Goal: Task Accomplishment & Management: Complete application form

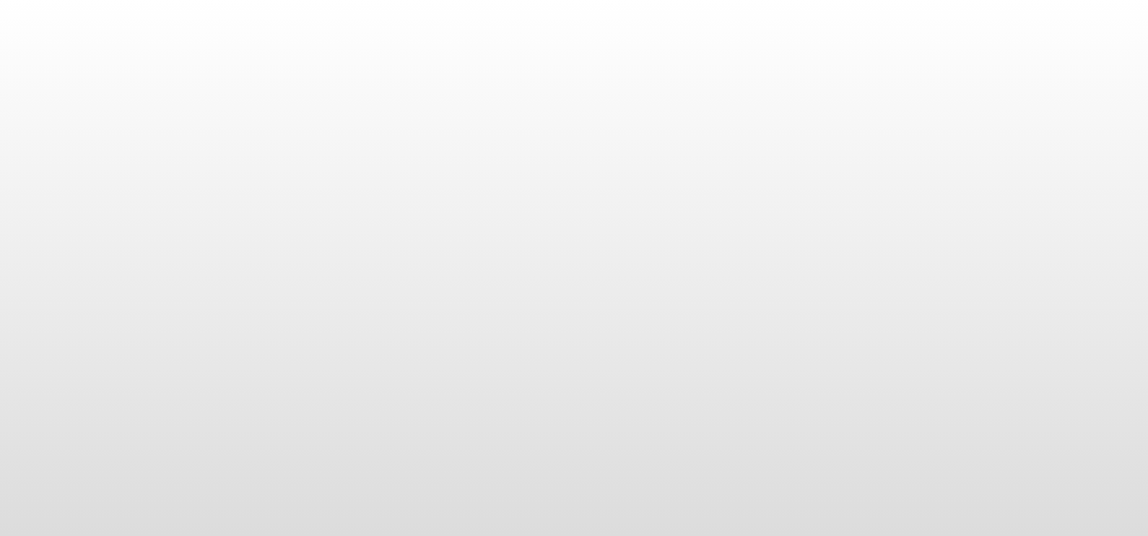
click at [1119, 354] on body at bounding box center [574, 268] width 1148 height 536
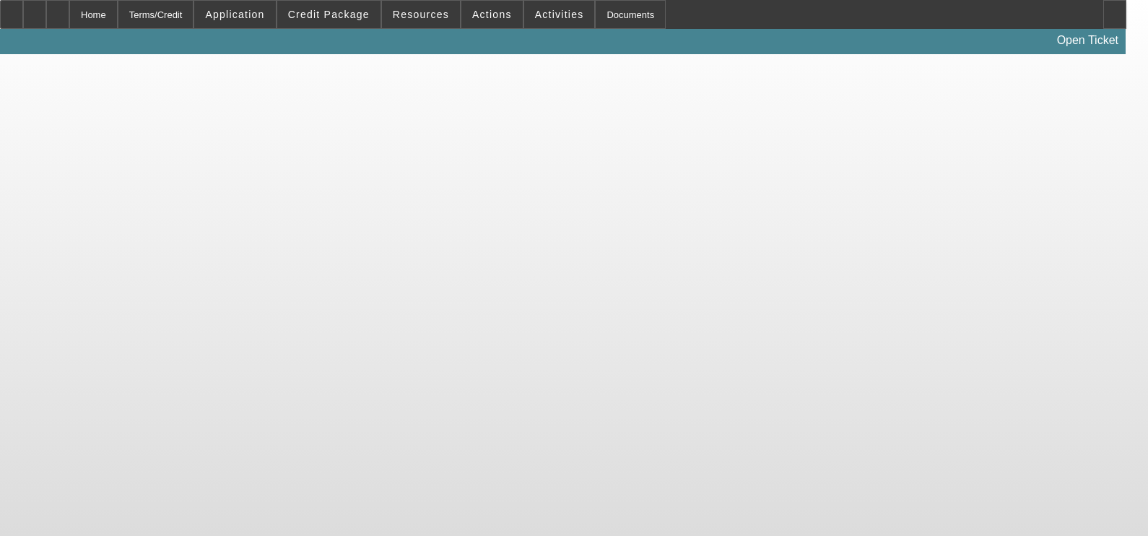
click at [697, 110] on body "Home Terms/Credit Application Credit Package Resources Actions Activities Docum…" at bounding box center [574, 268] width 1148 height 536
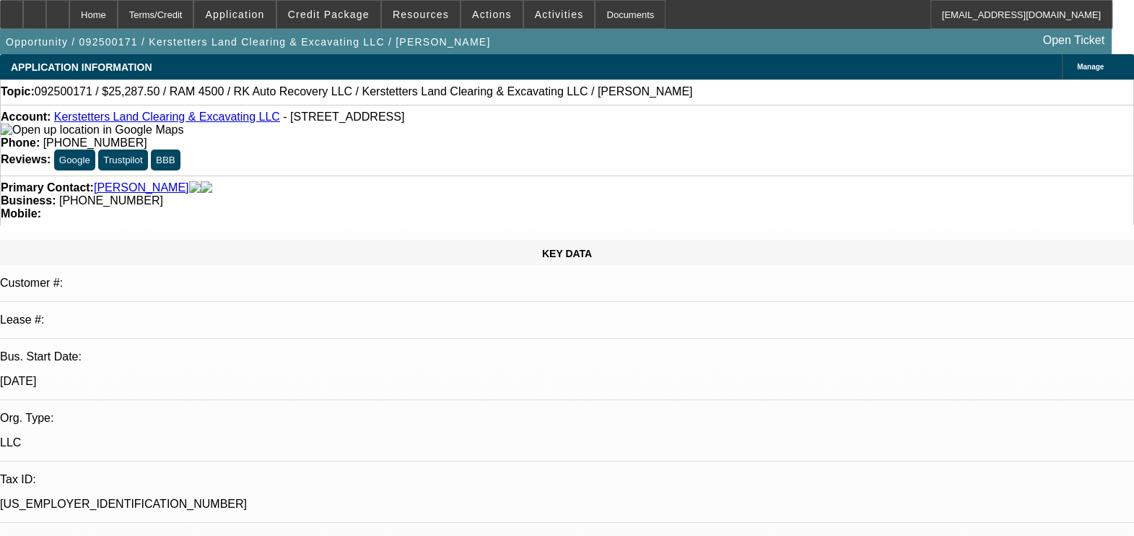
select select "0.15"
select select "2"
select select "0"
select select "0.15"
select select "2"
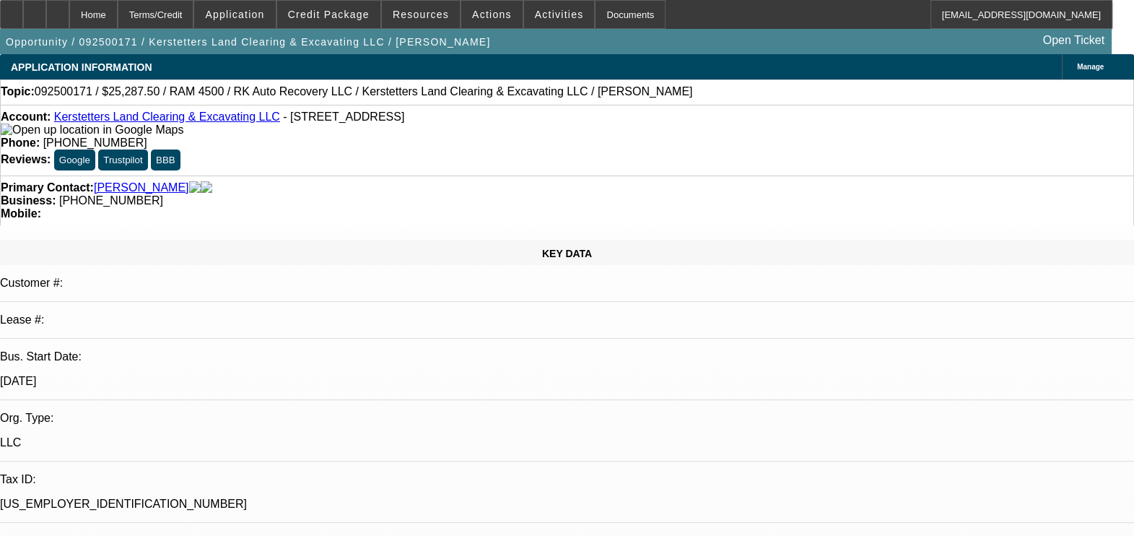
select select "0"
select select "0.15"
select select "2"
select select "0"
select select "0.15"
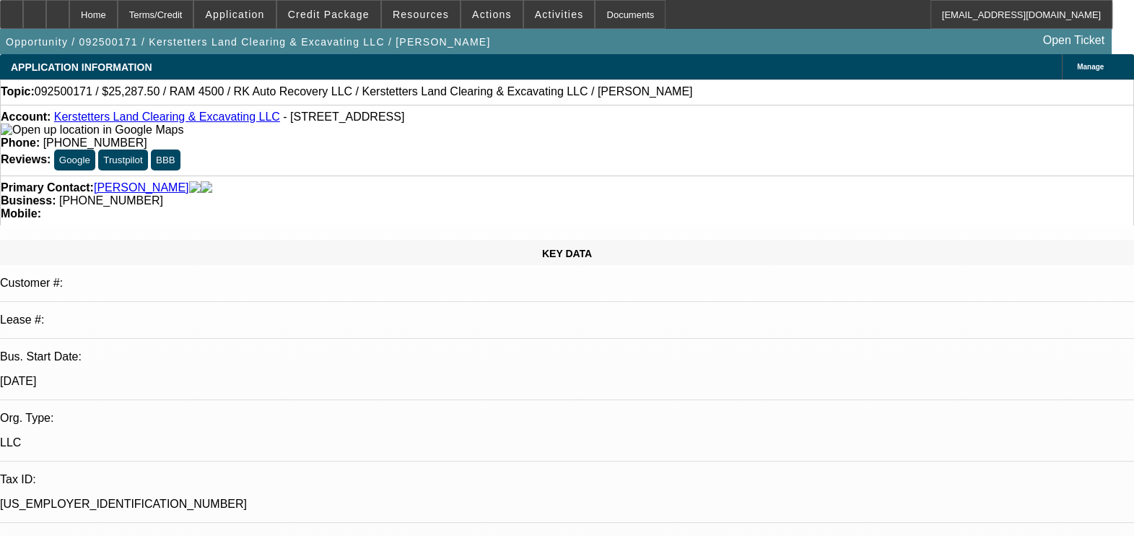
select select "2"
select select "0"
select select "1"
select select "2"
select select "6"
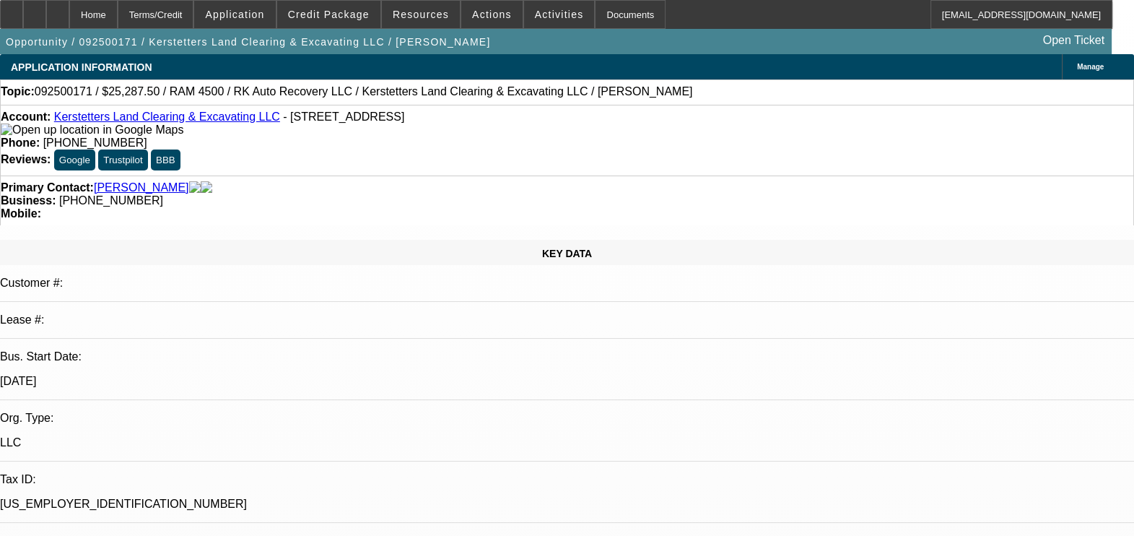
select select "1"
select select "2"
select select "6"
select select "1"
select select "2"
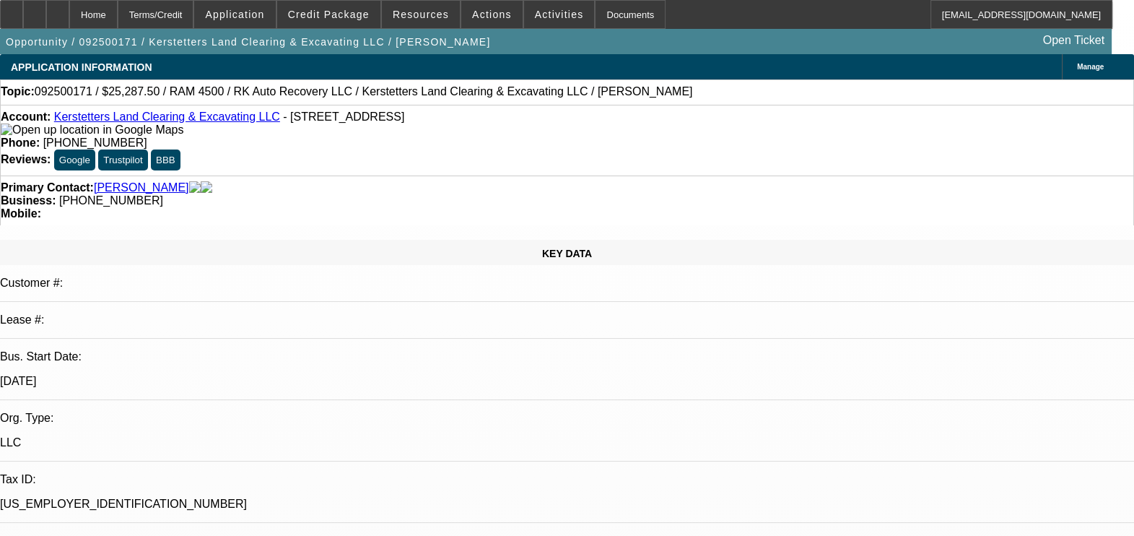
select select "6"
select select "1"
select select "2"
select select "6"
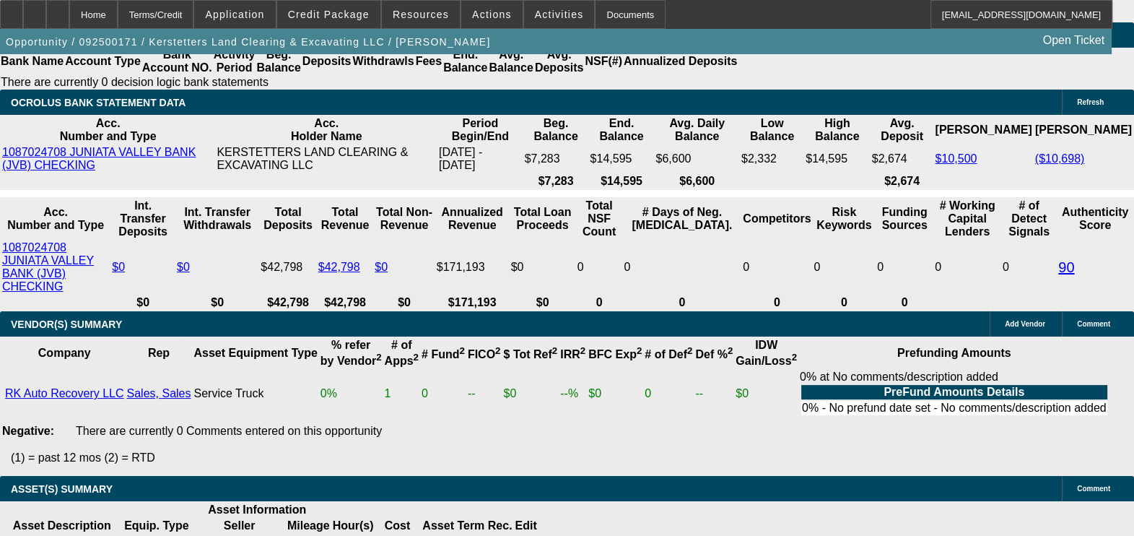
scroll to position [2890, 0]
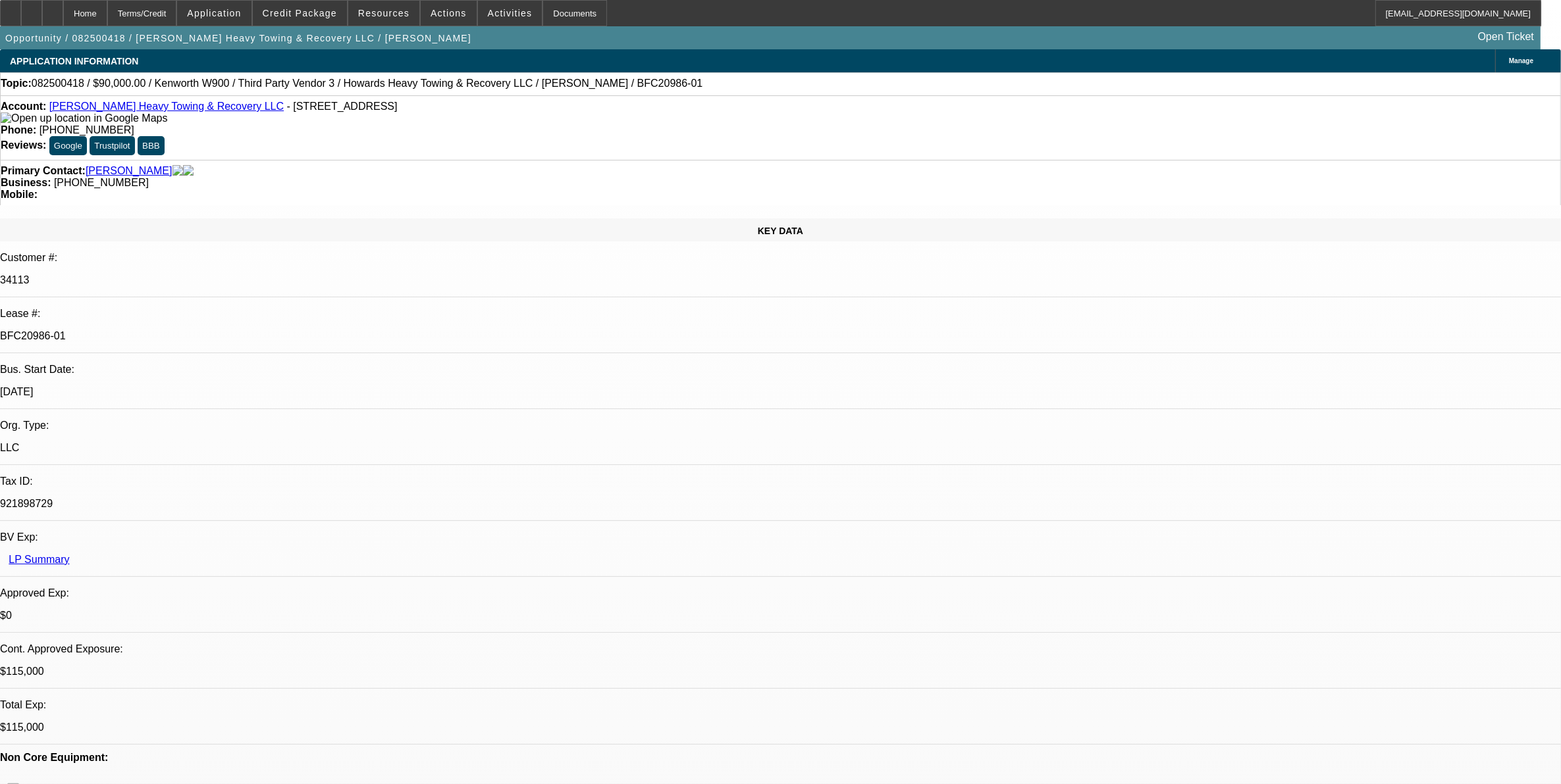
select select "0"
select select "0.1"
select select "0"
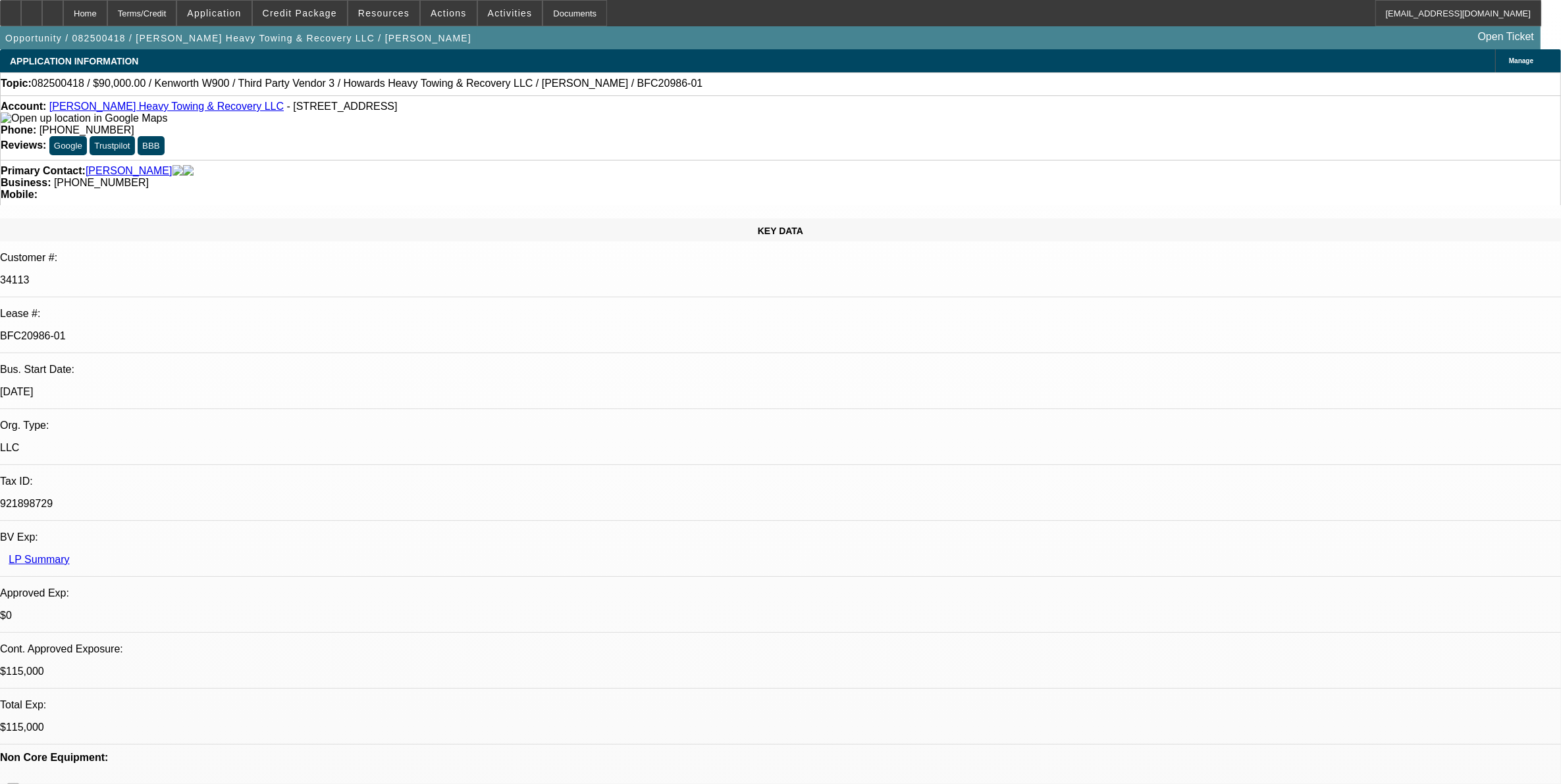
select select "0.1"
select select "0"
select select "0.1"
select select "0"
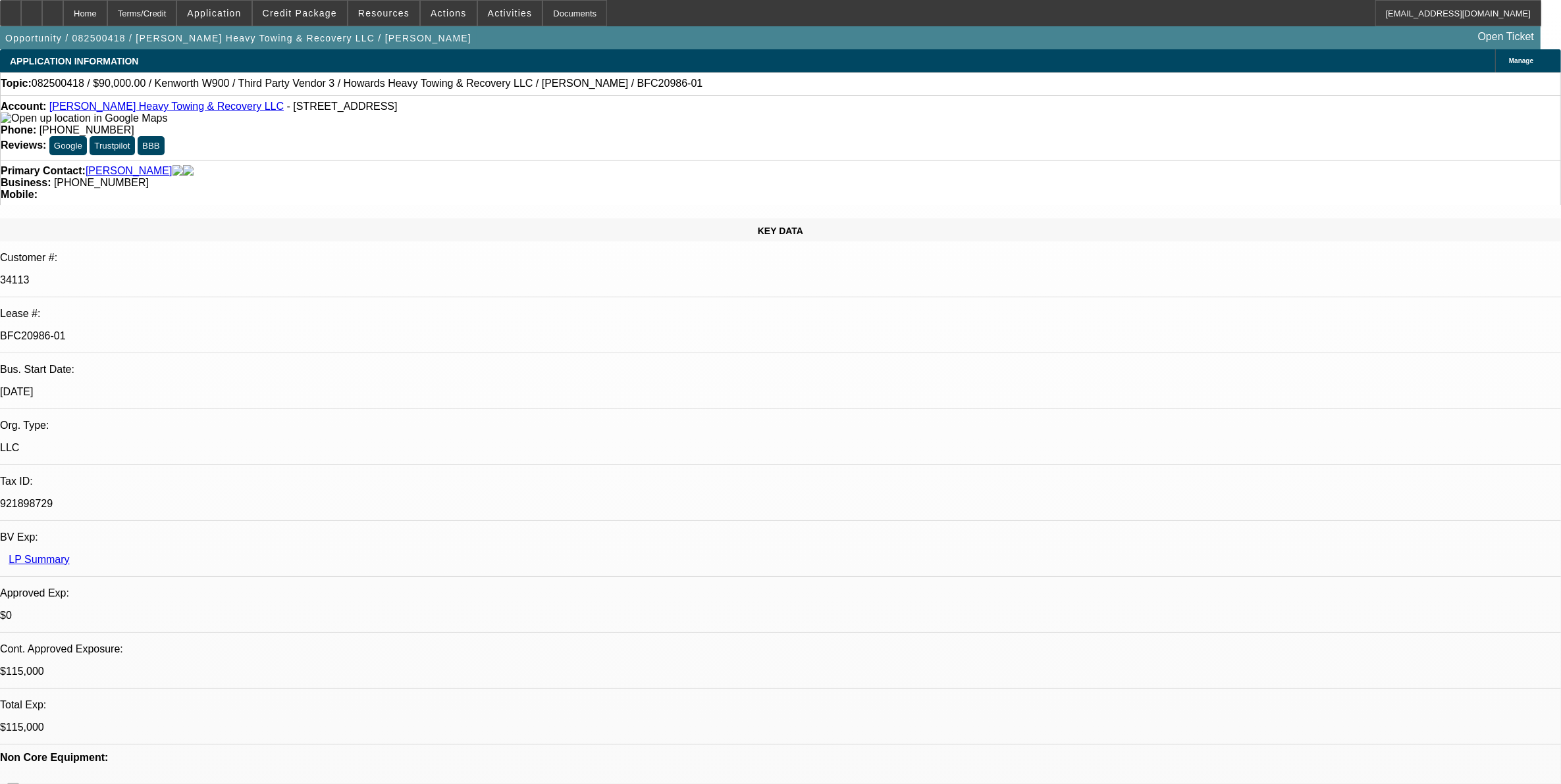
select select "0"
select select "0.1"
select select "1"
select select "2"
select select "4"
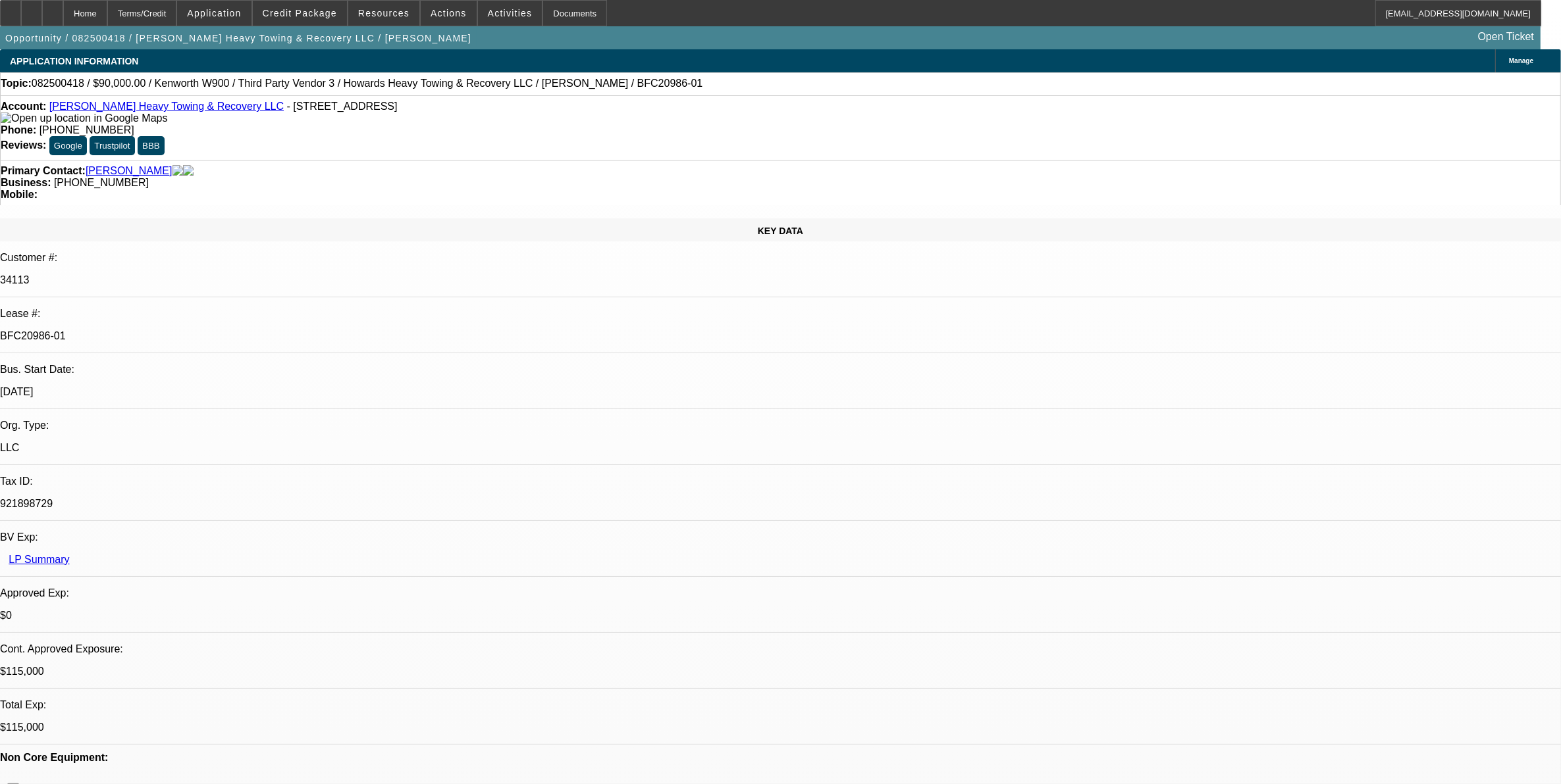
select select "1"
select select "2"
select select "4"
select select "1"
select select "2"
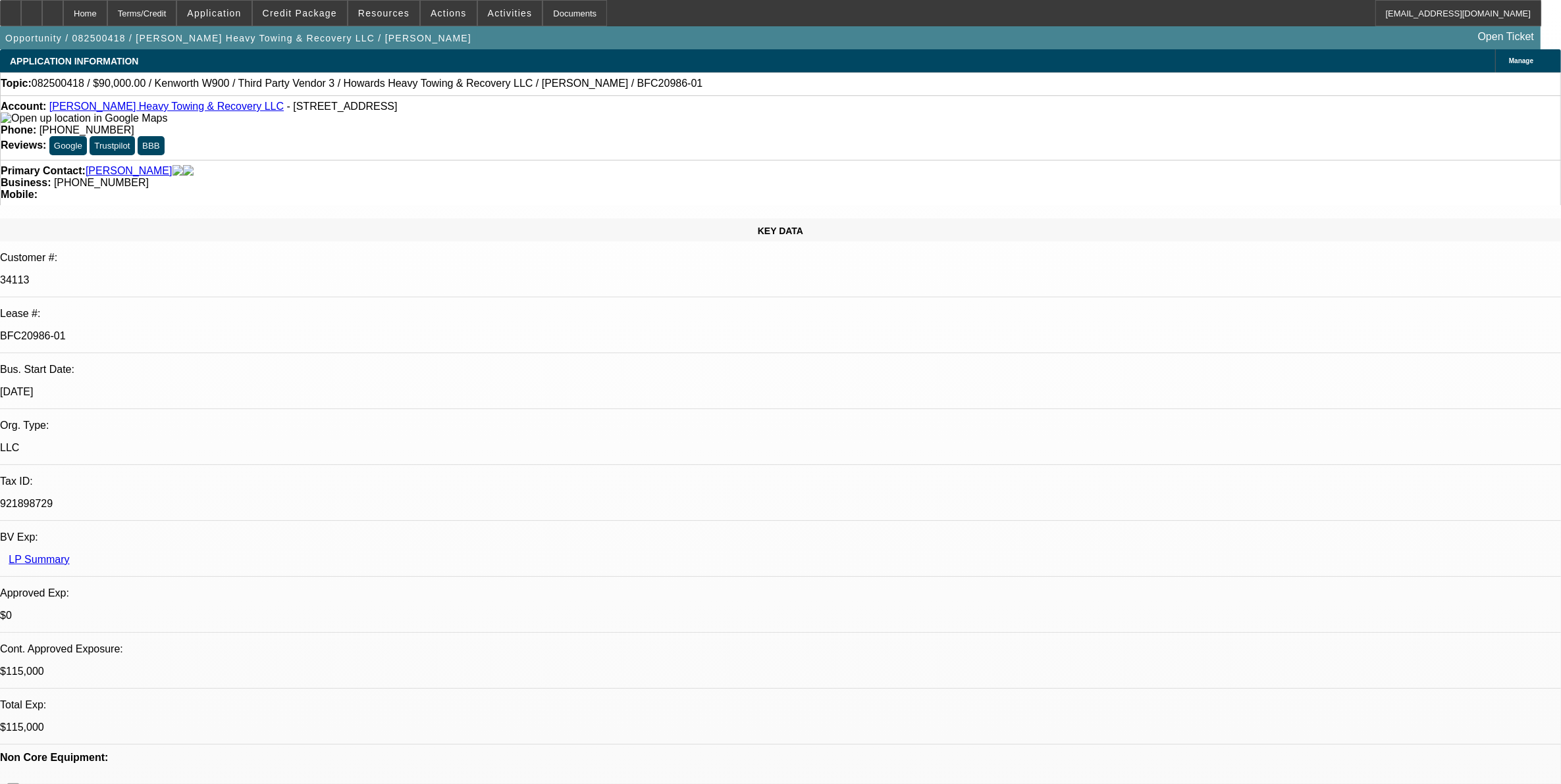
select select "4"
select select "1"
select select "2"
select select "4"
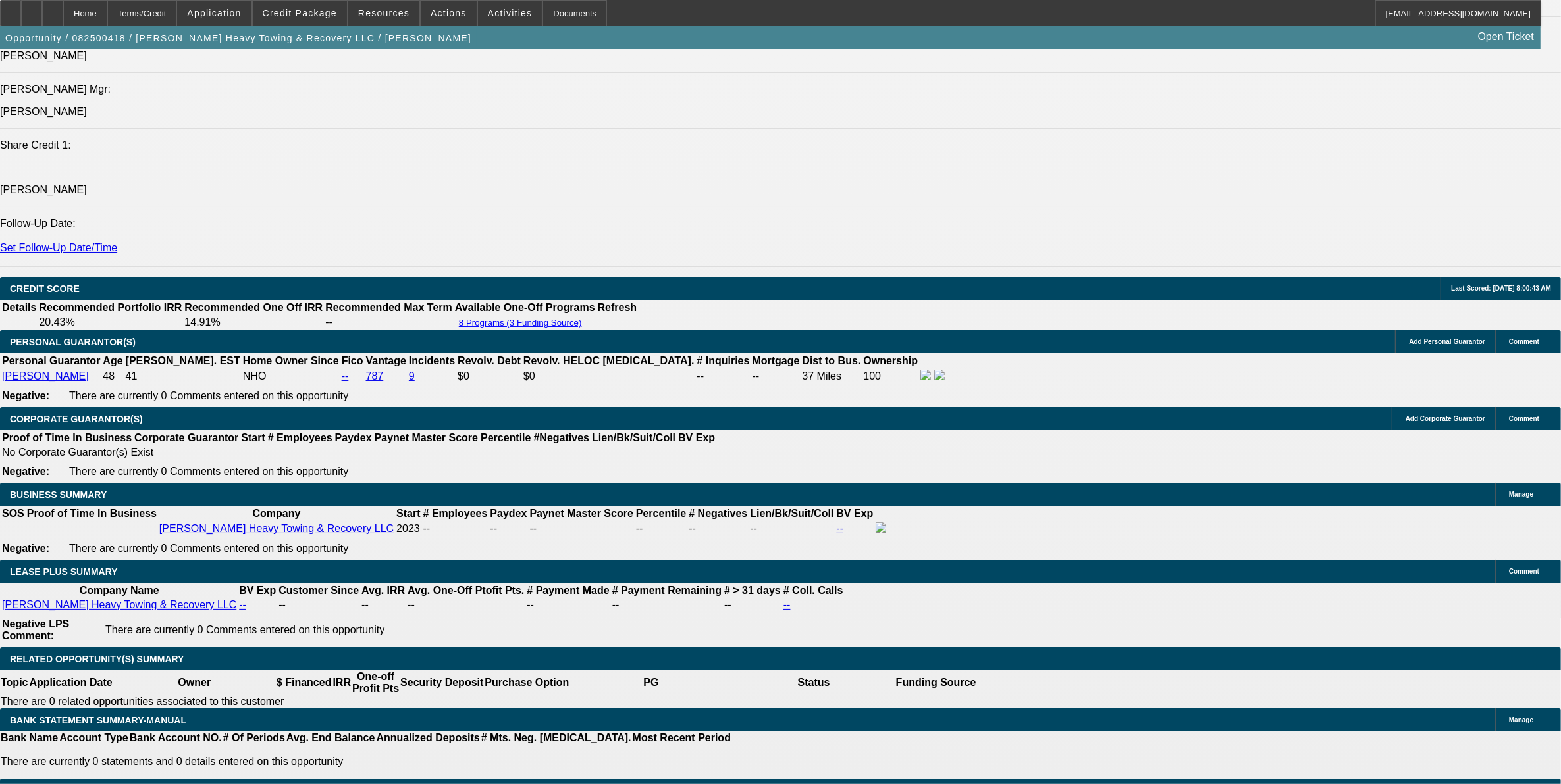
scroll to position [1693, 0]
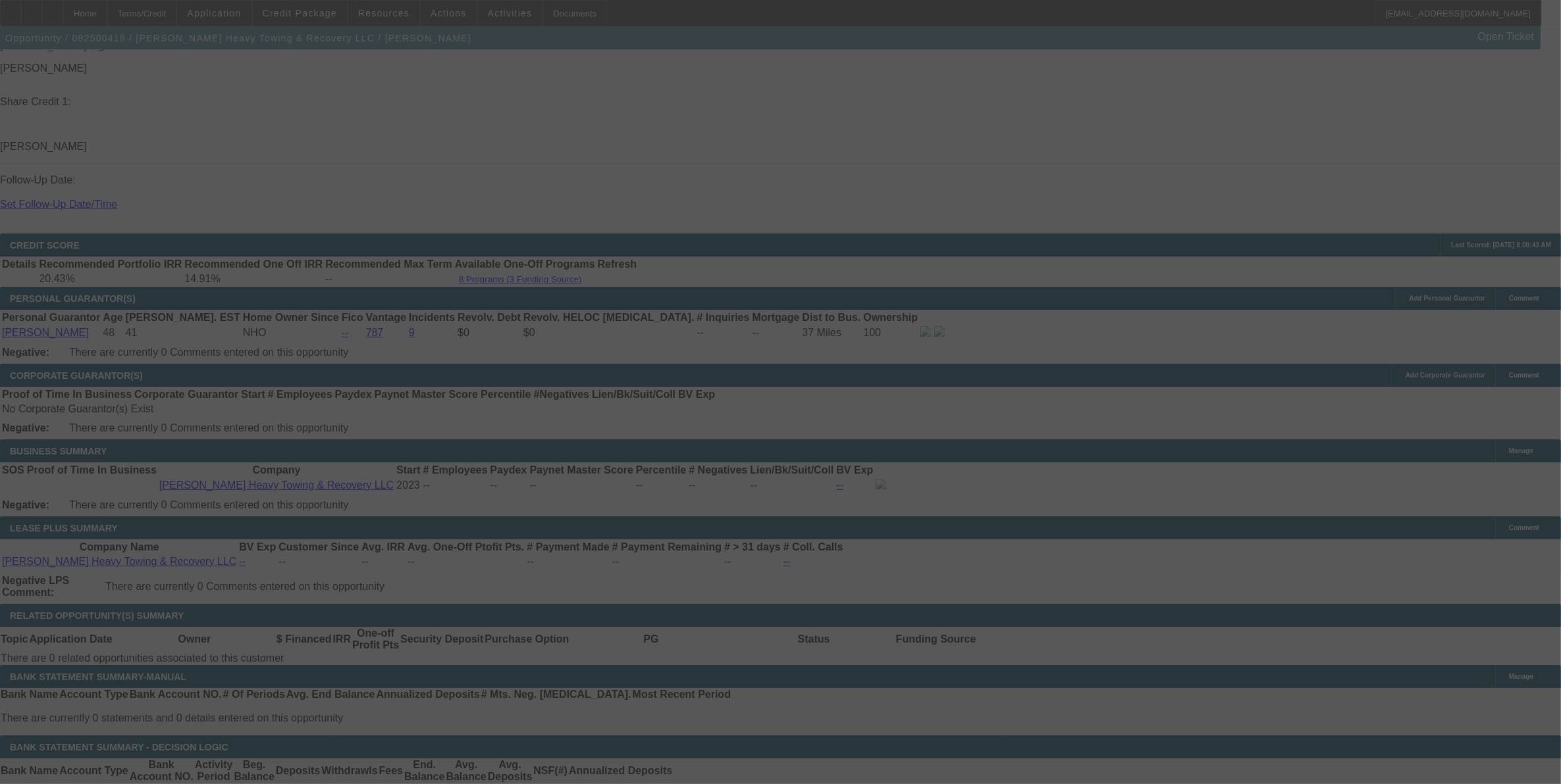
scroll to position [1858, 0]
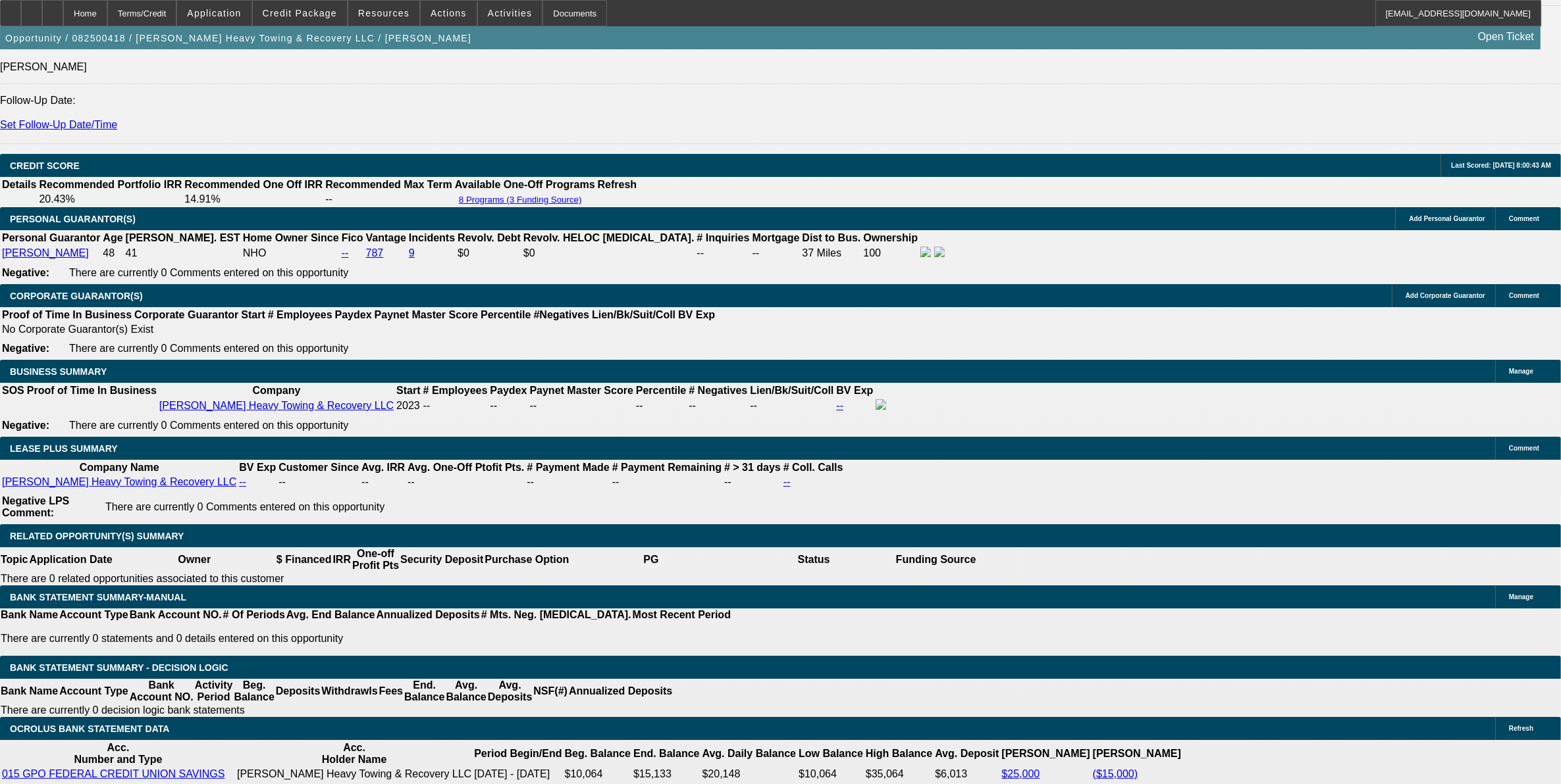
select select "0"
select select "2"
select select "0.1"
select select "4"
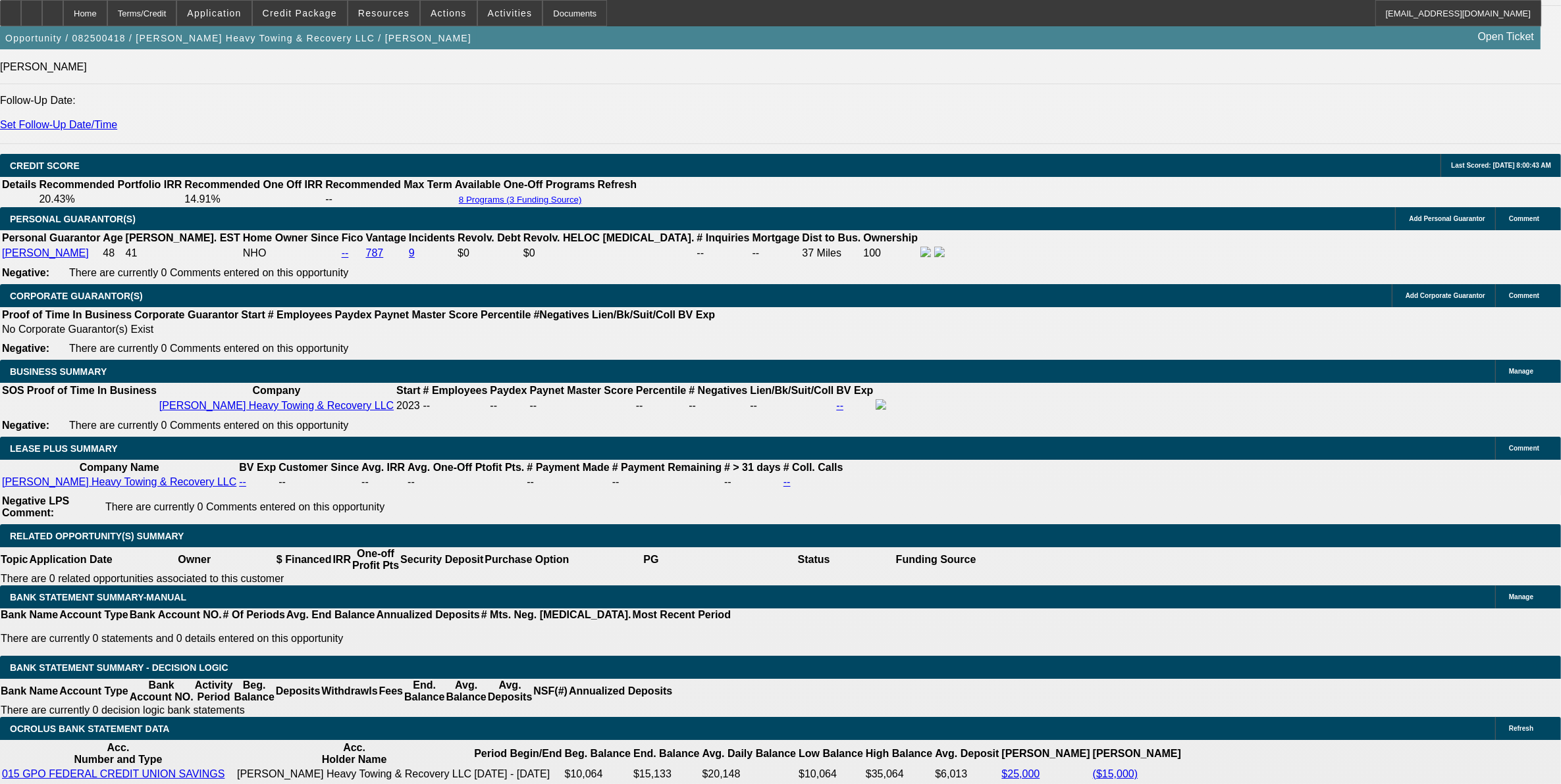
select select "0"
select select "2"
select select "0.1"
select select "4"
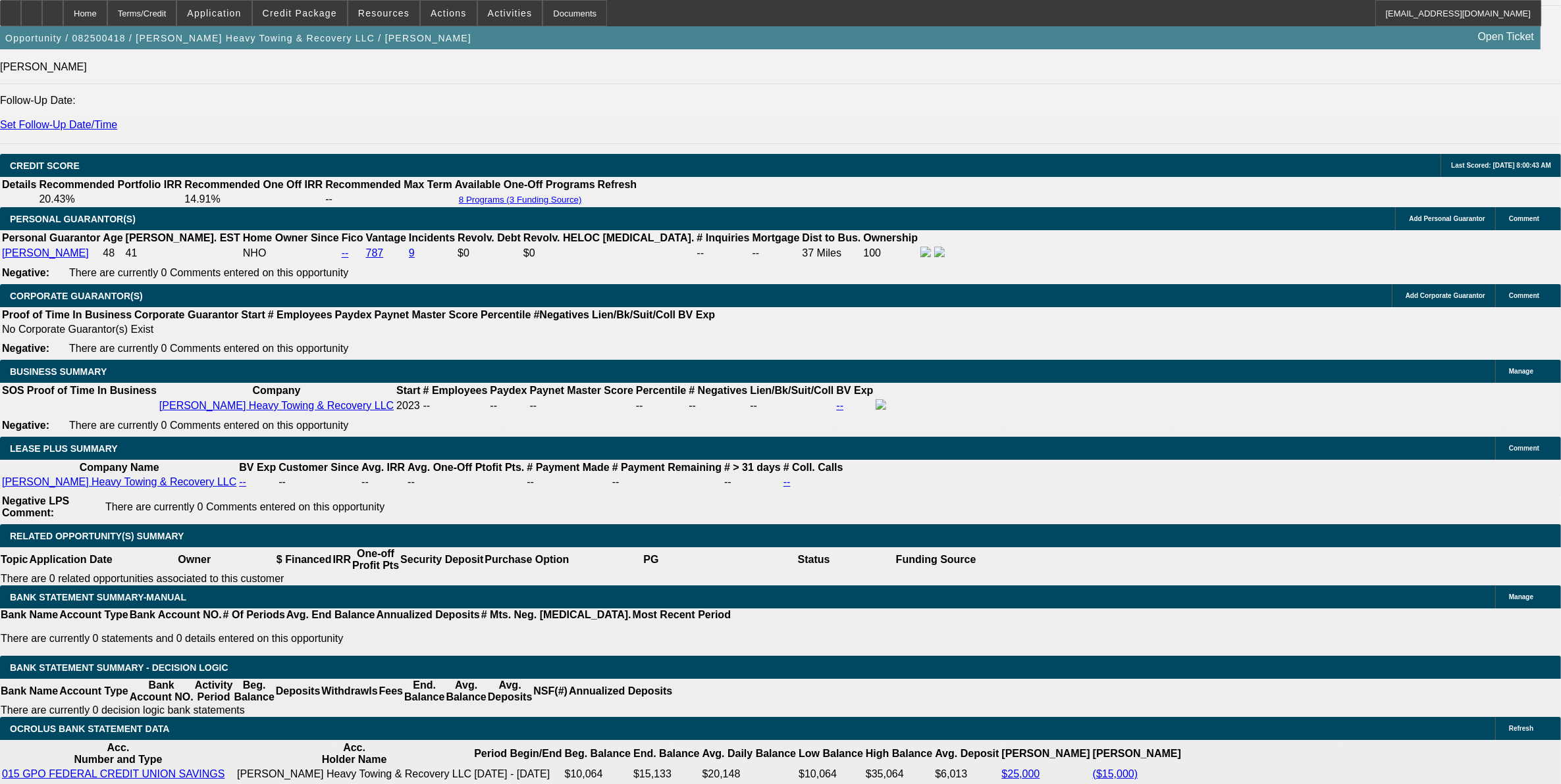
select select "0"
select select "2"
select select "0.1"
select select "4"
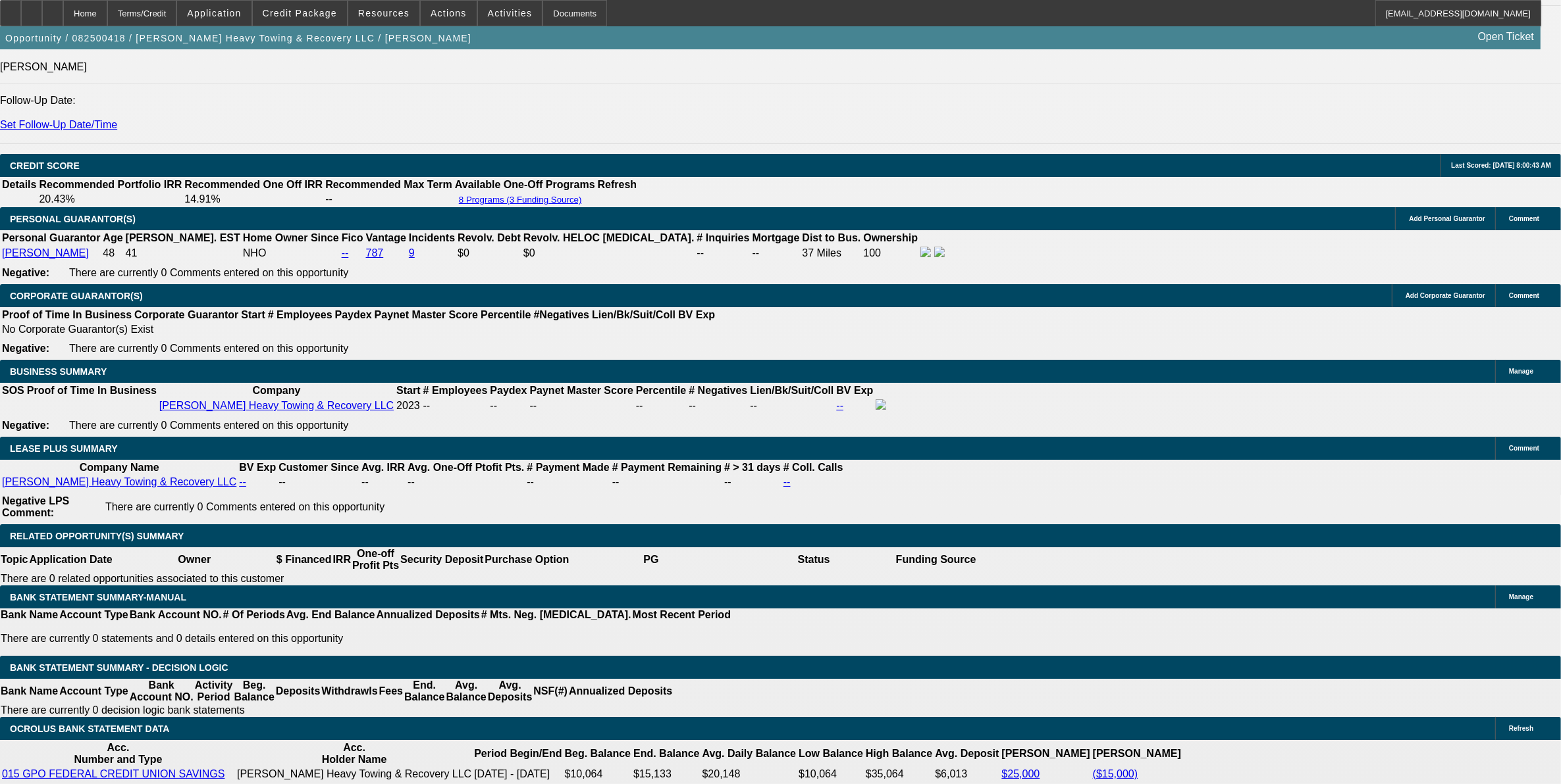
select select "0"
select select "2"
select select "0.1"
select select "4"
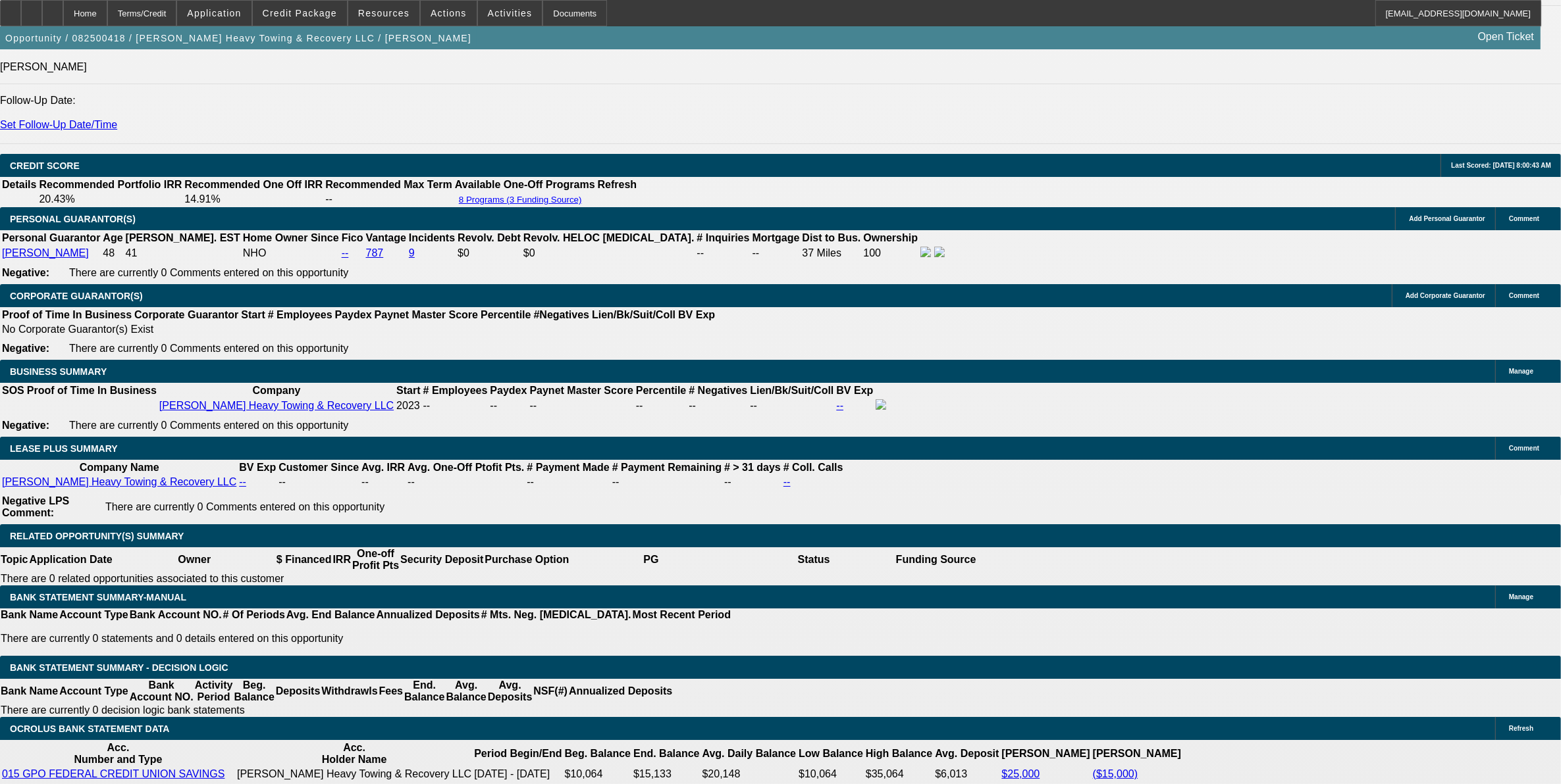
select select "0"
select select "2"
select select "0.1"
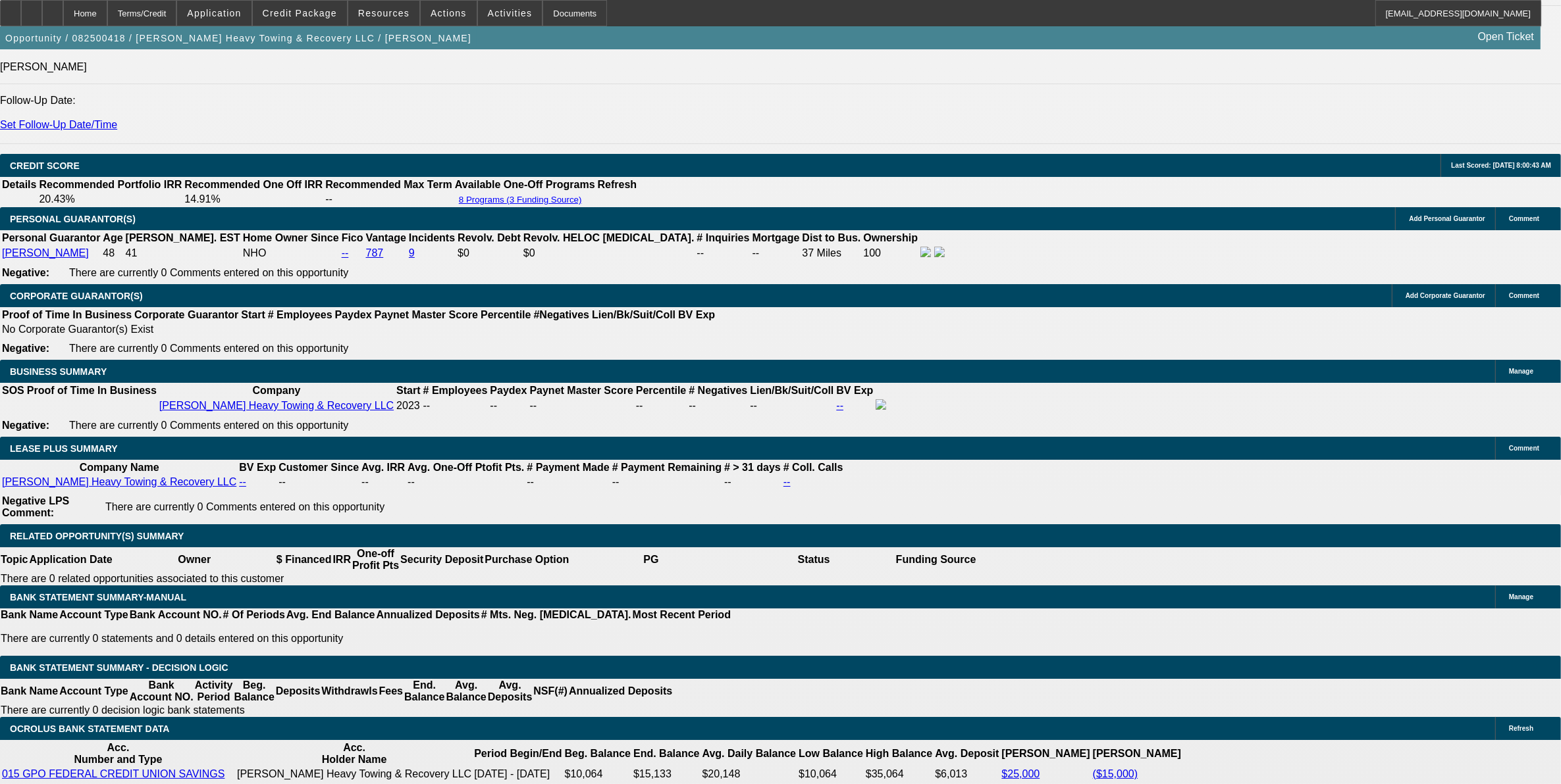
select select "4"
select select "0"
select select "2"
select select "0.1"
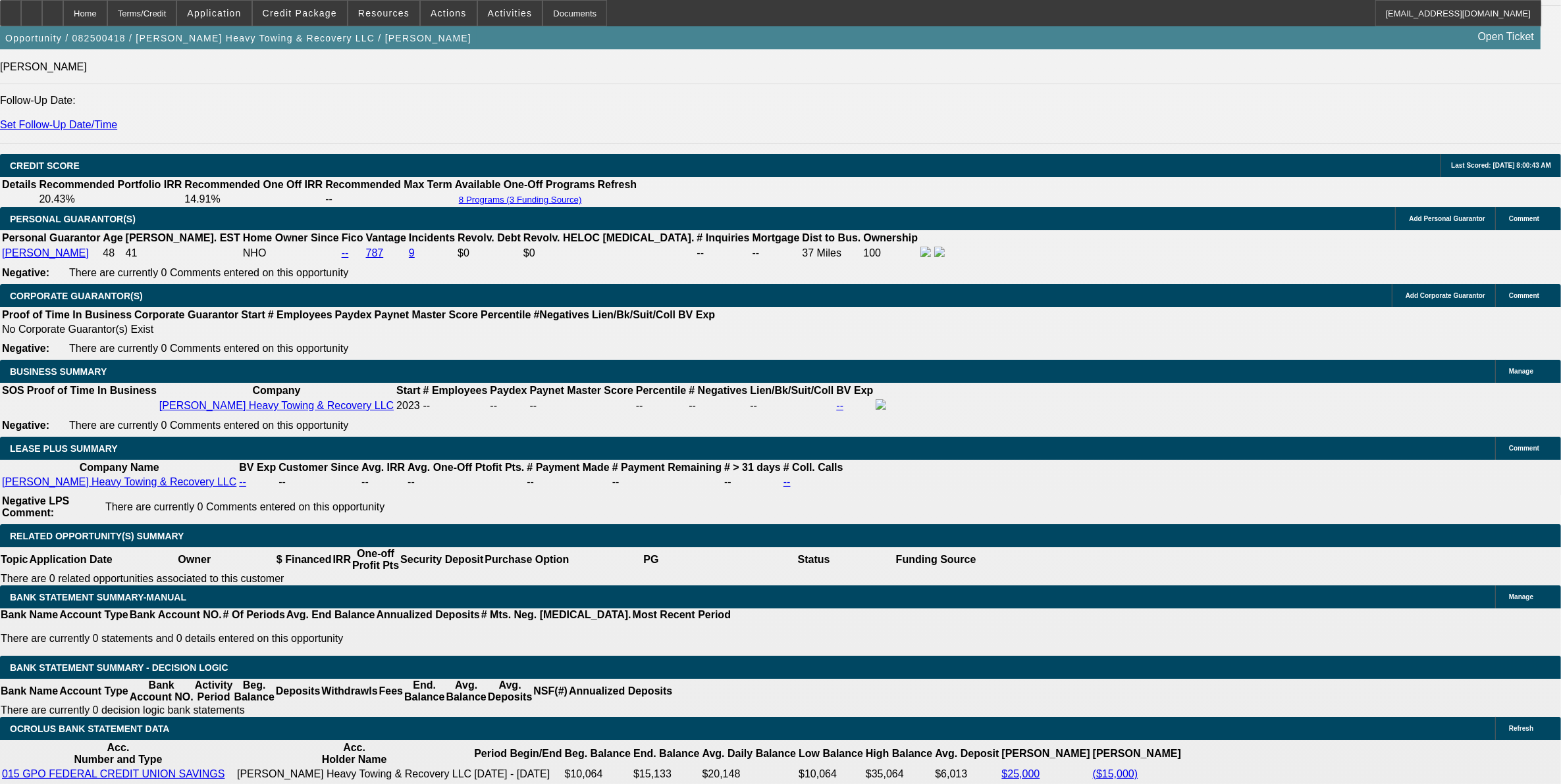
select select "4"
select select "0"
select select "2"
select select "0.1"
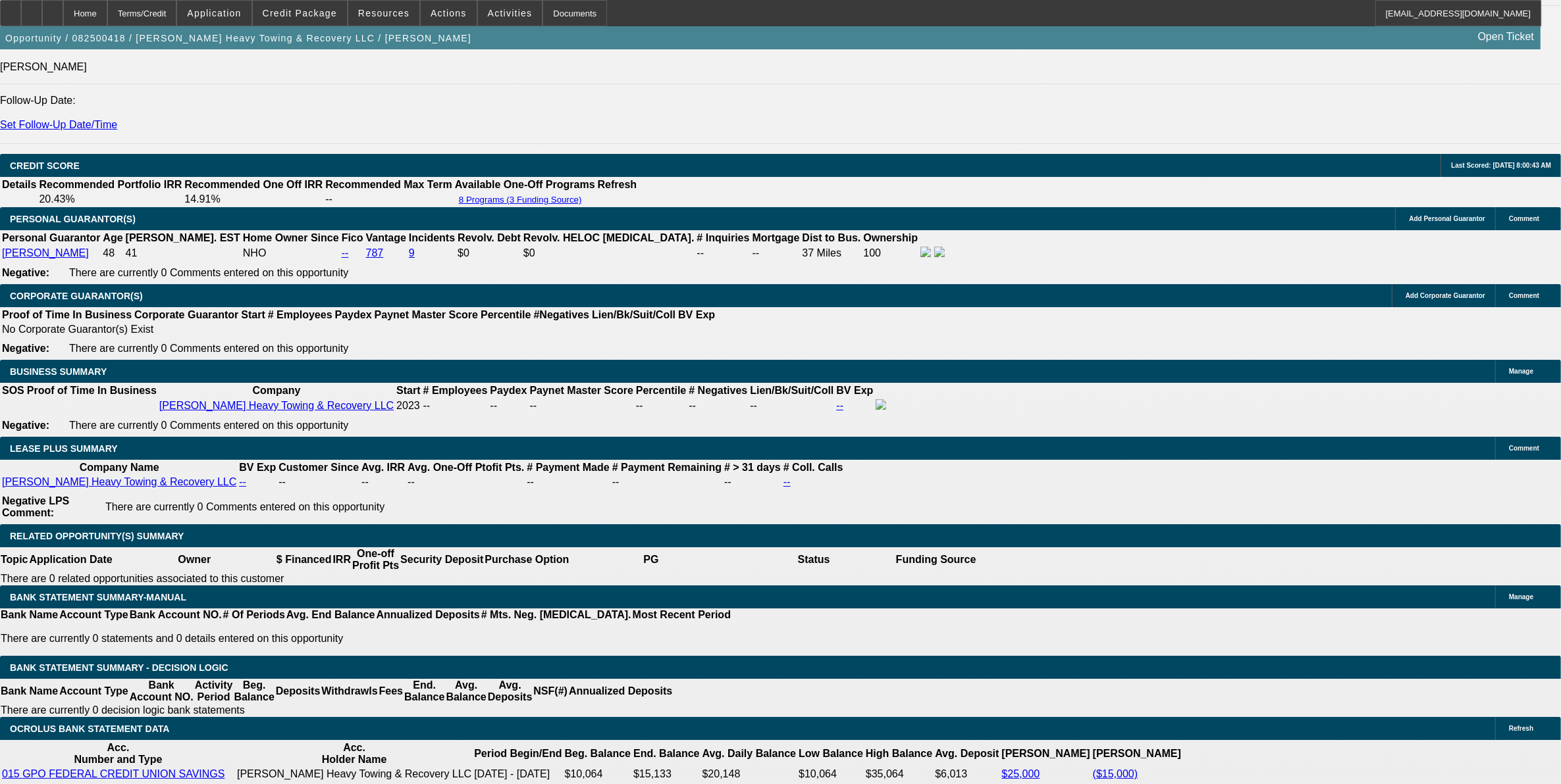
select select "4"
select select "0"
select select "2"
select select "0.1"
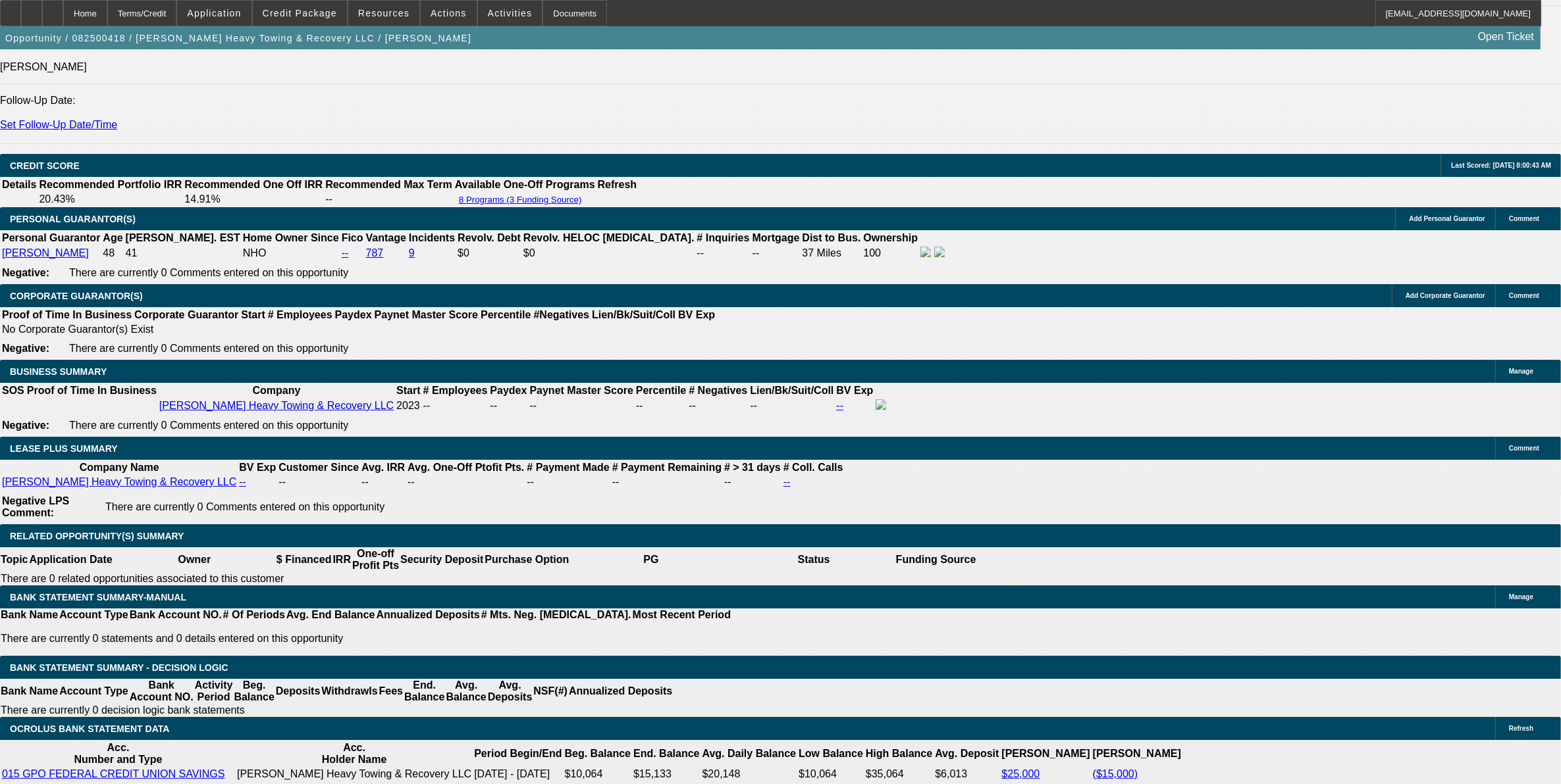
select select "4"
select select "0"
select select "2"
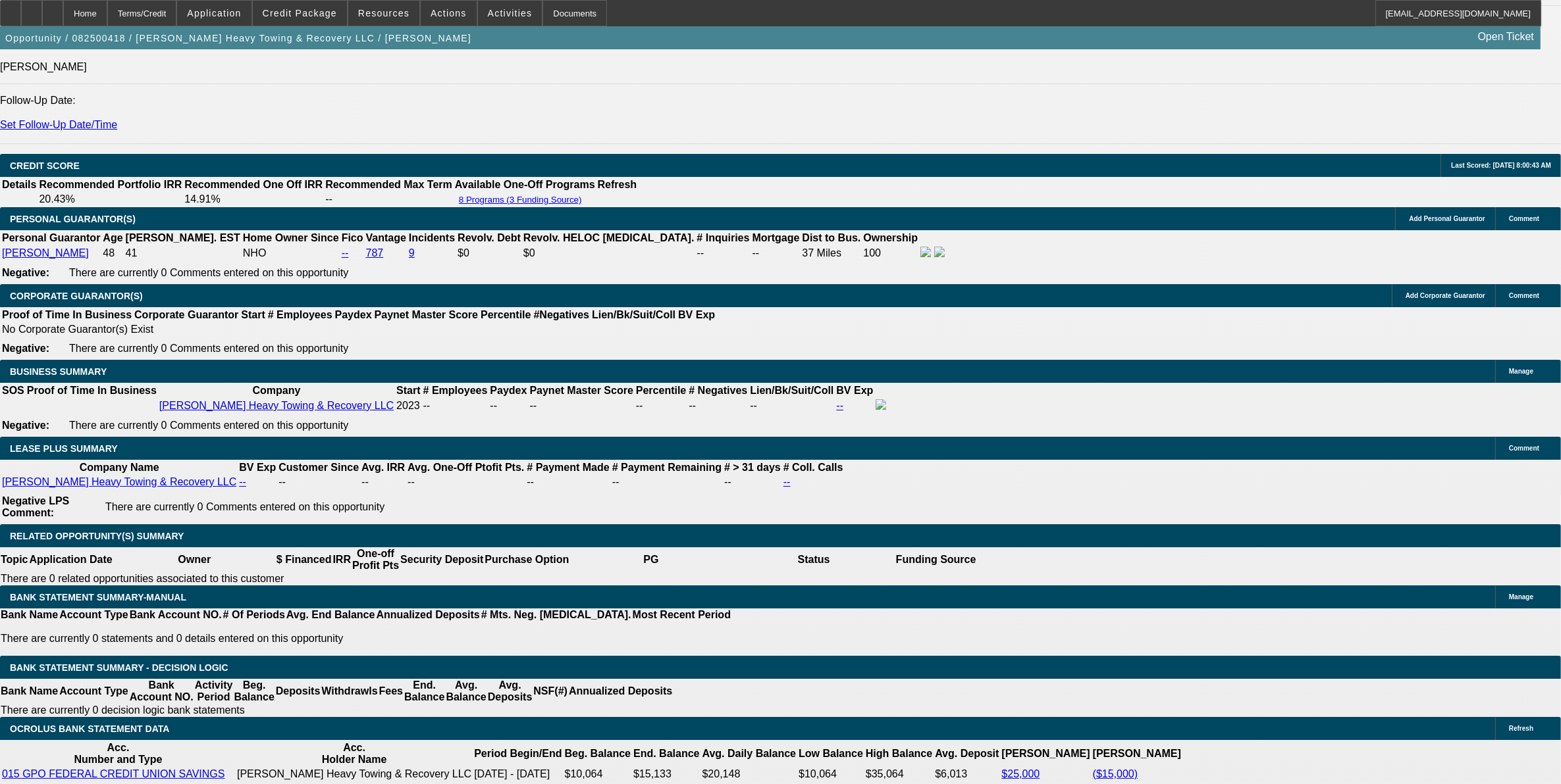
select select "0.1"
select select "4"
select select "0"
select select "2"
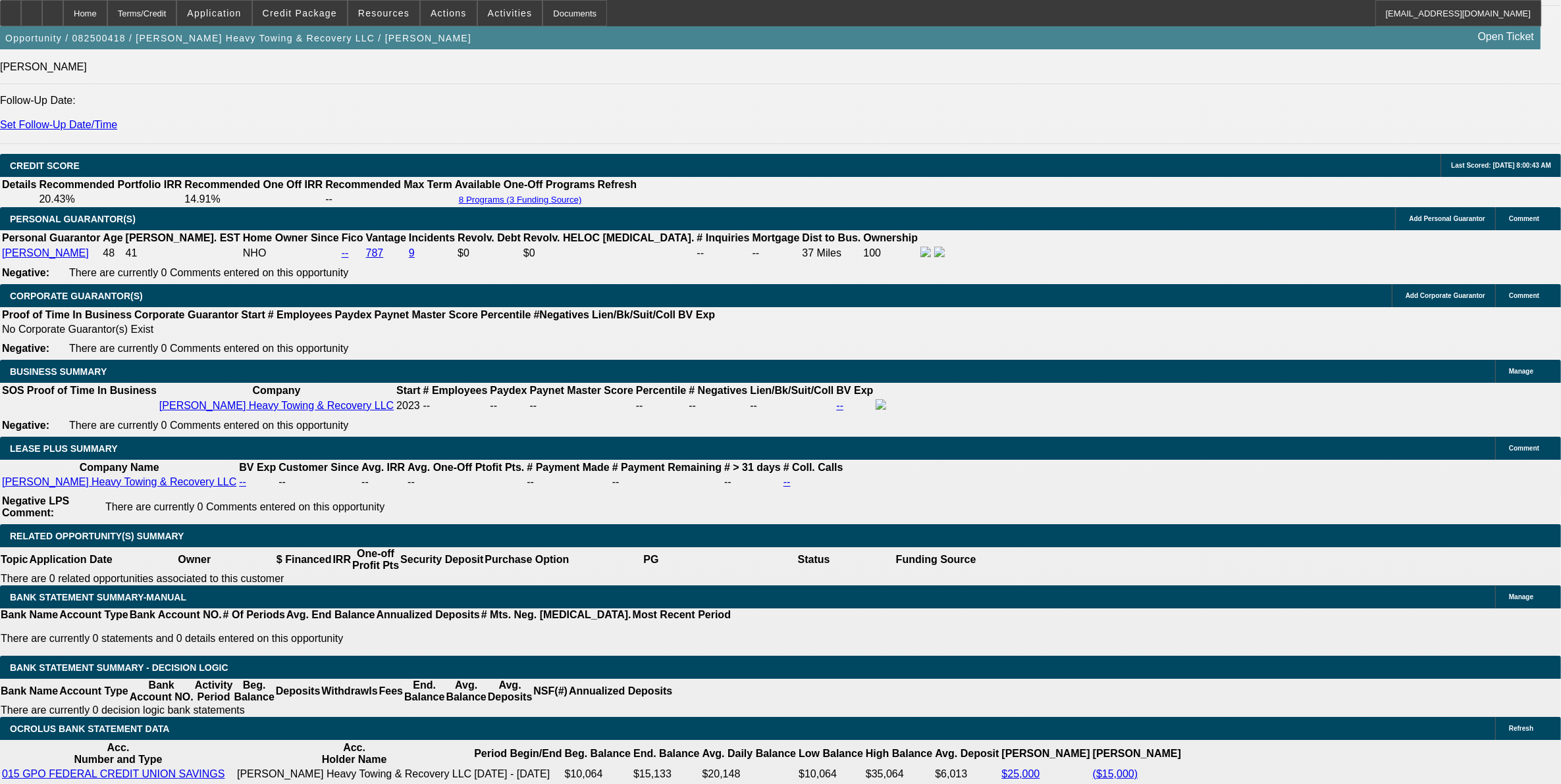
select select "0.1"
select select "4"
select select "0"
select select "2"
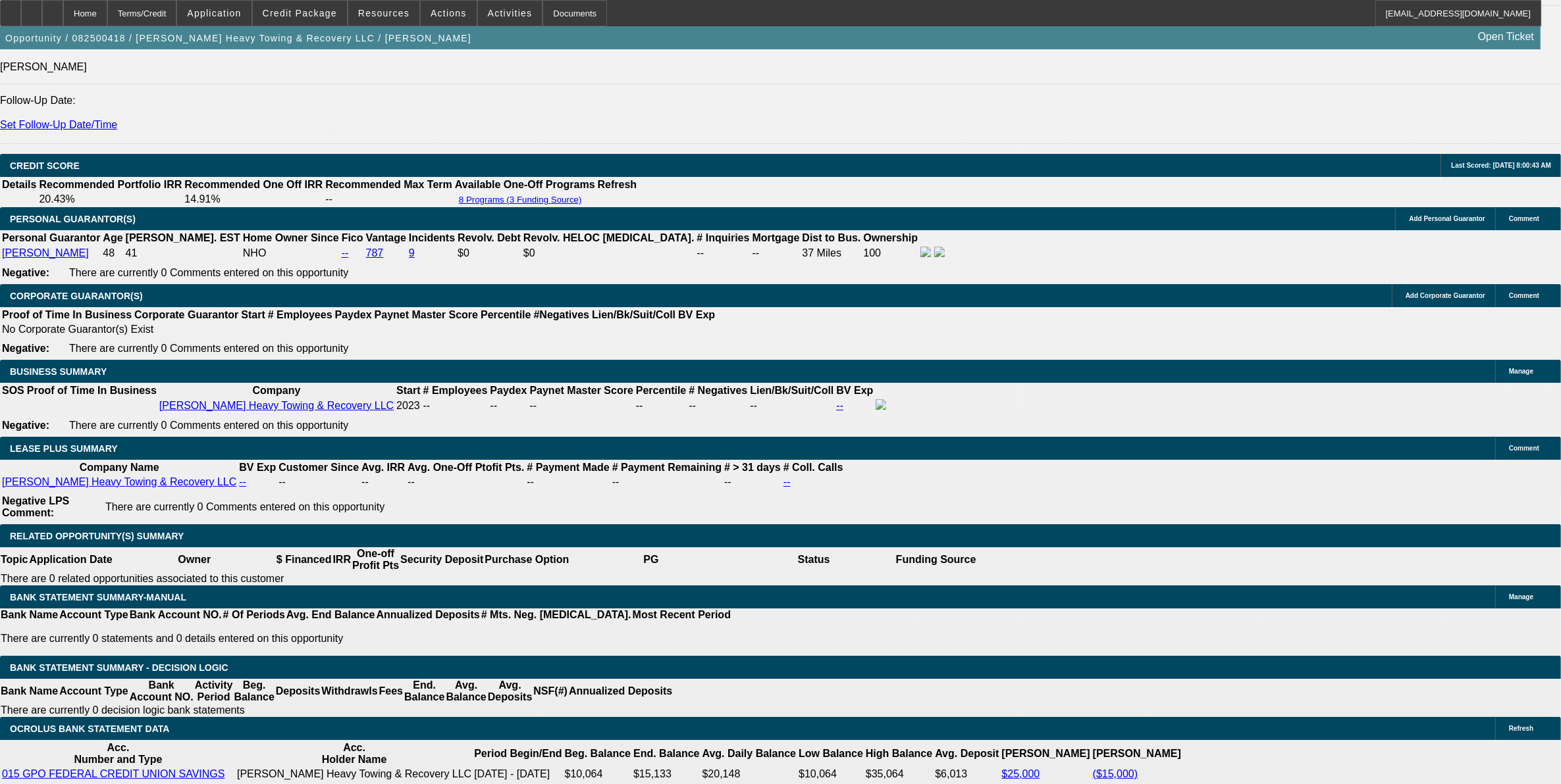
select select "0.1"
select select "4"
select select "0"
select select "2"
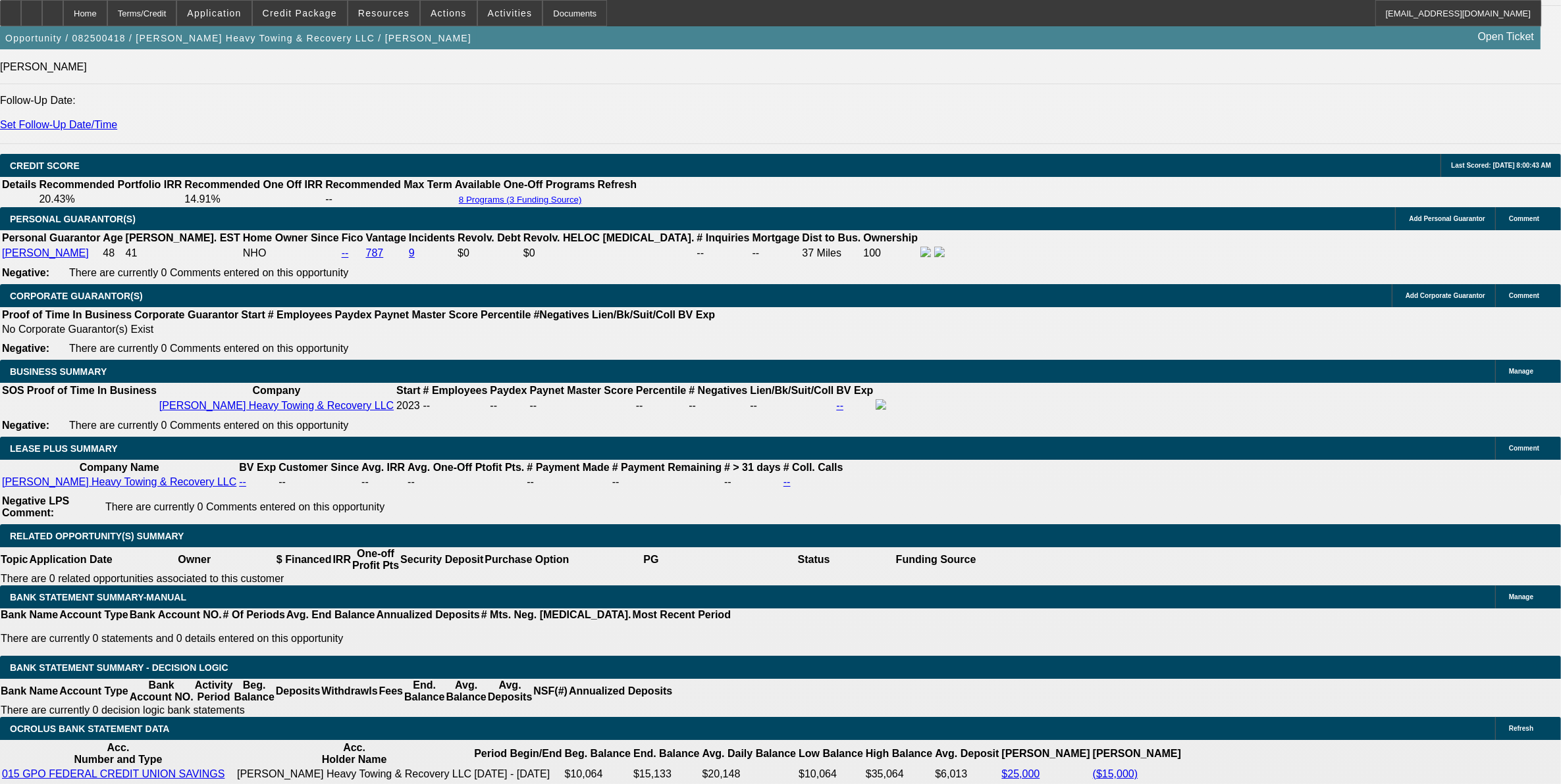
select select "0.1"
select select "4"
drag, startPoint x: 456, startPoint y: 202, endPoint x: 469, endPoint y: 211, distance: 15.8
select select "0"
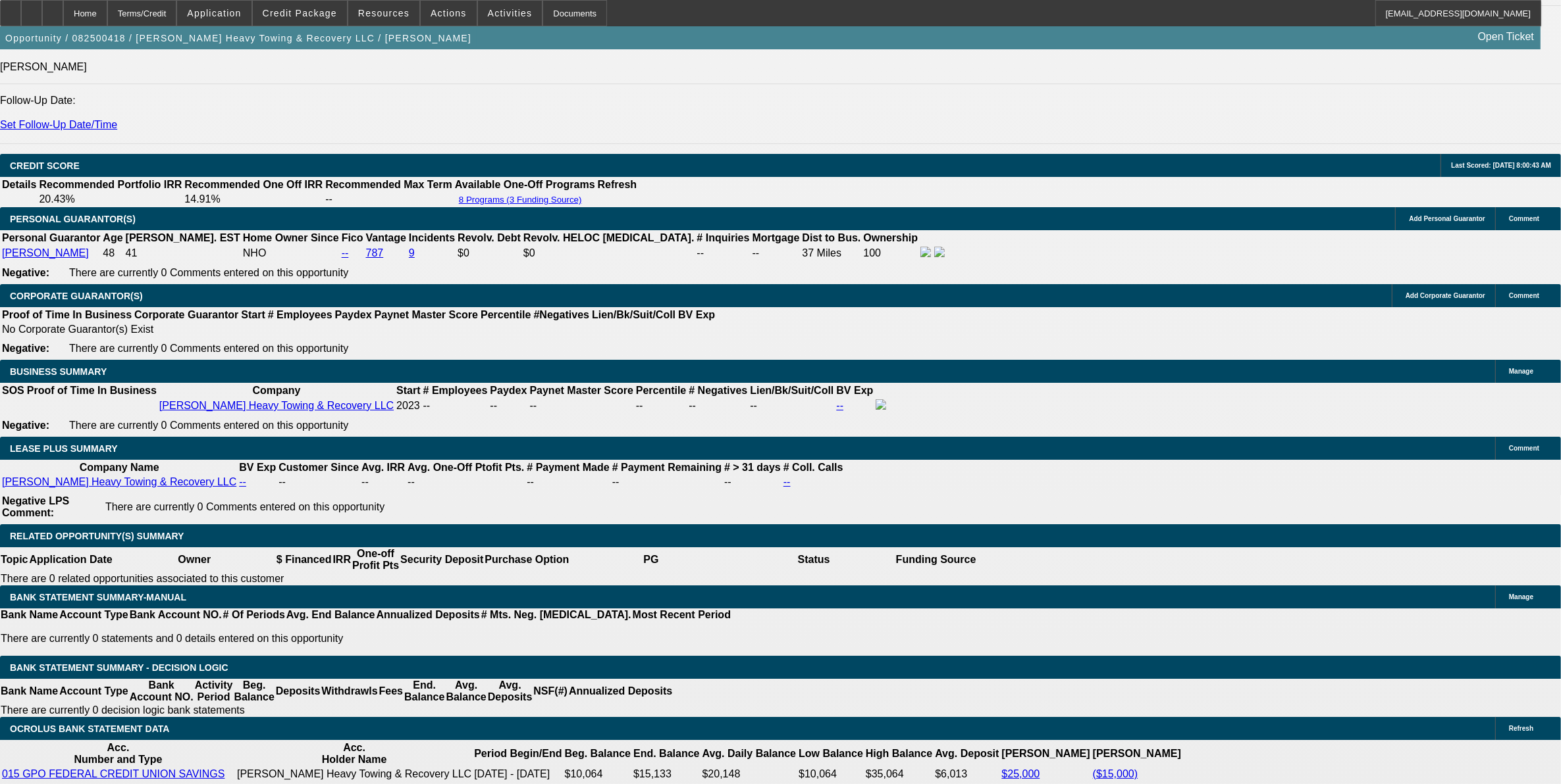
select select "0"
select select "2"
select select "0.1"
select select "4"
select select "0"
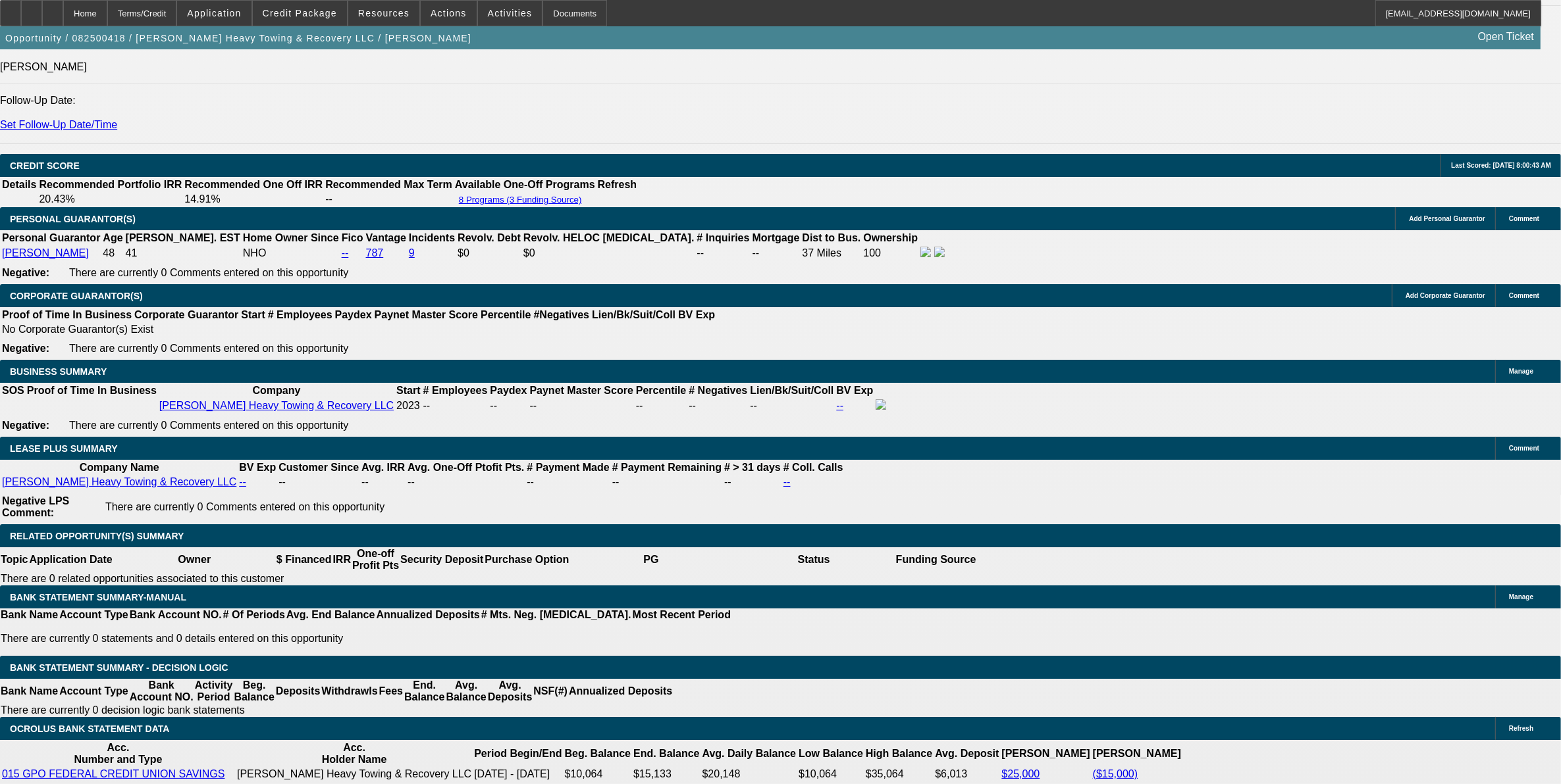
select select "0"
select select "2"
select select "0.1"
select select "4"
select select "0"
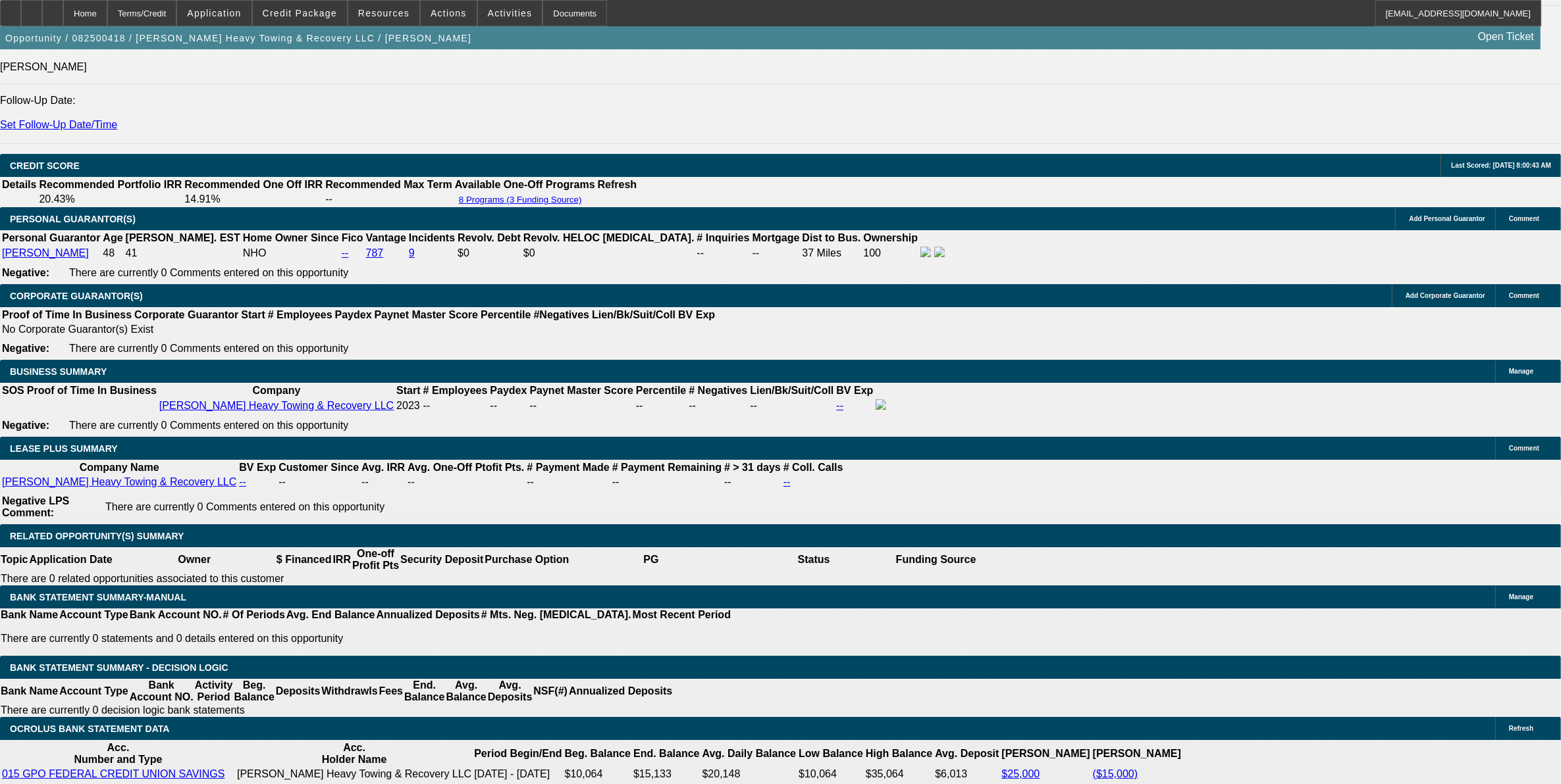
select select "0"
select select "2"
select select "0.1"
select select "4"
select select "0"
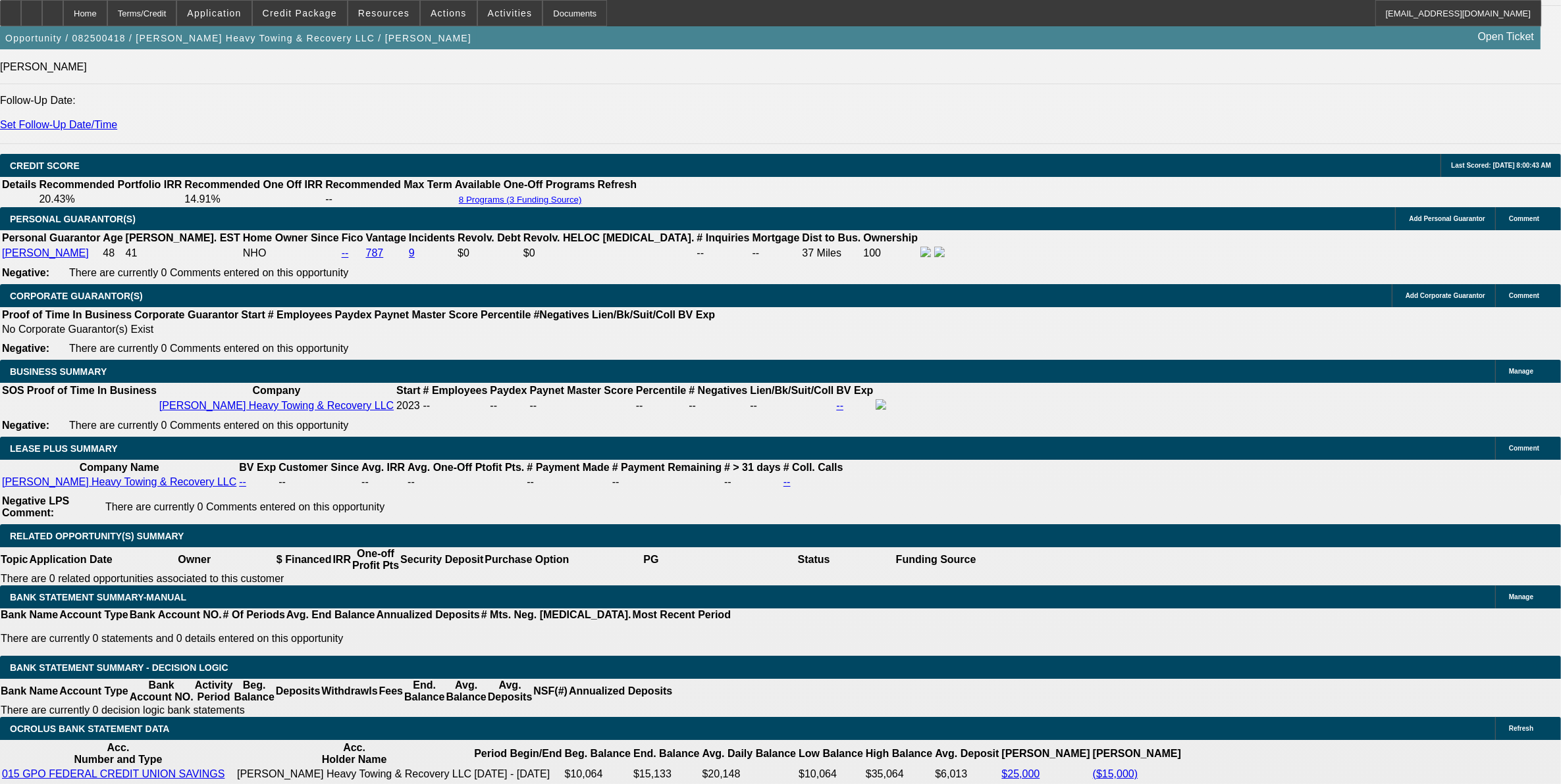
select select "0"
select select "2"
select select "0.1"
select select "4"
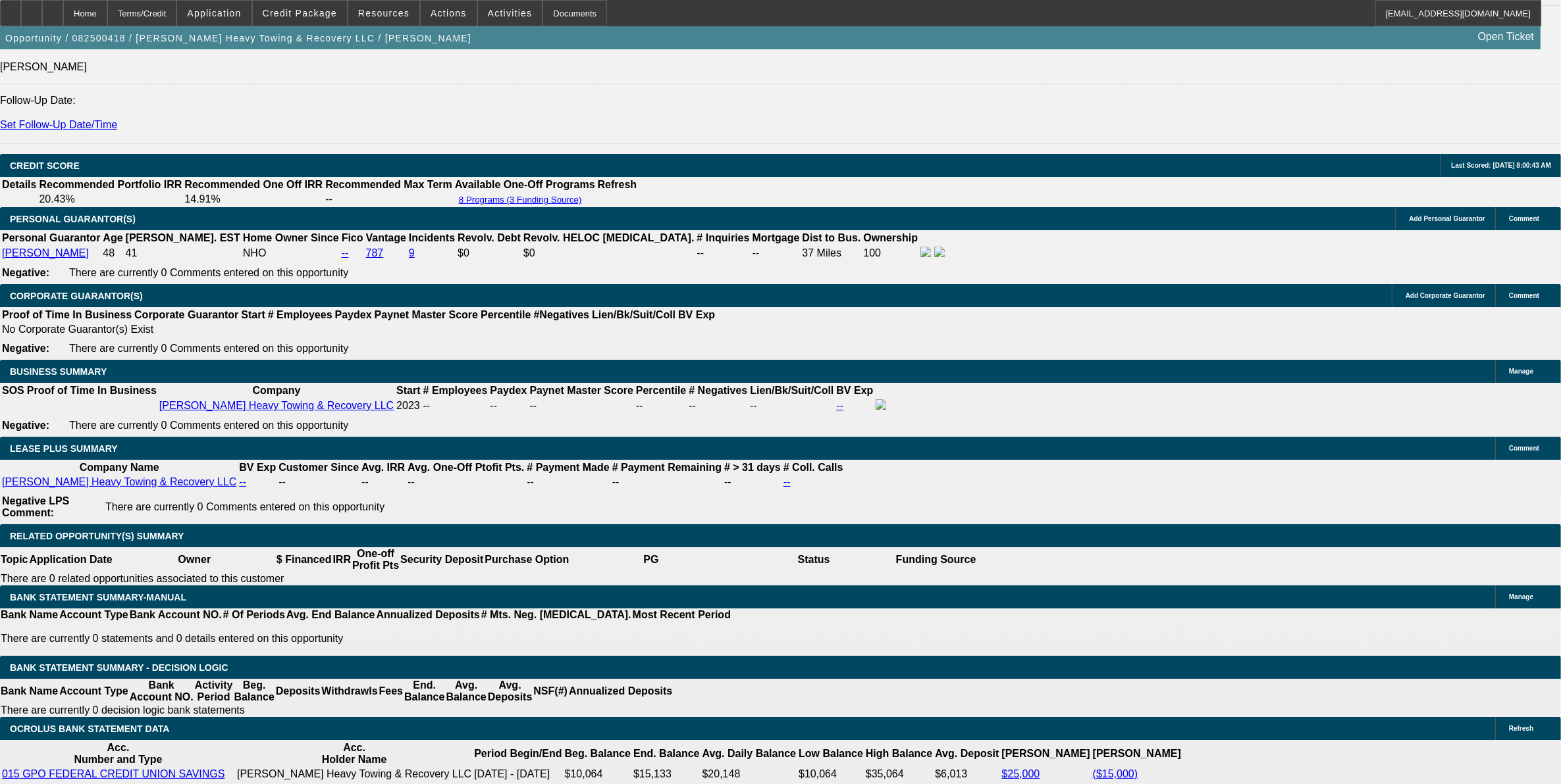
select select "0.1"
select select "0"
select select "2"
select select "0.1"
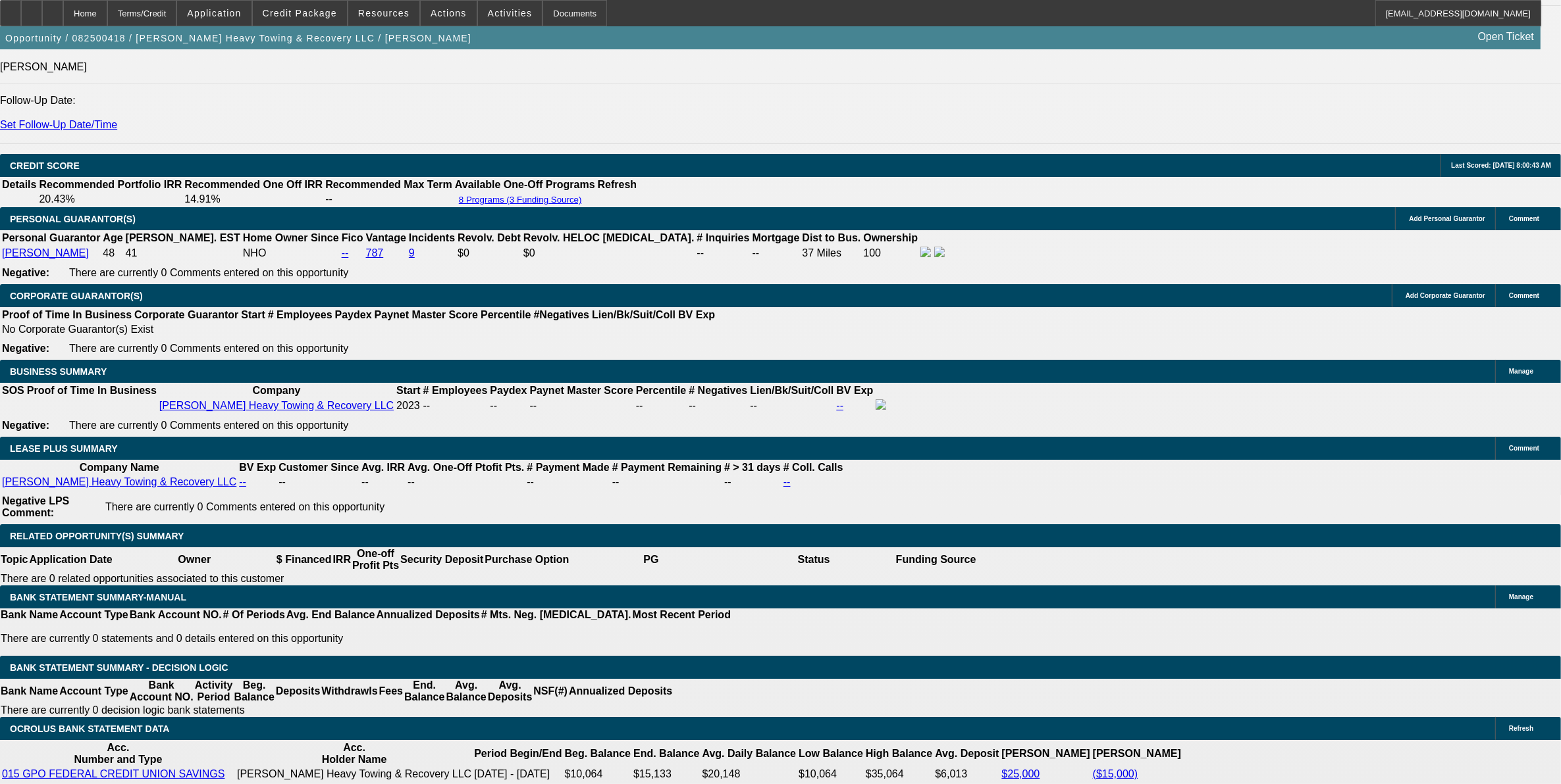
select select "4"
select select "0.1"
select select "0"
select select "2"
select select "0.1"
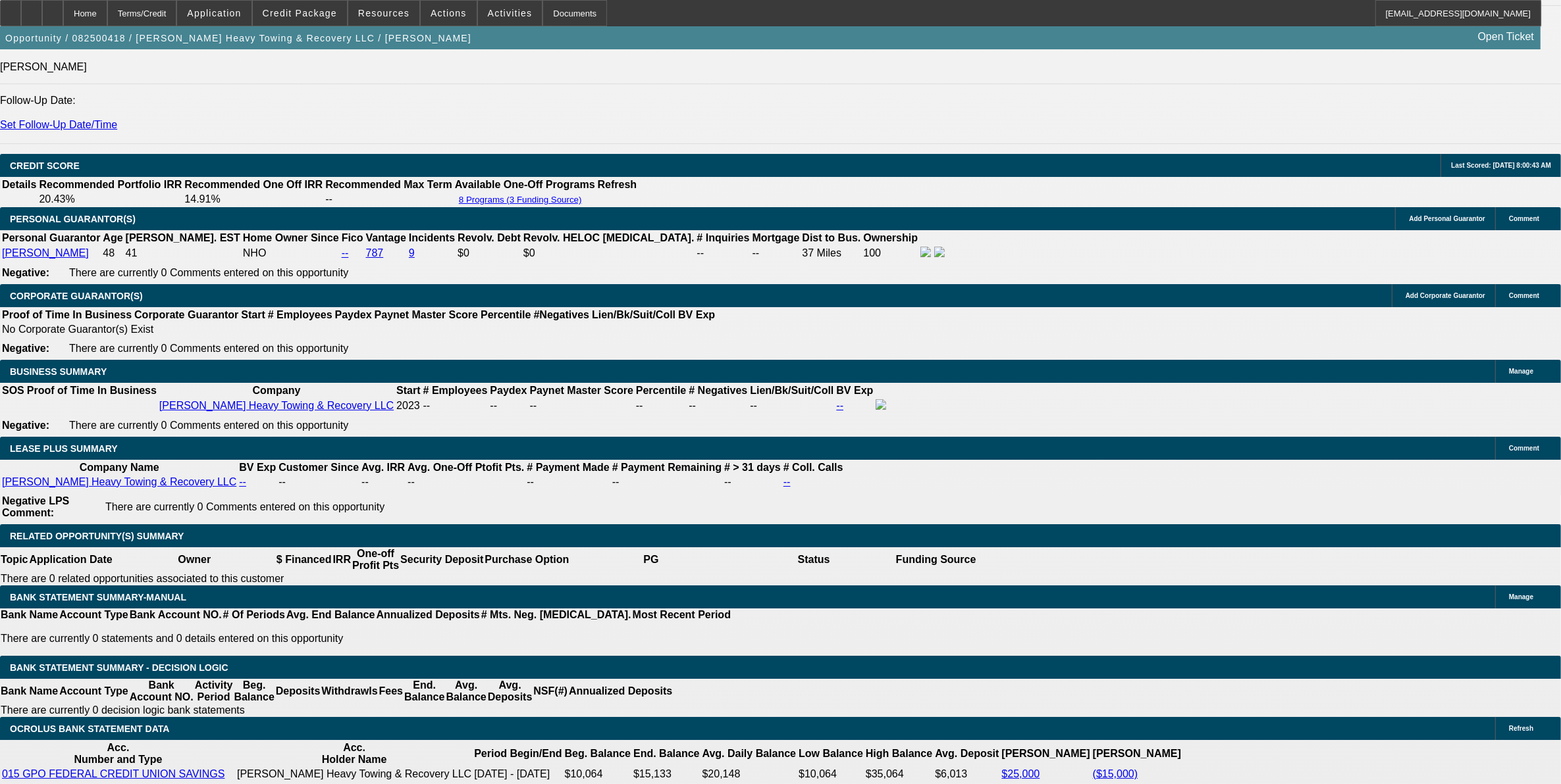
select select "4"
select select "0"
select select "2"
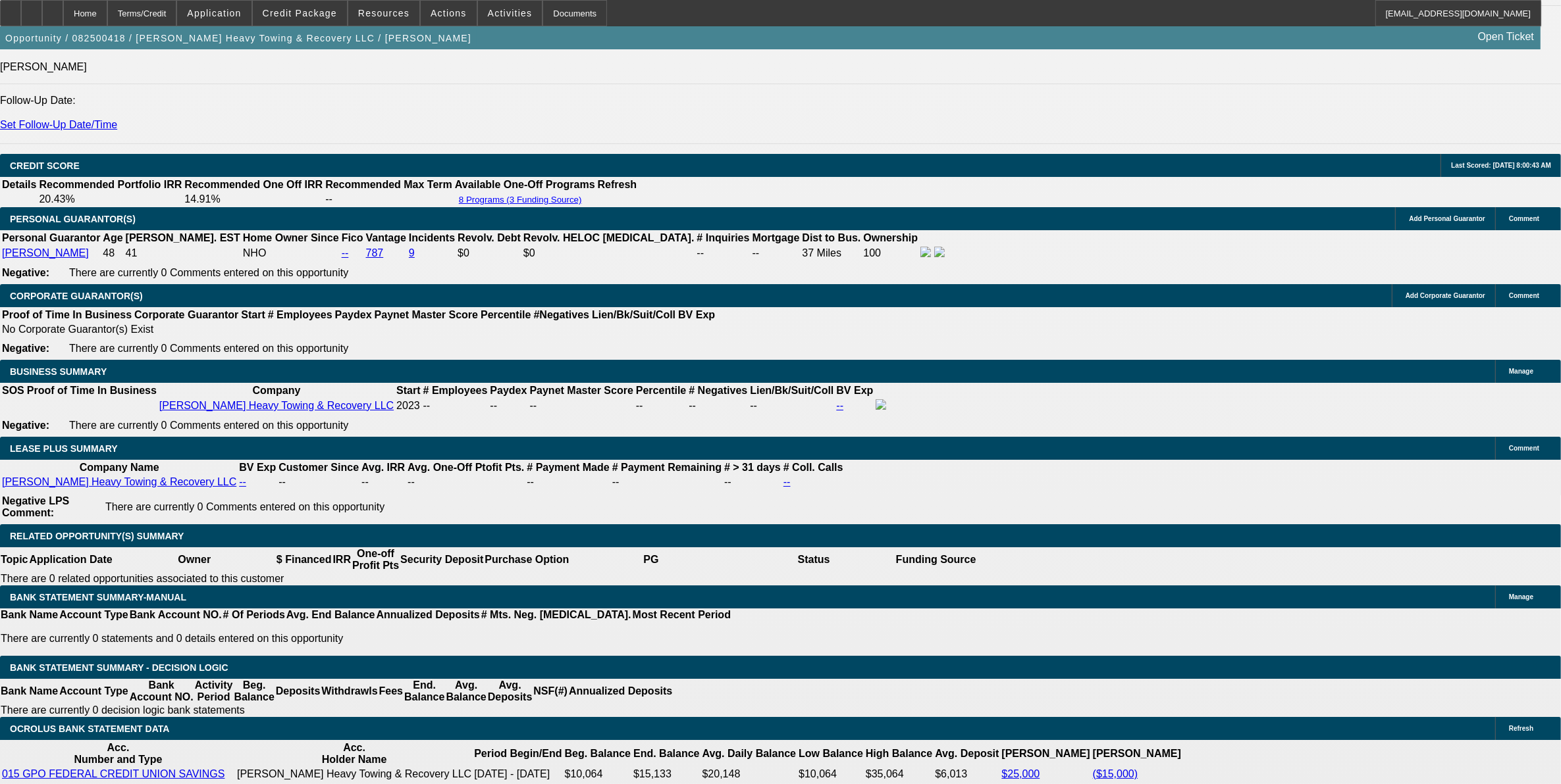
select select "0.1"
select select "4"
select select "0"
select select "2"
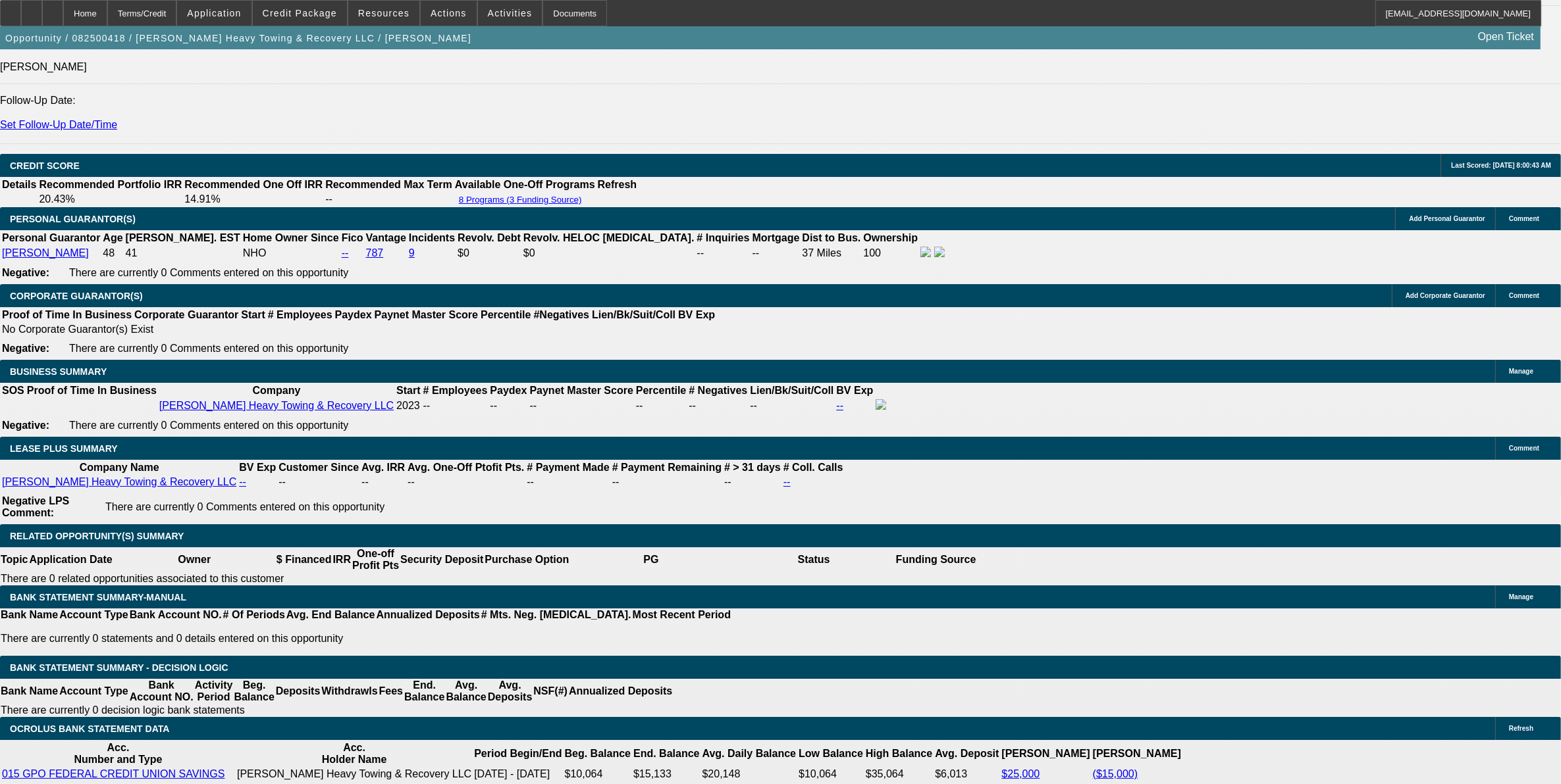
select select "0.1"
select select "4"
select select "0"
select select "2"
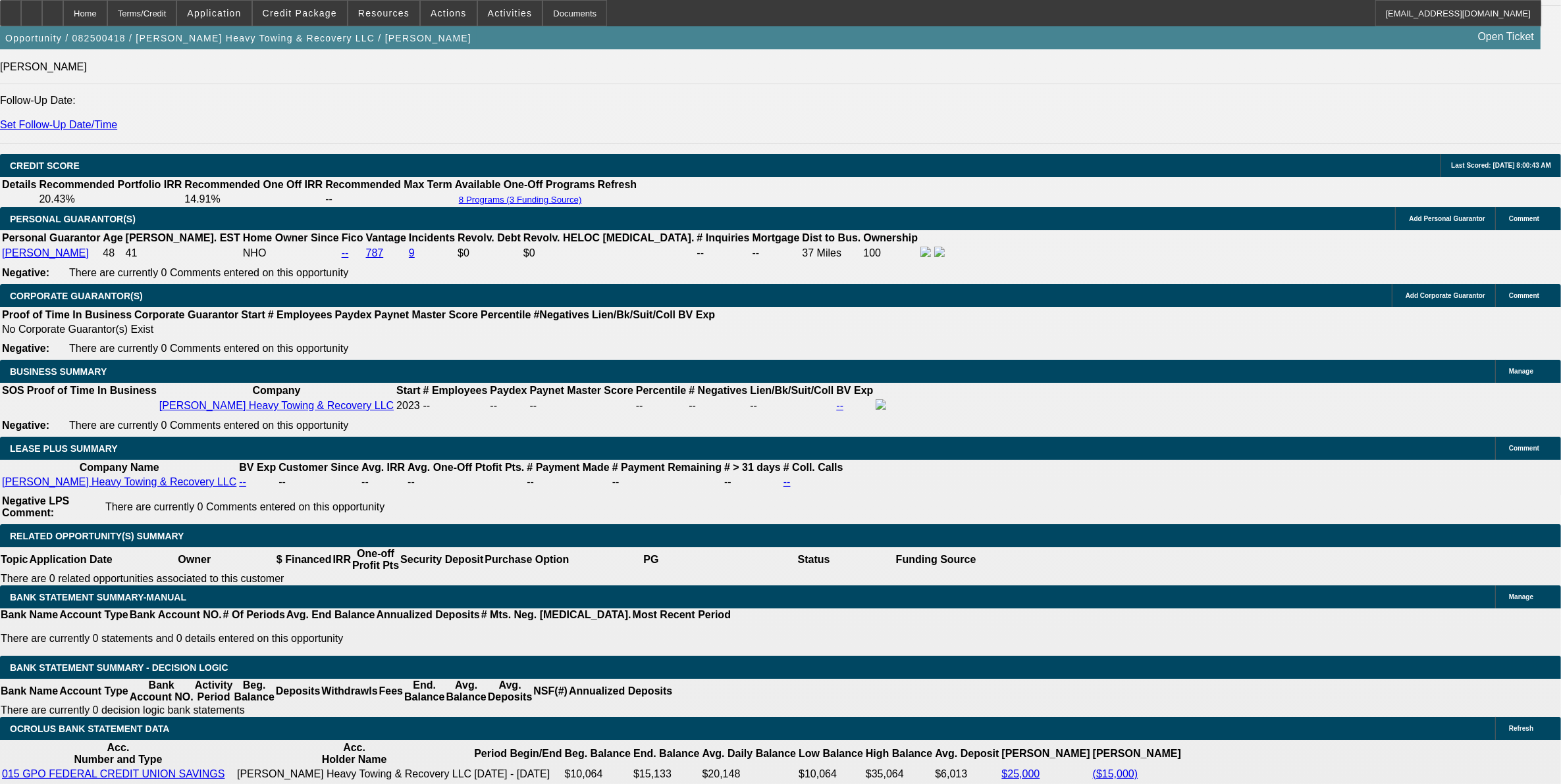
select select "0.1"
select select "4"
select select "0"
select select "2"
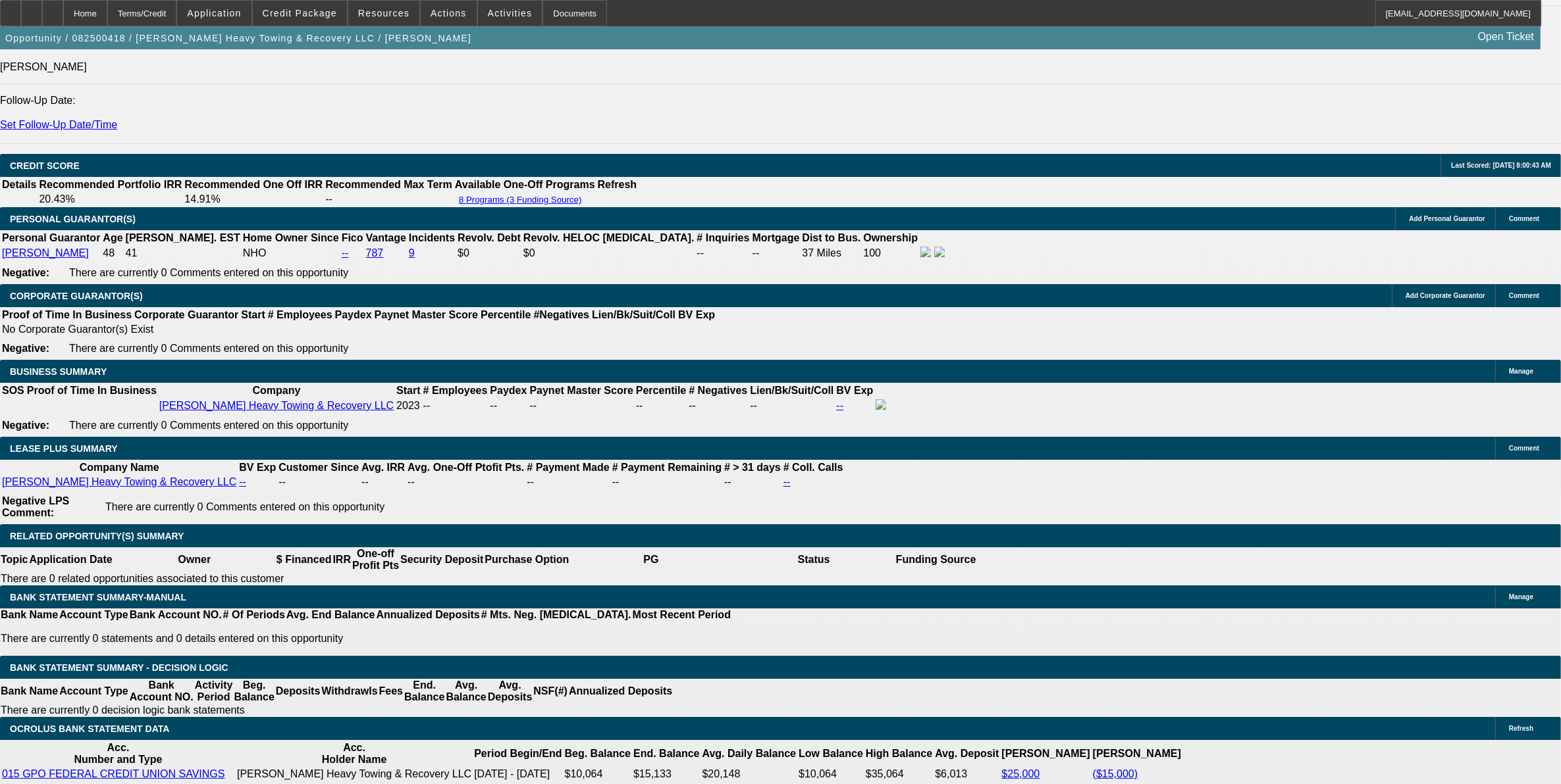
select select "0.1"
select select "4"
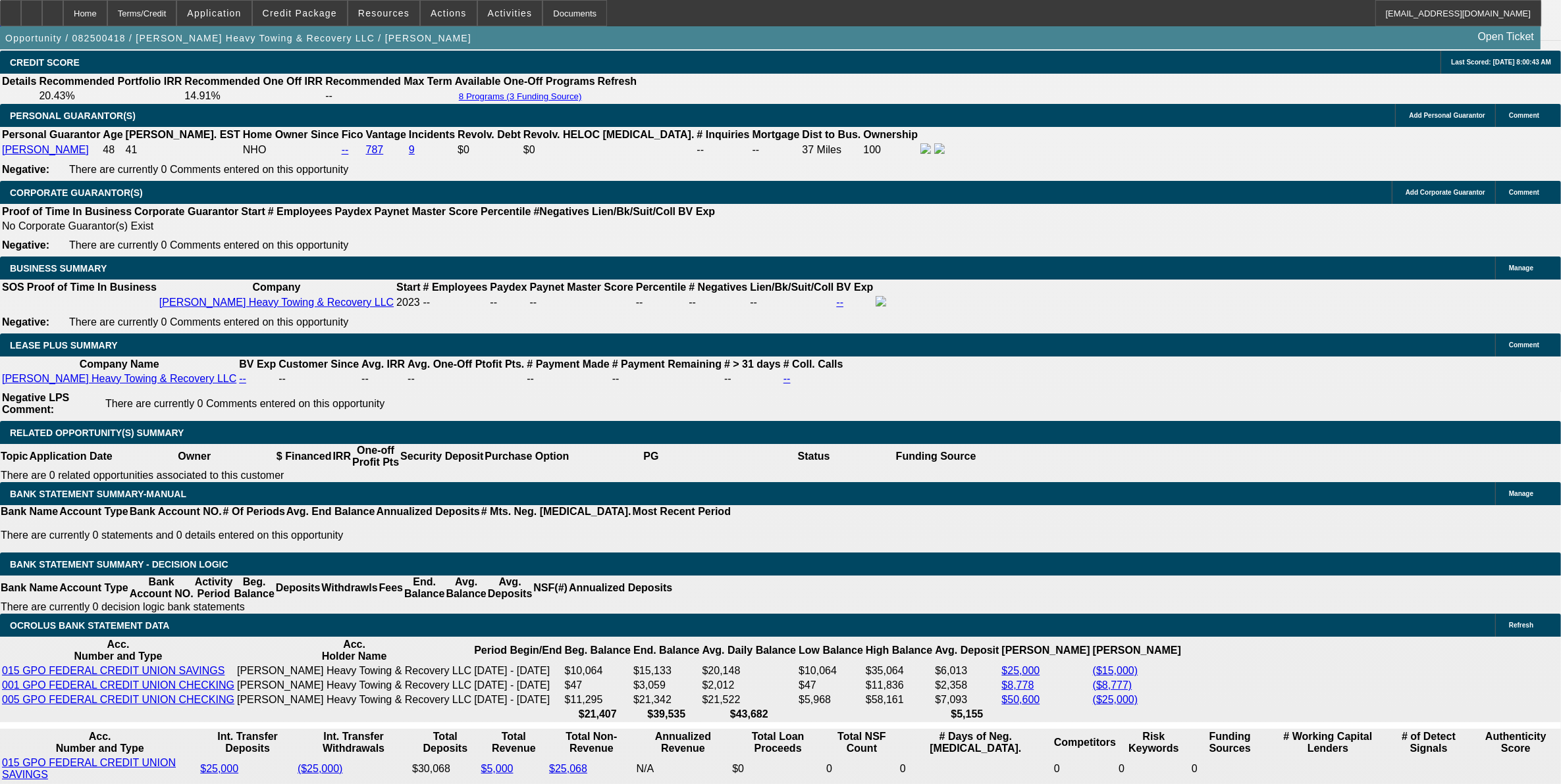
scroll to position [1858, 0]
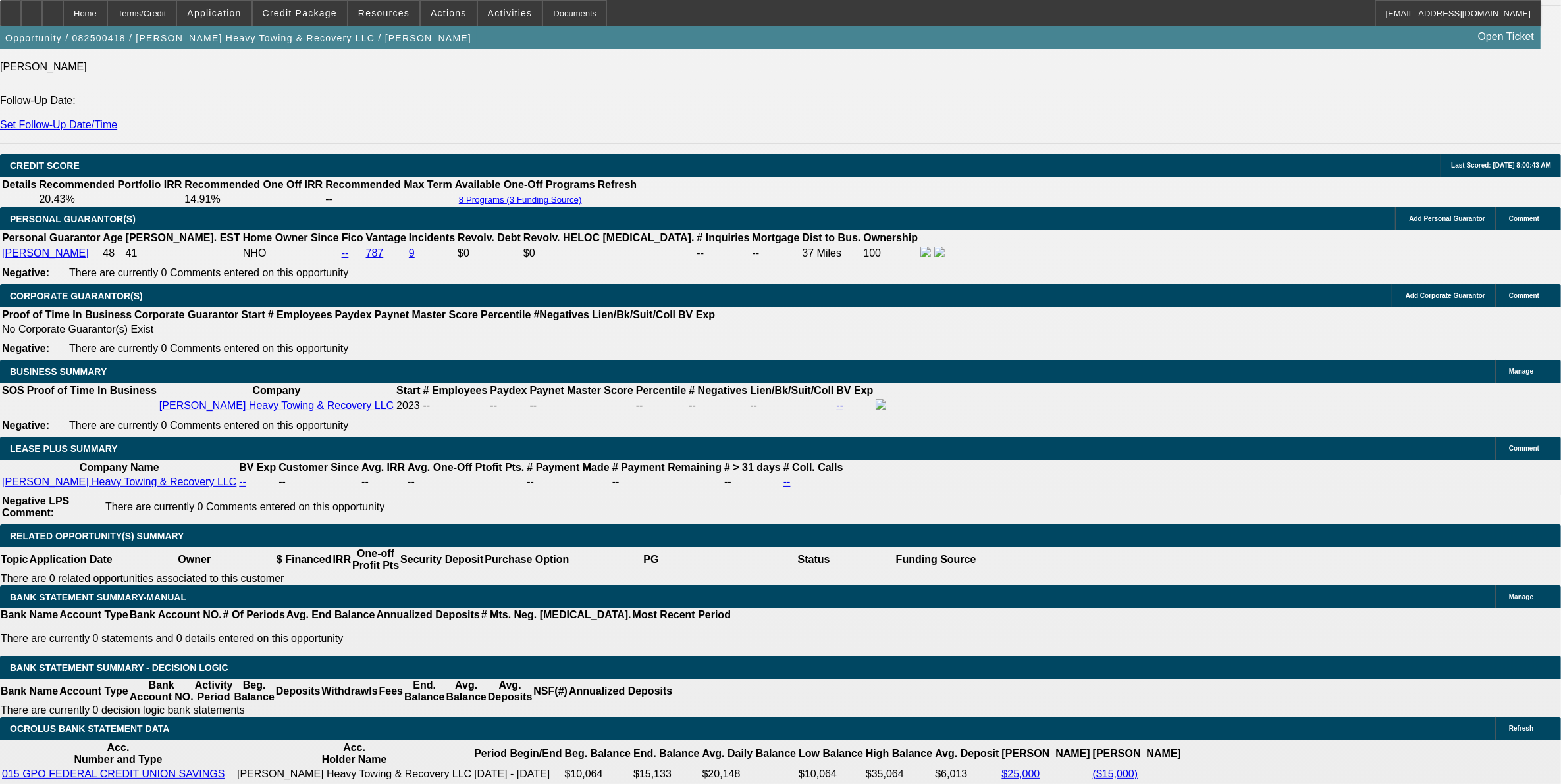
drag, startPoint x: 456, startPoint y: 199, endPoint x: 493, endPoint y: 201, distance: 37.1
select select "0"
select select "2"
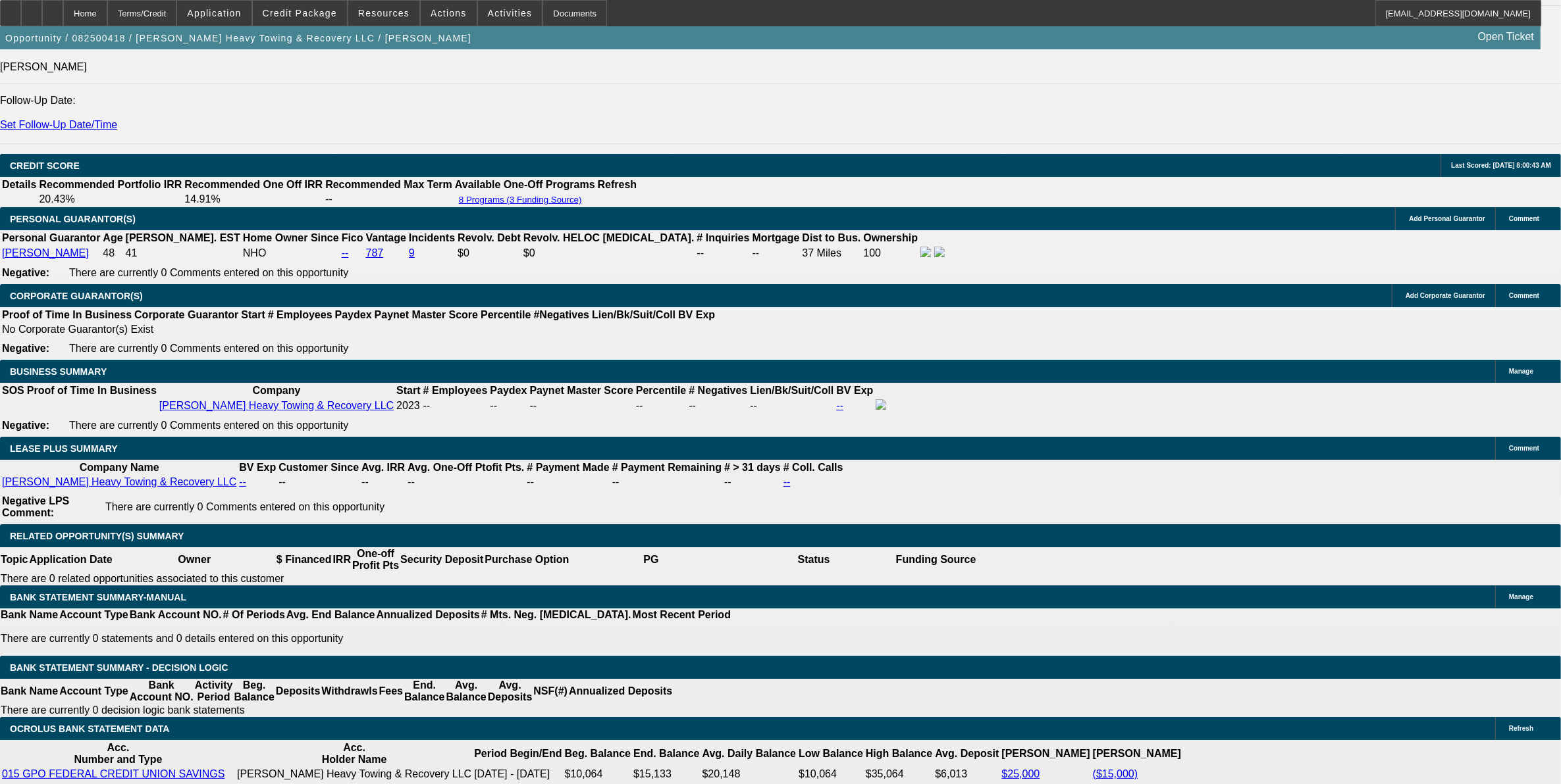
select select "0.1"
select select "4"
select select "0"
select select "2"
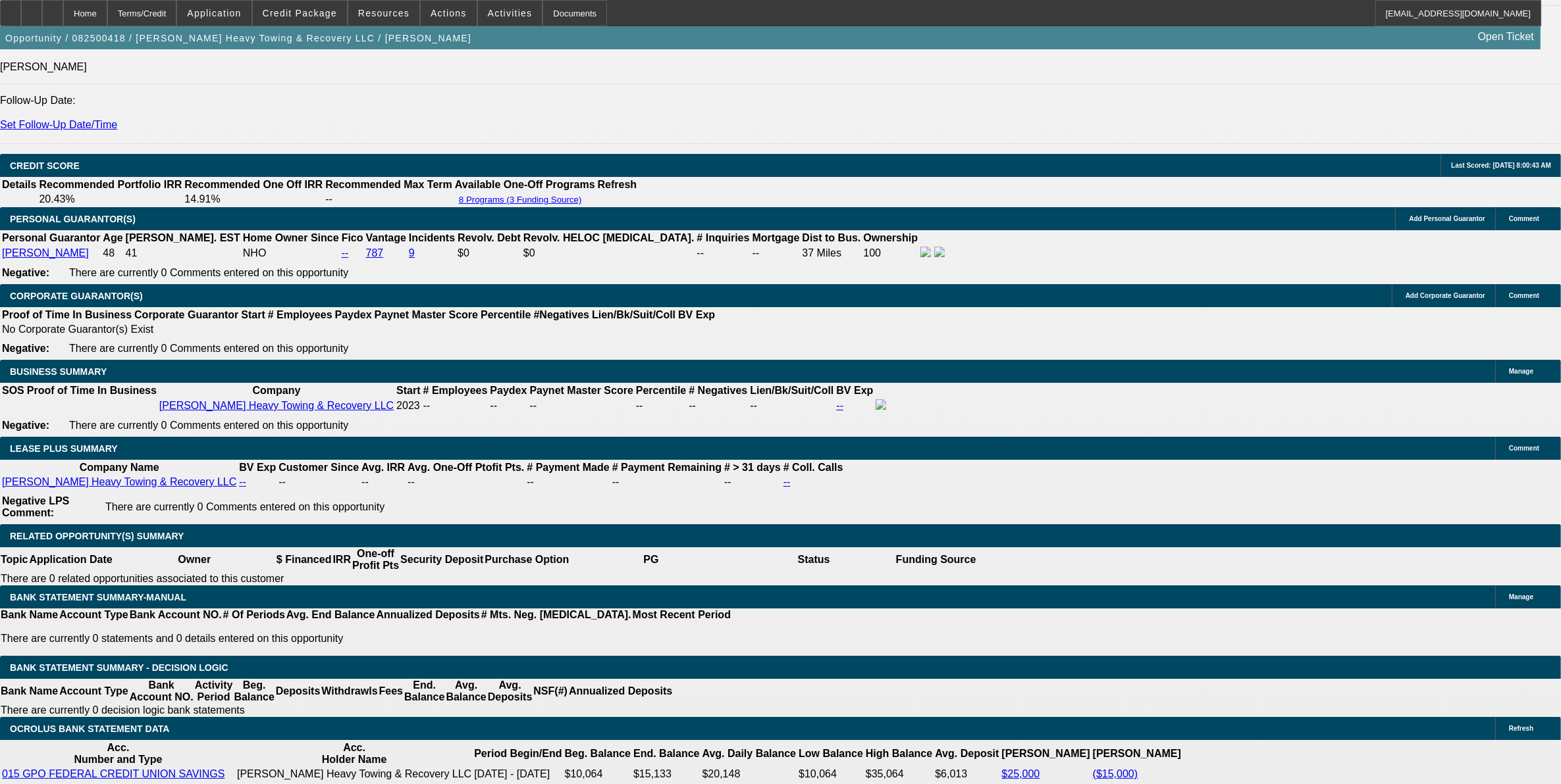
select select "0.1"
select select "4"
select select "0"
select select "2"
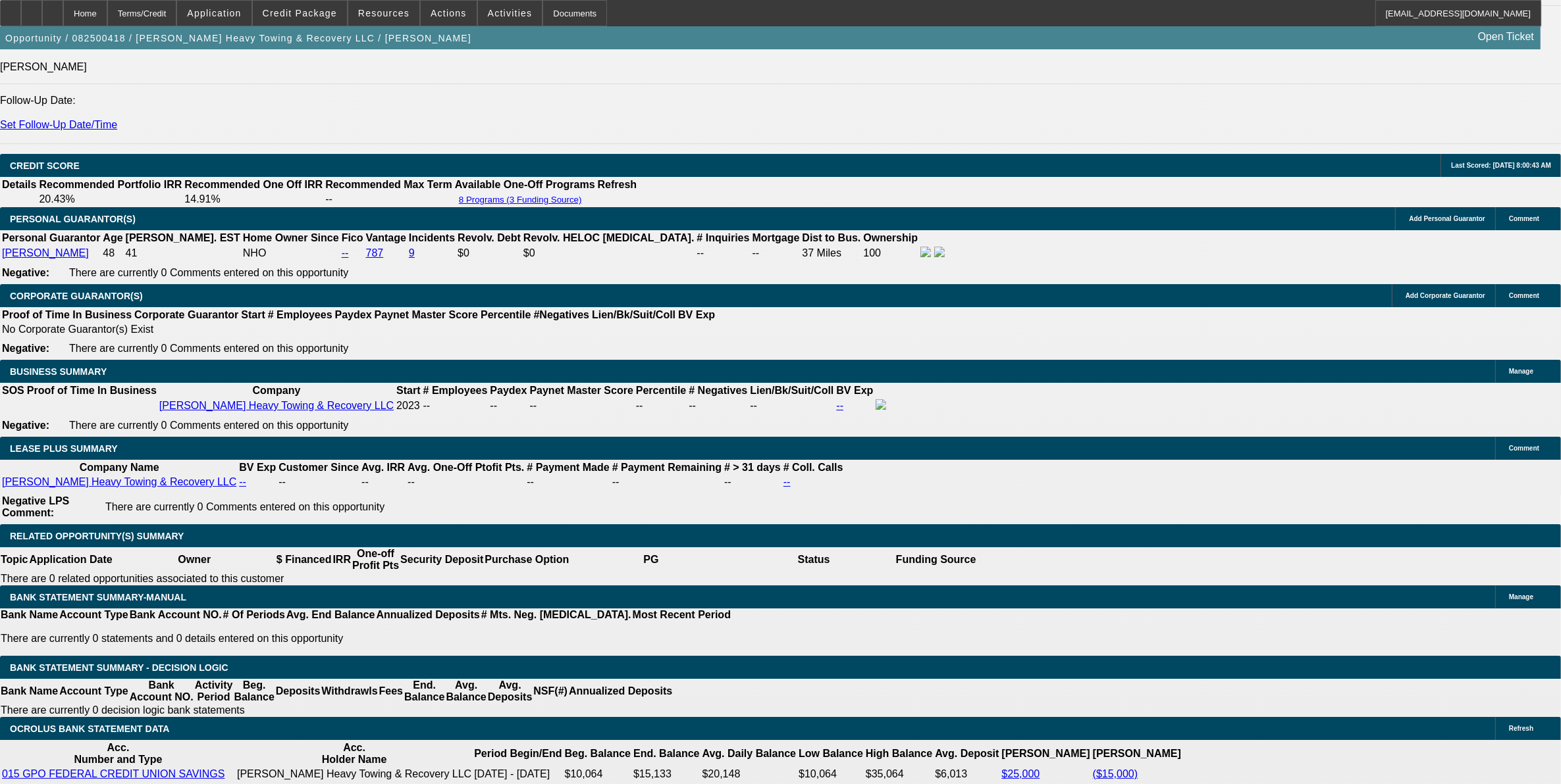
select select "0.1"
select select "4"
select select "0"
select select "2"
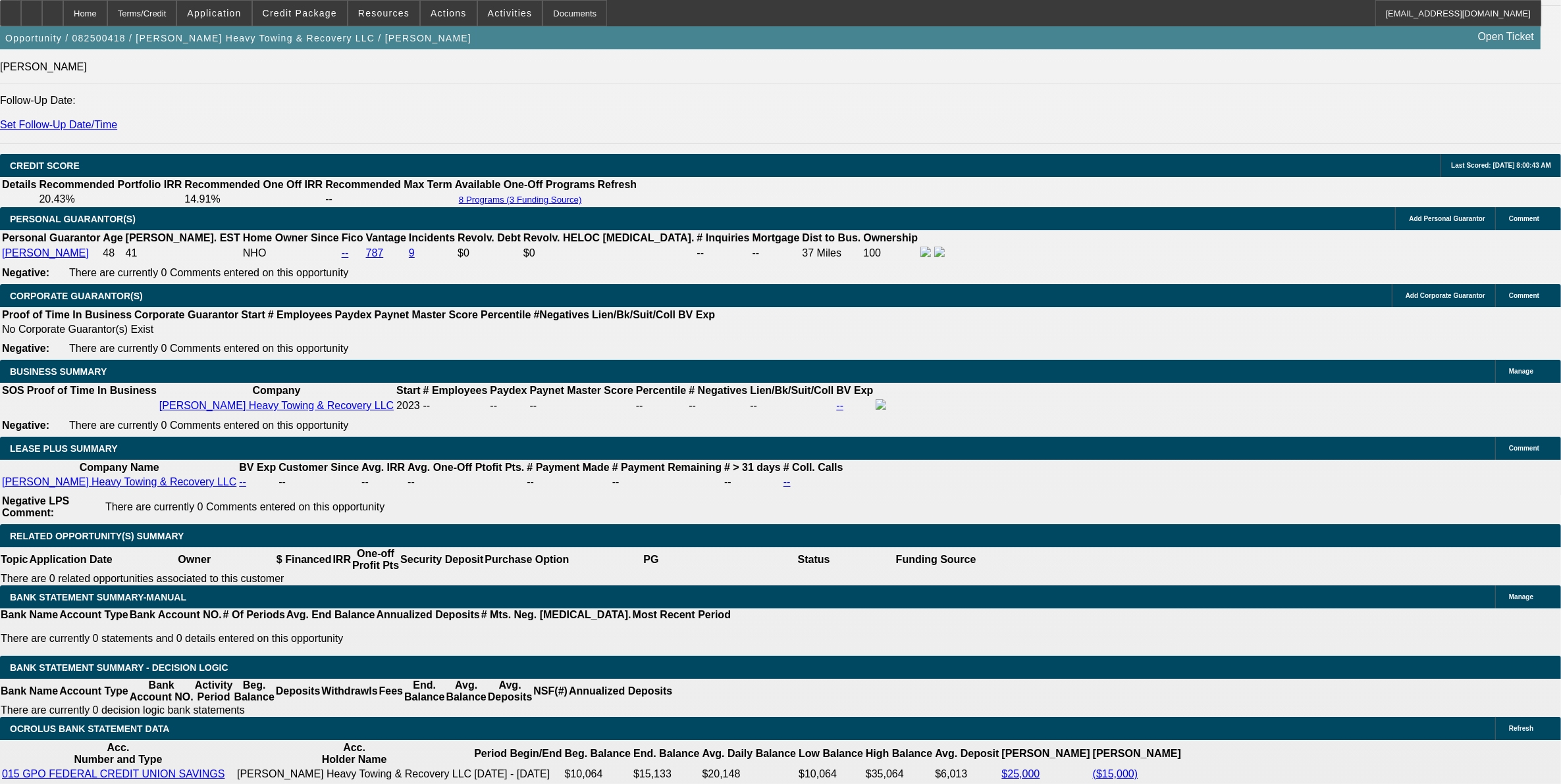
select select "0.1"
select select "4"
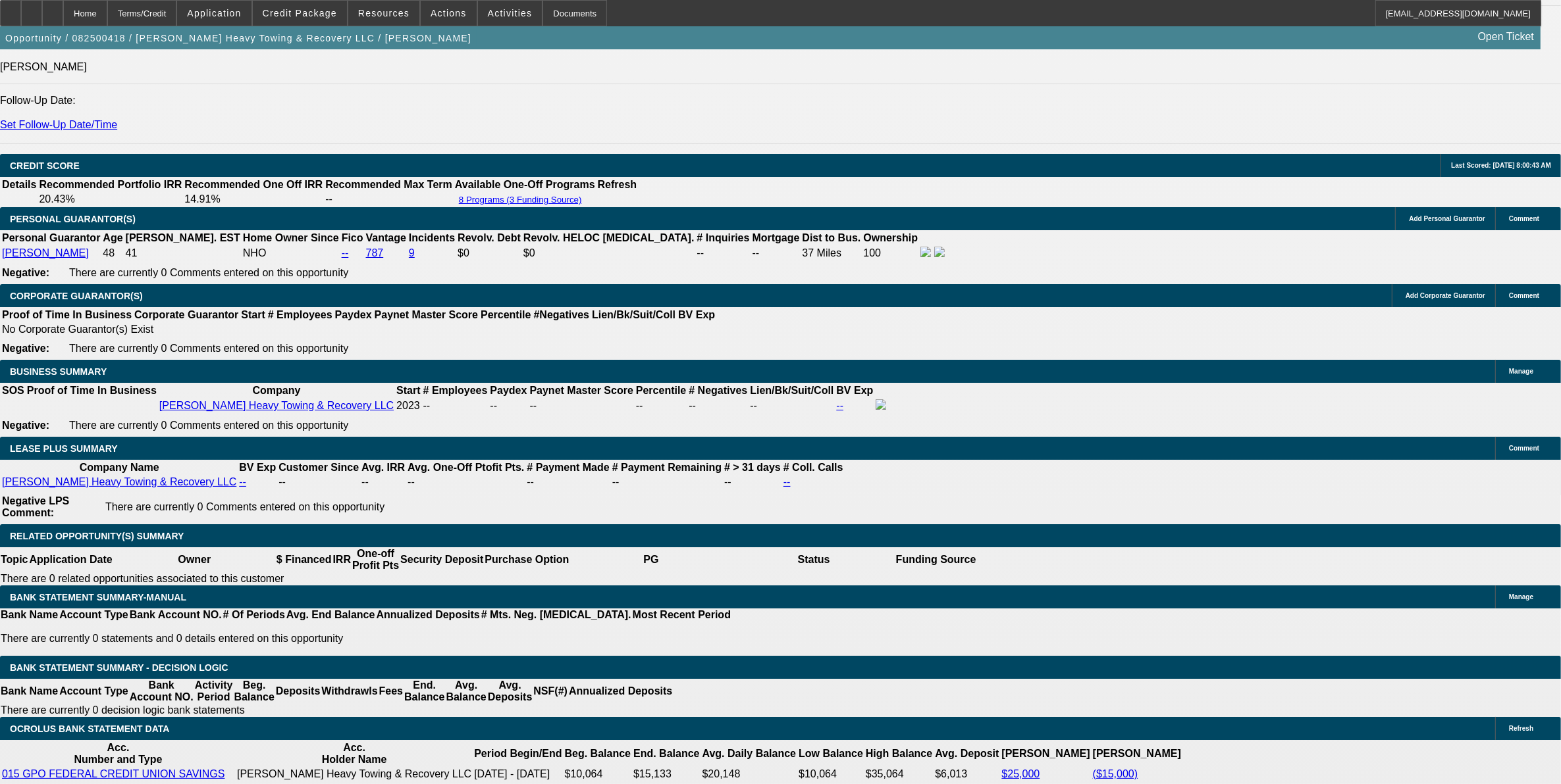
drag, startPoint x: 560, startPoint y: 198, endPoint x: 574, endPoint y: 202, distance: 14.6
select select "0"
select select "2"
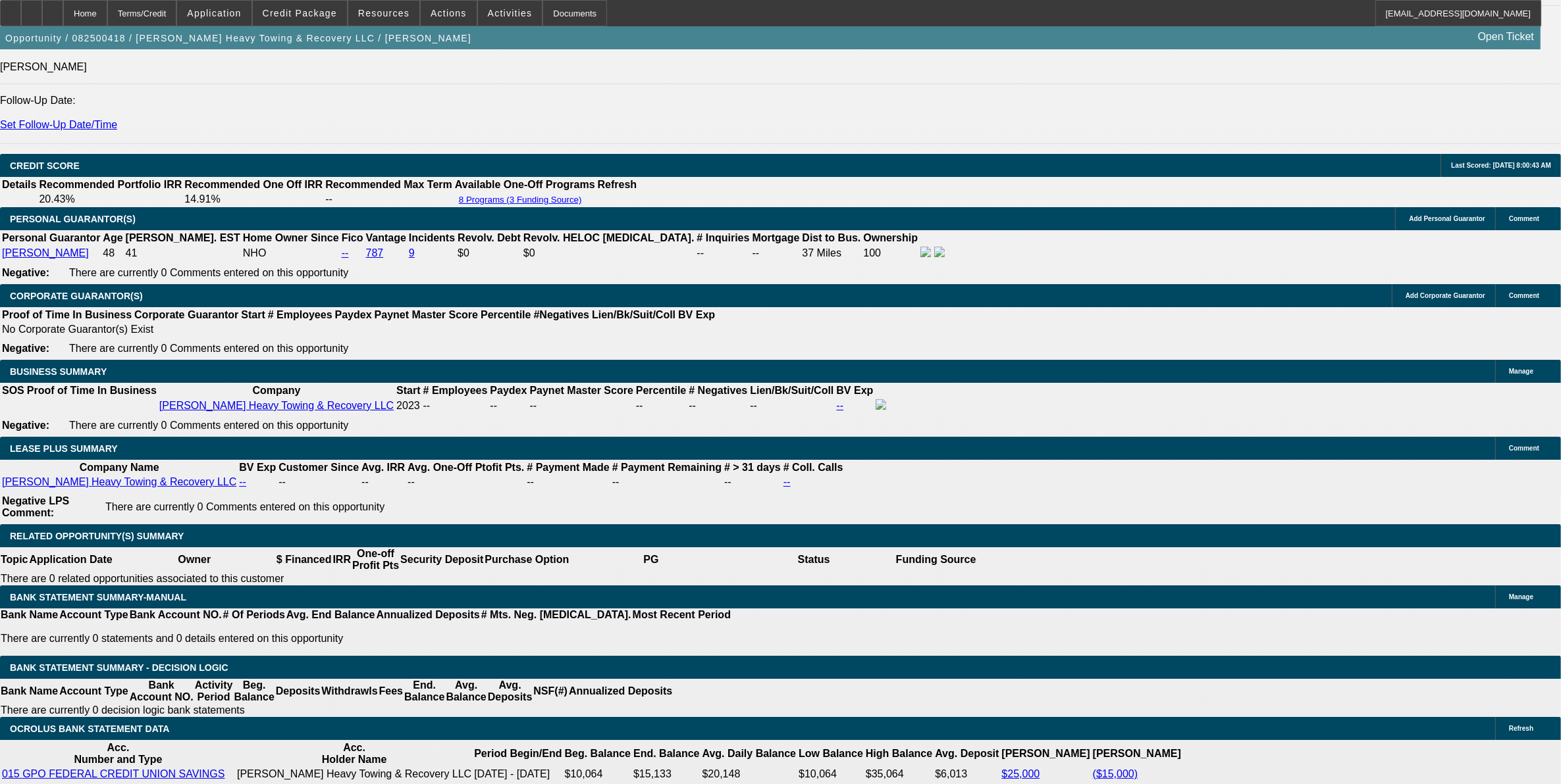
select select "0.1"
select select "4"
select select "0"
select select "2"
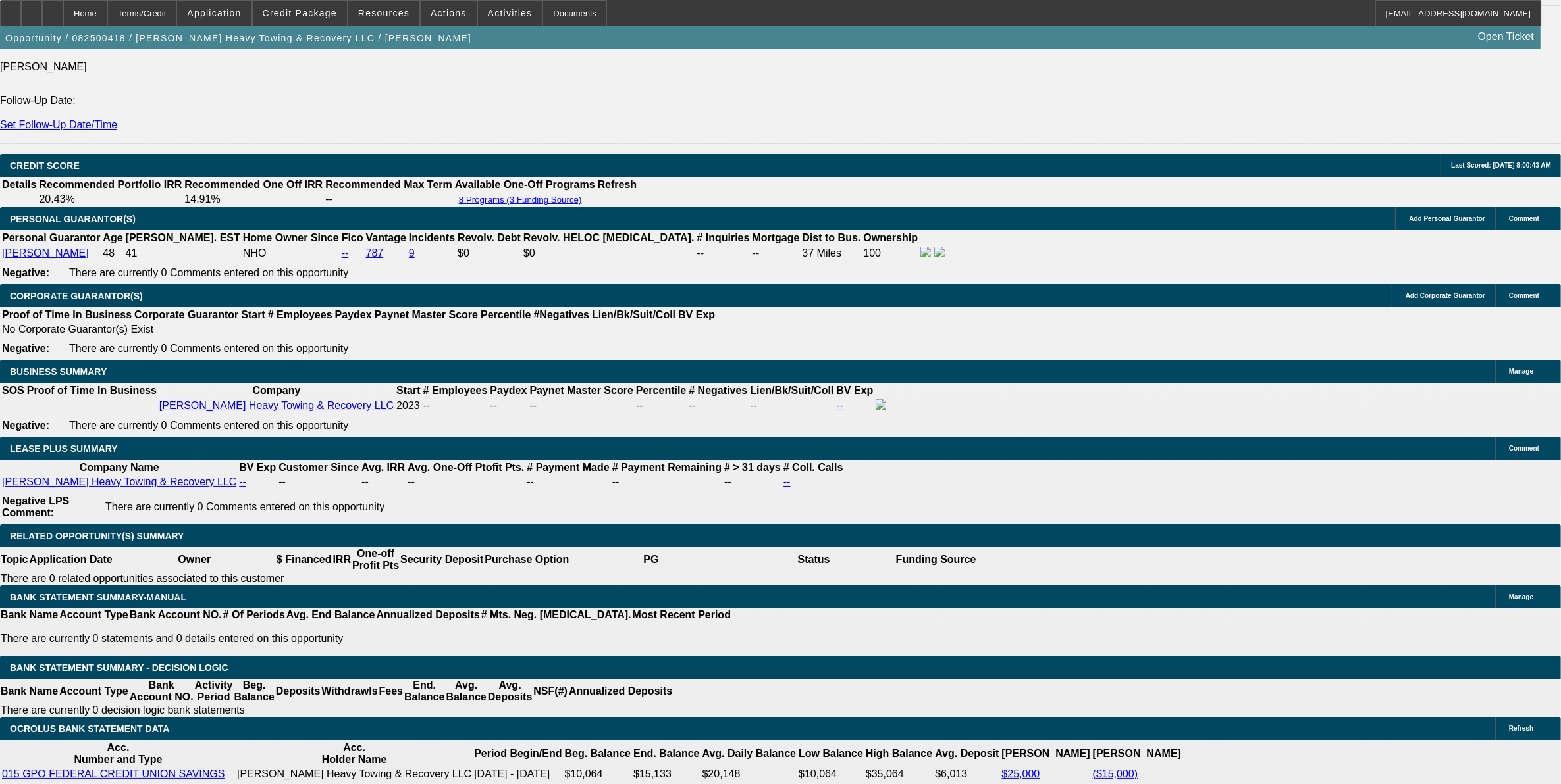
select select "0.1"
select select "4"
select select "0"
select select "2"
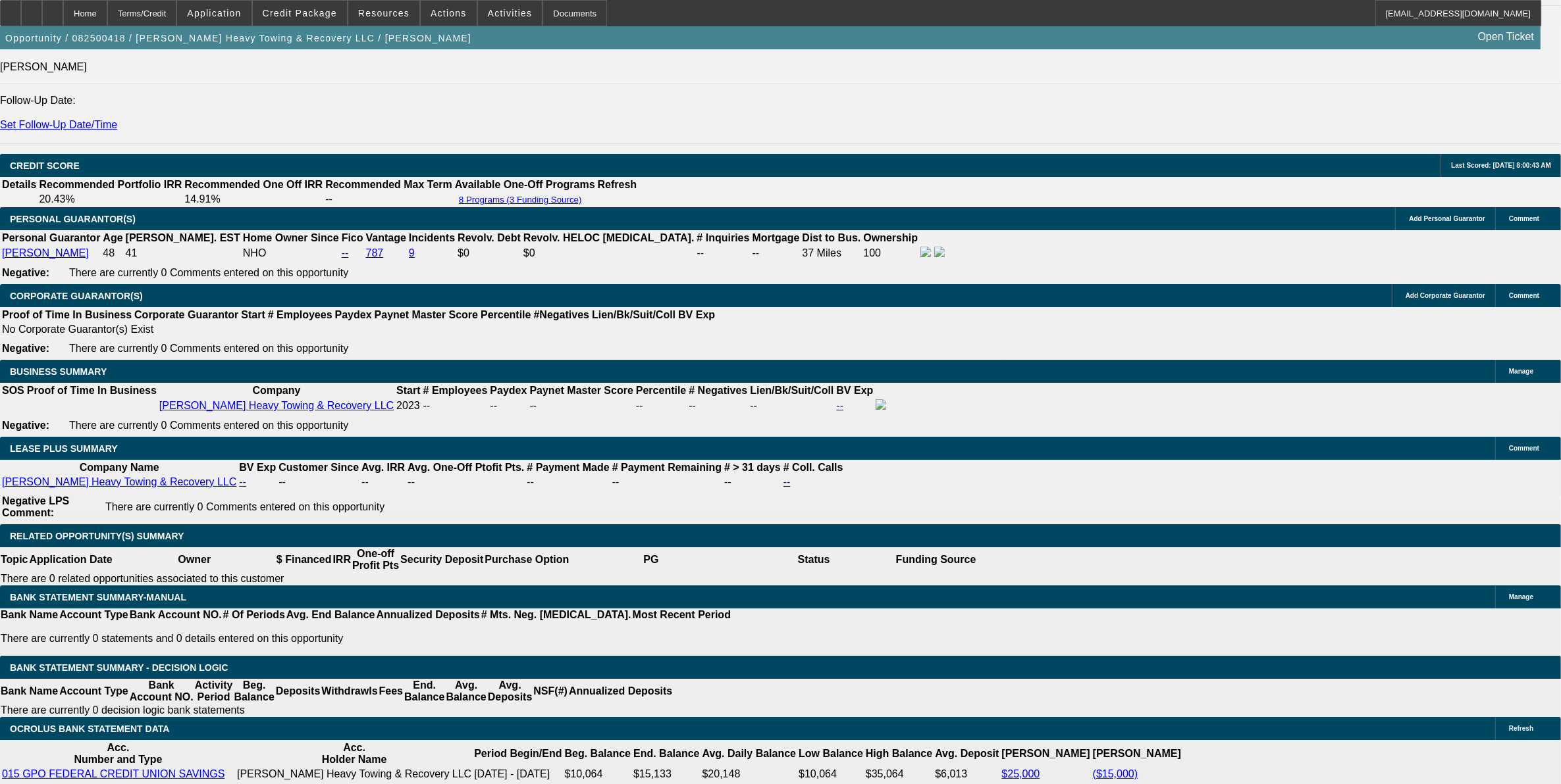
select select "0.1"
select select "4"
select select "0"
select select "2"
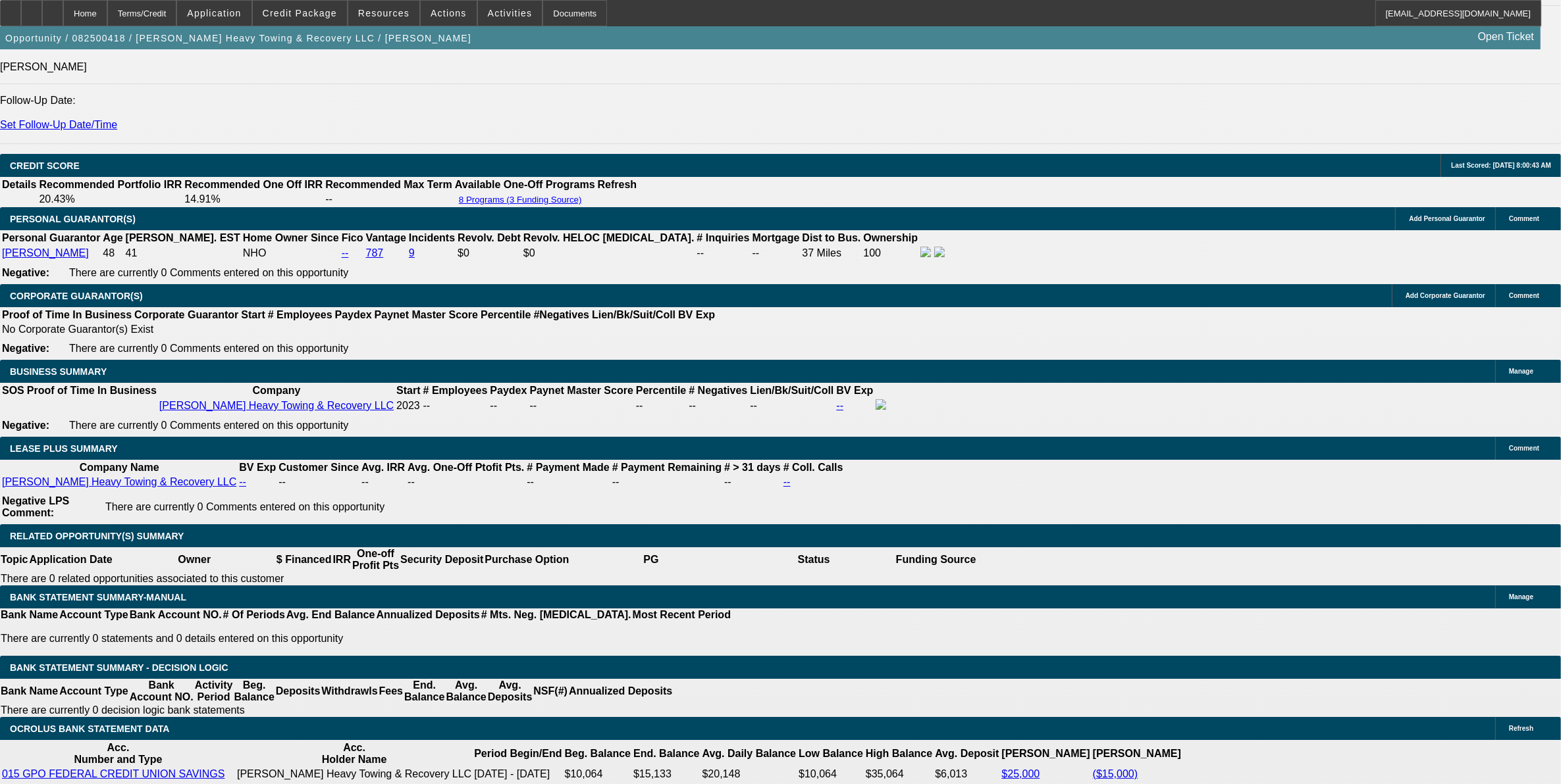
select select "0.1"
select select "4"
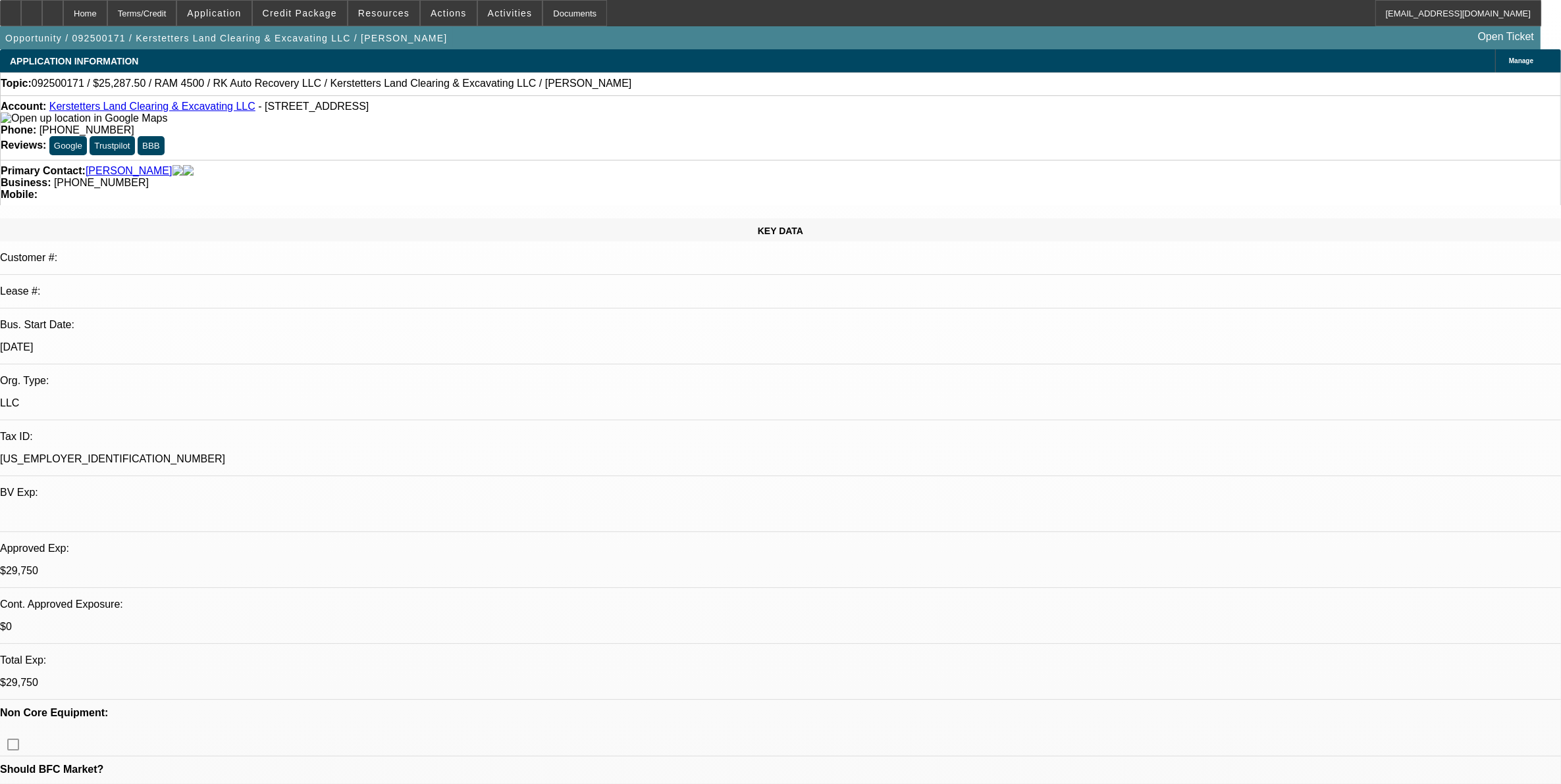
select select "0.15"
select select "2"
select select "0"
select select "0.15"
select select "2"
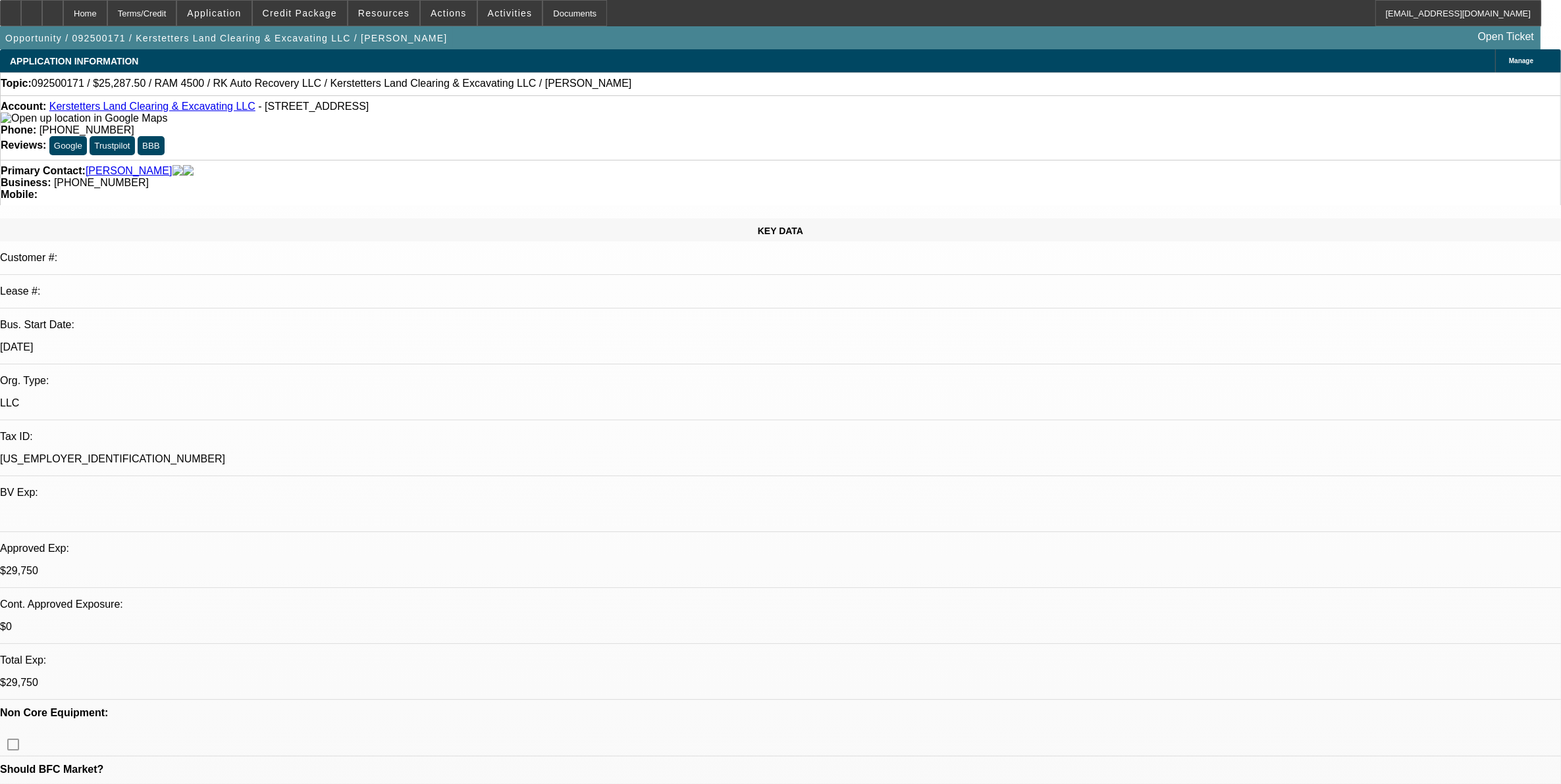
select select "0"
select select "0.15"
select select "2"
select select "0"
select select "0.15"
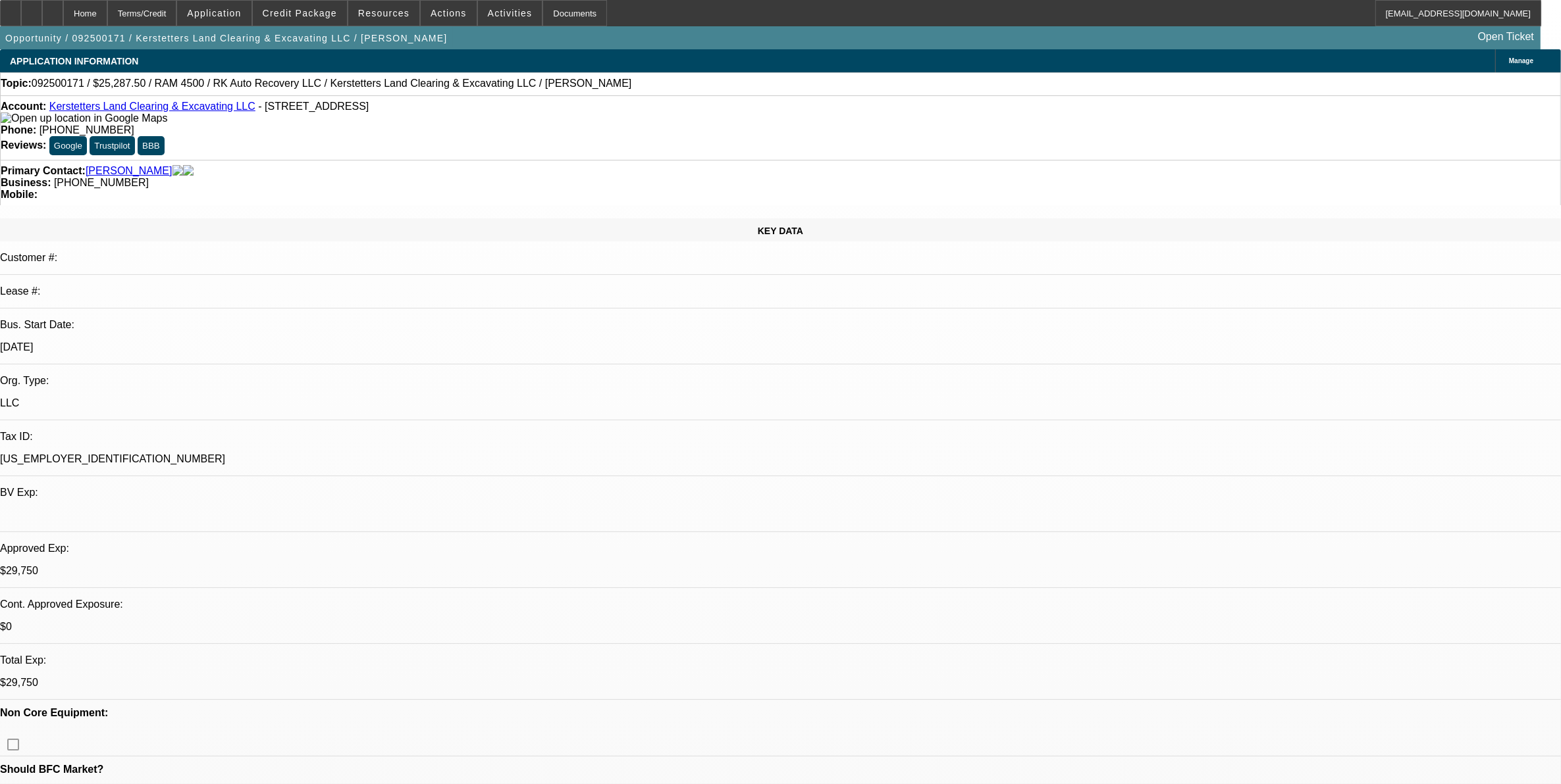
select select "2"
select select "0"
select select "1"
select select "2"
select select "6"
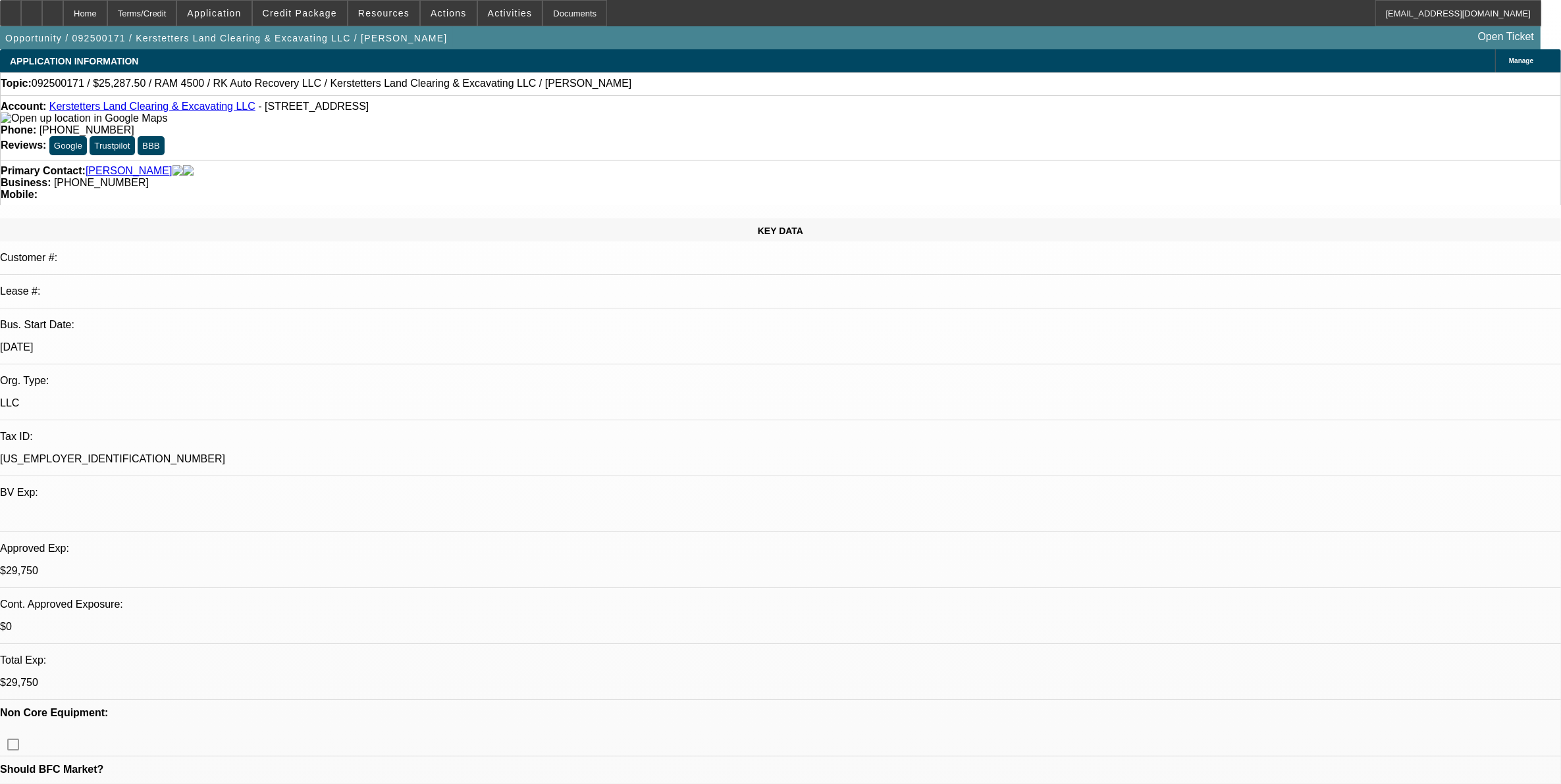
select select "1"
select select "2"
select select "6"
select select "1"
select select "2"
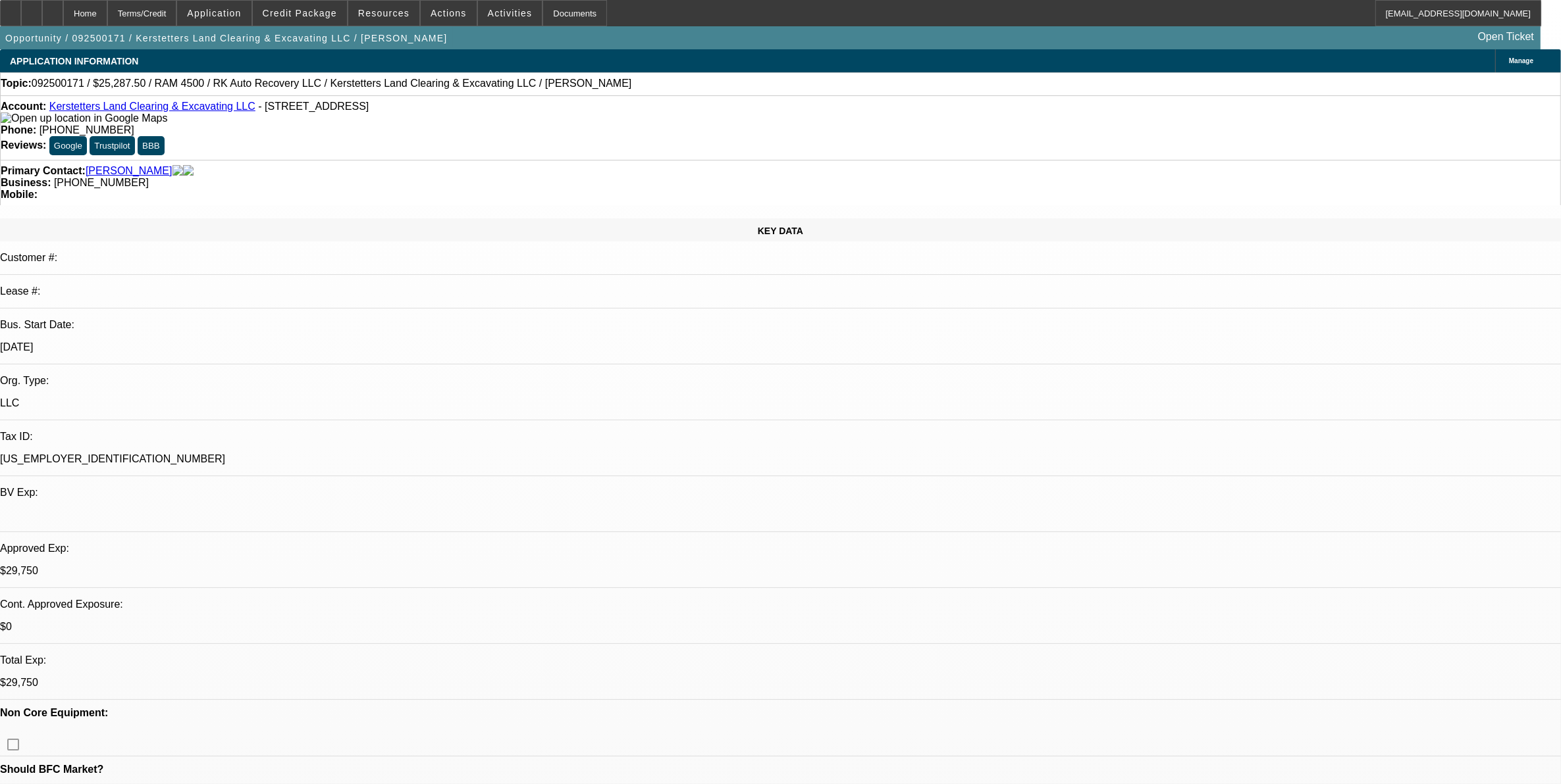
select select "6"
select select "1"
select select "2"
select select "6"
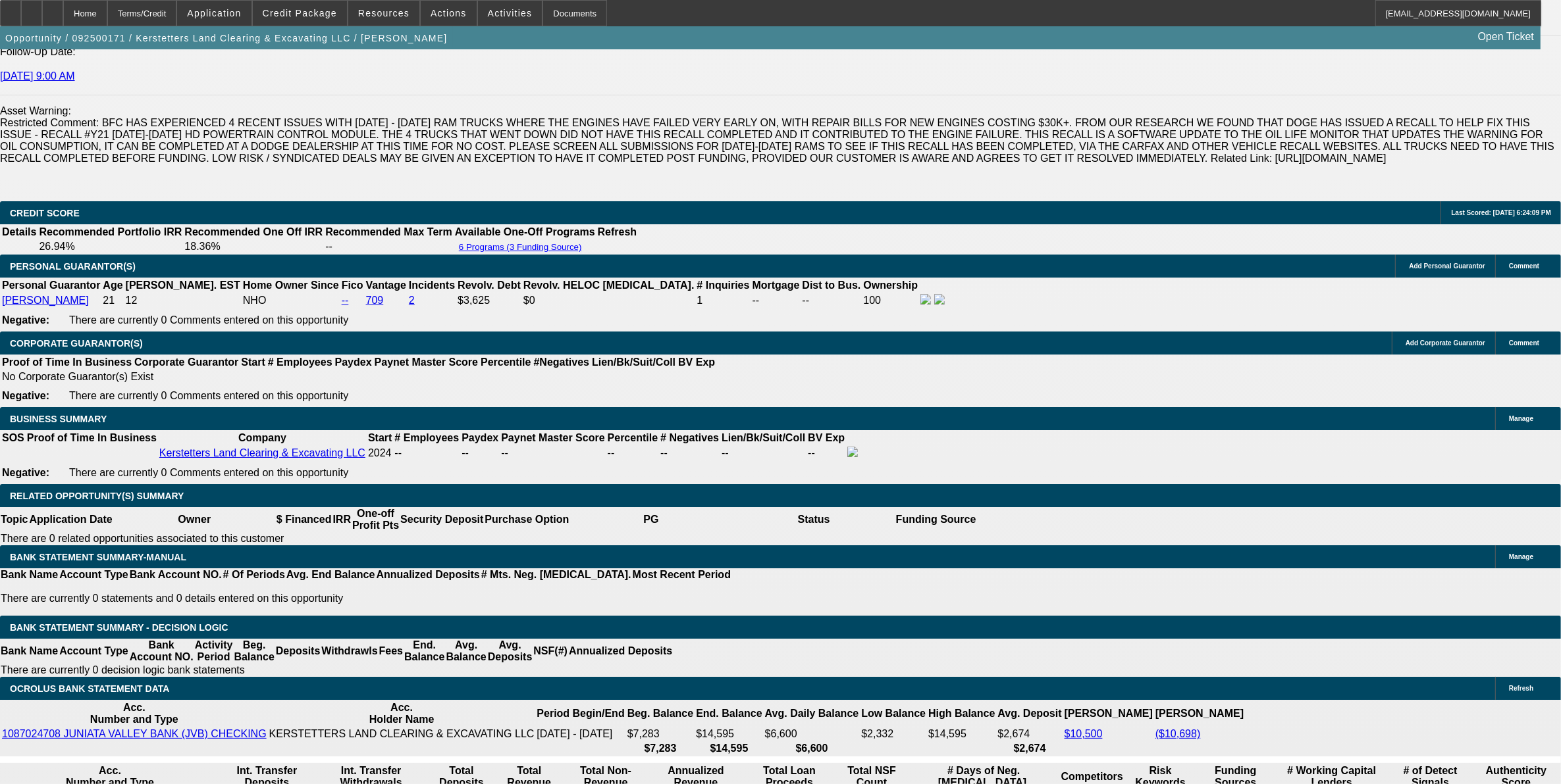
scroll to position [1975, 0]
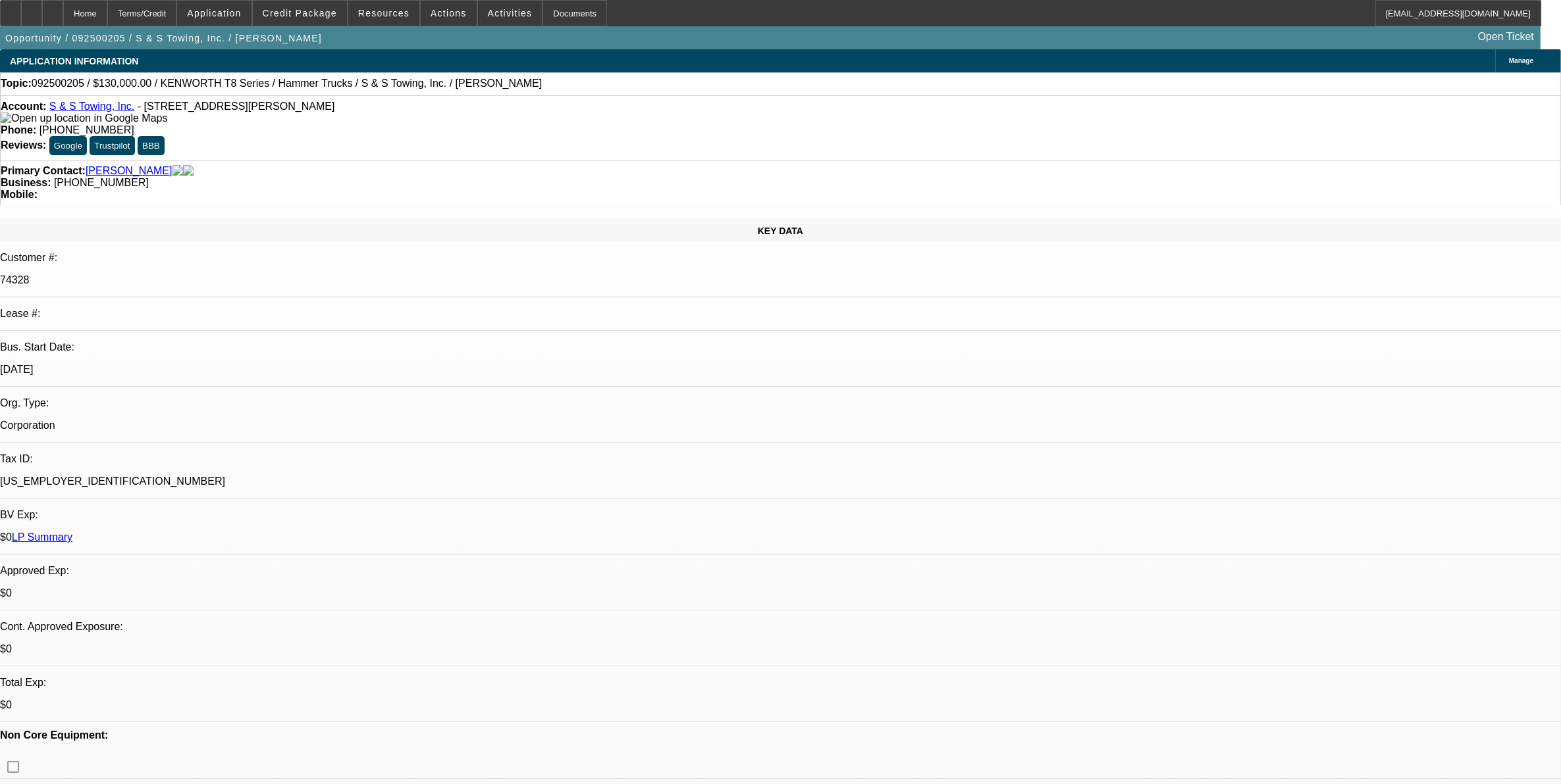
select select "0"
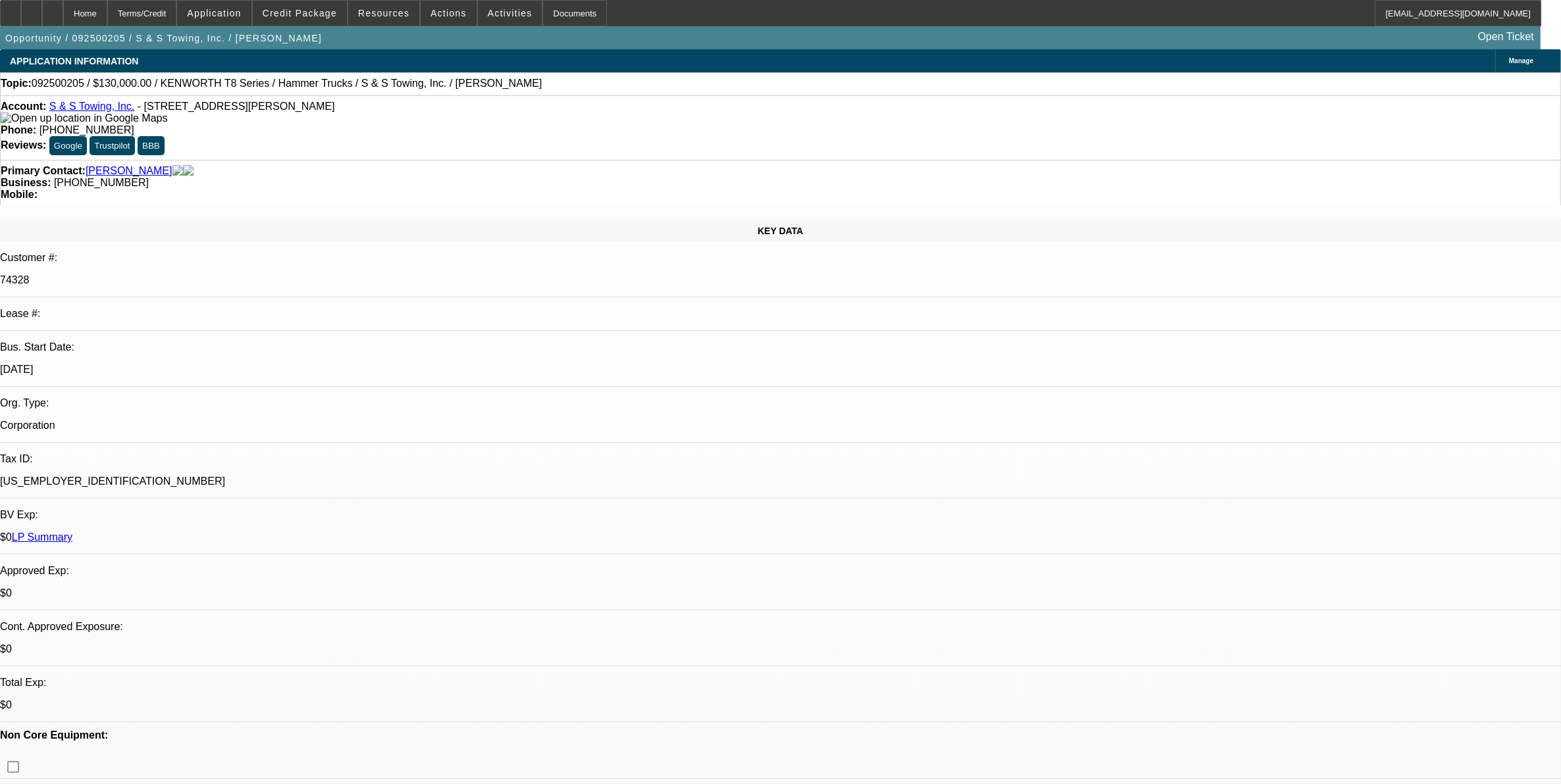
select select "0"
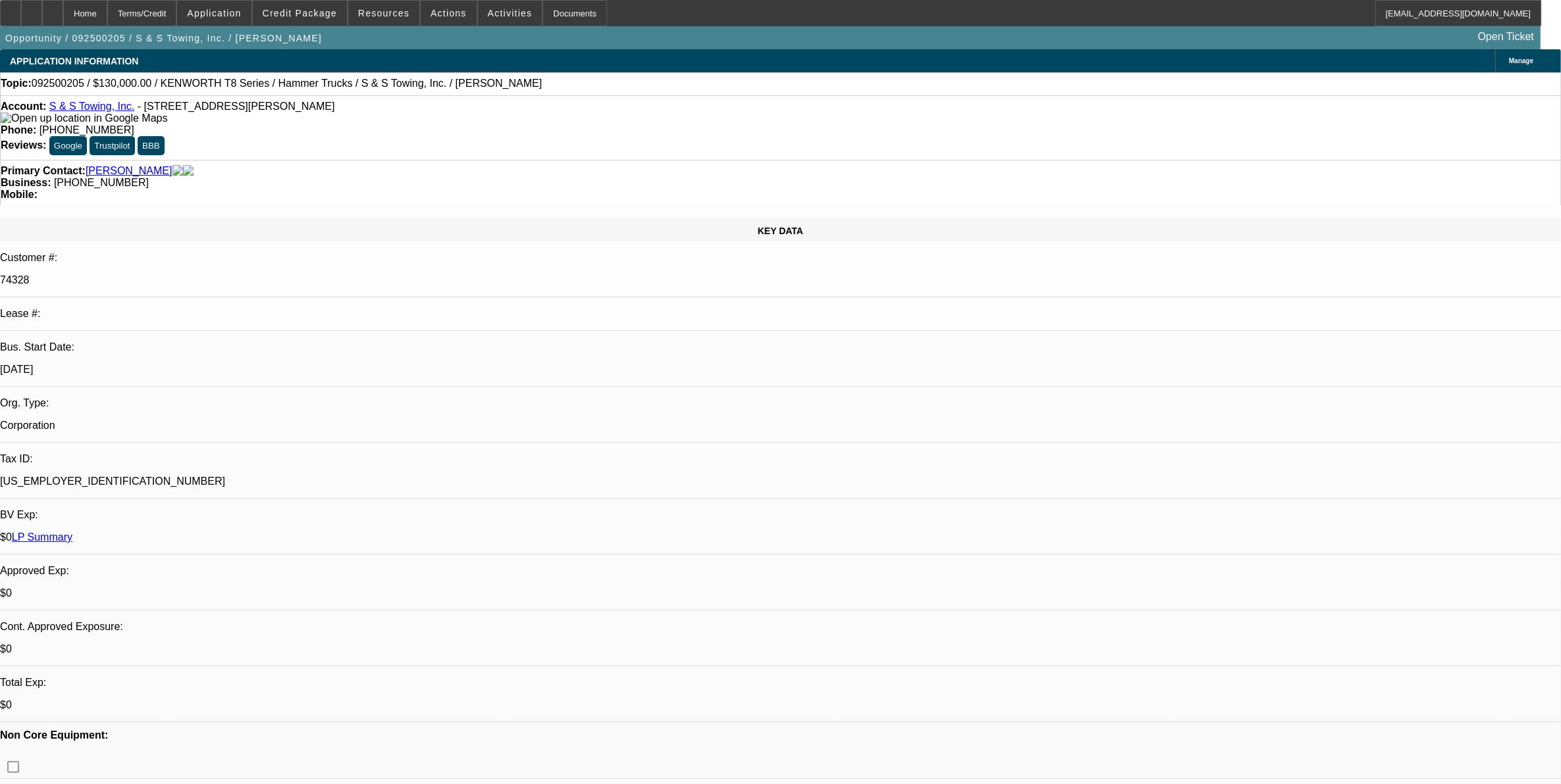
select select "0"
select select "1"
select select "2"
select select "6"
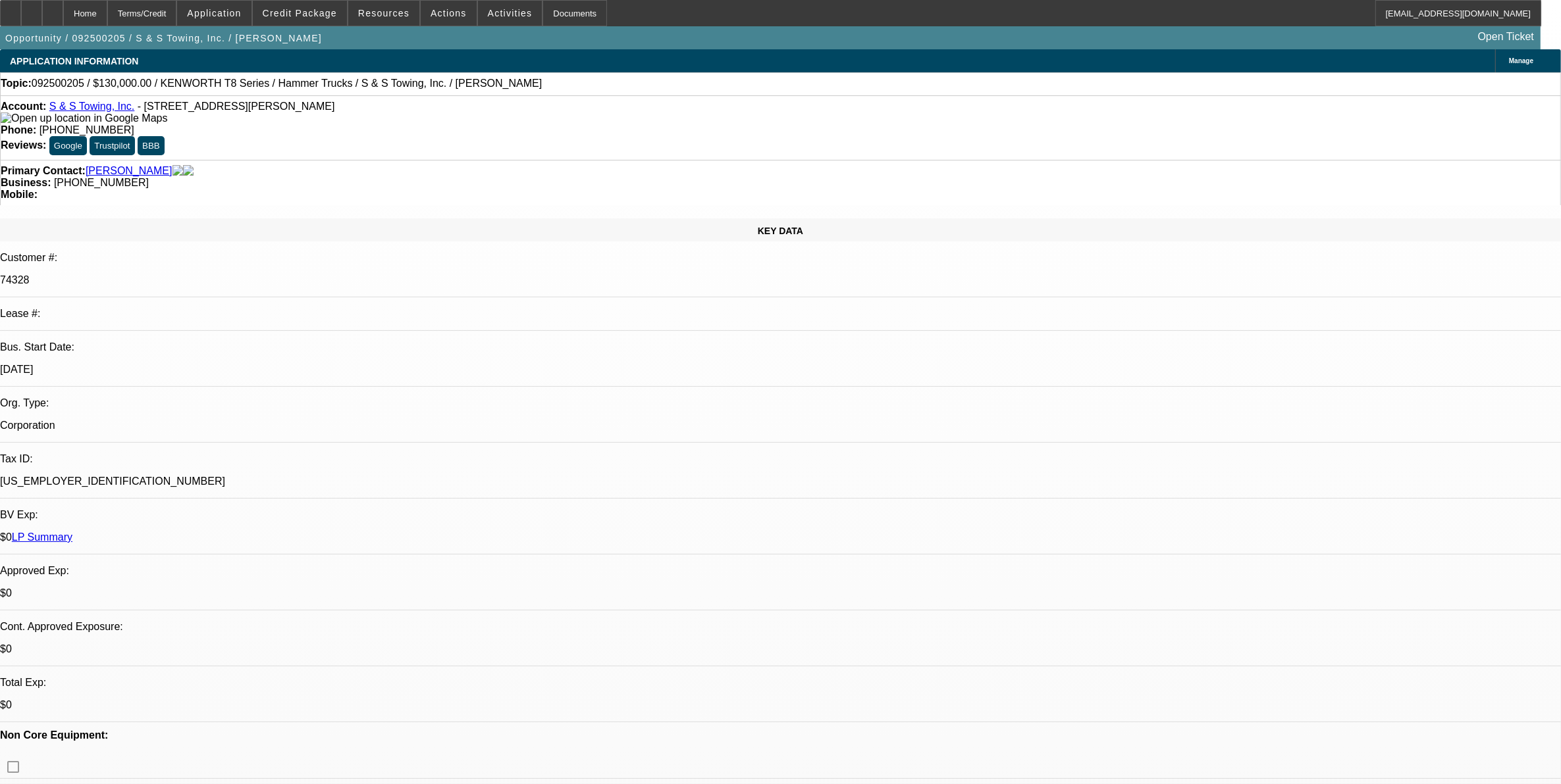
select select "1"
select select "2"
select select "6"
select select "1"
select select "2"
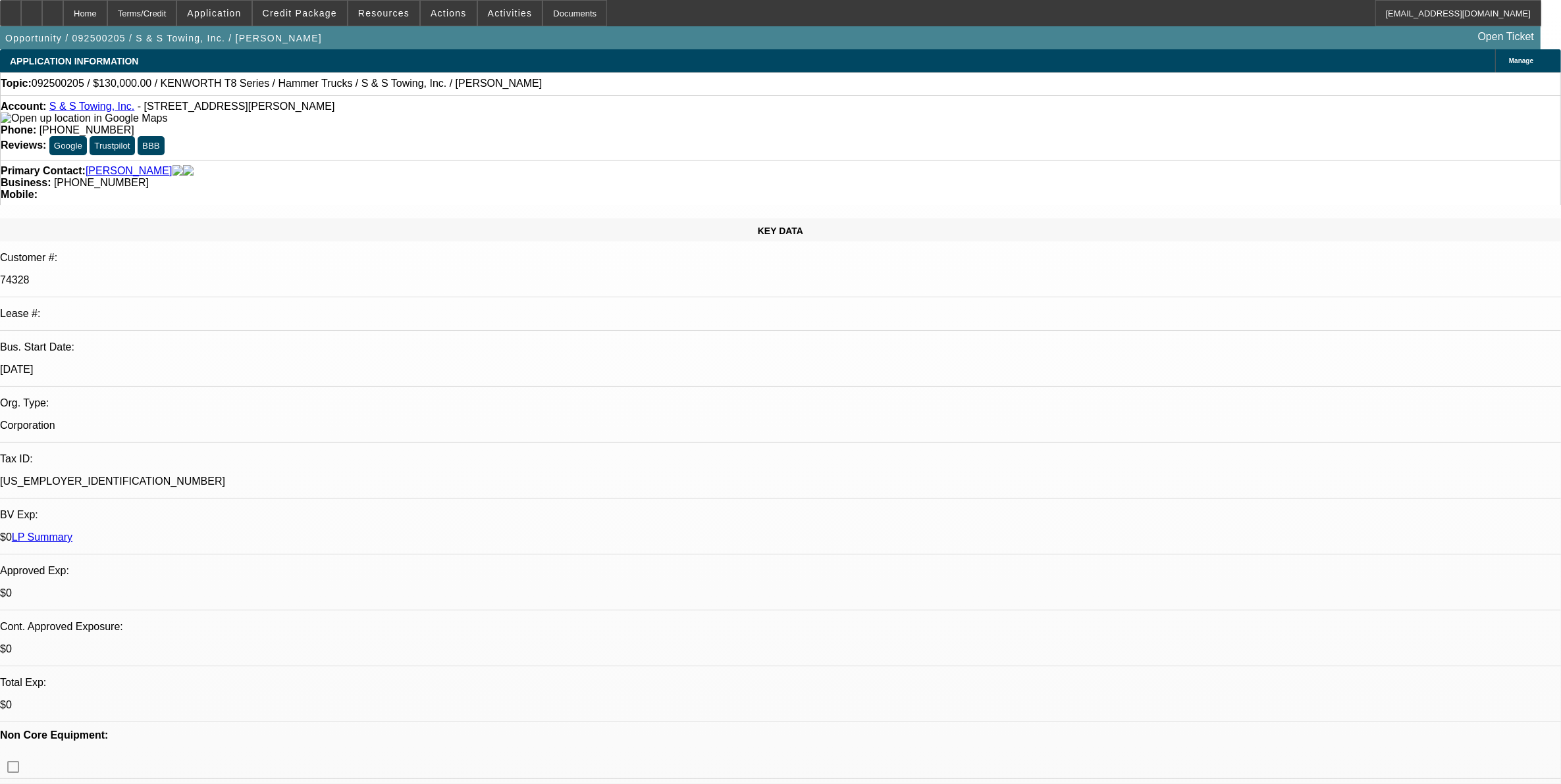
select select "6"
select select "1"
select select "2"
select select "6"
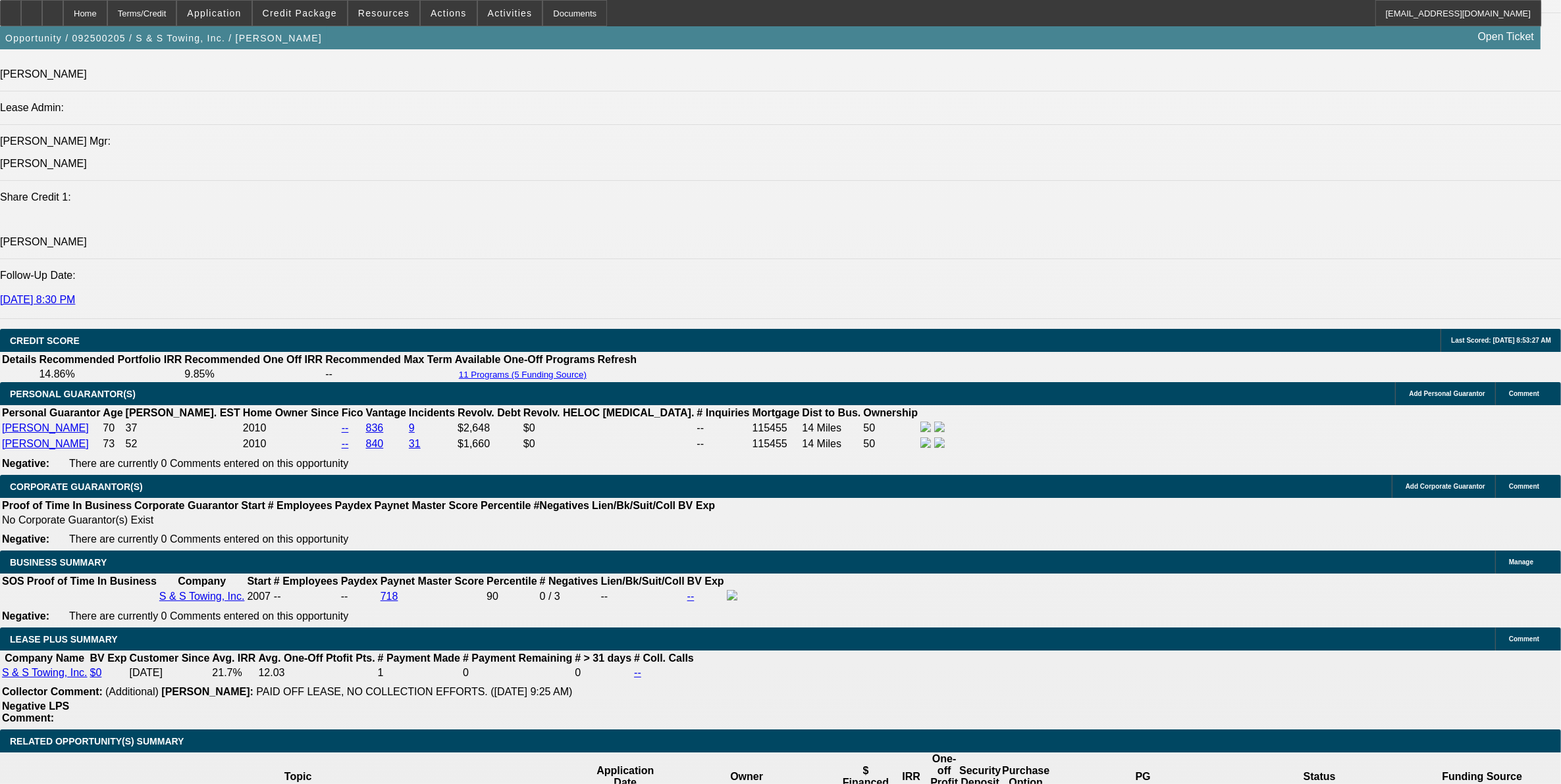
scroll to position [82, 0]
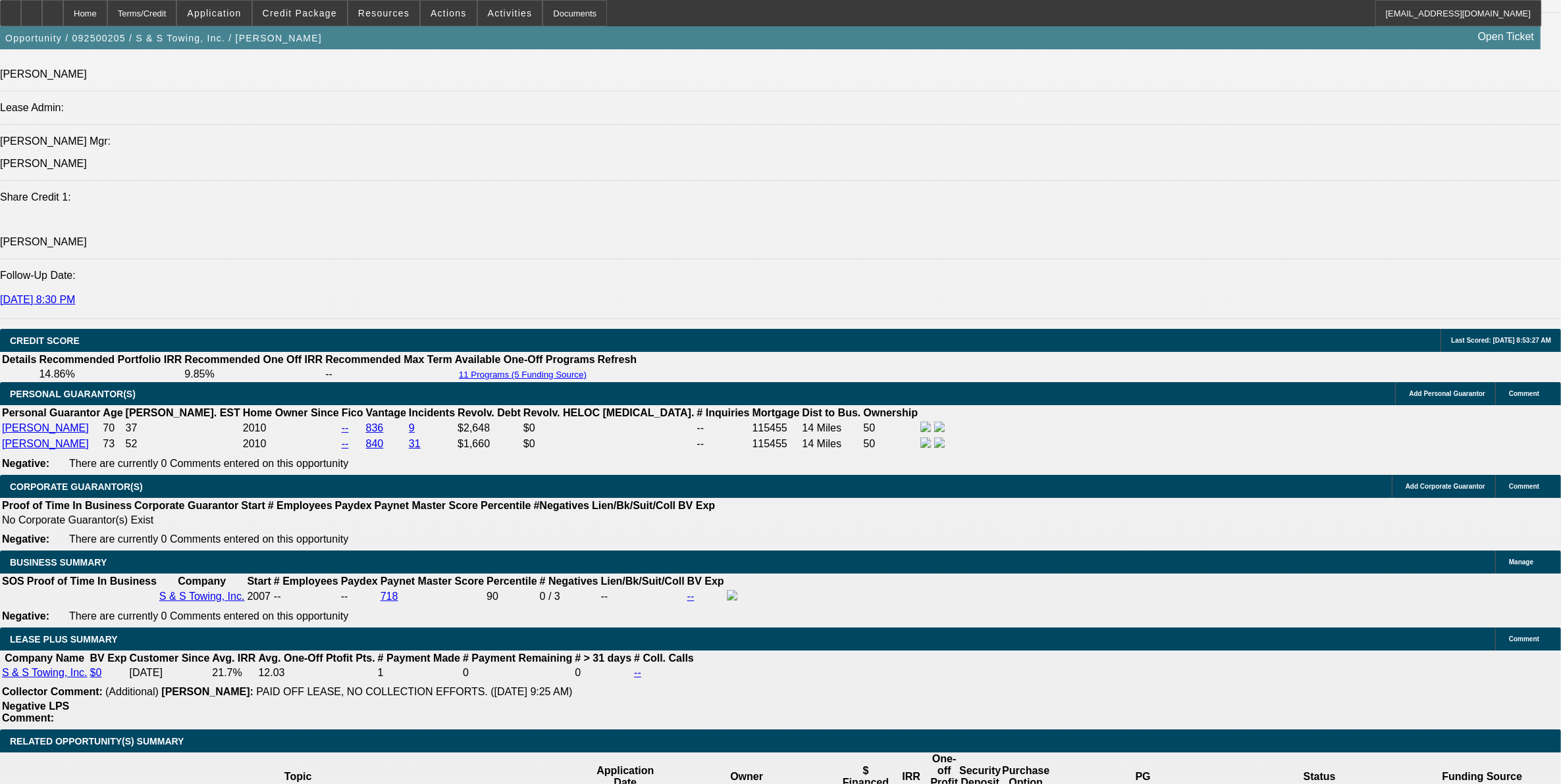
scroll to position [247, 0]
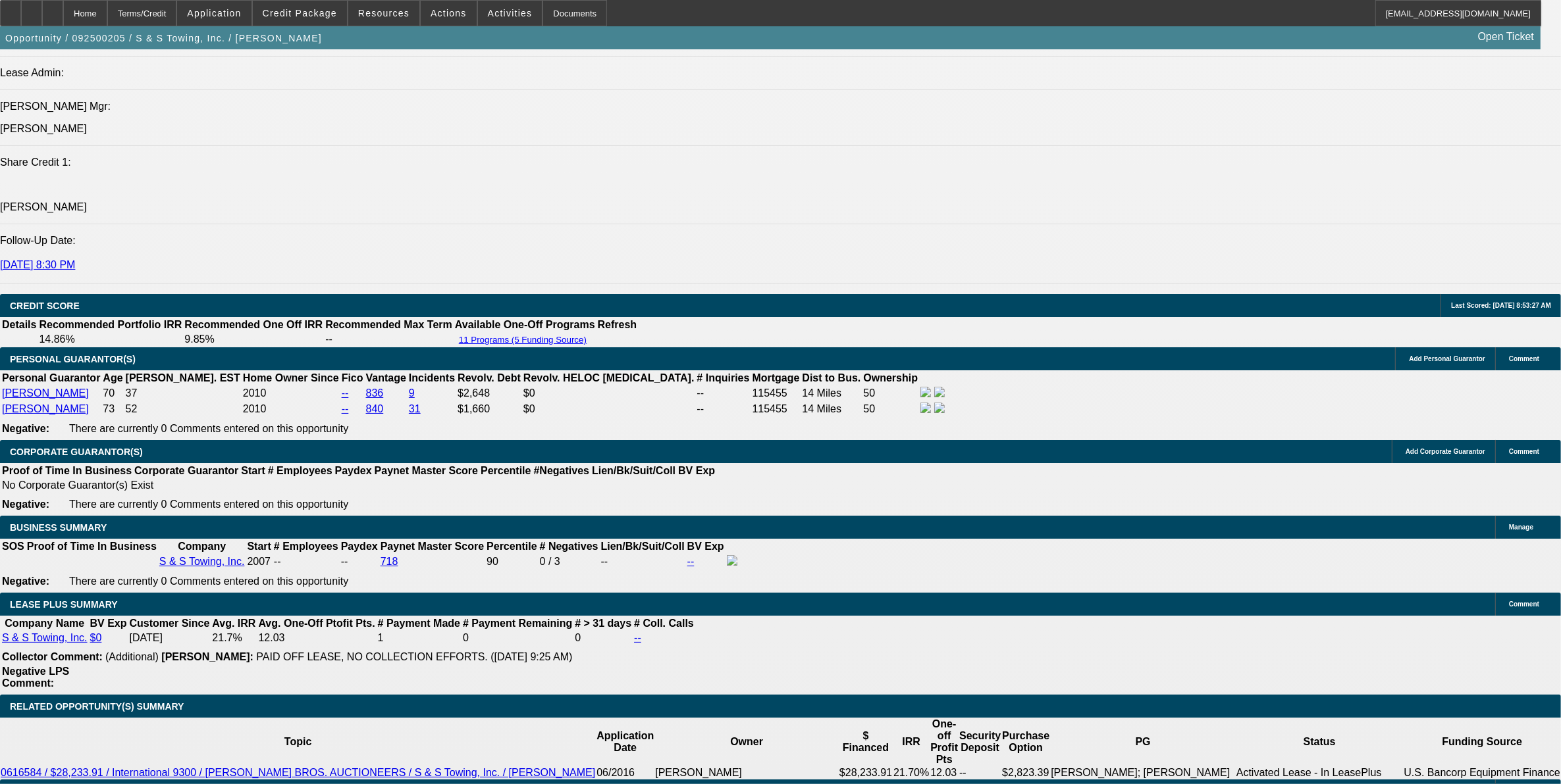
scroll to position [1728, 0]
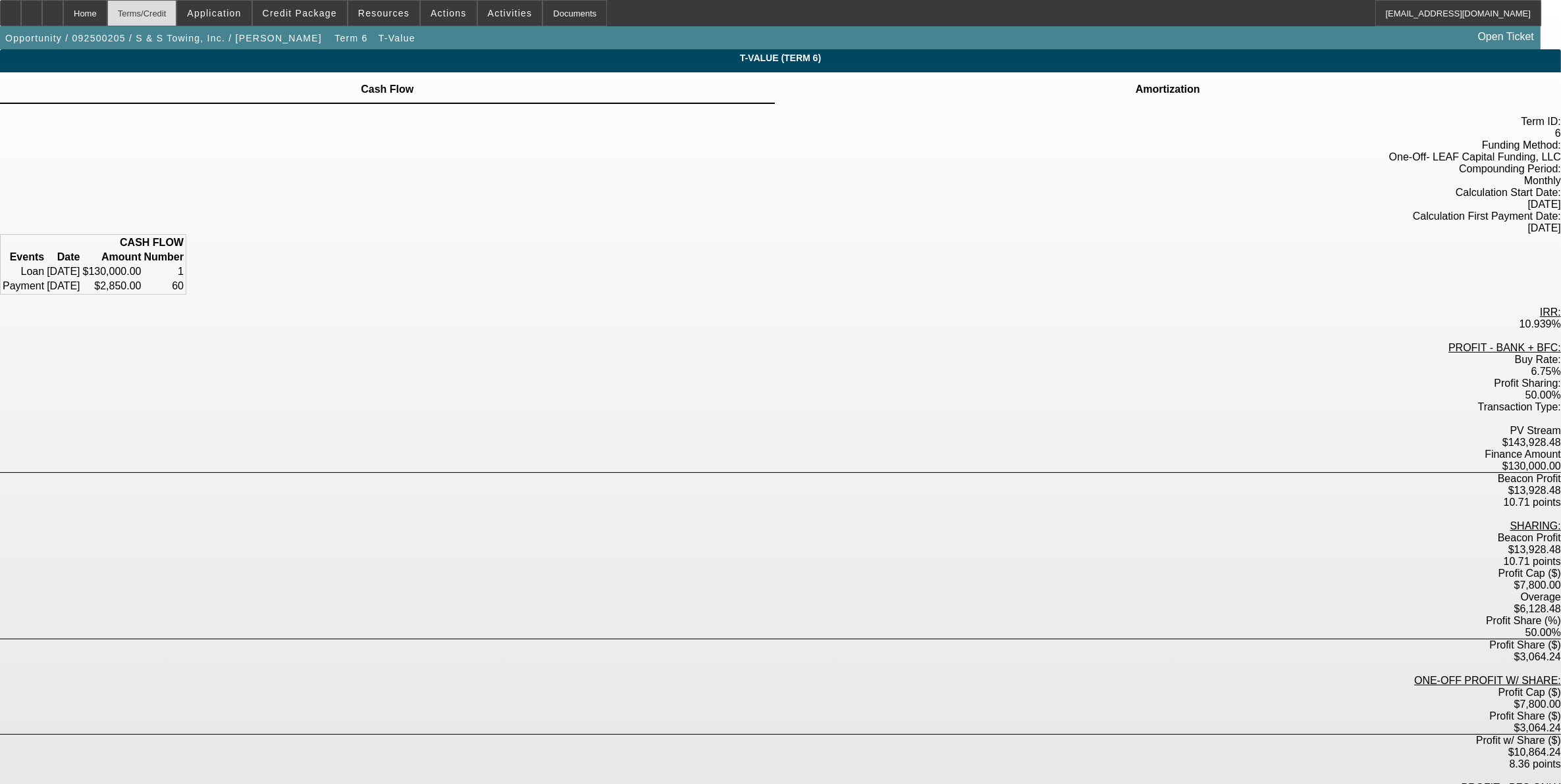
click at [177, 15] on div "Terms/Credit" at bounding box center [142, 13] width 70 height 26
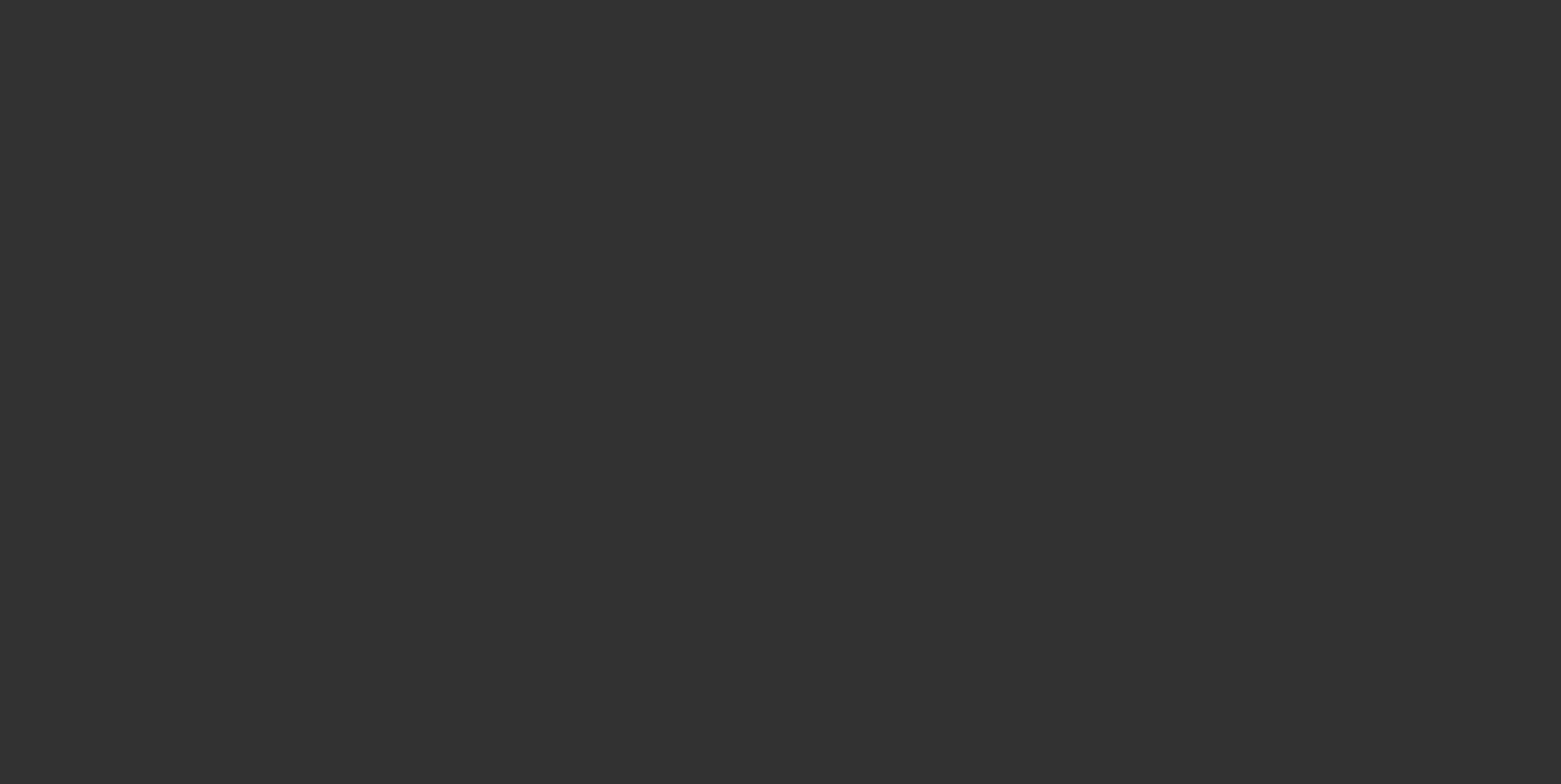
click at [293, 35] on div at bounding box center [780, 392] width 1561 height 784
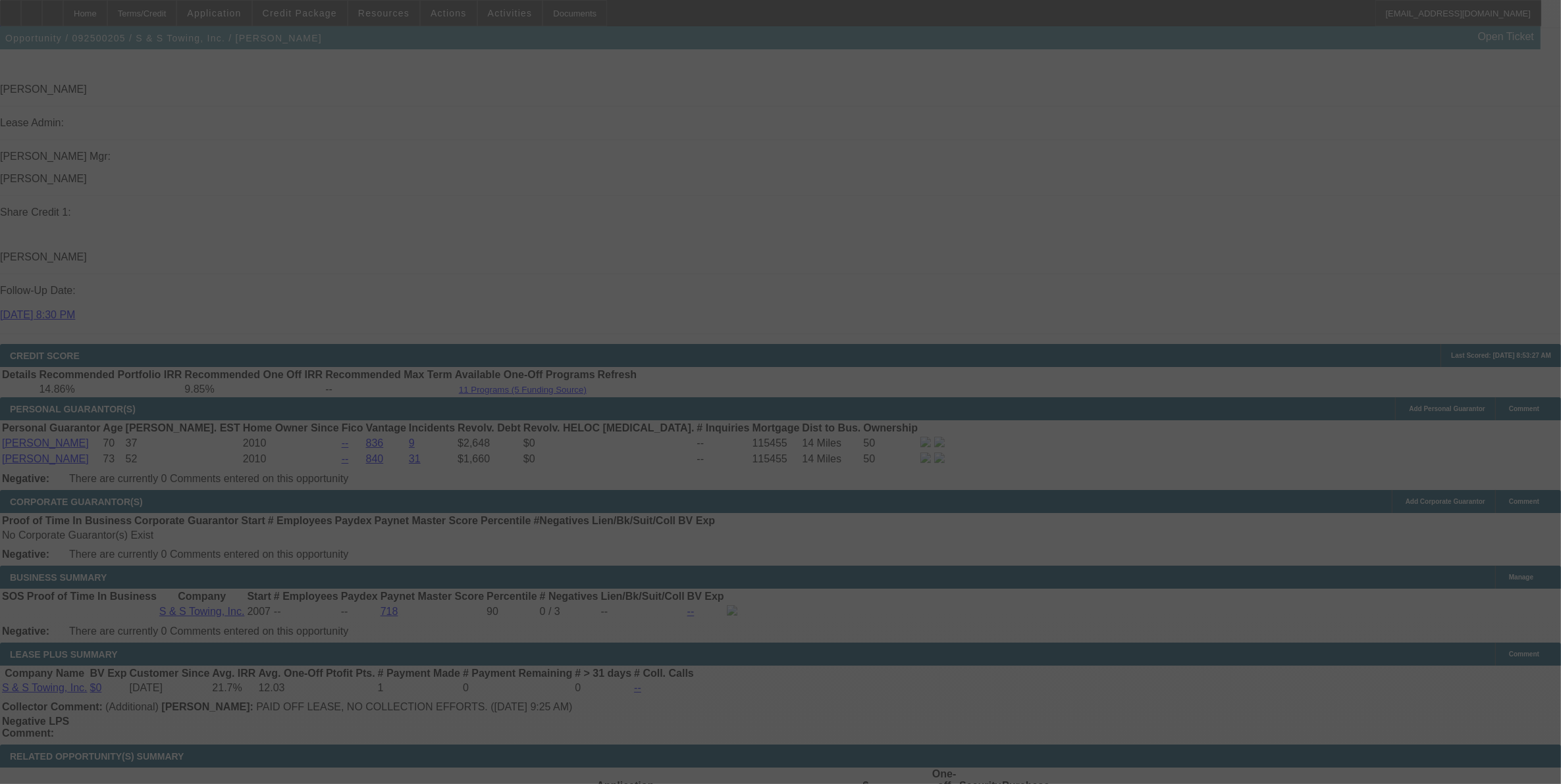
scroll to position [1711, 0]
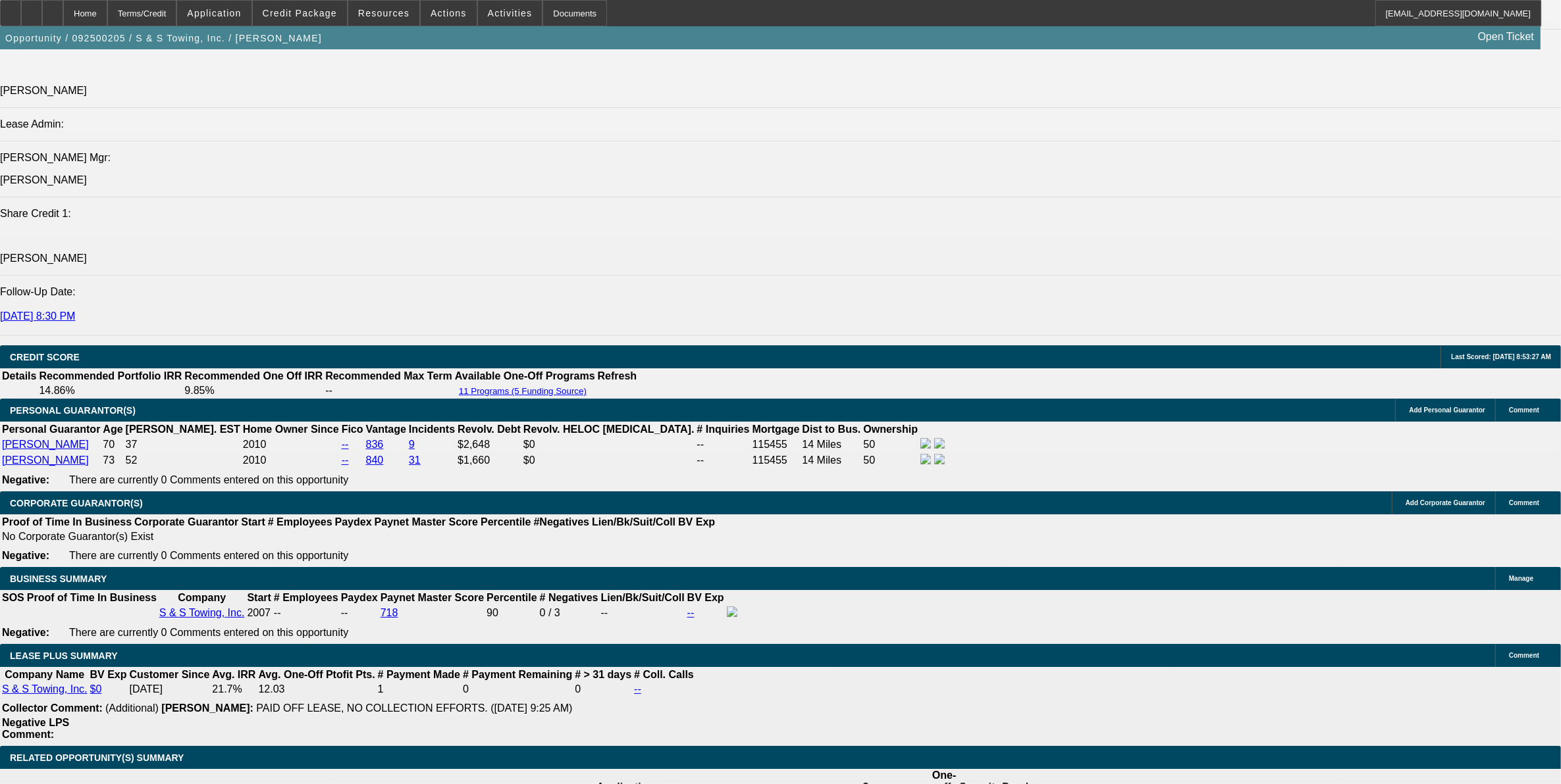
select select "0"
select select "2"
select select "0"
select select "6"
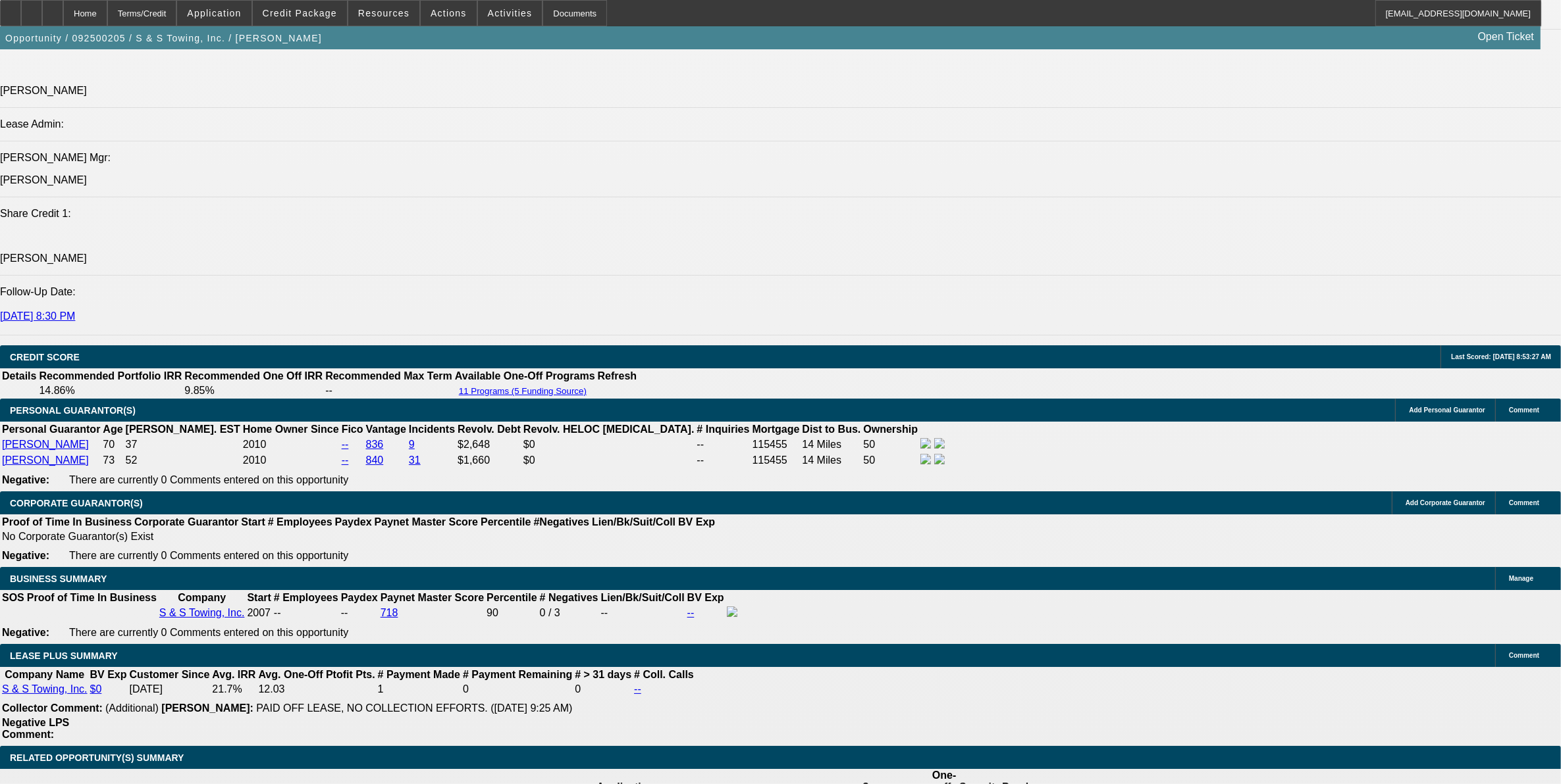
select select "0"
select select "2"
select select "0"
select select "6"
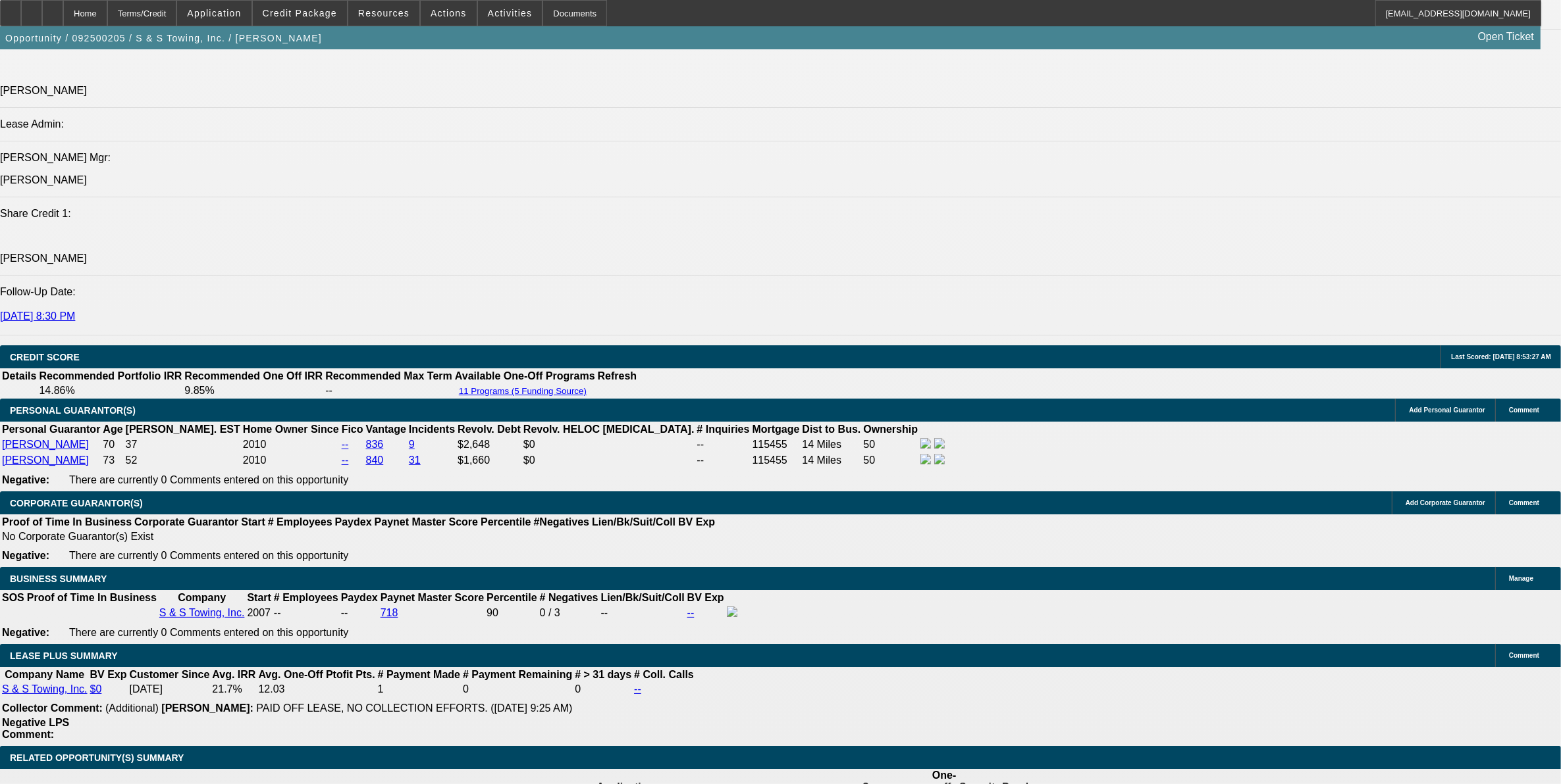
select select "0"
select select "2"
select select "0"
select select "6"
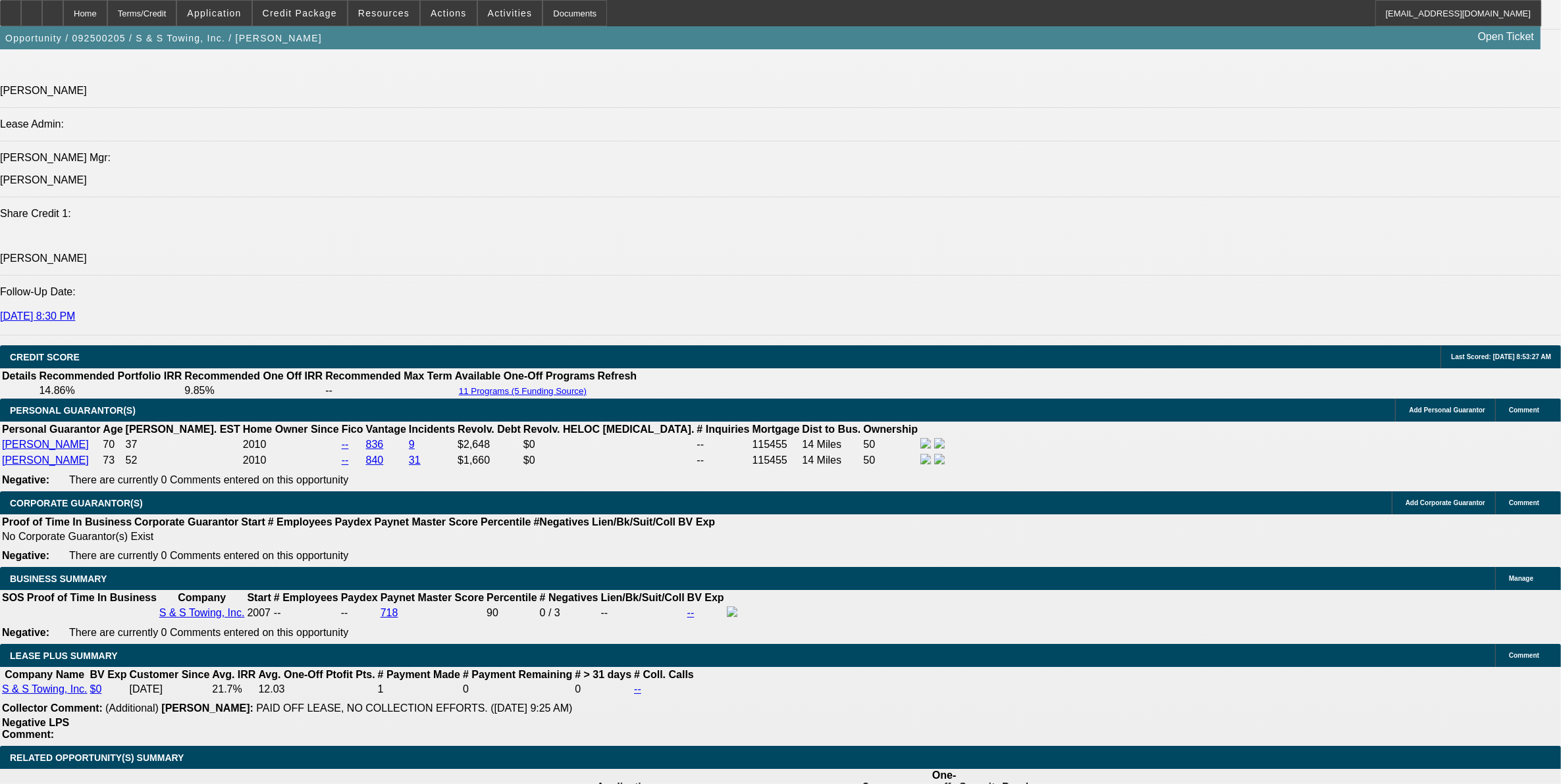
select select "0"
select select "2"
select select "0"
select select "6"
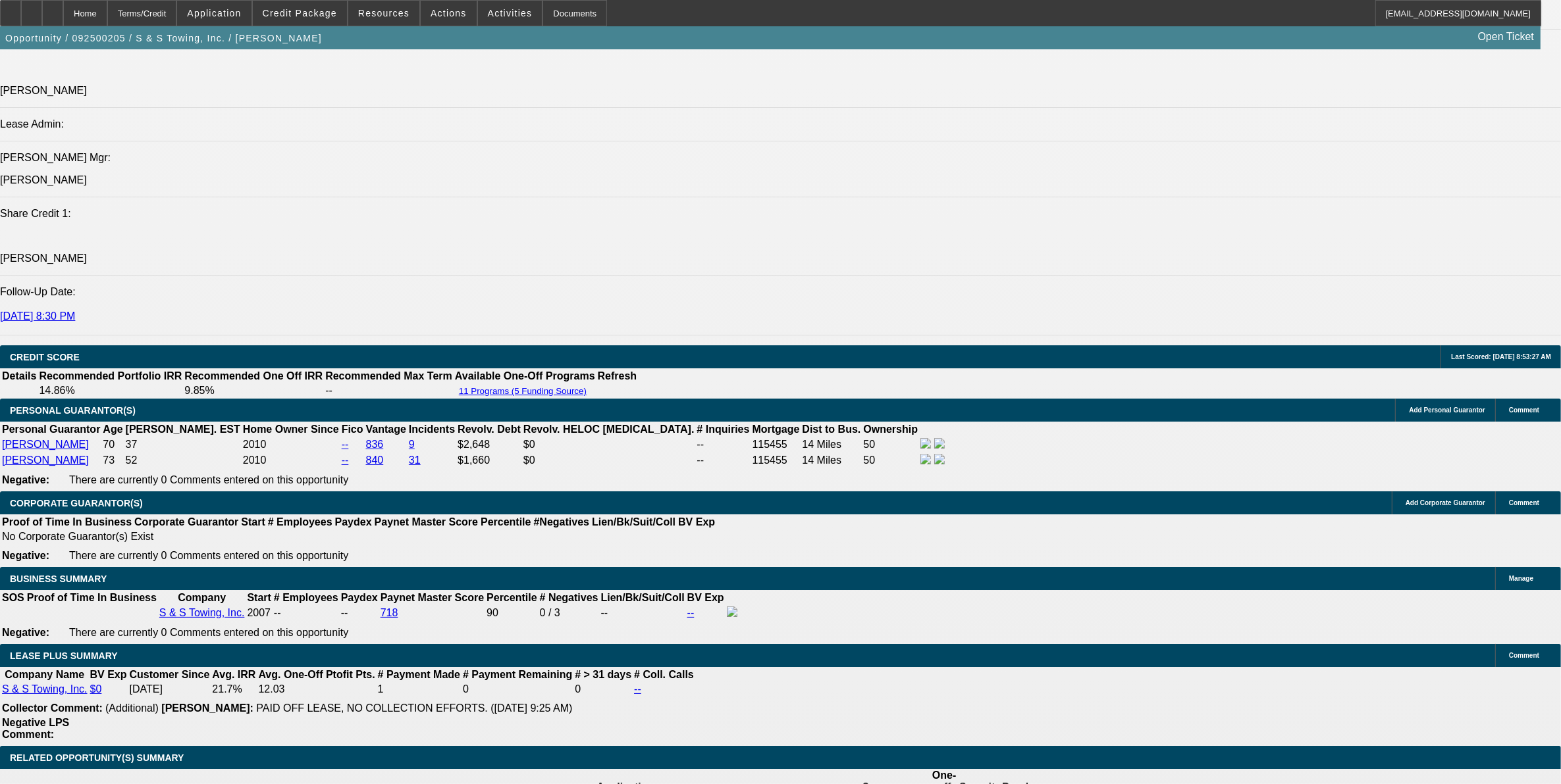
drag, startPoint x: 512, startPoint y: 765, endPoint x: 913, endPoint y: 535, distance: 462.3
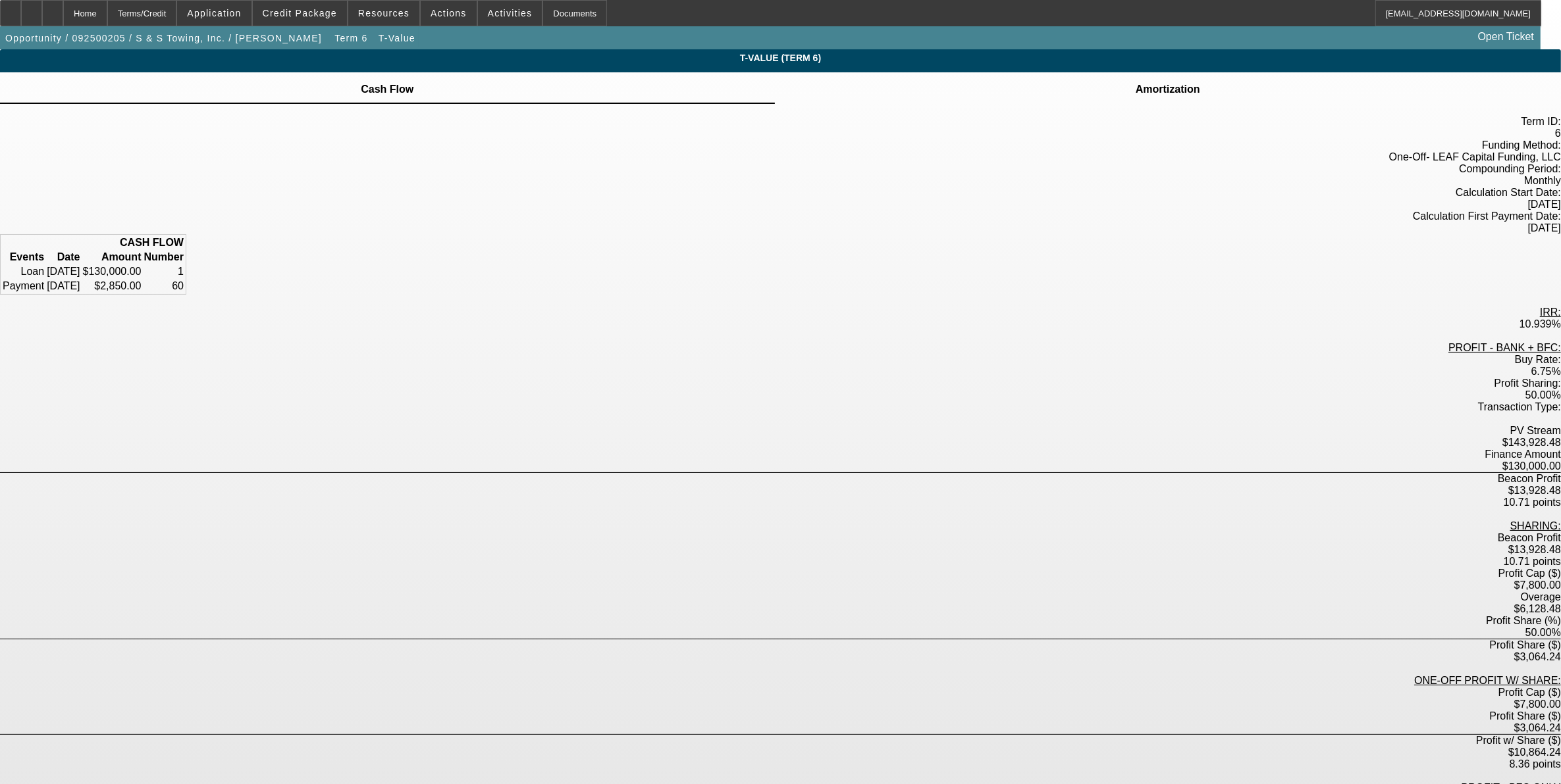
click at [1135, 92] on td "Amortization" at bounding box center [1168, 89] width 66 height 12
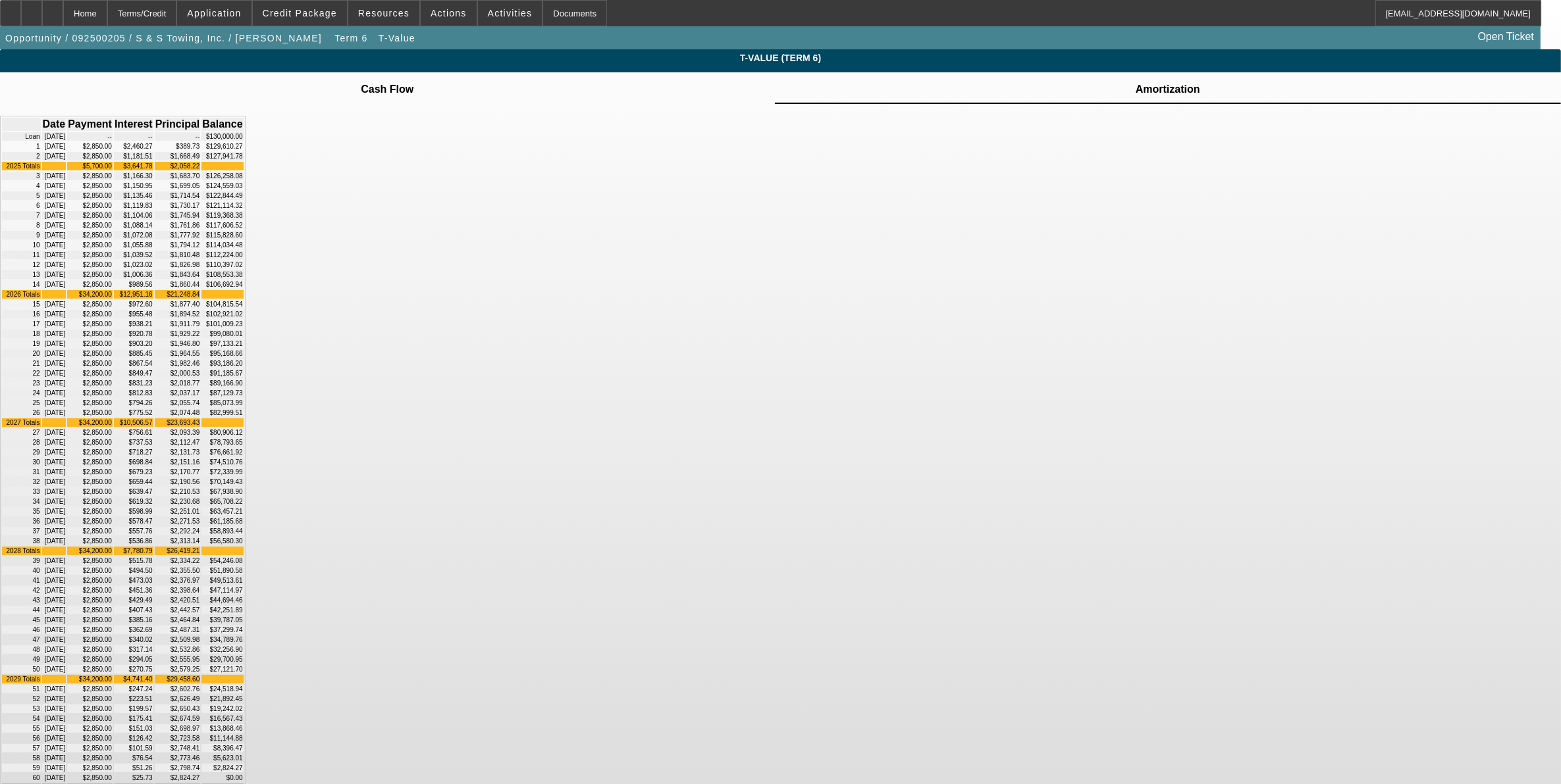
drag, startPoint x: 969, startPoint y: 590, endPoint x: 1016, endPoint y: 590, distance: 47.0
click at [243, 397] on td "$87,129.73" at bounding box center [222, 393] width 41 height 8
click at [335, 39] on span "Term 6" at bounding box center [351, 38] width 33 height 11
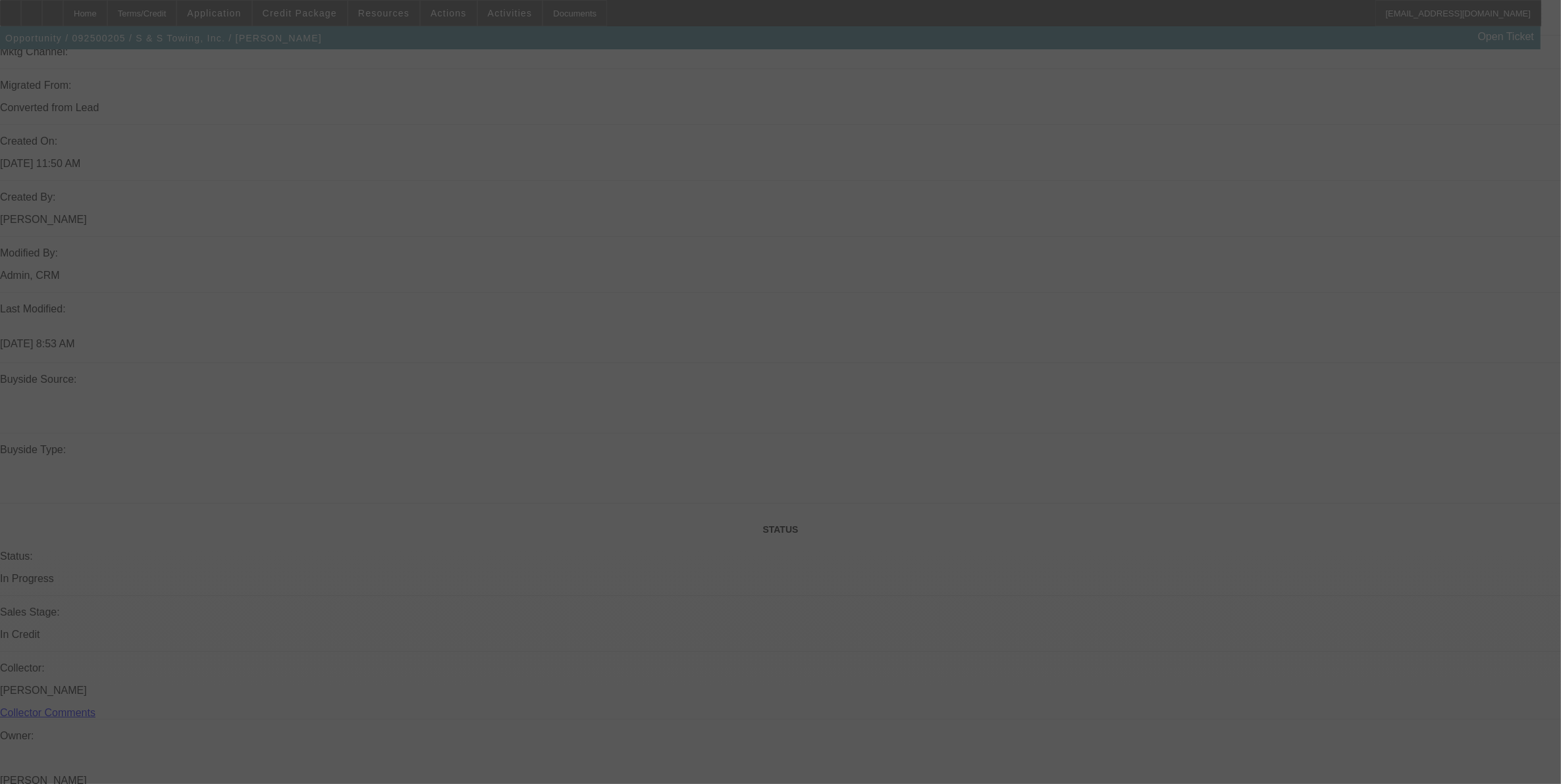
scroll to position [1014, 0]
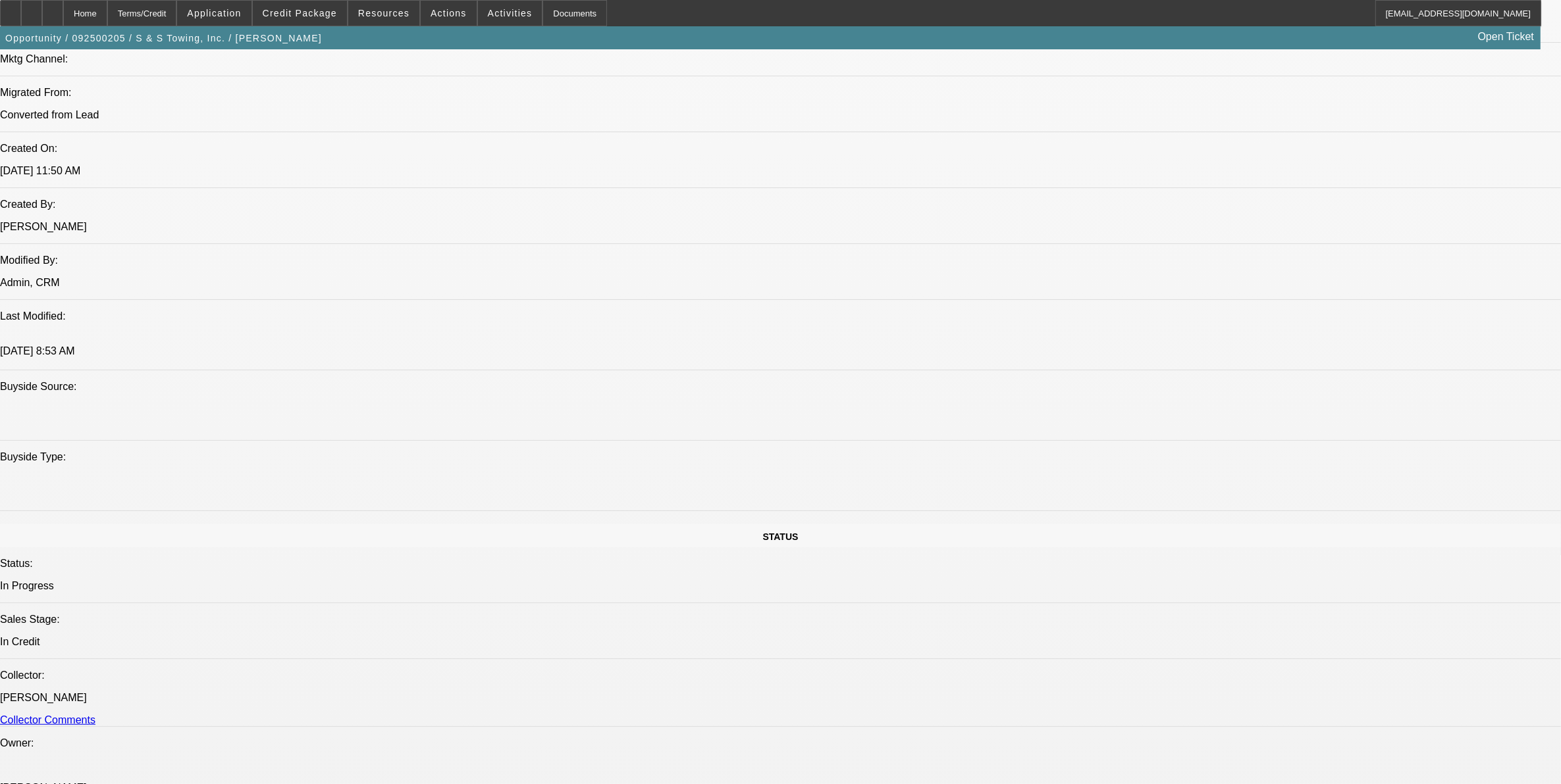
select select "0"
select select "2"
select select "0"
select select "6"
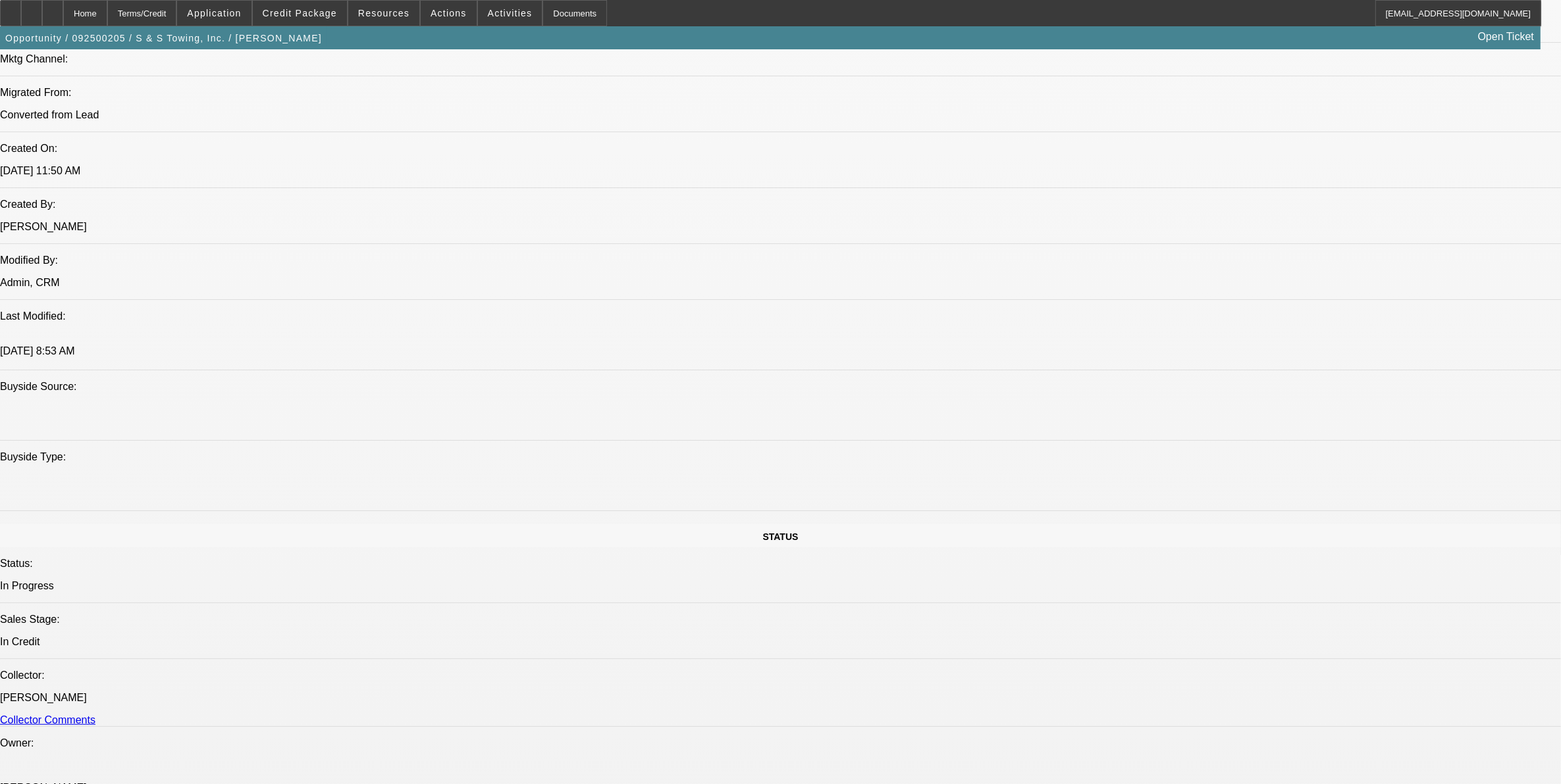
select select "0"
select select "2"
select select "0"
select select "6"
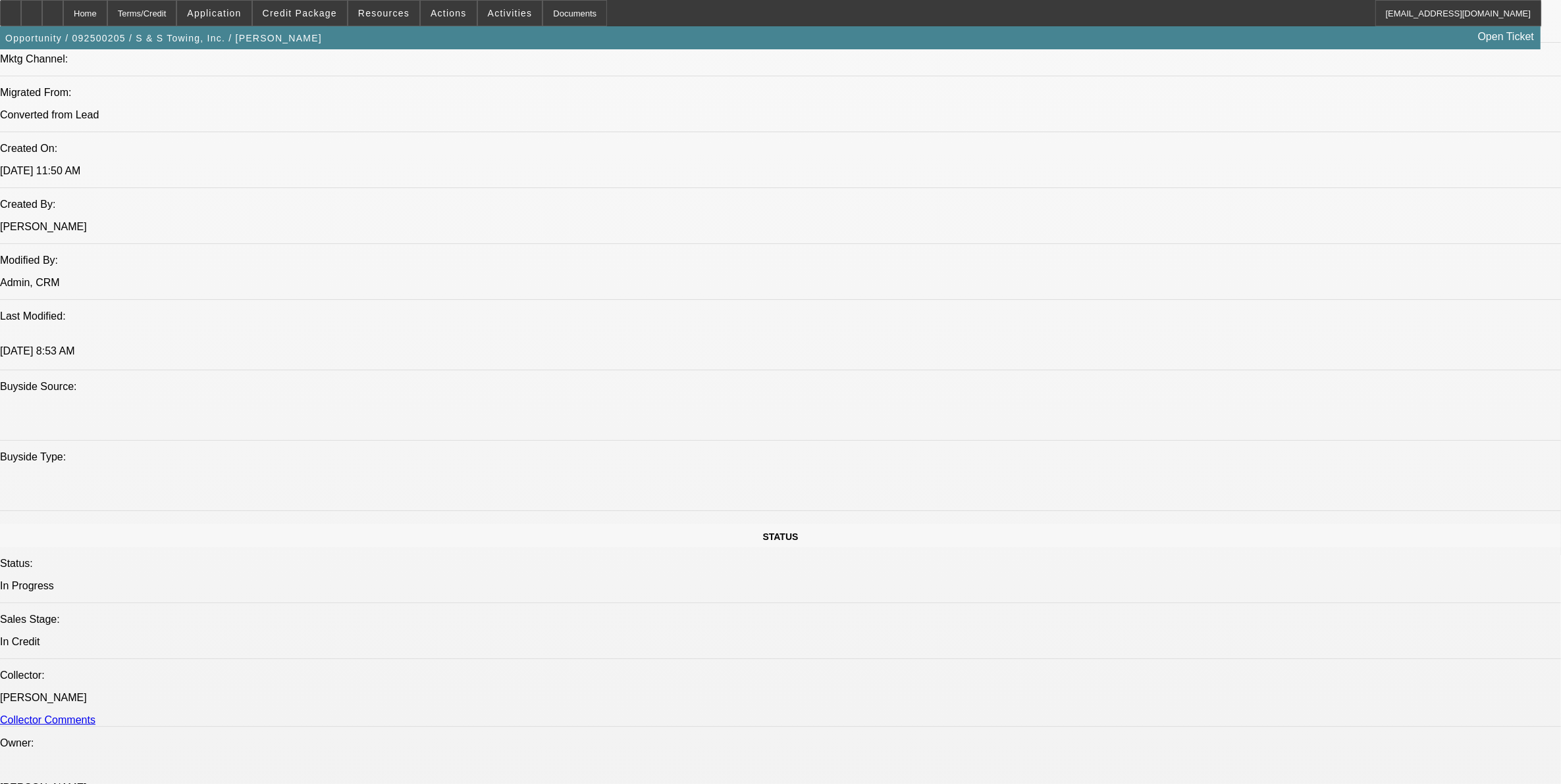
select select "0"
select select "2"
select select "0"
select select "6"
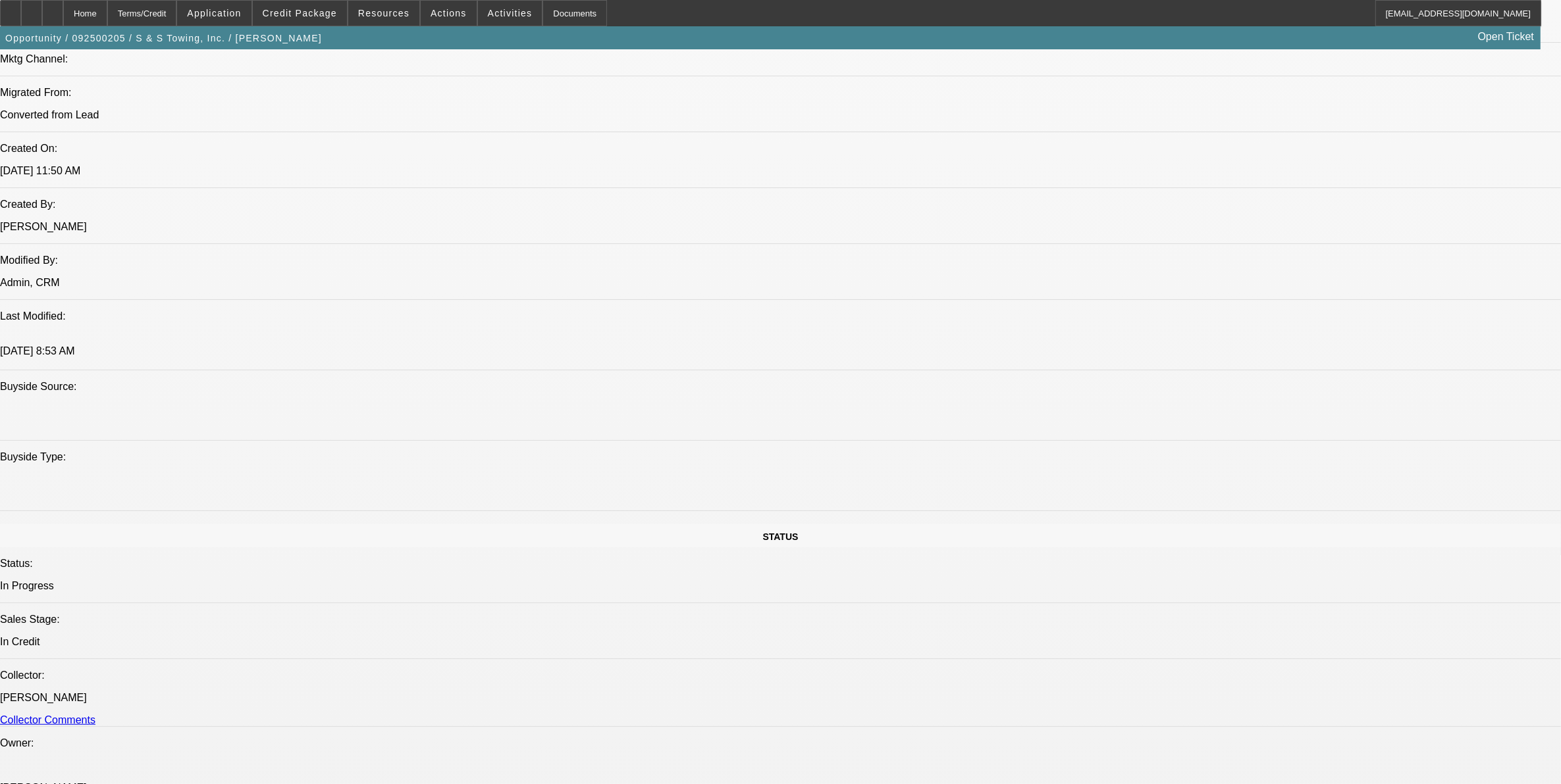
select select "0"
select select "2"
select select "0"
select select "6"
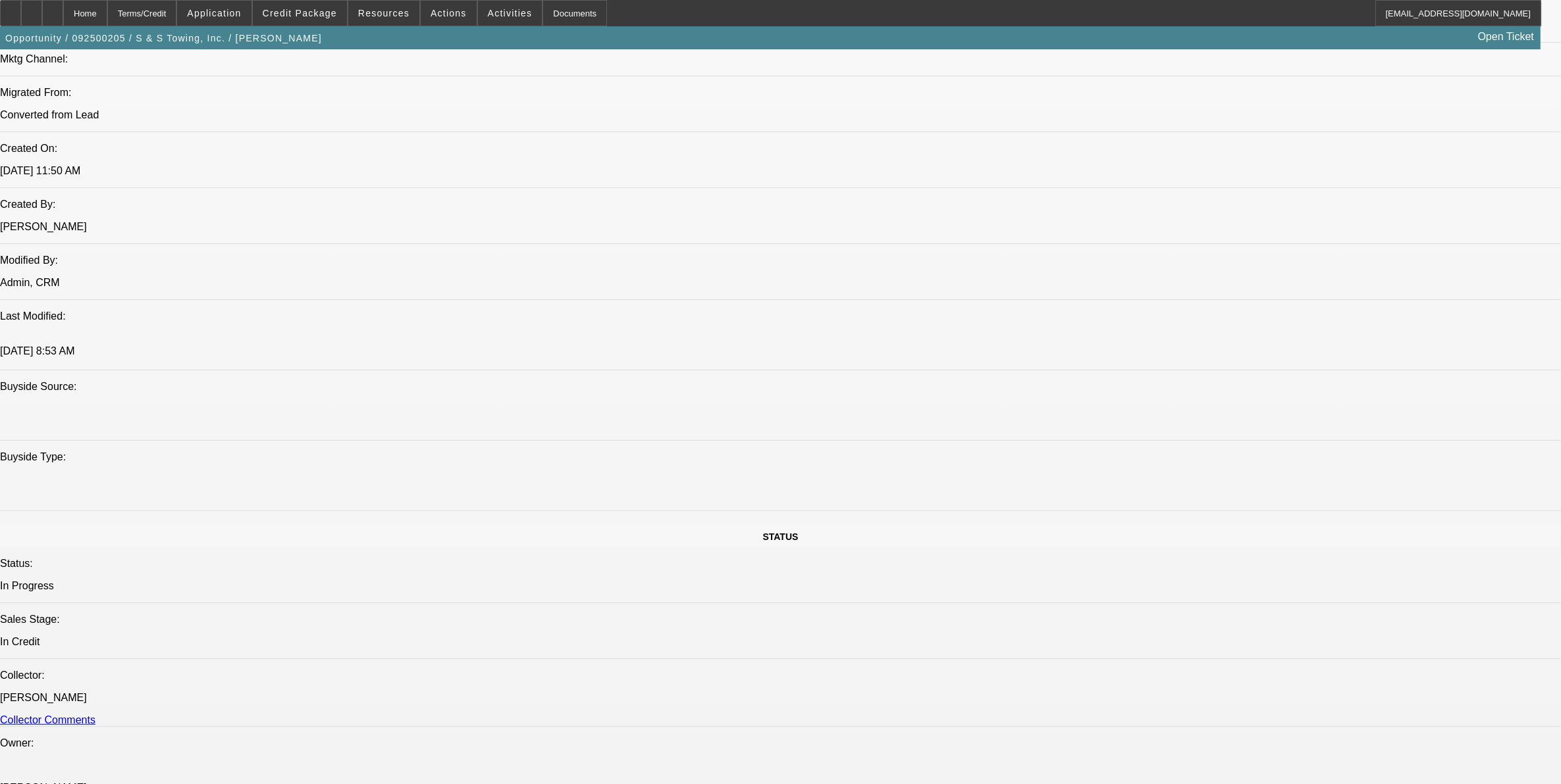
scroll to position [273, 0]
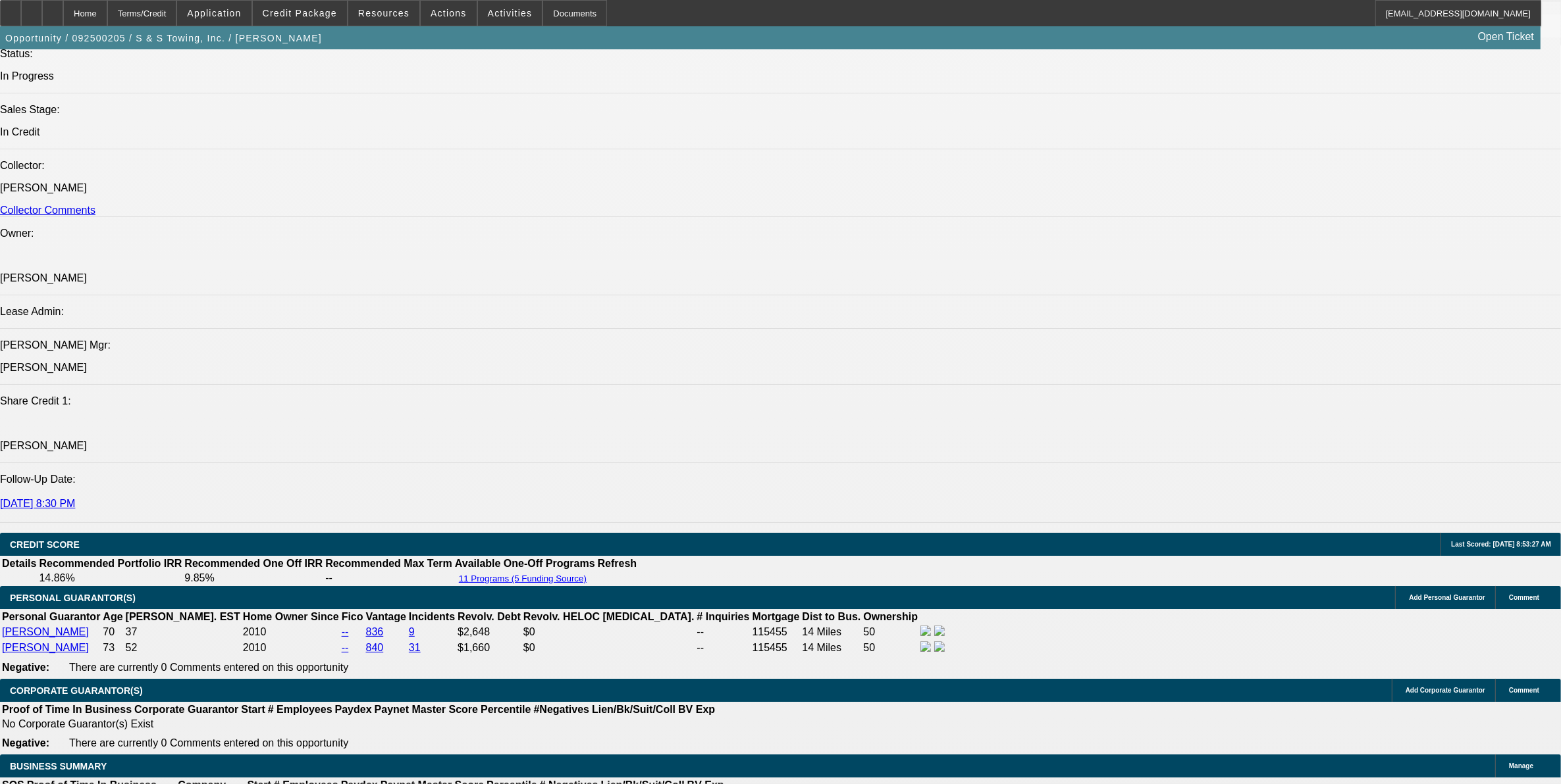
scroll to position [1754, 0]
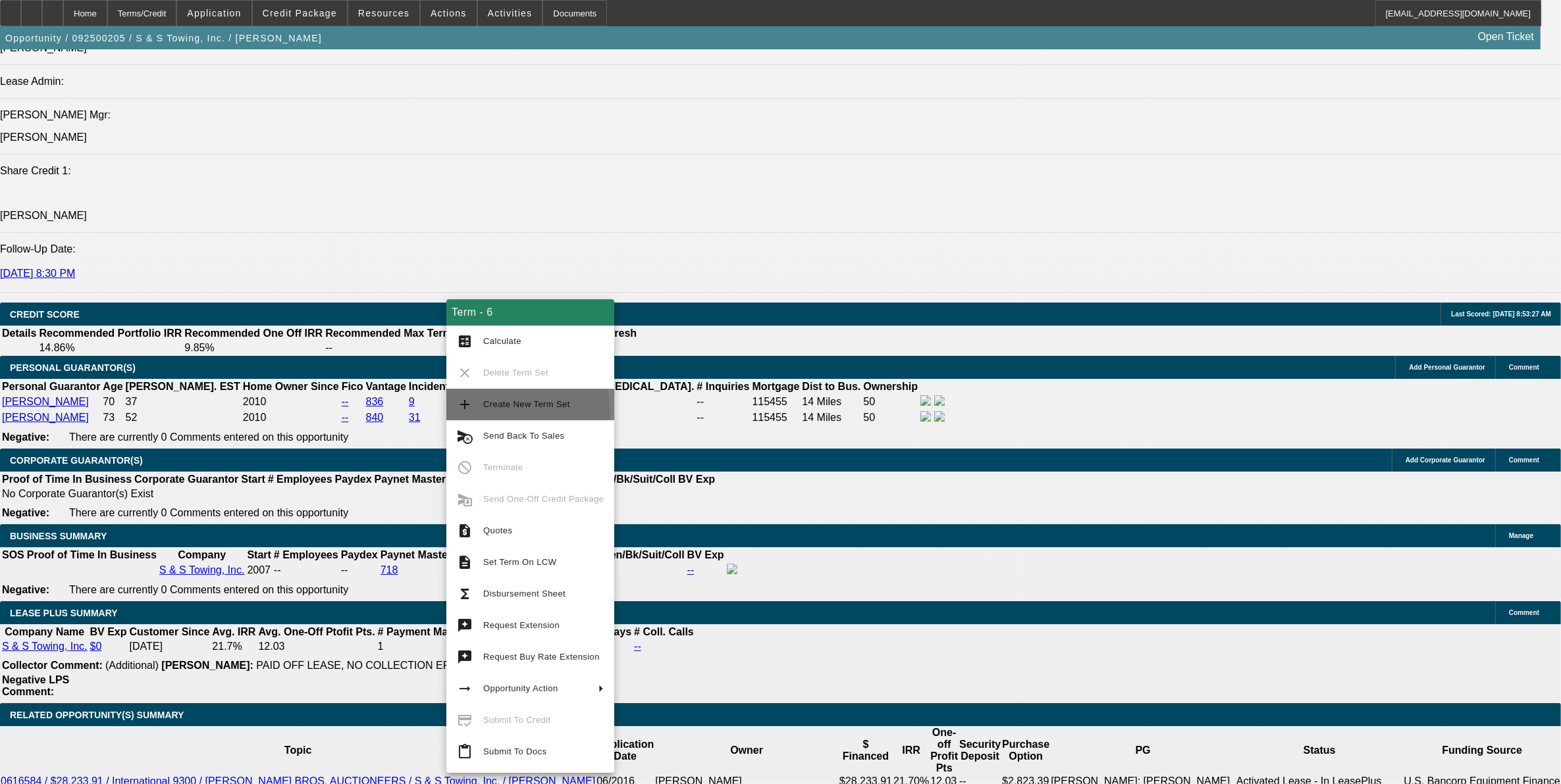
click at [518, 413] on button "add Create New Term Set" at bounding box center [530, 405] width 168 height 32
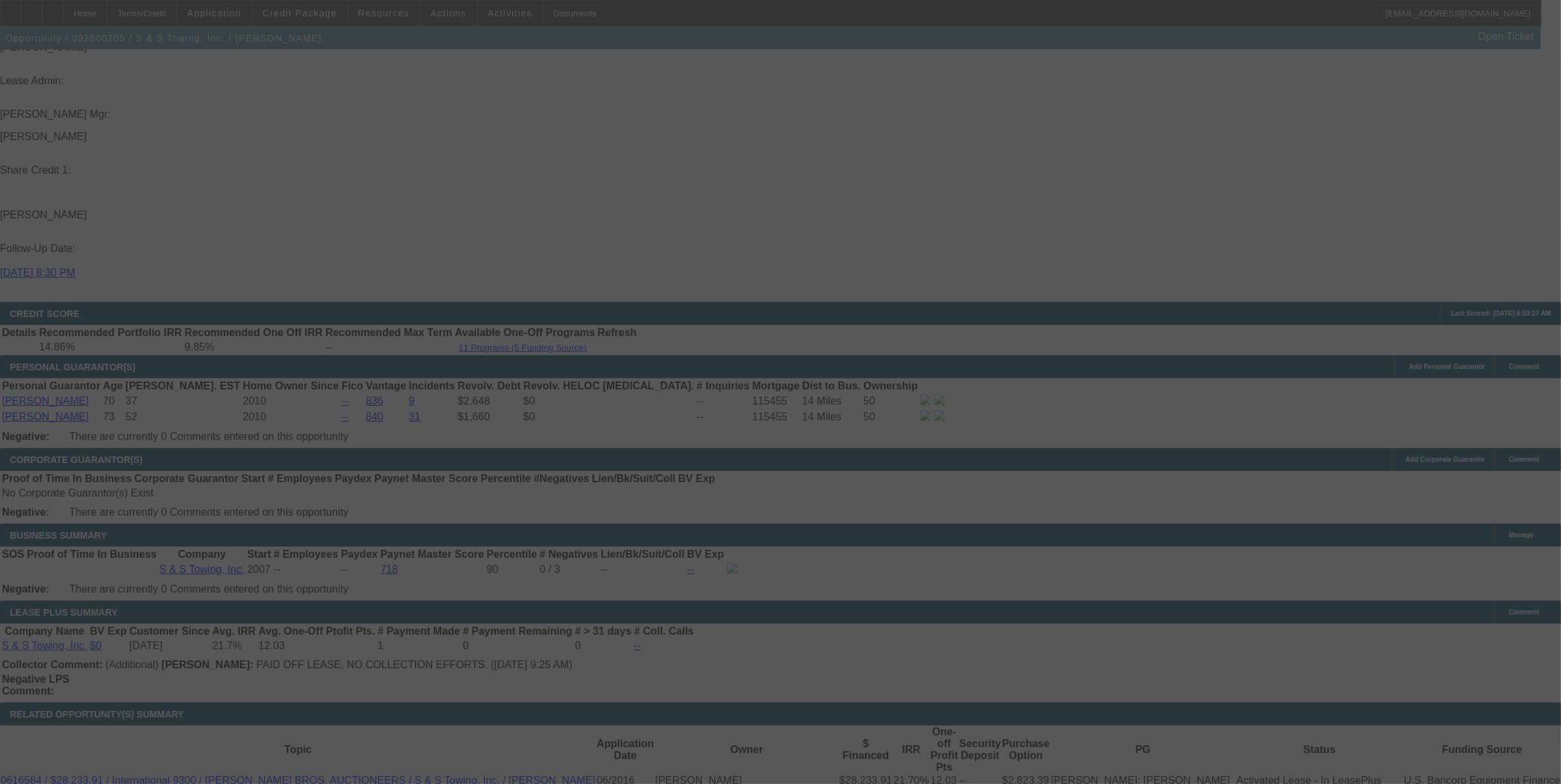
scroll to position [1794, 0]
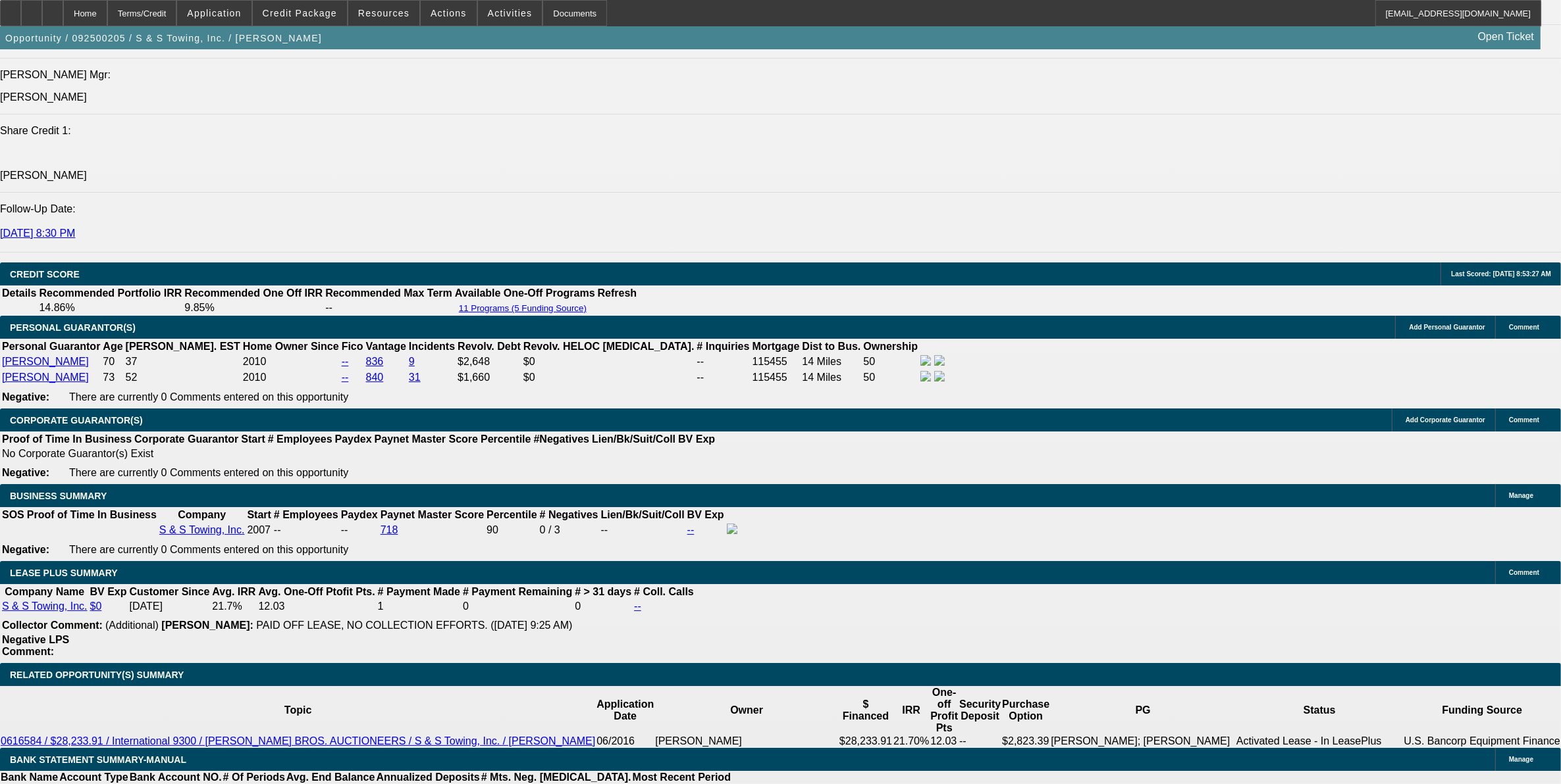
select select "0"
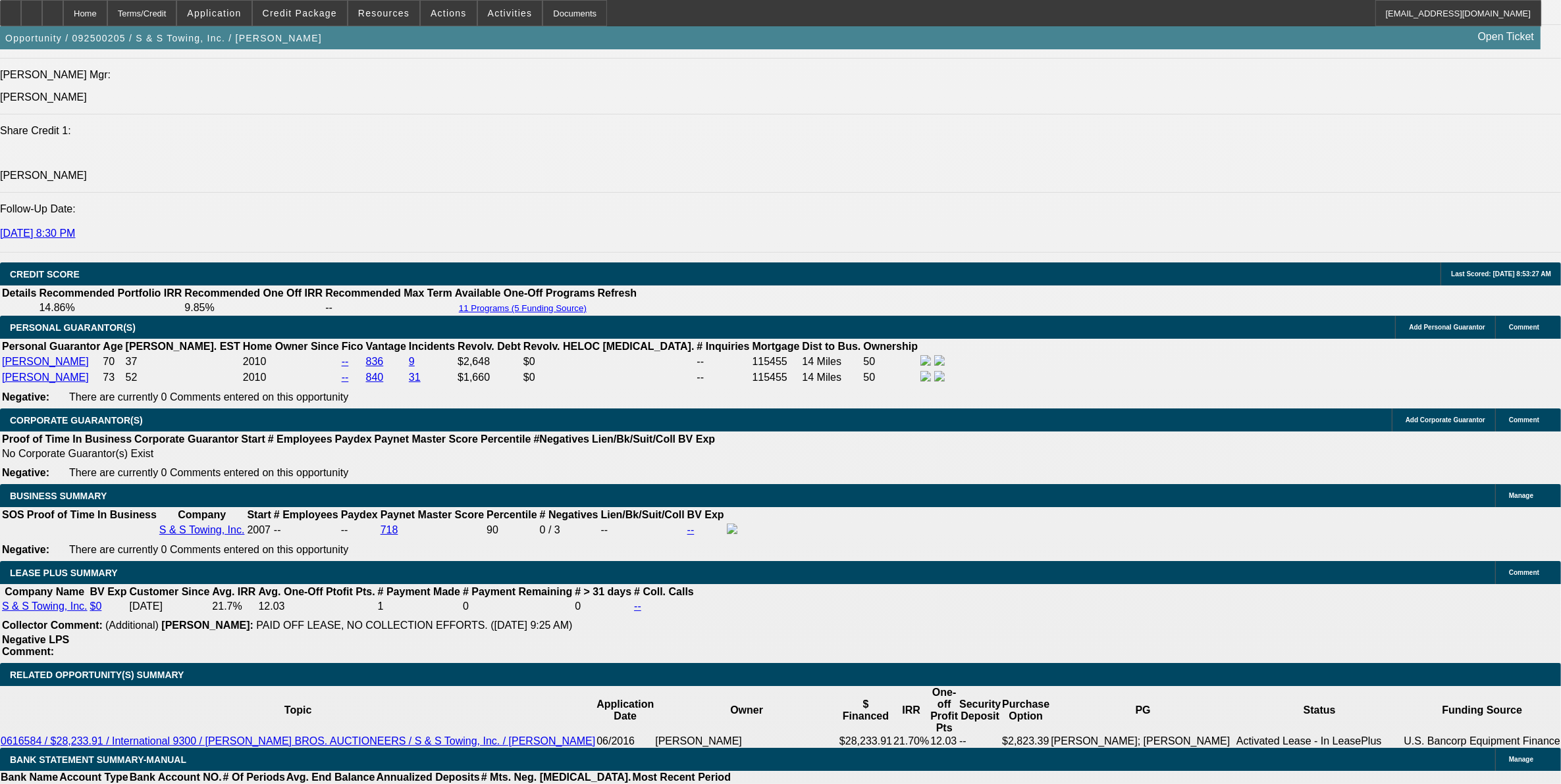
select select "0"
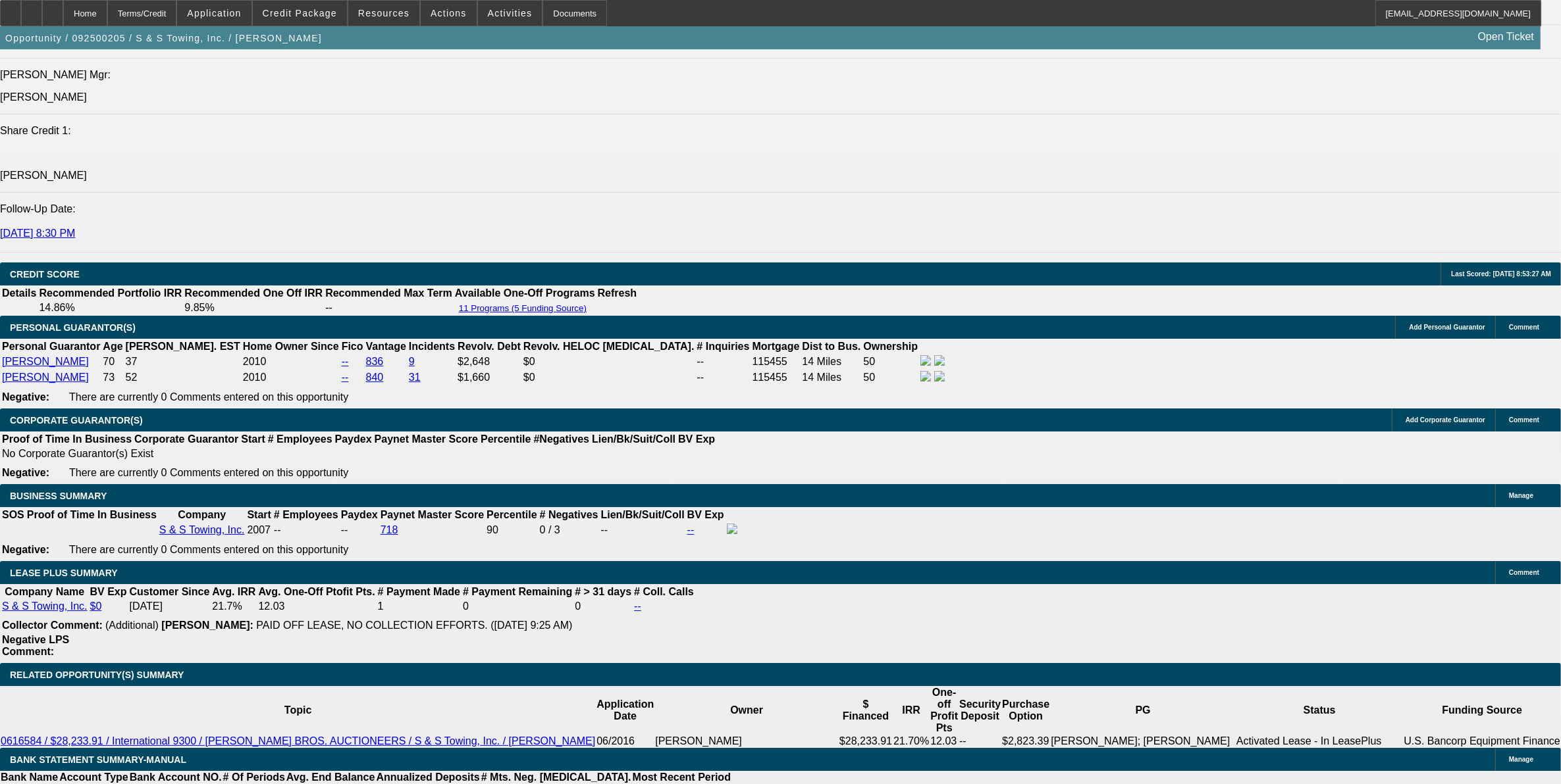
select select "0"
select select "1"
select select "2"
select select "6"
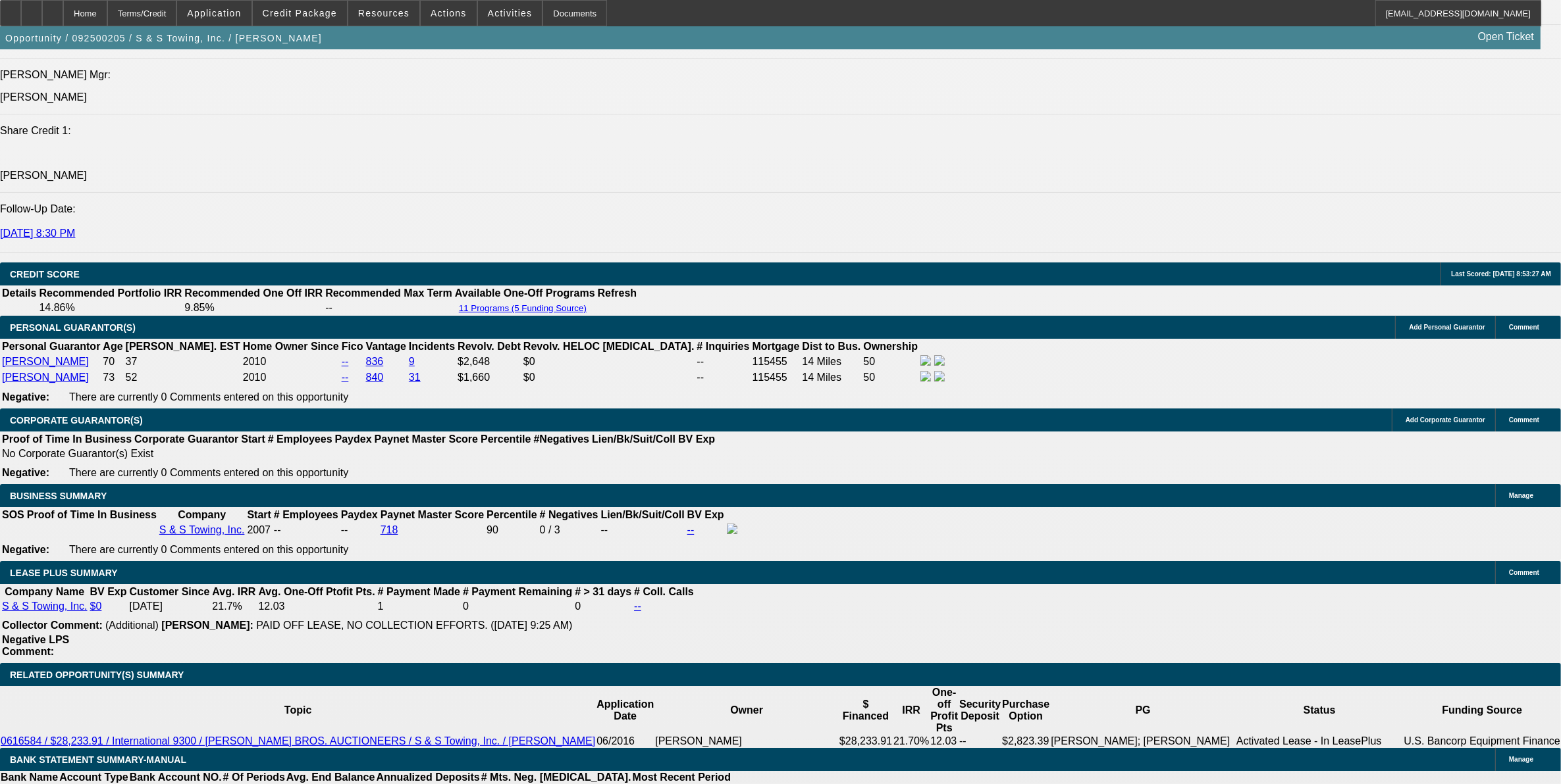
select select "1"
select select "2"
select select "6"
select select "1"
select select "2"
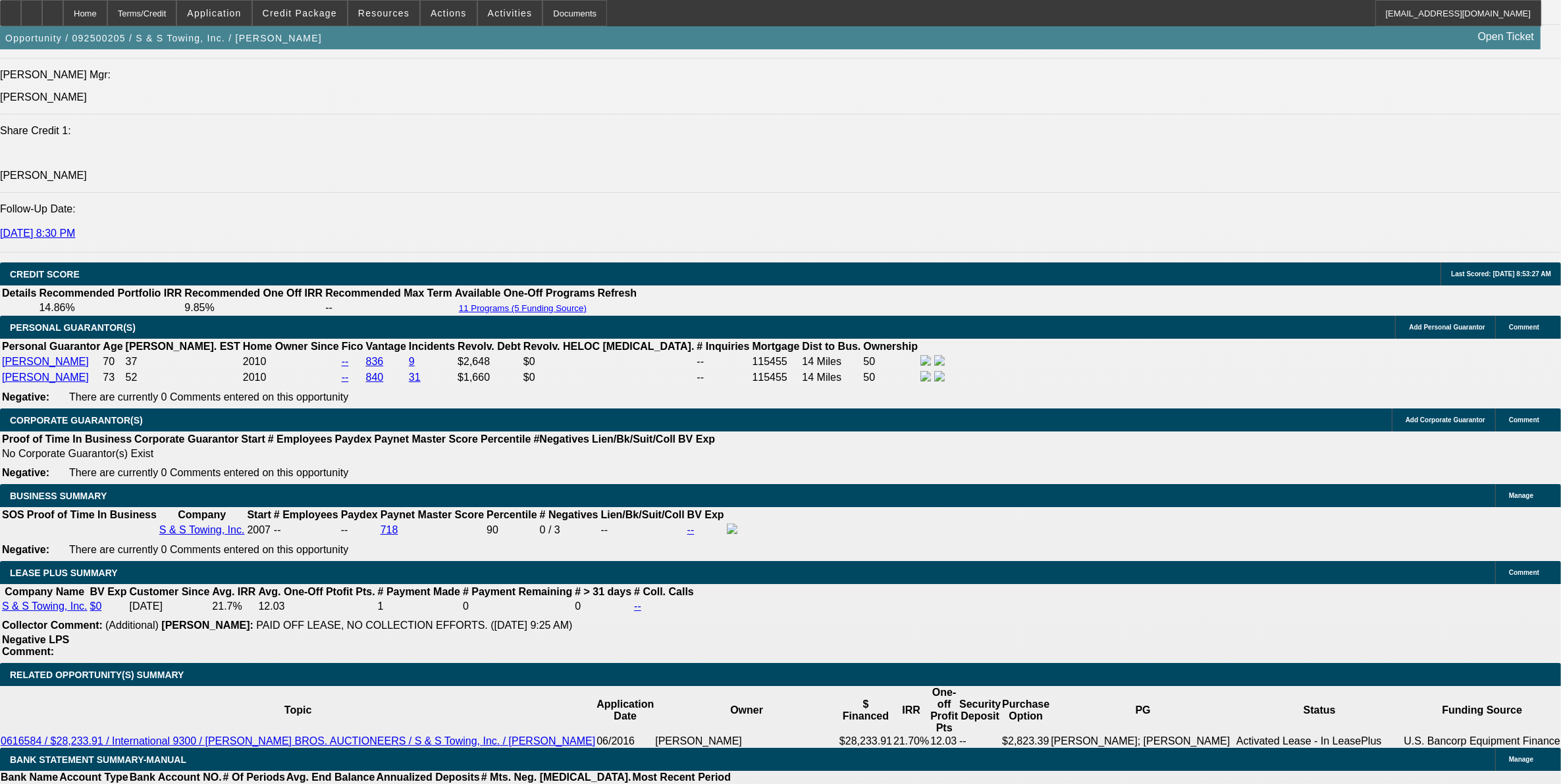
select select "6"
select select "1"
select select "2"
select select "6"
drag, startPoint x: 297, startPoint y: 432, endPoint x: 366, endPoint y: 432, distance: 69.0
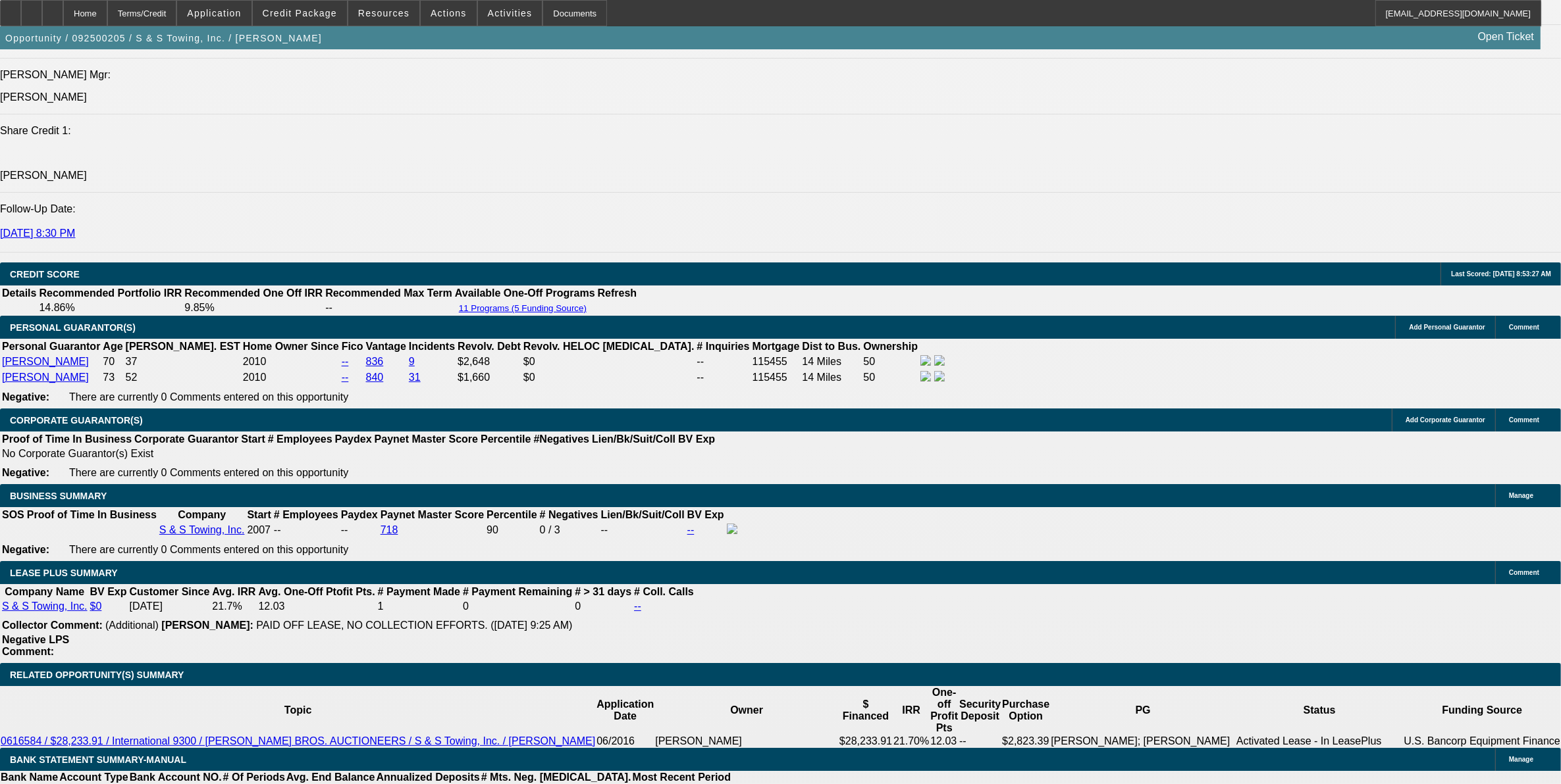
type input "UNKNOWN"
type input "3"
type input "$44,156.43"
type input "36"
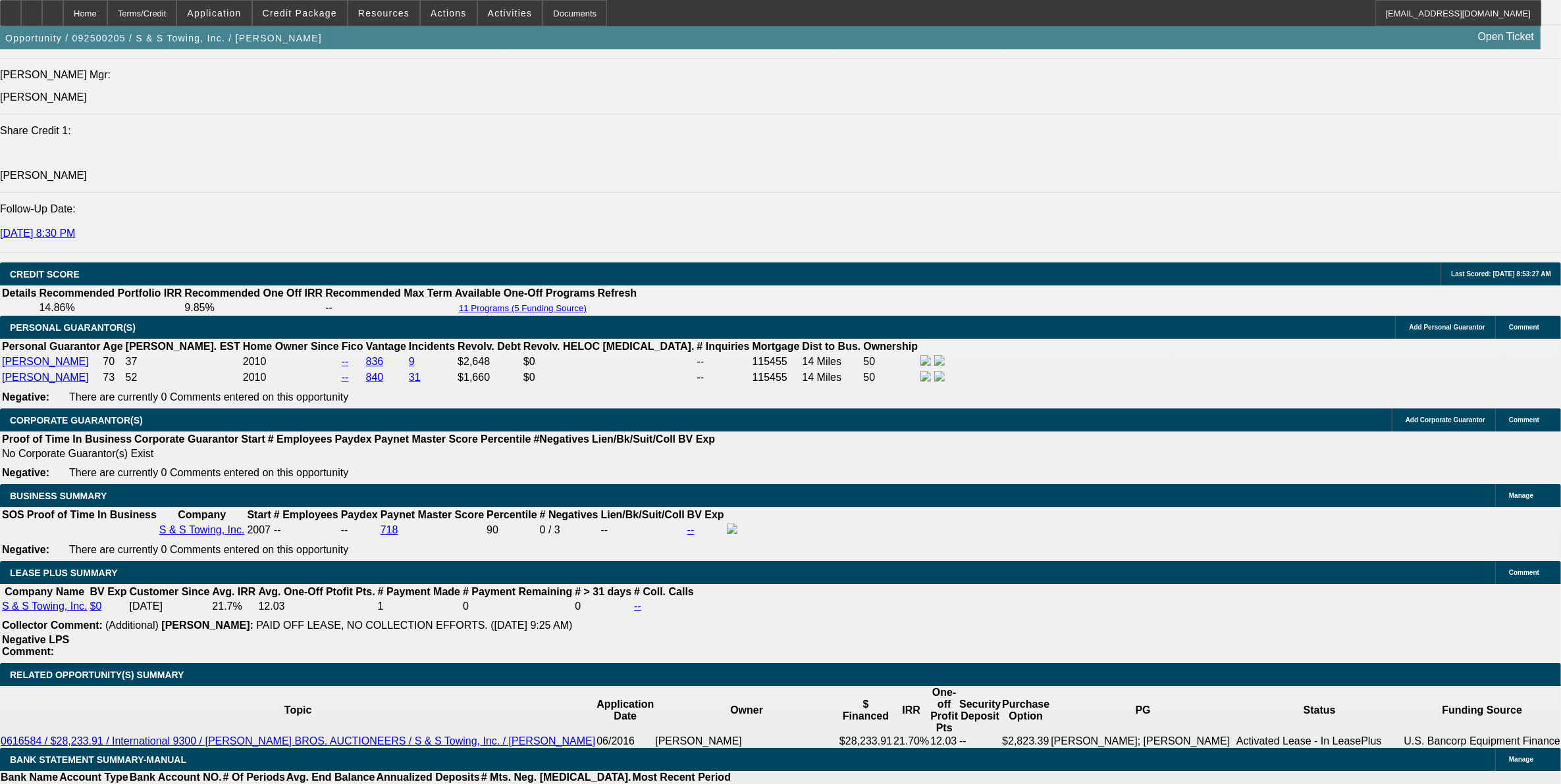
type input "$4,278.29"
type input "36"
type input "5"
type input "$3,896.22"
type input "5.49"
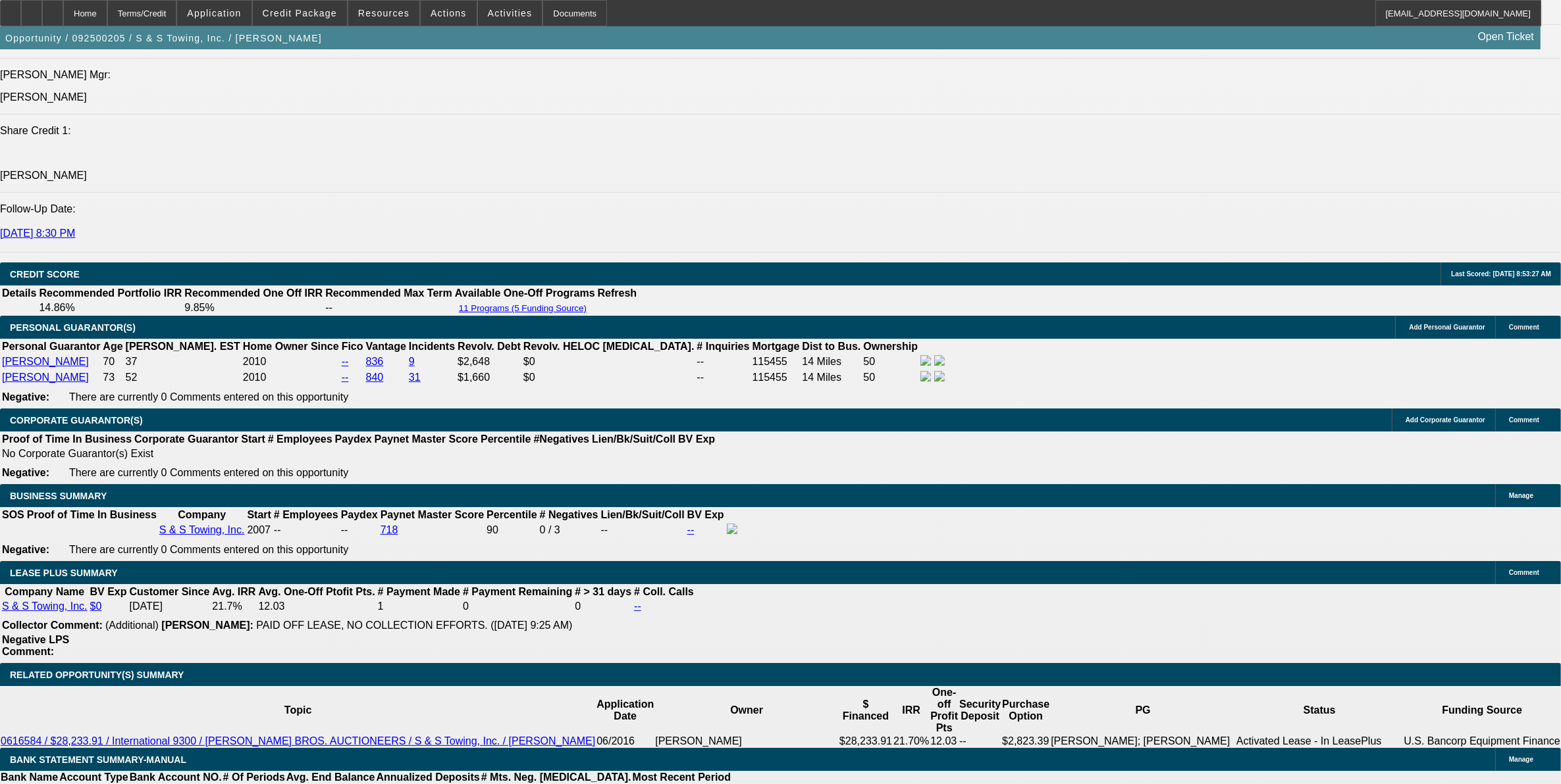
type input "$3,924.88"
type input "5.49"
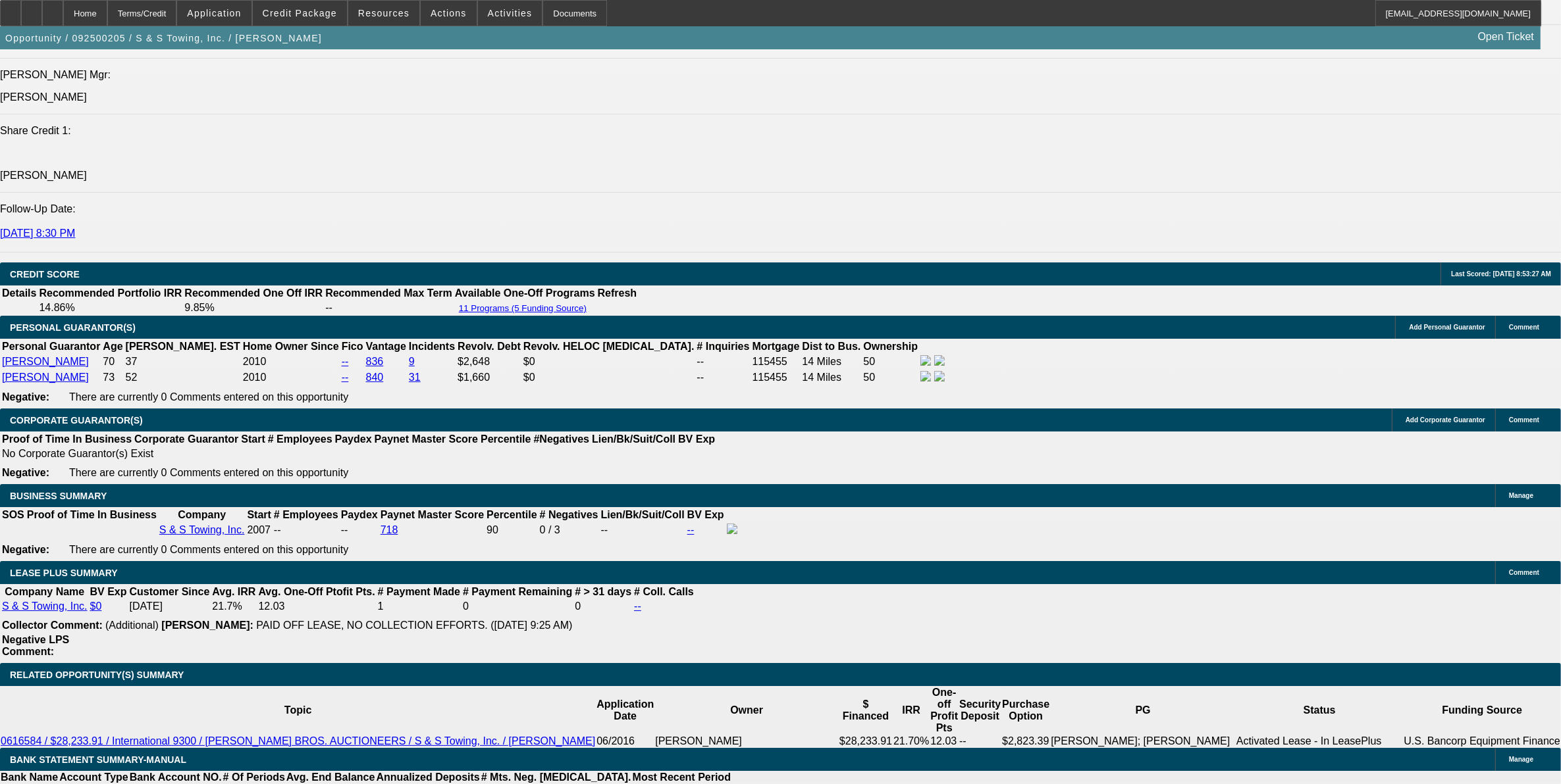
drag, startPoint x: 245, startPoint y: 445, endPoint x: 325, endPoint y: 442, distance: 80.1
type input "$13,000.00"
drag, startPoint x: 290, startPoint y: 258, endPoint x: 264, endPoint y: 249, distance: 27.5
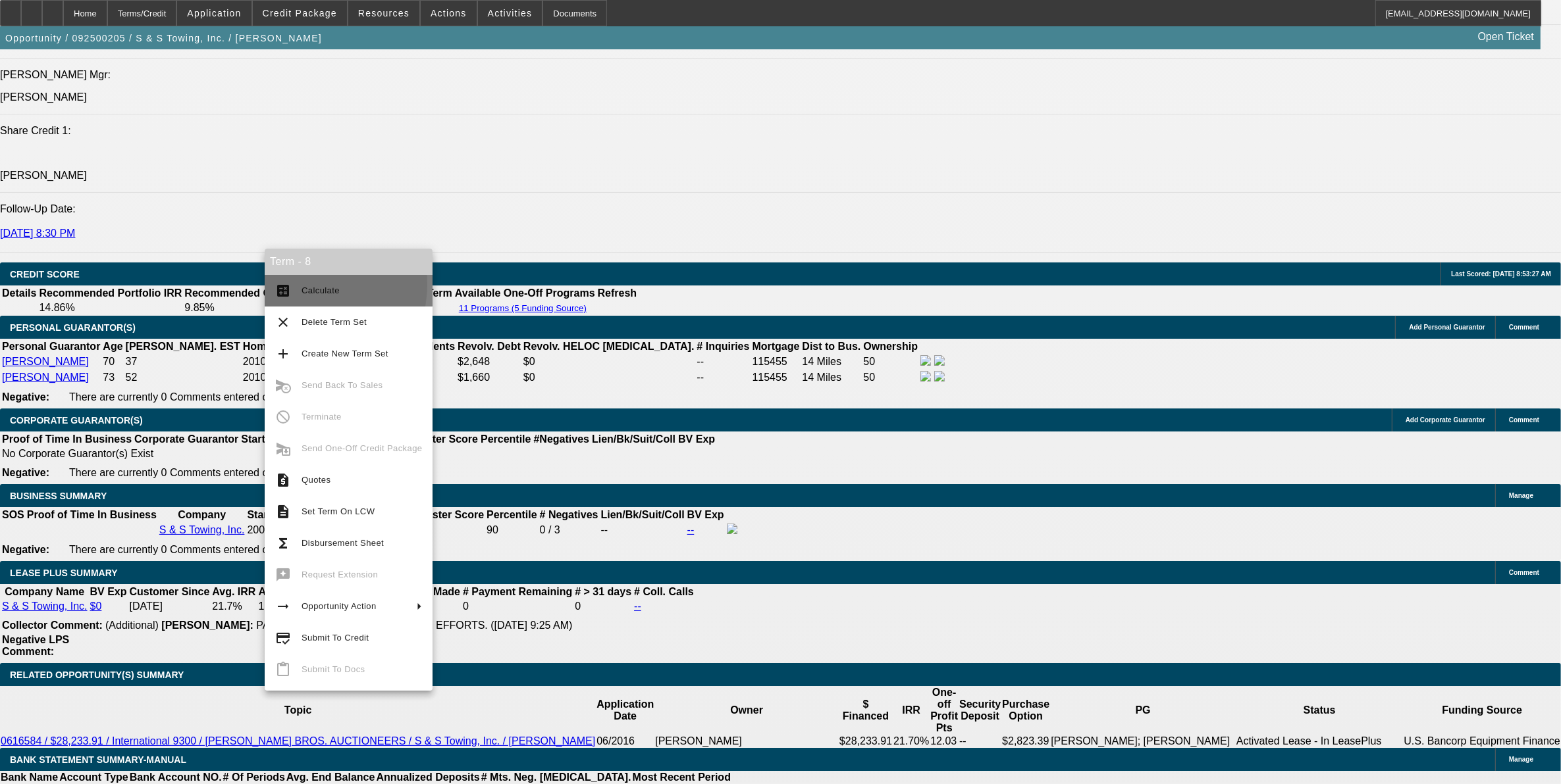
click at [298, 284] on button "calculate Calculate" at bounding box center [348, 291] width 168 height 32
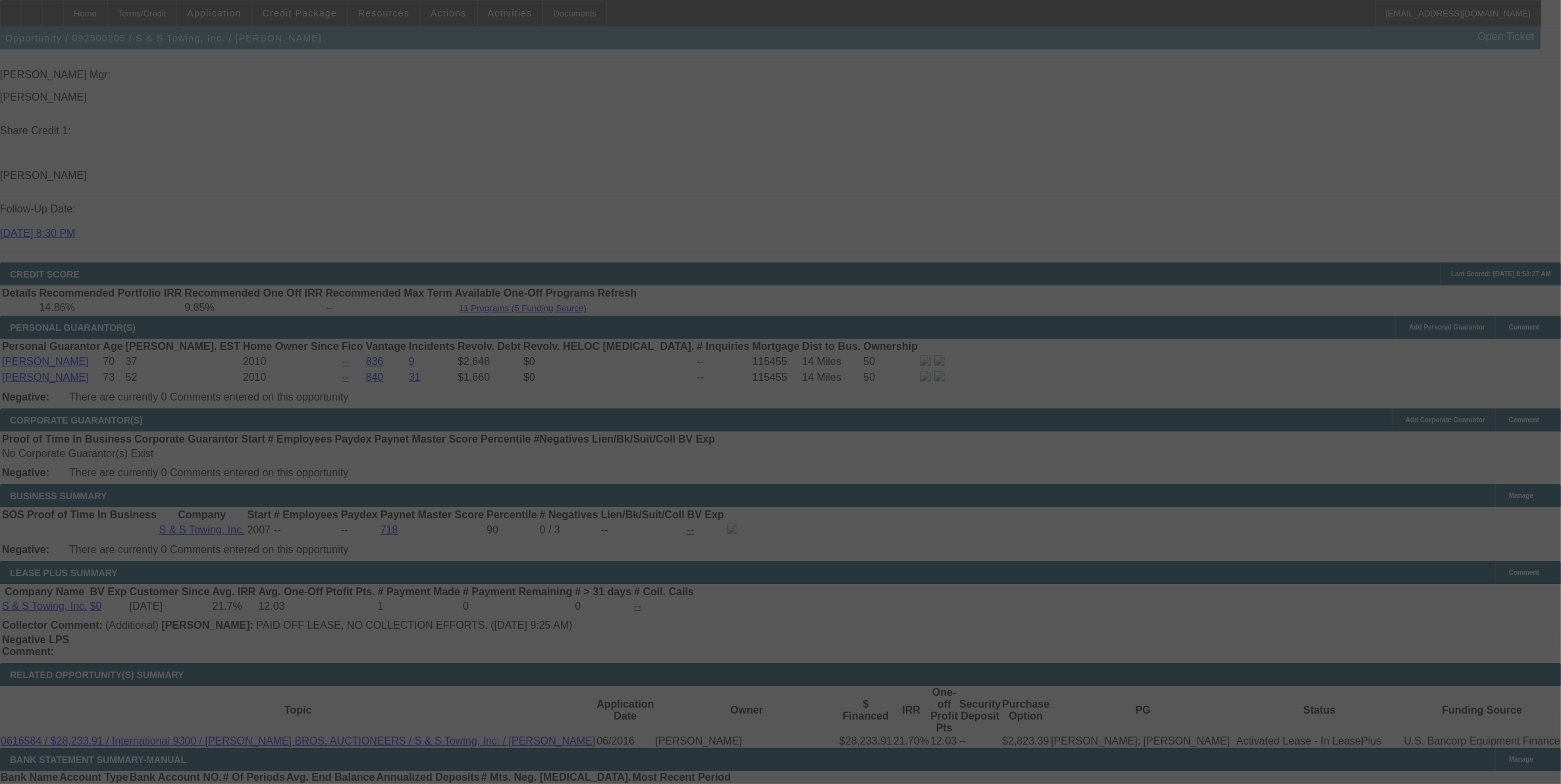
select select "0"
select select "2"
select select "0"
select select "6"
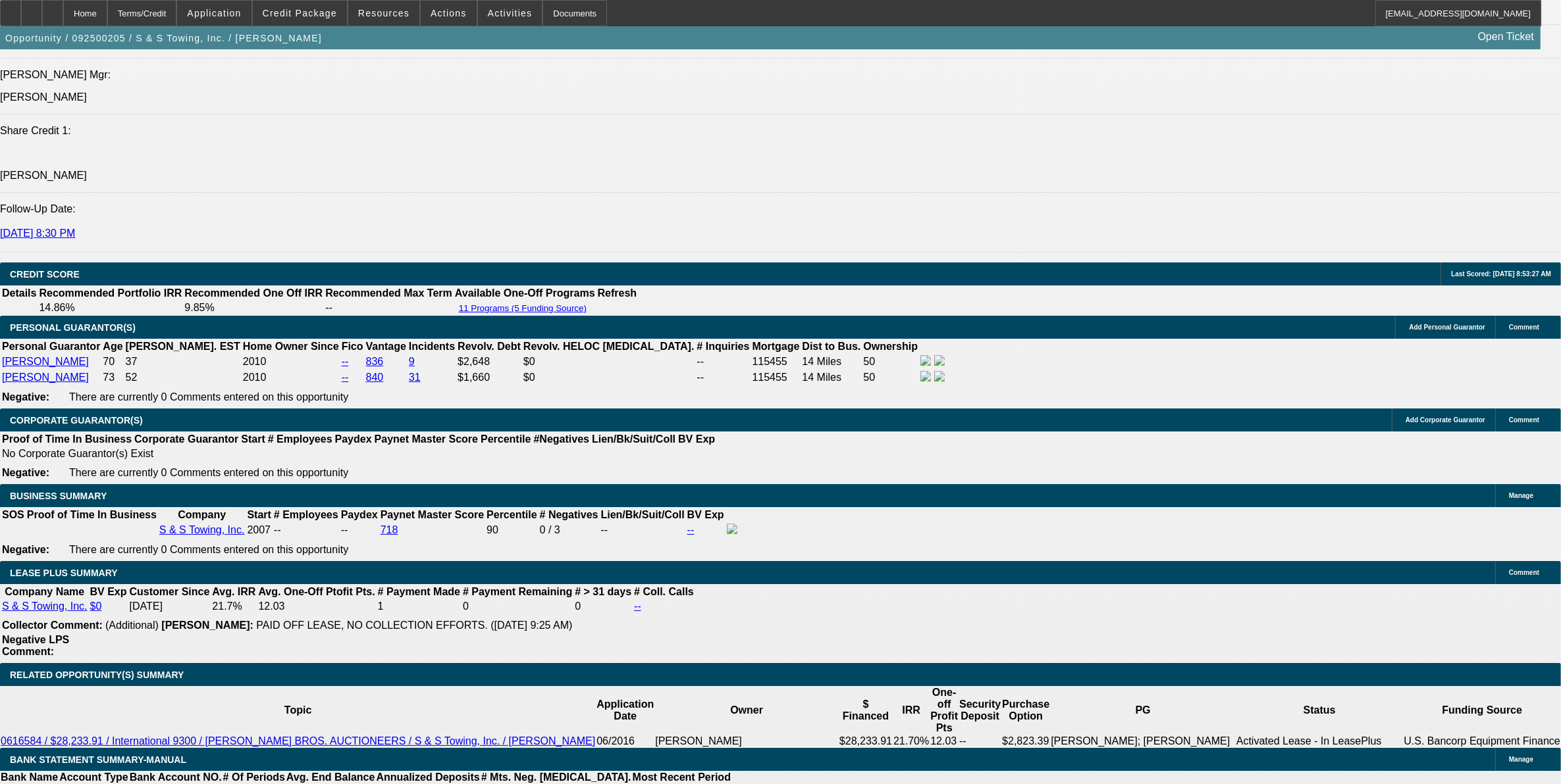
select select "3"
type input "UNKNOWN"
drag, startPoint x: 652, startPoint y: 434, endPoint x: 718, endPoint y: 429, distance: 66.2
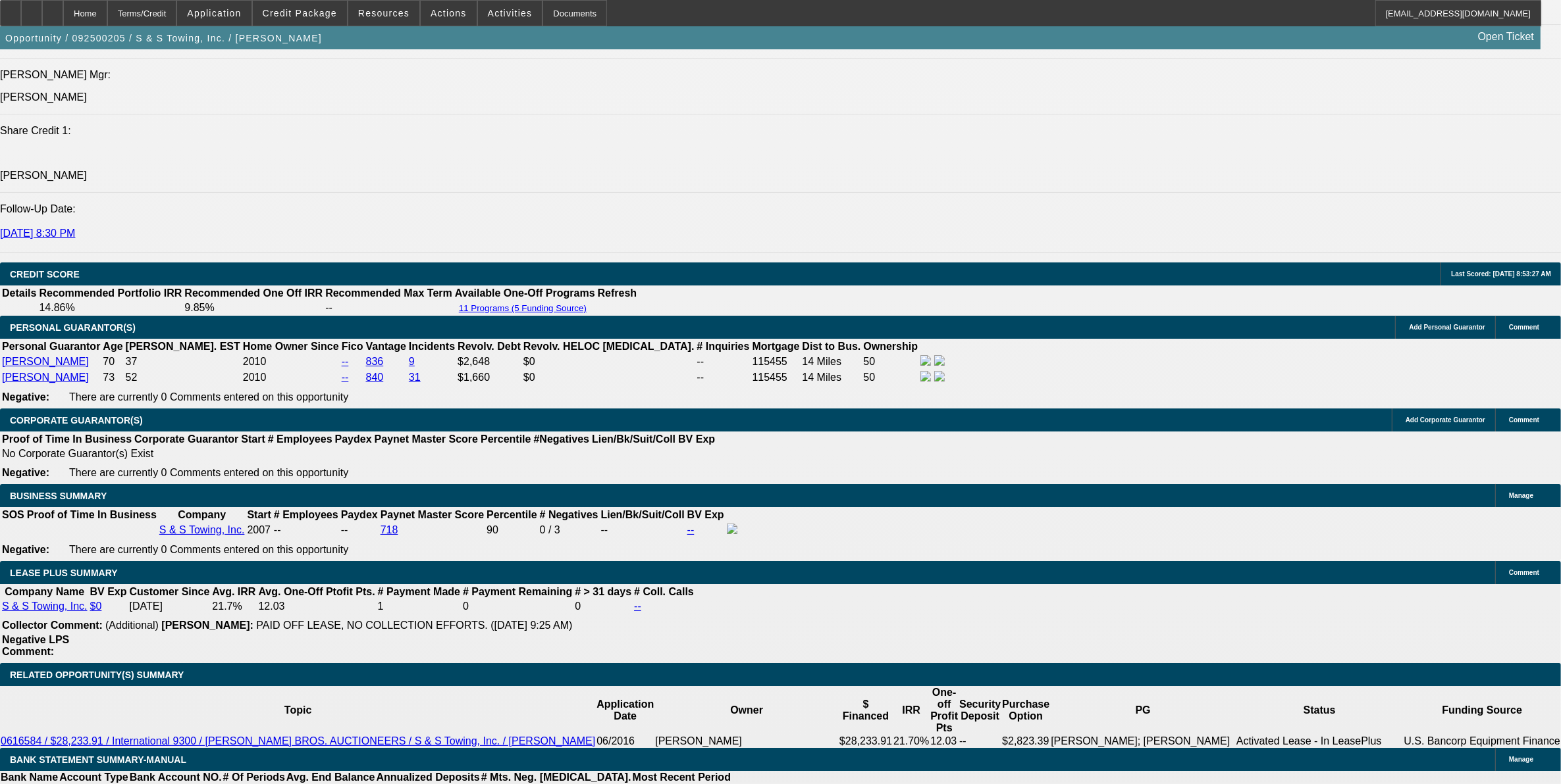
type input "9"
type input "$2,698.59"
type input "9.99"
type input "$2,761.48"
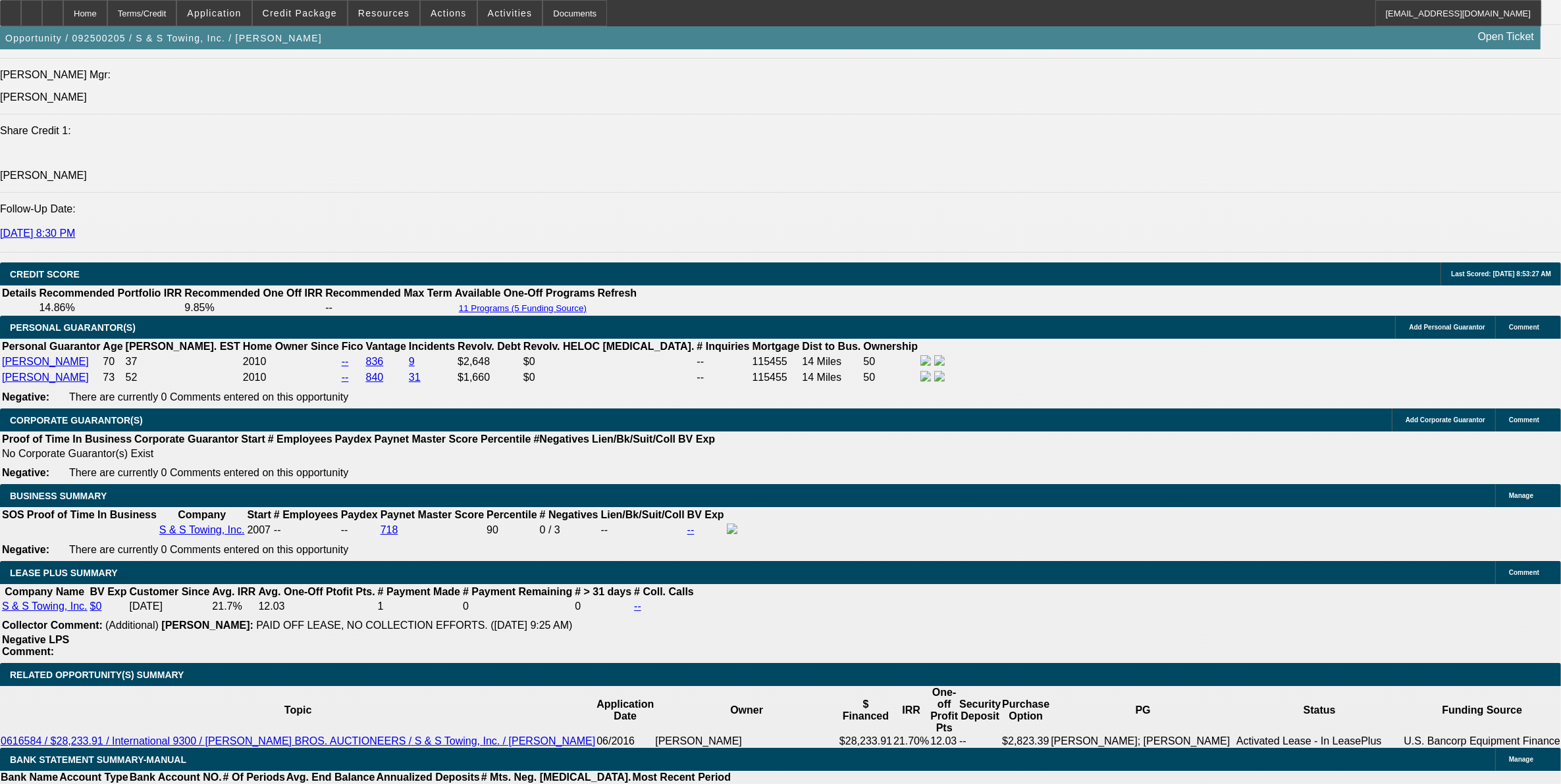
type input "9.99"
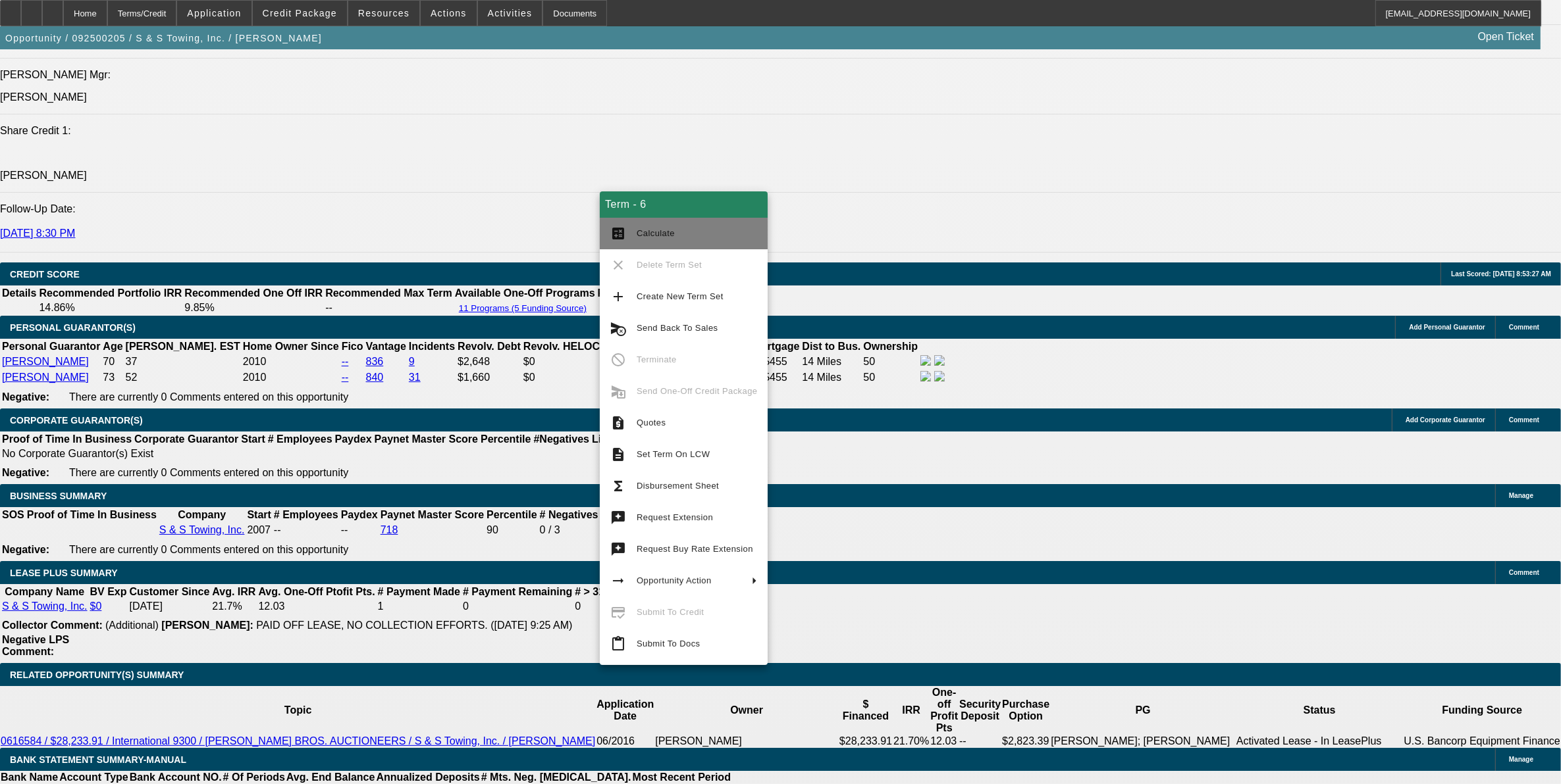
click at [630, 232] on button "calculate Calculate" at bounding box center [684, 233] width 168 height 32
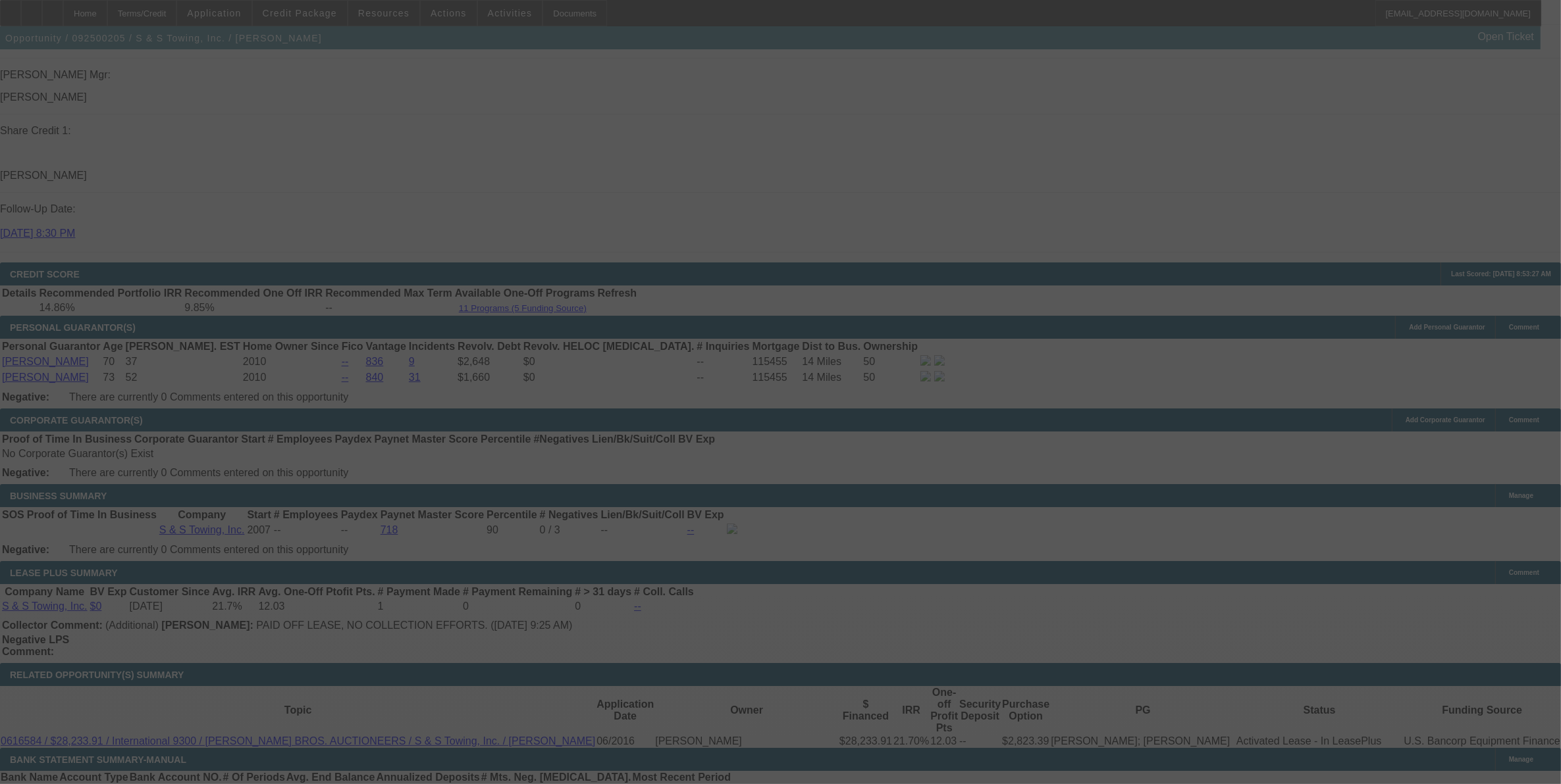
select select "0"
select select "3"
select select "0"
select select "6"
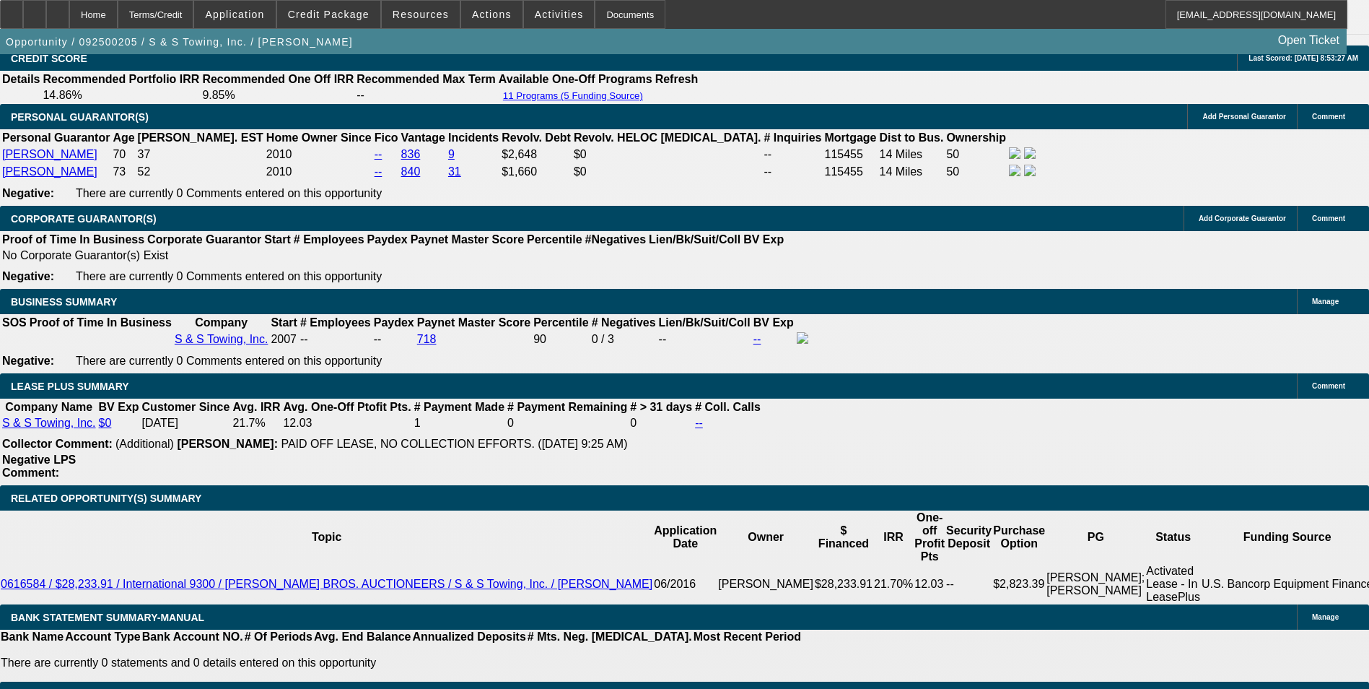
scroll to position [2257, 0]
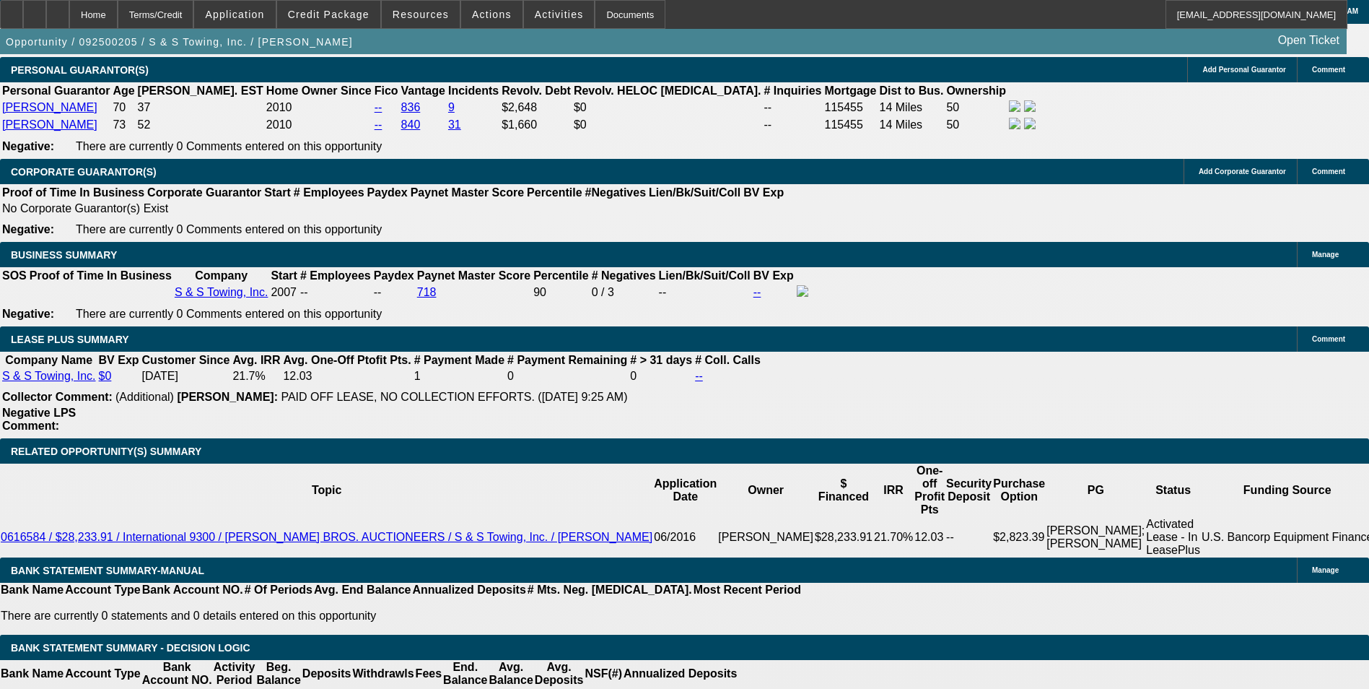
drag, startPoint x: 666, startPoint y: 474, endPoint x: 682, endPoint y: 474, distance: 15.9
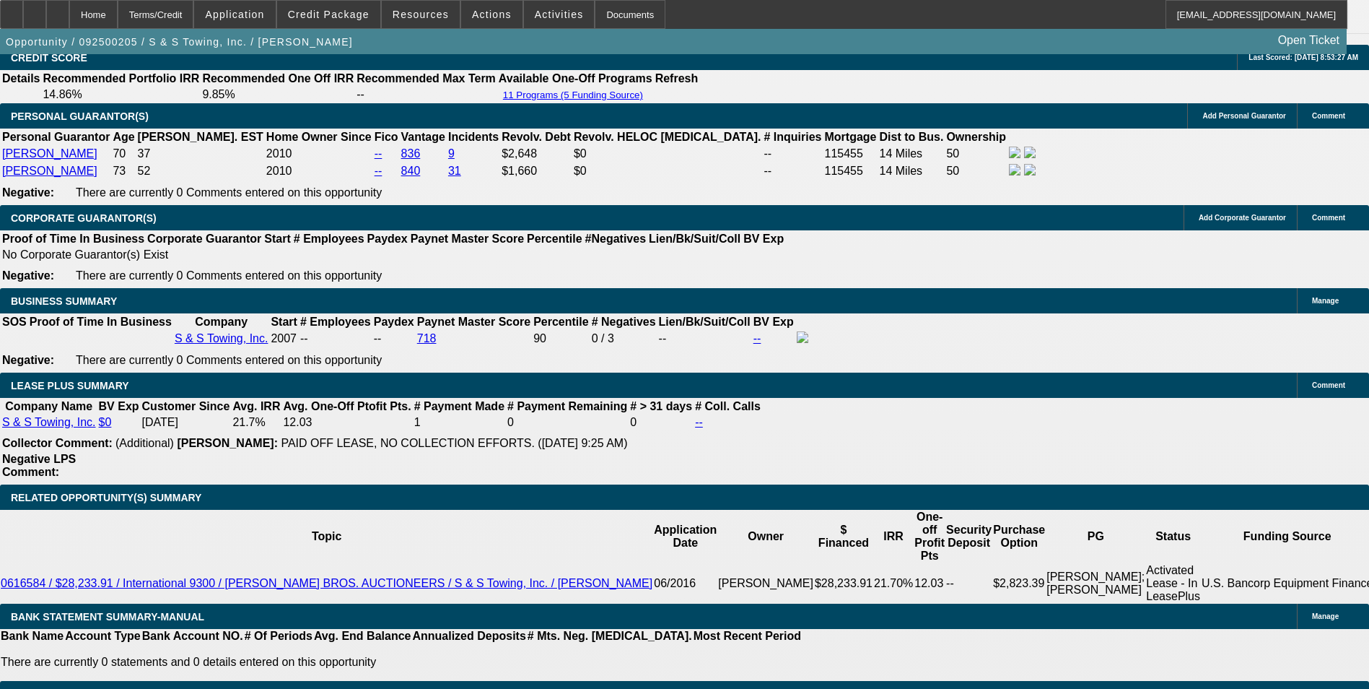
scroll to position [2113, 0]
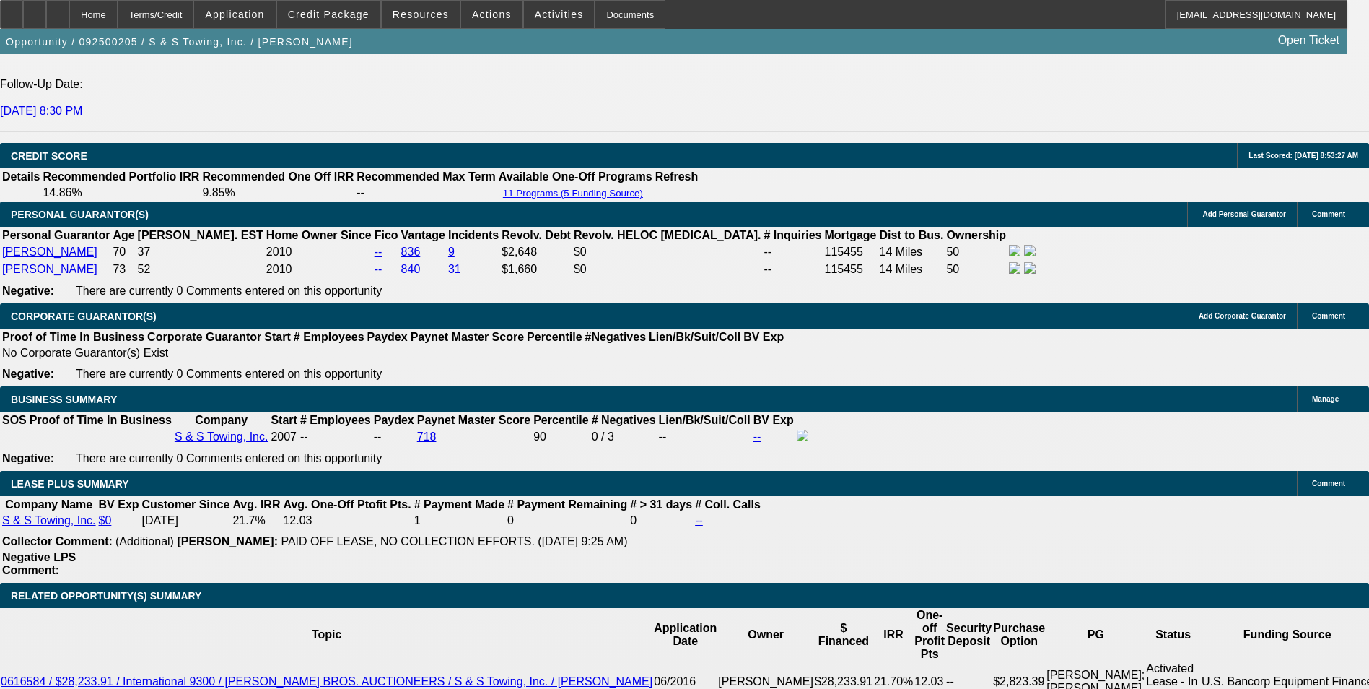
drag, startPoint x: 674, startPoint y: 371, endPoint x: 695, endPoint y: 368, distance: 21.8
select select "2"
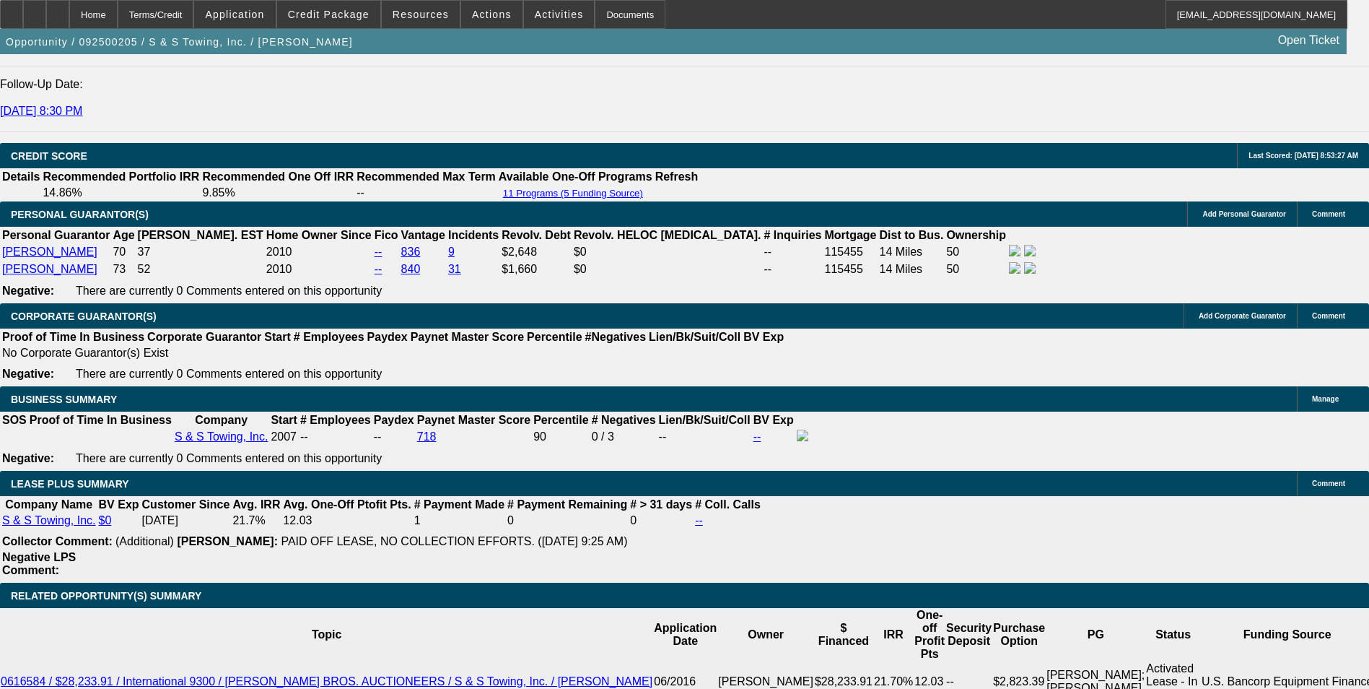
type input "UNKNOWN"
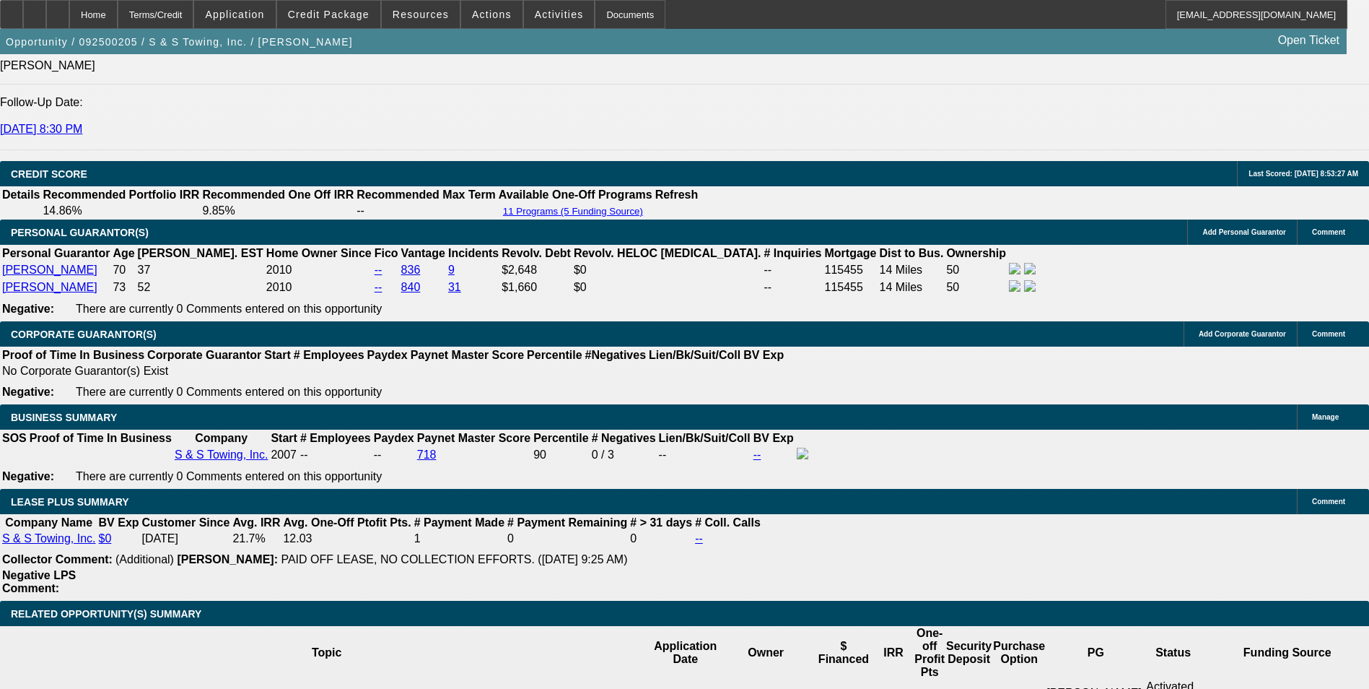
scroll to position [1969, 0]
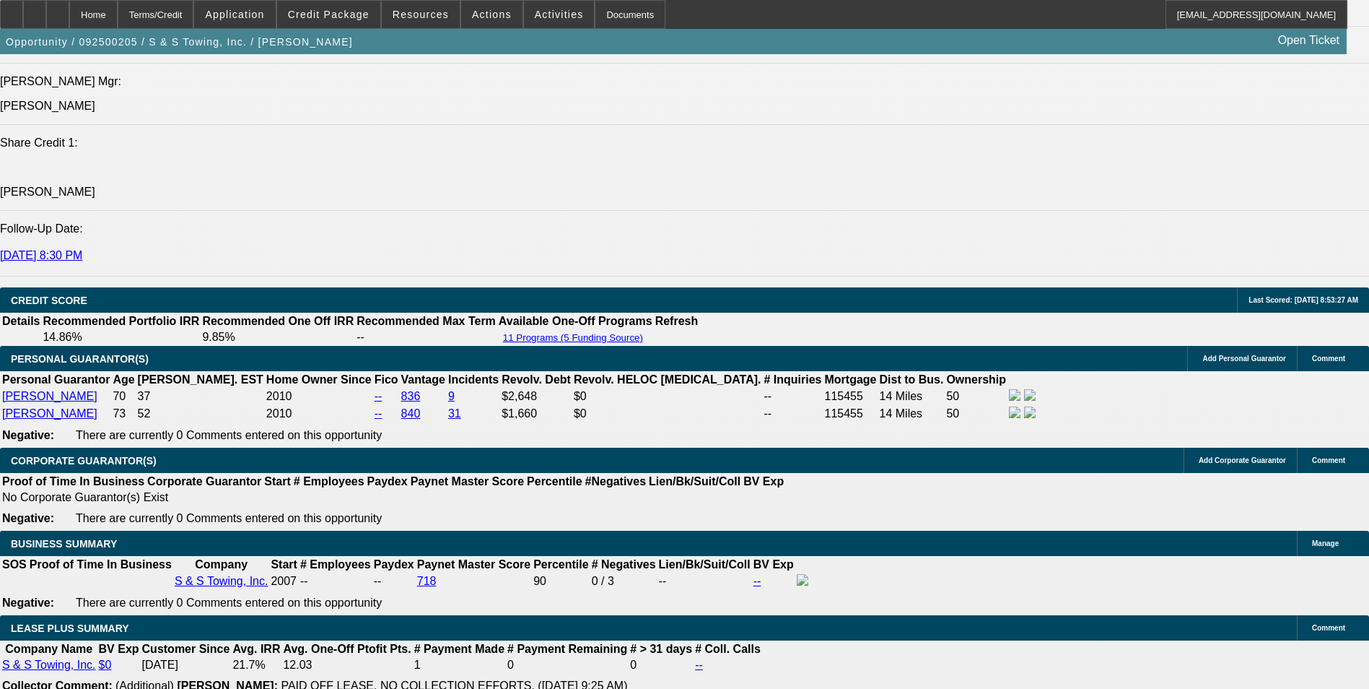
type input "9"
type input "$2,698.59"
type input "9.5"
type input "$2,730.24"
type input "9.5"
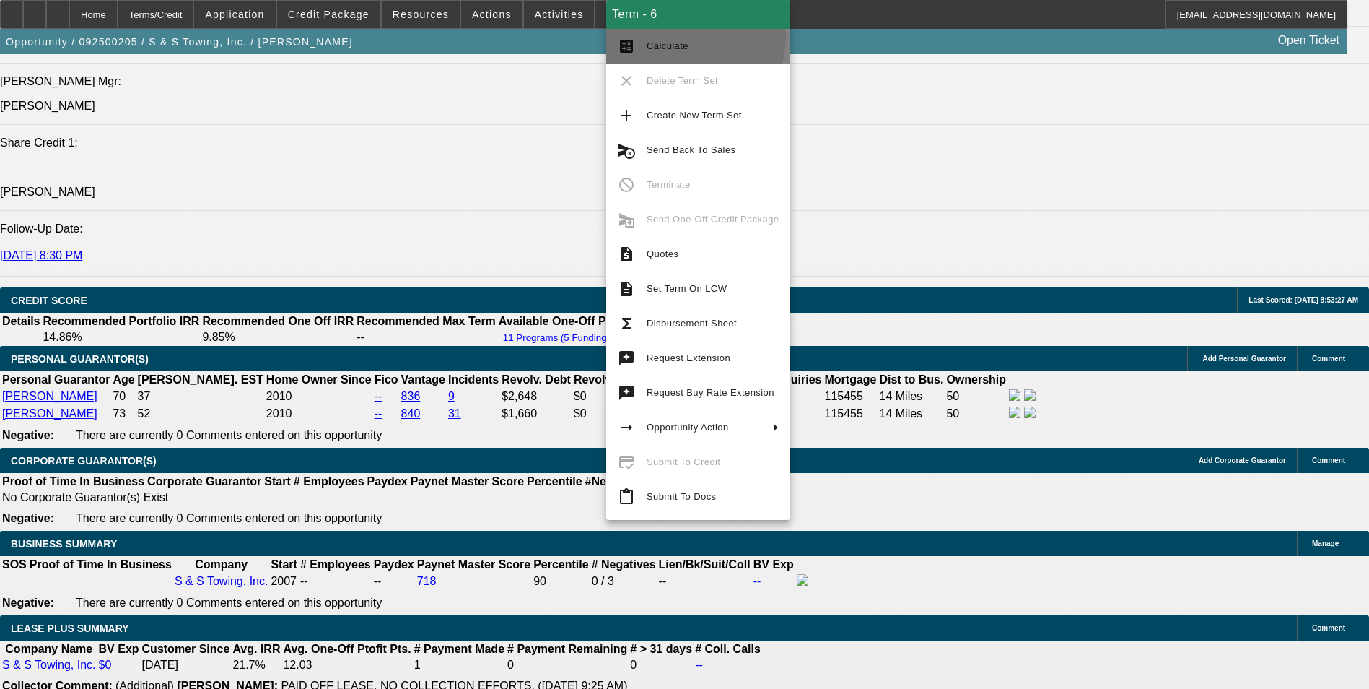
click at [680, 36] on button "calculate Calculate" at bounding box center [698, 46] width 184 height 35
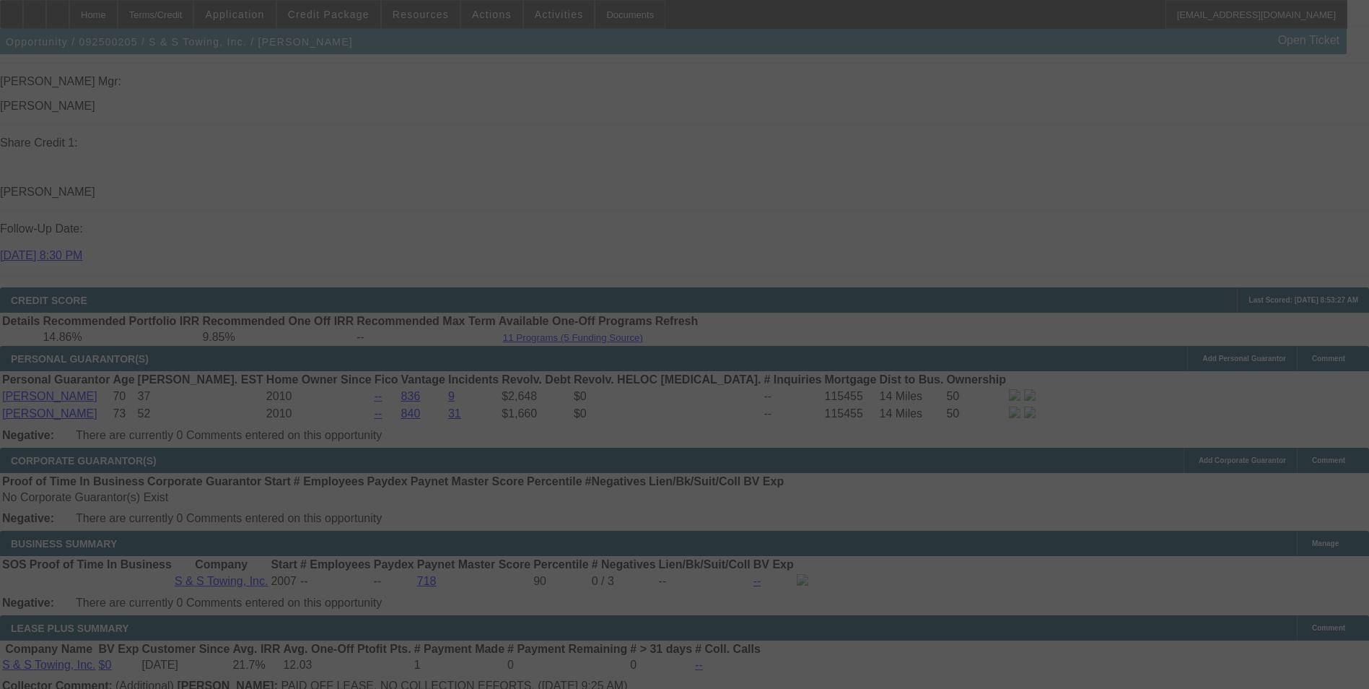
select select "0"
select select "2"
select select "0"
select select "6"
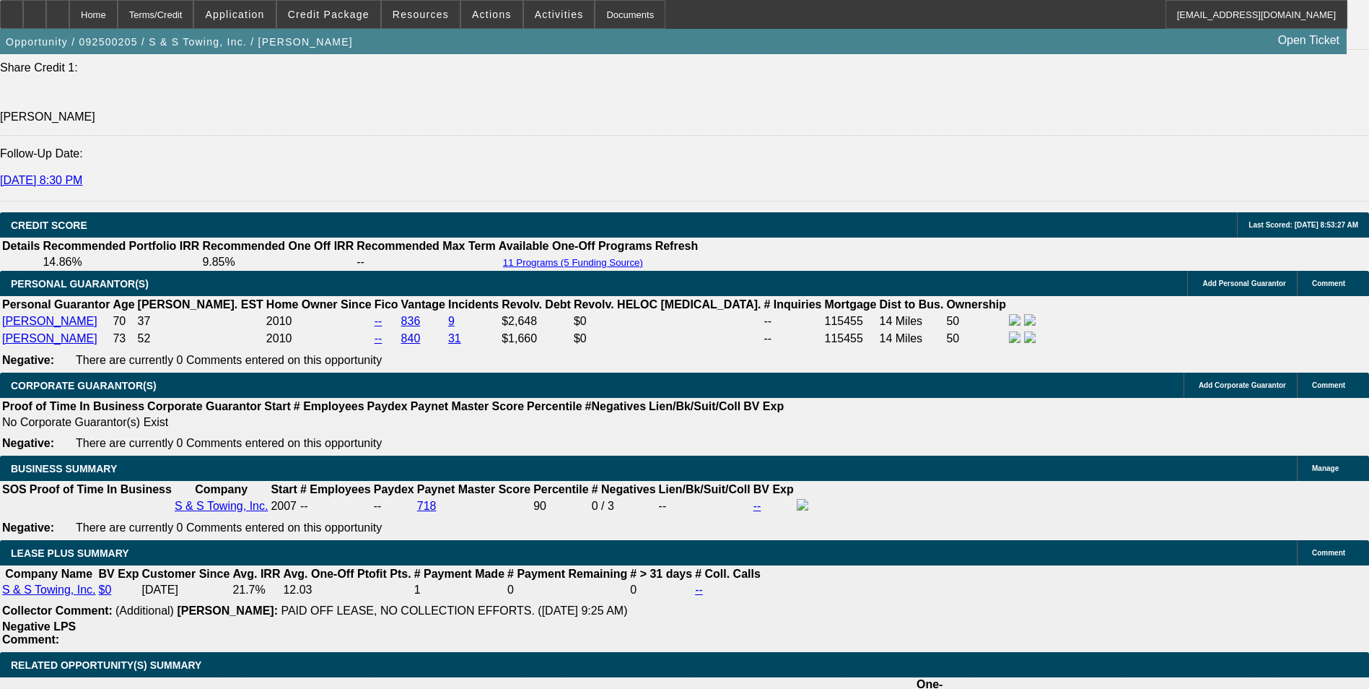
scroll to position [2113, 0]
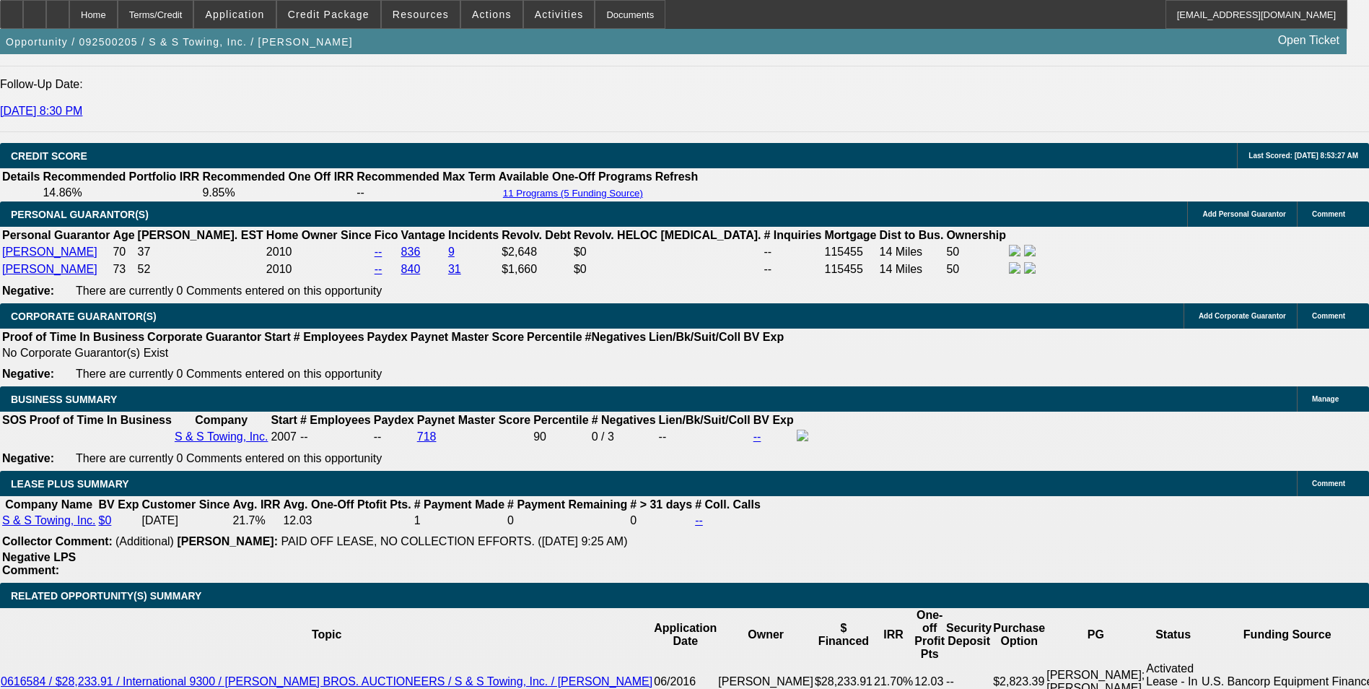
drag, startPoint x: 669, startPoint y: 388, endPoint x: 728, endPoint y: 390, distance: 58.5
type input "UNKNOWN"
type input "8"
type input "$2,635.93"
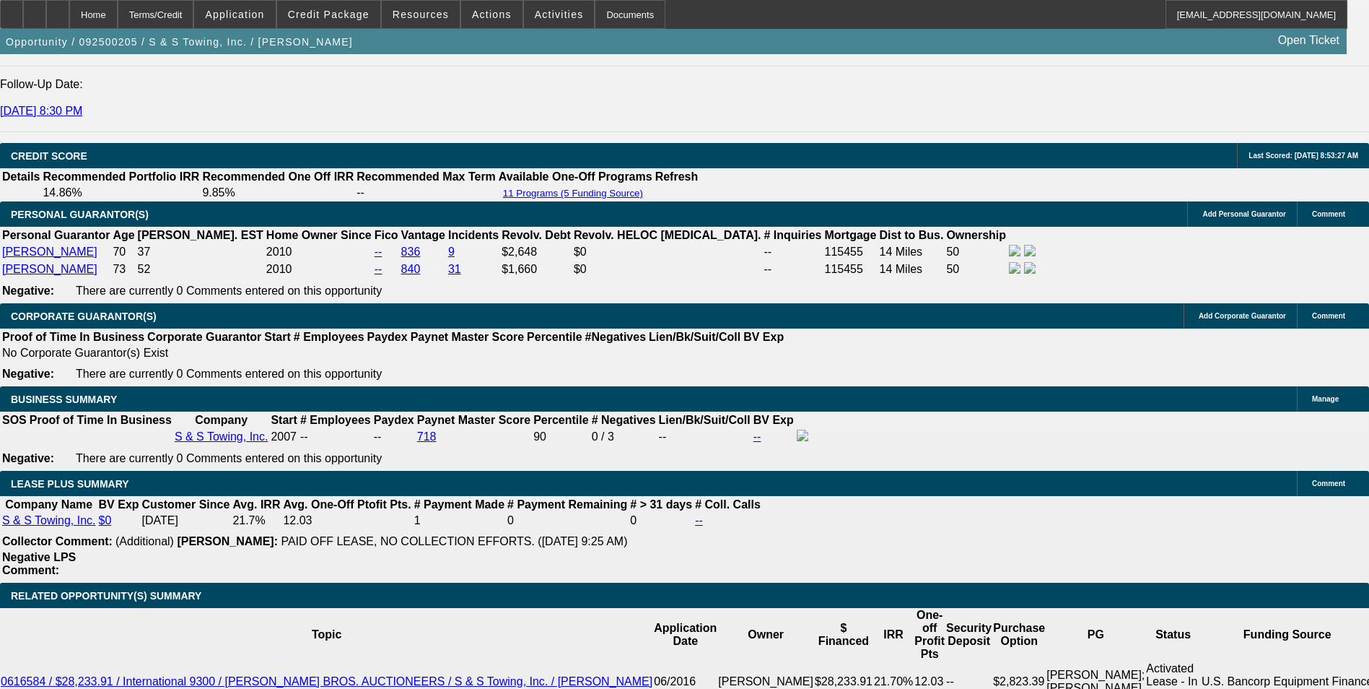
type input "8.999"
type input "$2,698.52"
type input "8.99999"
type input "$2,698.58"
type input "8.999999"
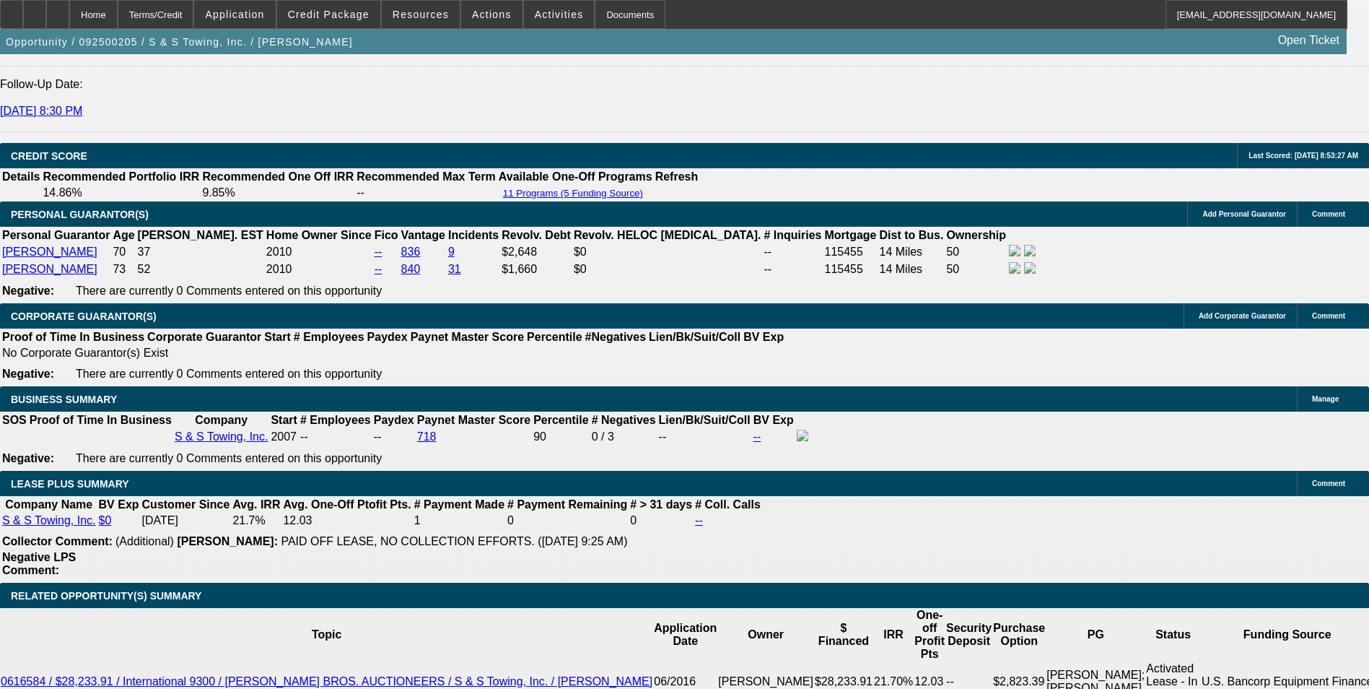
type input "$2,698.59"
type input "8.99999999999"
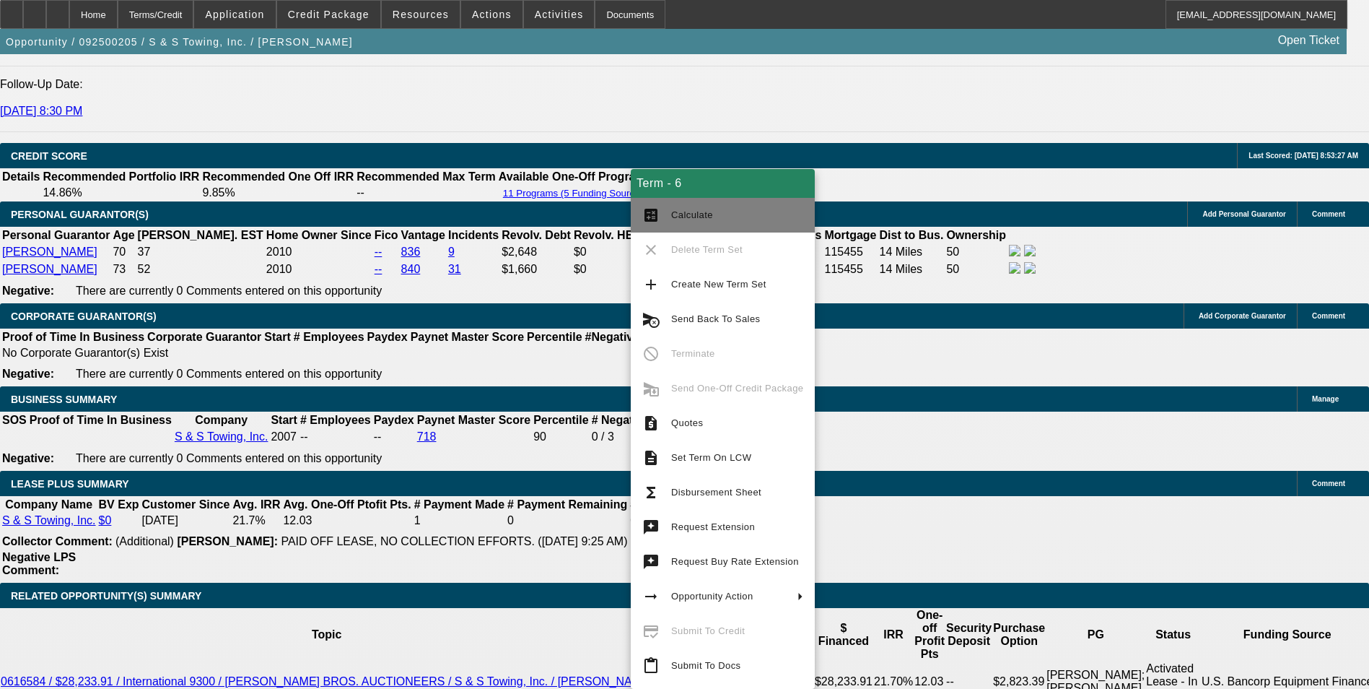
drag, startPoint x: 664, startPoint y: 224, endPoint x: 661, endPoint y: 213, distance: 11.4
click at [665, 223] on button "calculate Calculate" at bounding box center [723, 215] width 184 height 35
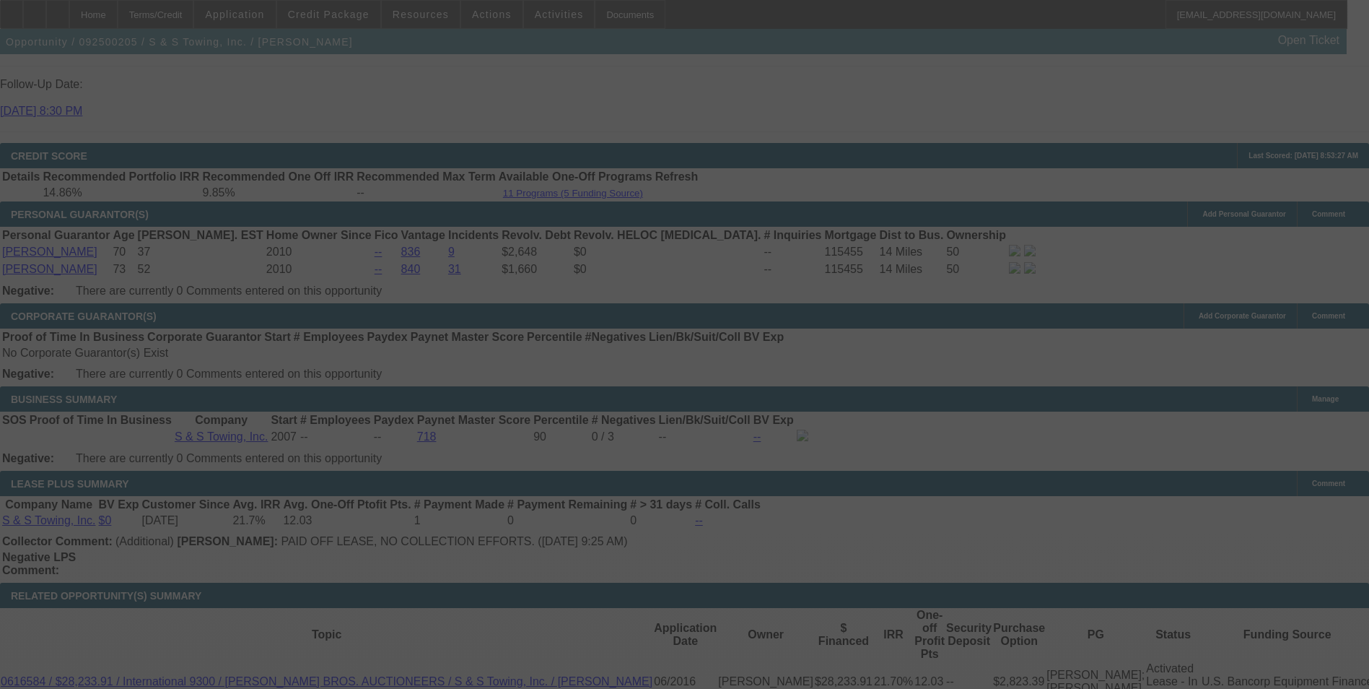
select select "0"
select select "2"
select select "0"
select select "6"
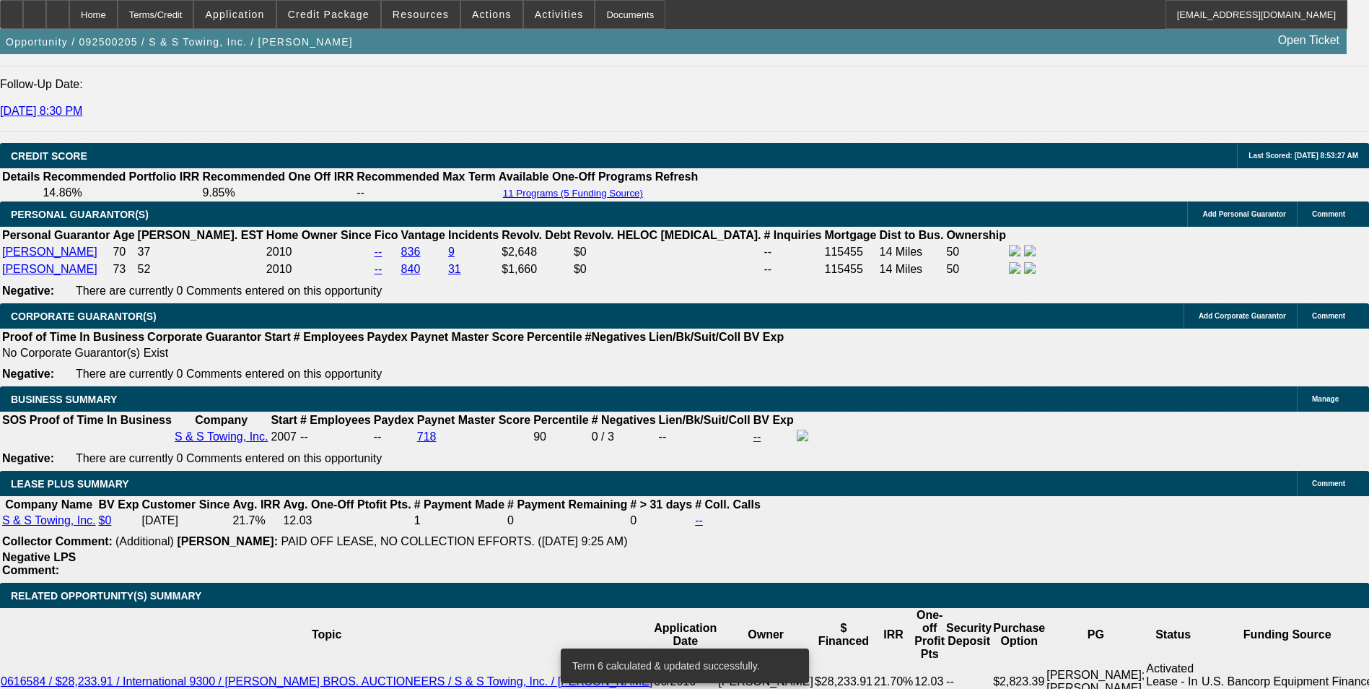
scroll to position [2096, 0]
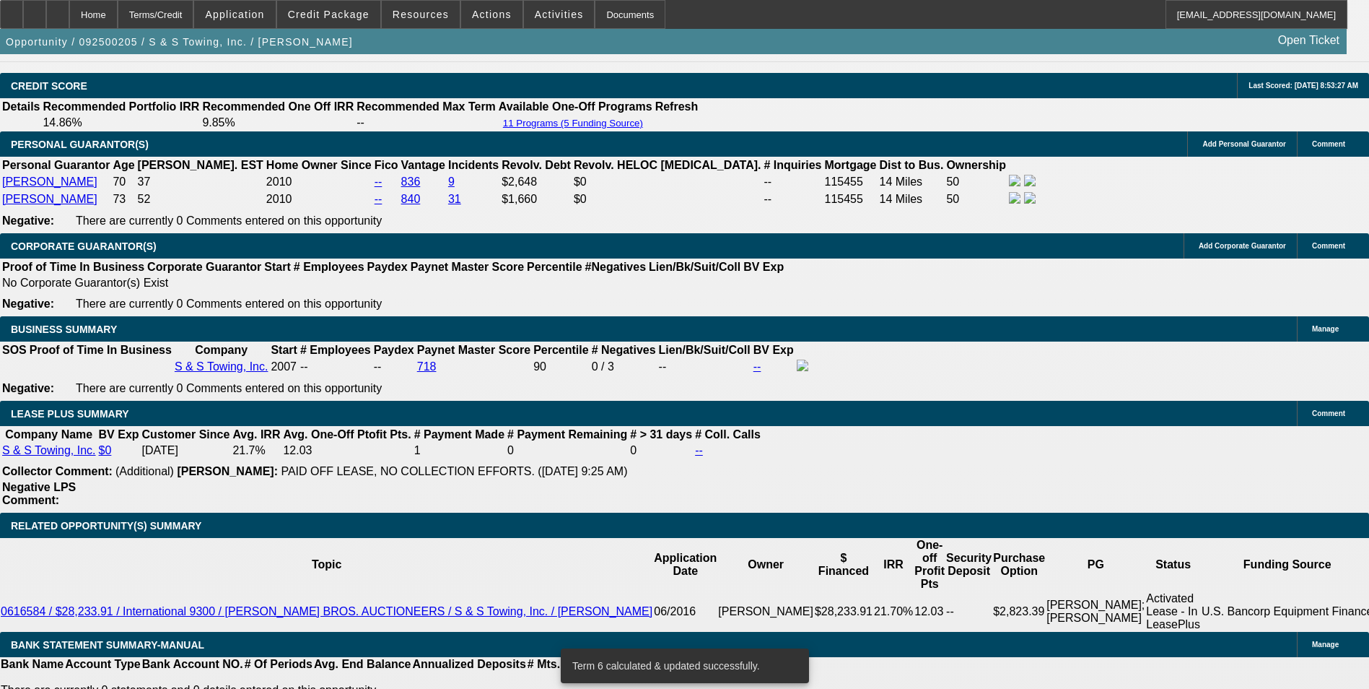
scroll to position [2313, 0]
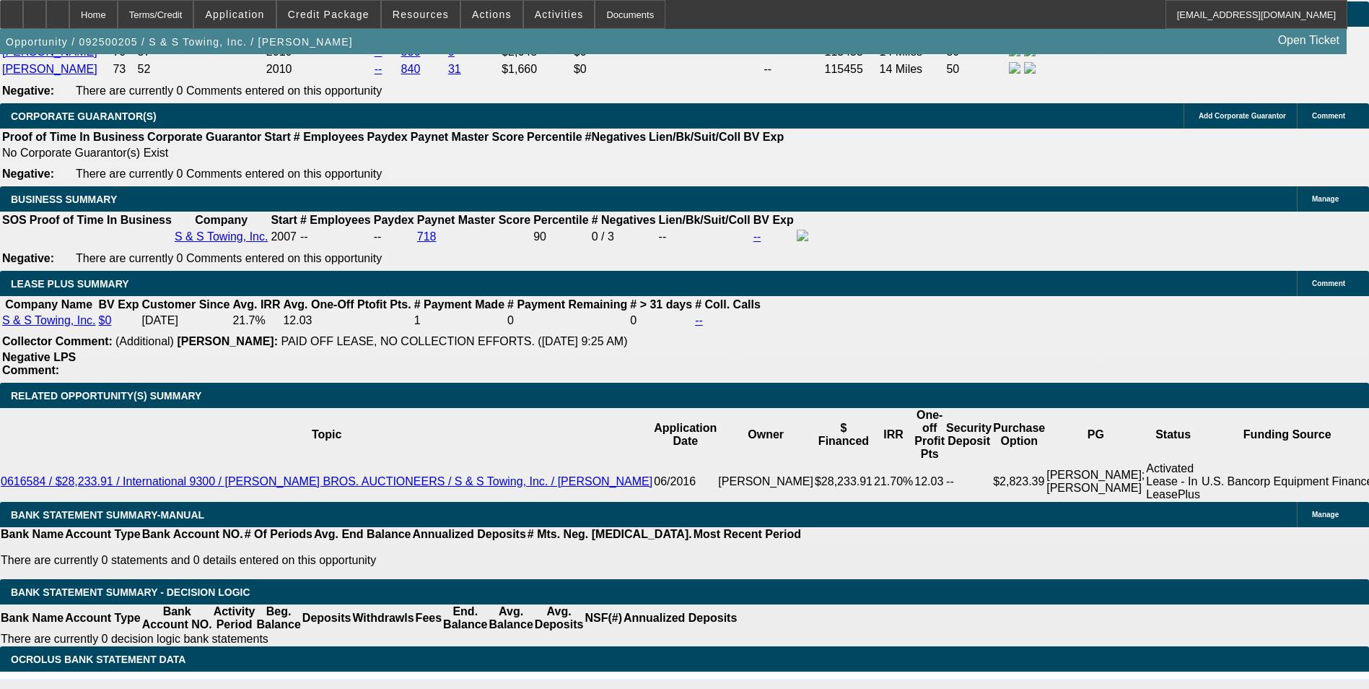
drag, startPoint x: 666, startPoint y: 439, endPoint x: 684, endPoint y: 438, distance: 18.8
drag, startPoint x: 684, startPoint y: 438, endPoint x: 637, endPoint y: 457, distance: 51.2
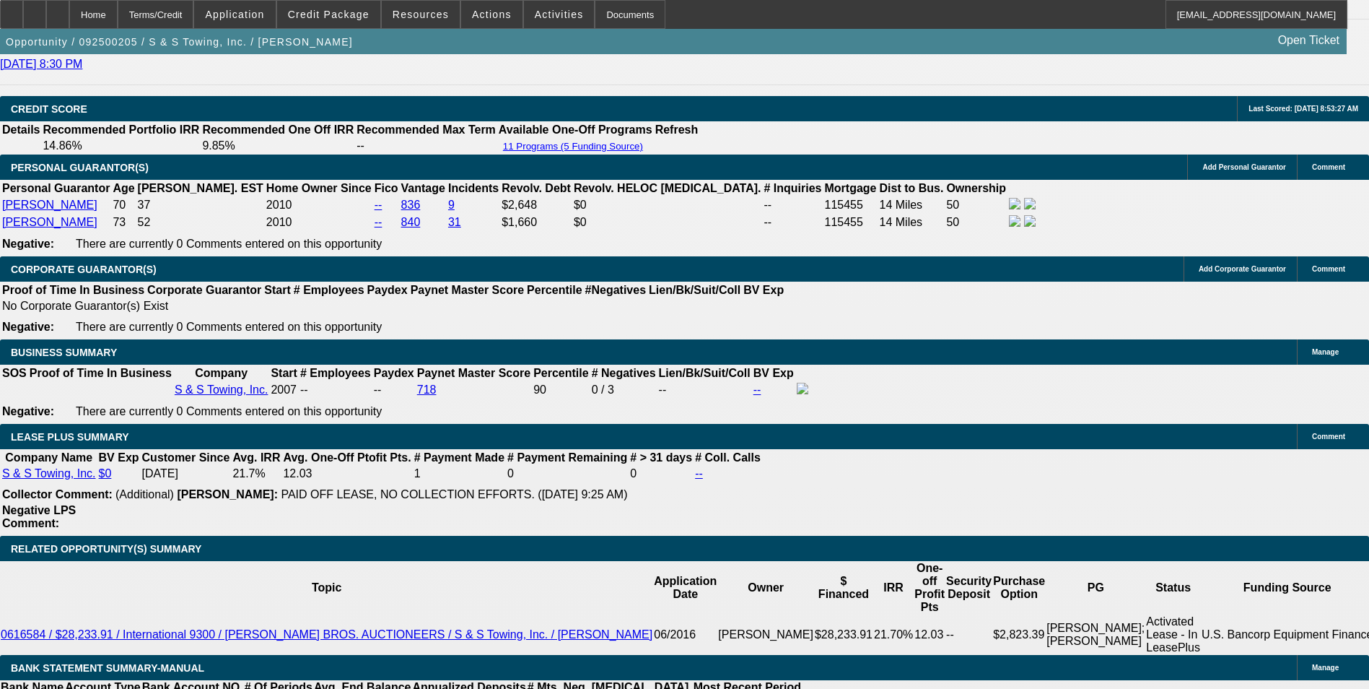
scroll to position [2241, 0]
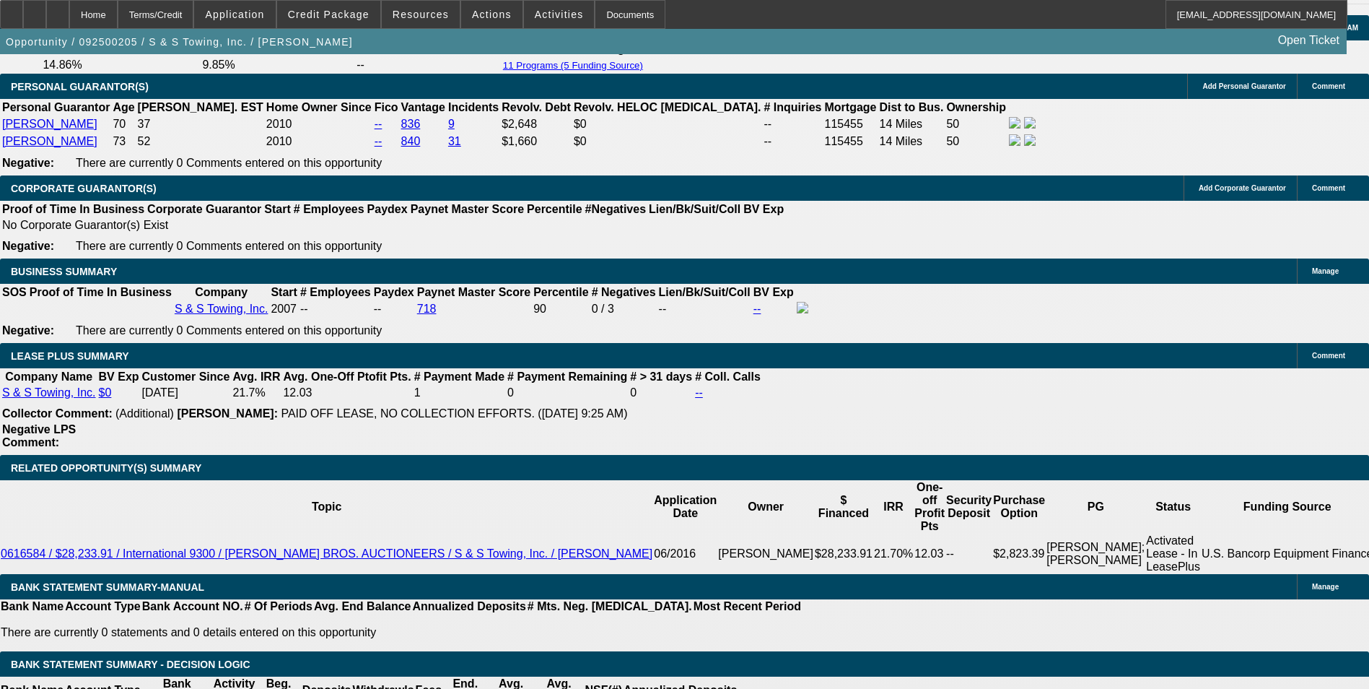
drag, startPoint x: 305, startPoint y: 263, endPoint x: 389, endPoint y: 257, distance: 83.9
type input "UNKNOWN"
type input "5"
type input "$3,896.22"
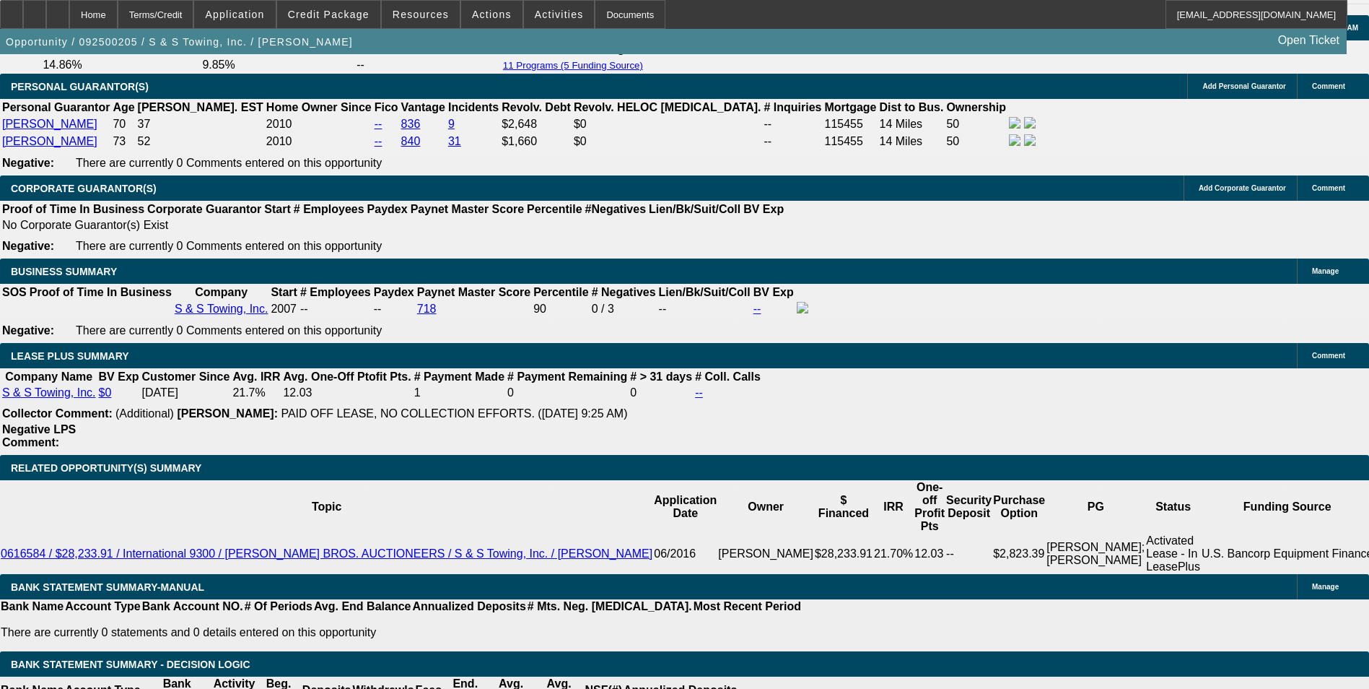
type input "5.999"
type input "$3,954.79"
type input "5.9999"
type input "$3,954.85"
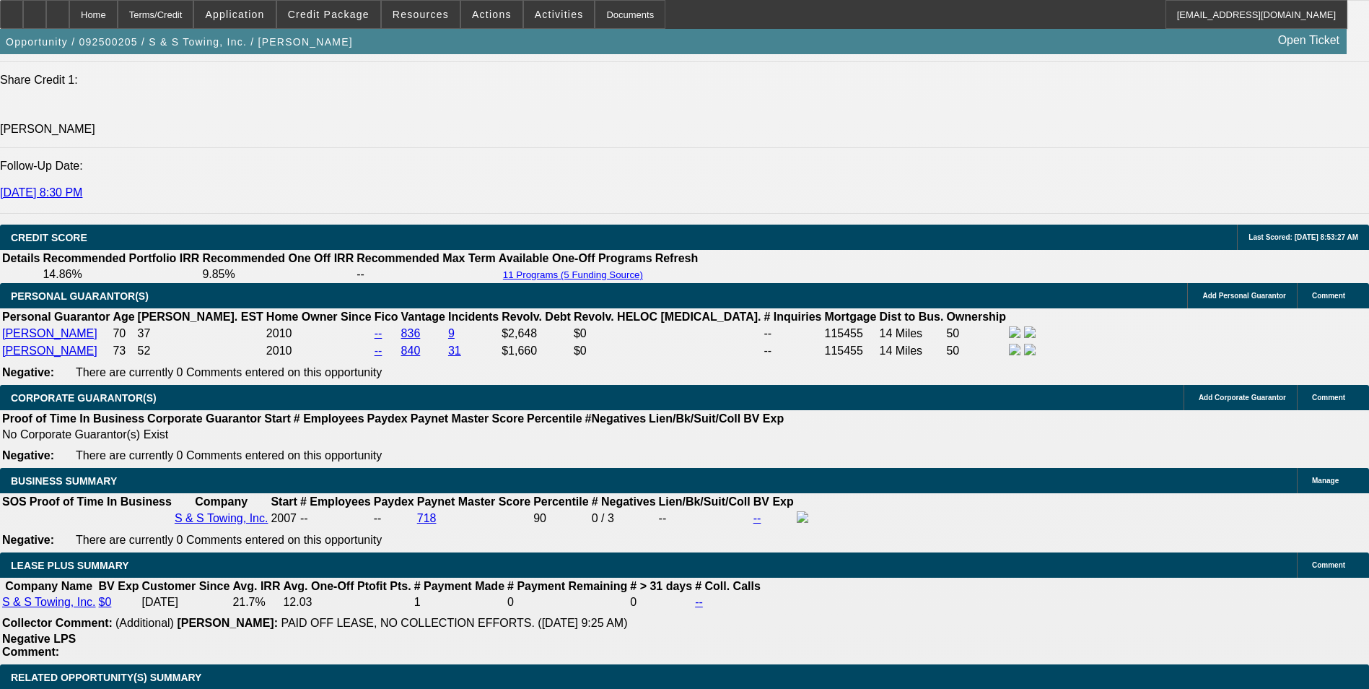
scroll to position [2024, 0]
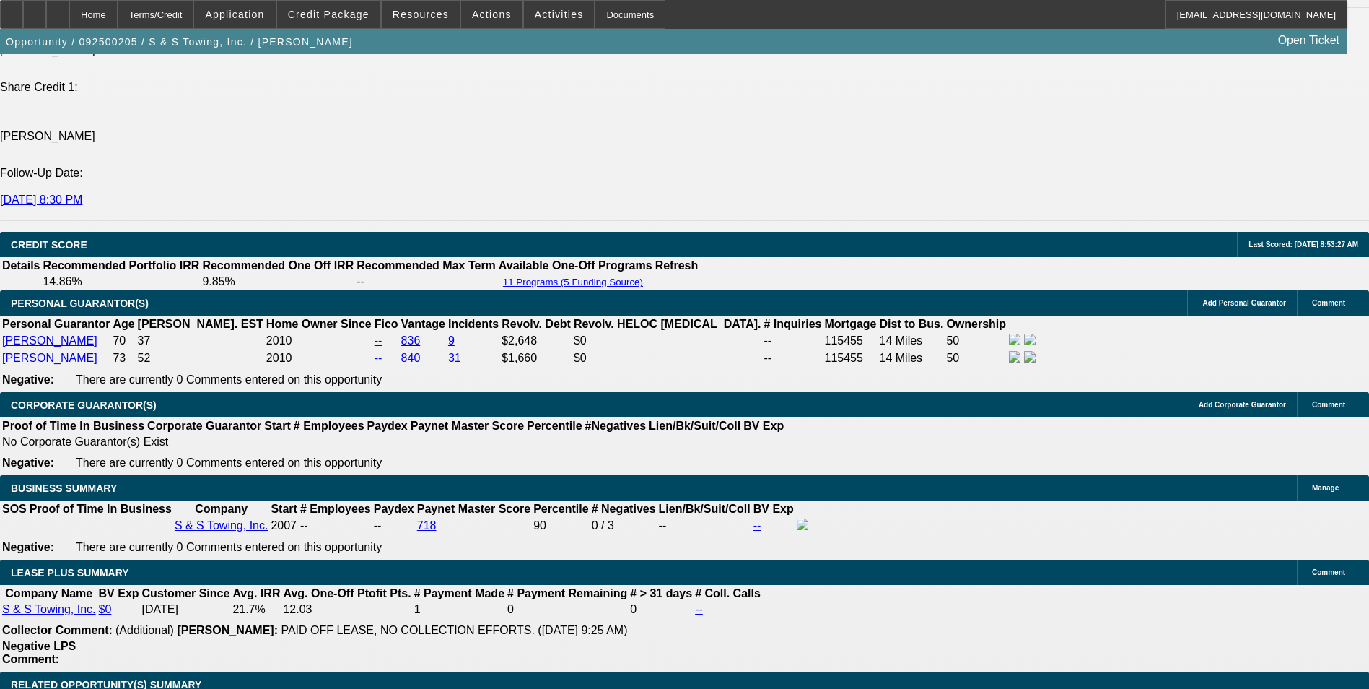
type input "5.999999"
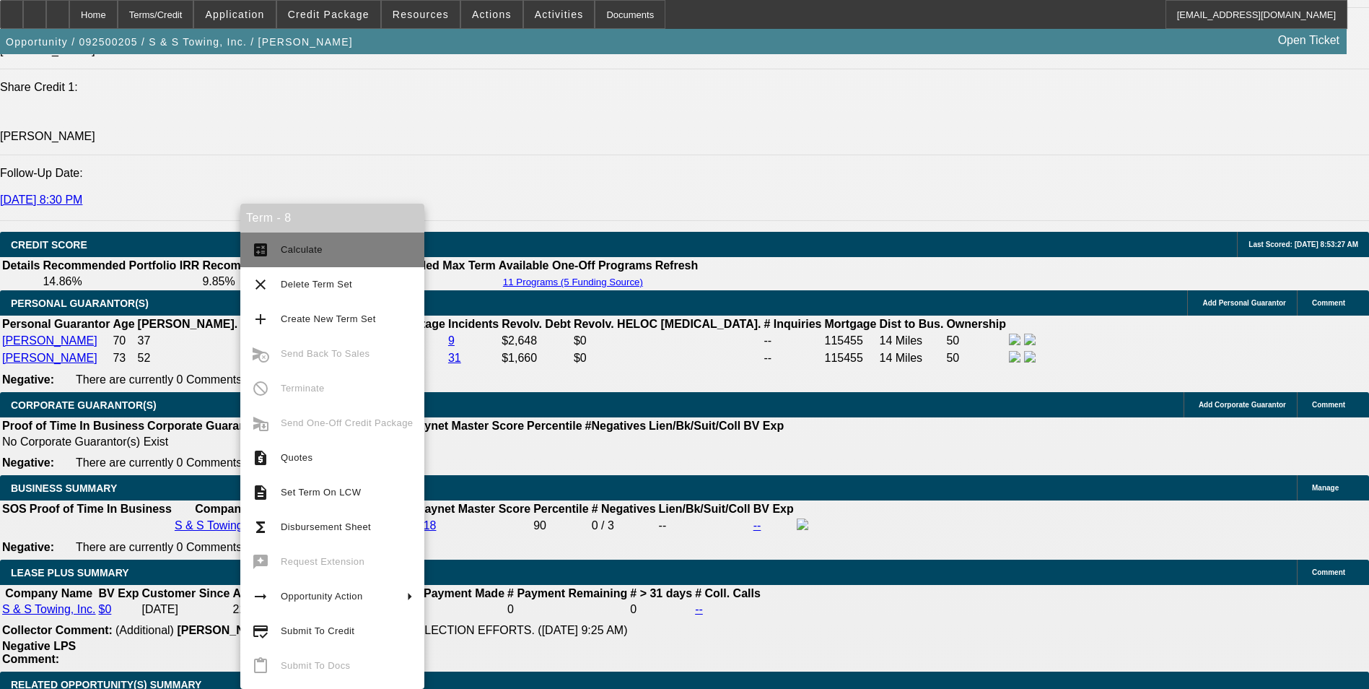
click at [325, 251] on span "Calculate" at bounding box center [347, 249] width 132 height 17
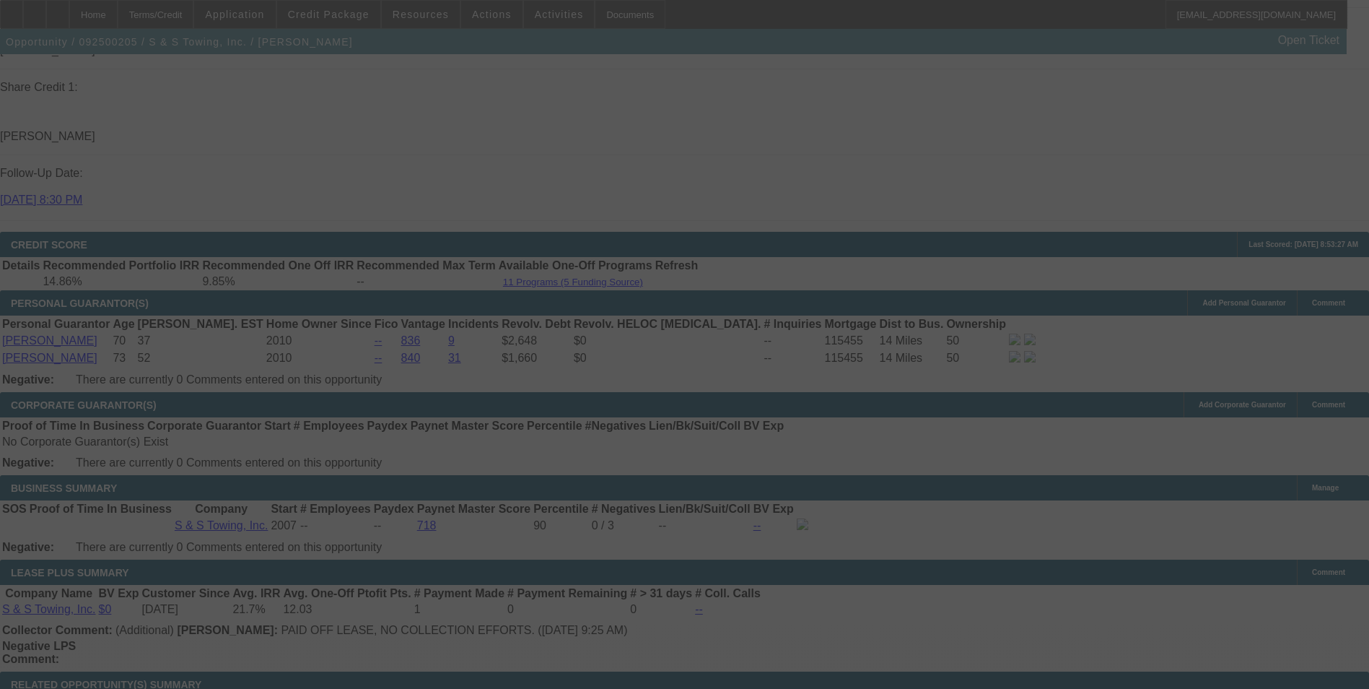
select select "0"
select select "2"
select select "0"
select select "6"
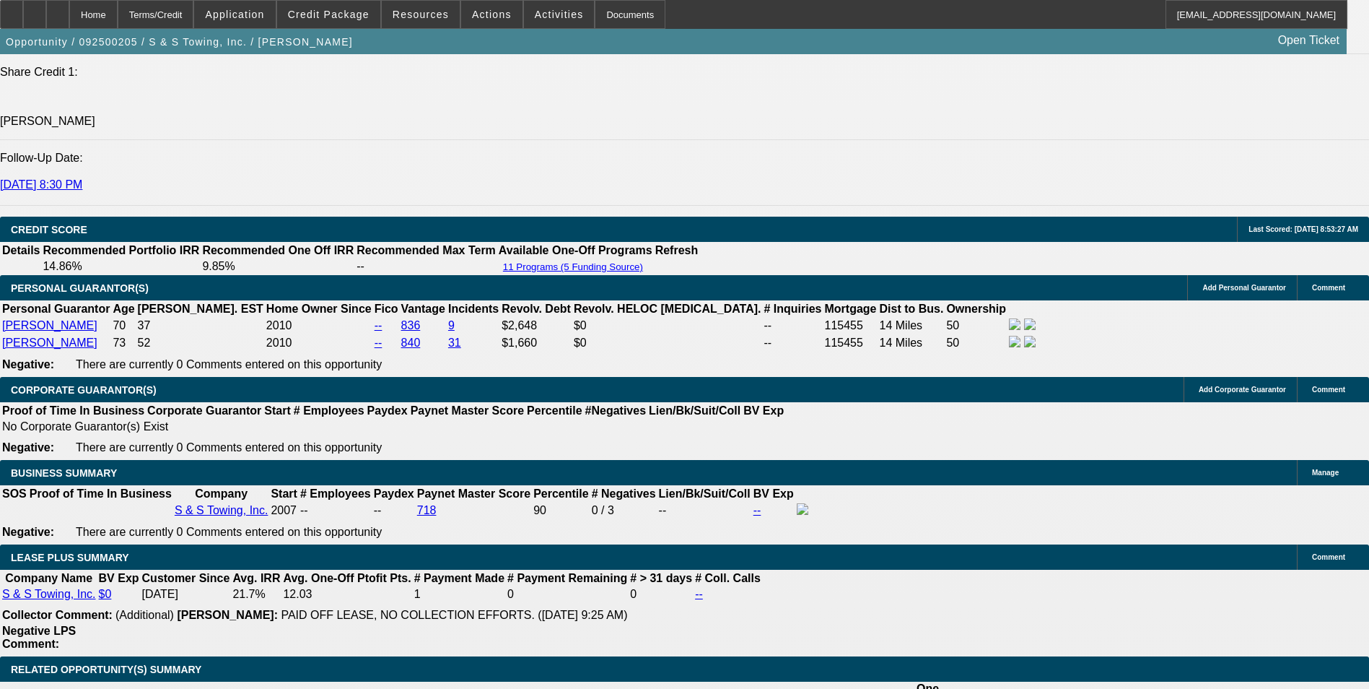
scroll to position [2024, 0]
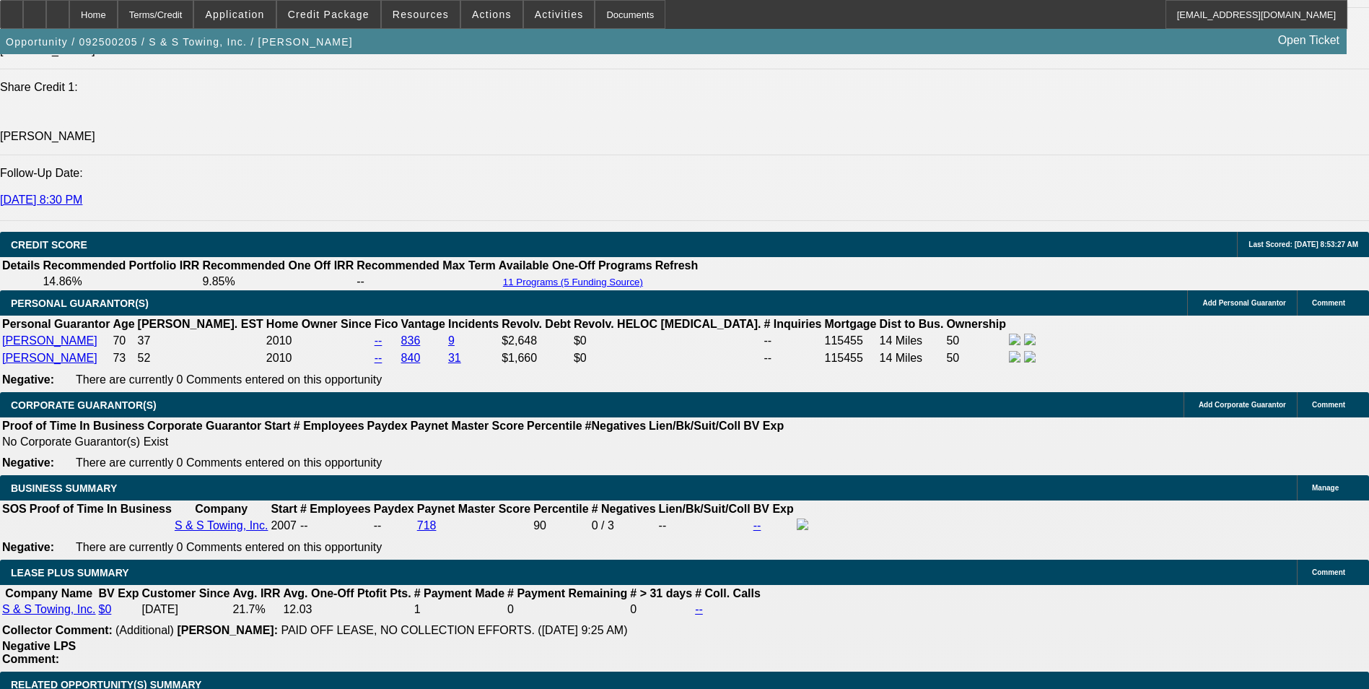
drag, startPoint x: 658, startPoint y: 314, endPoint x: 629, endPoint y: 317, distance: 29.0
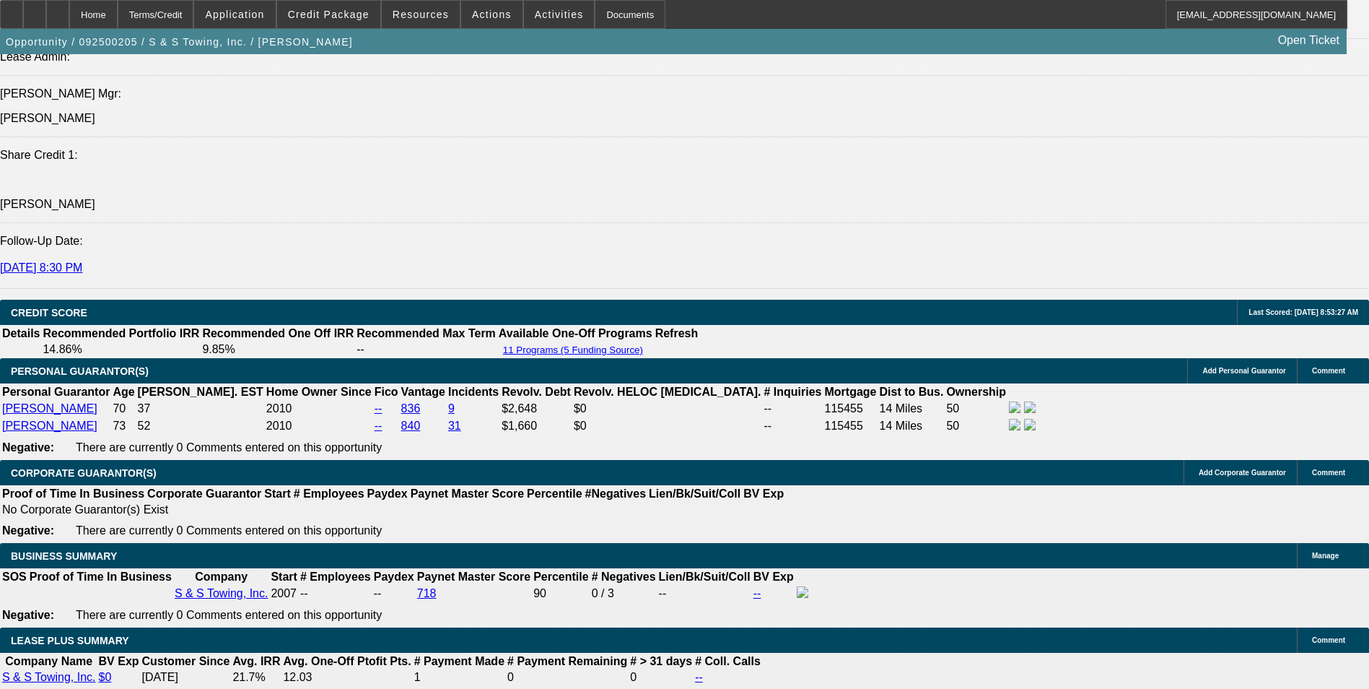
scroll to position [1952, 0]
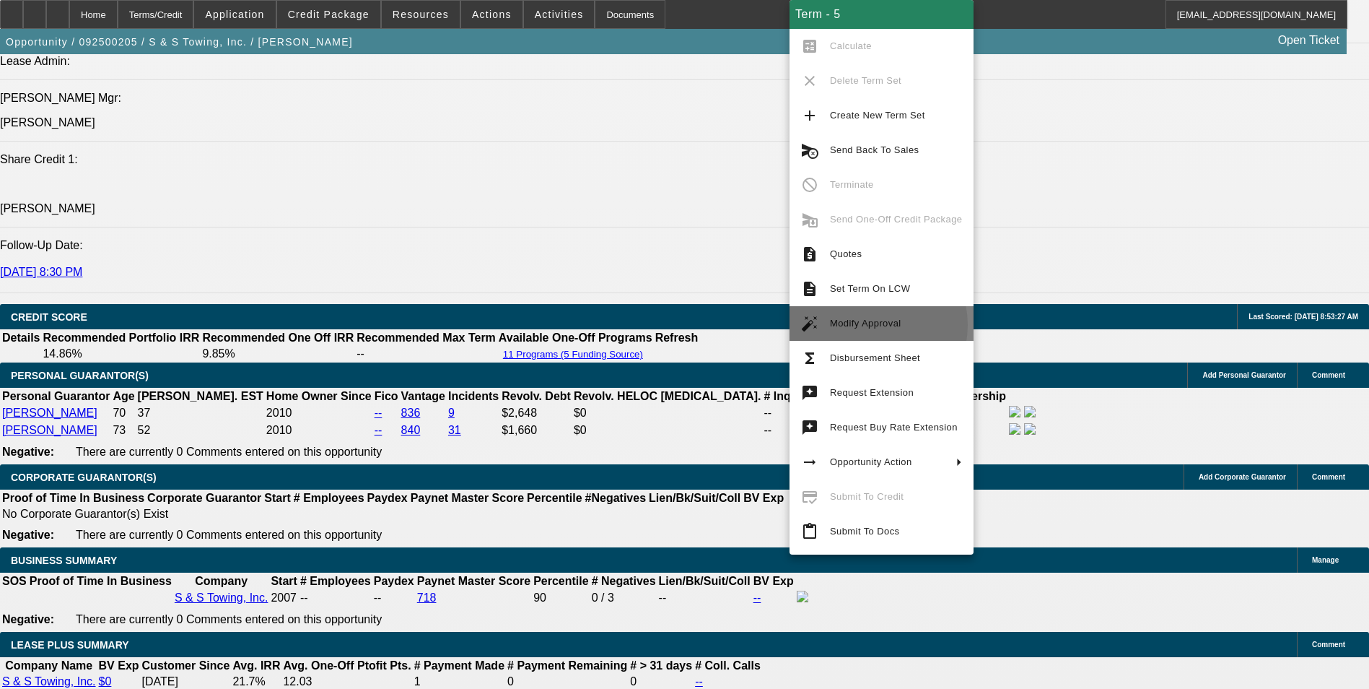
click at [866, 325] on span "Modify Approval" at bounding box center [865, 323] width 71 height 11
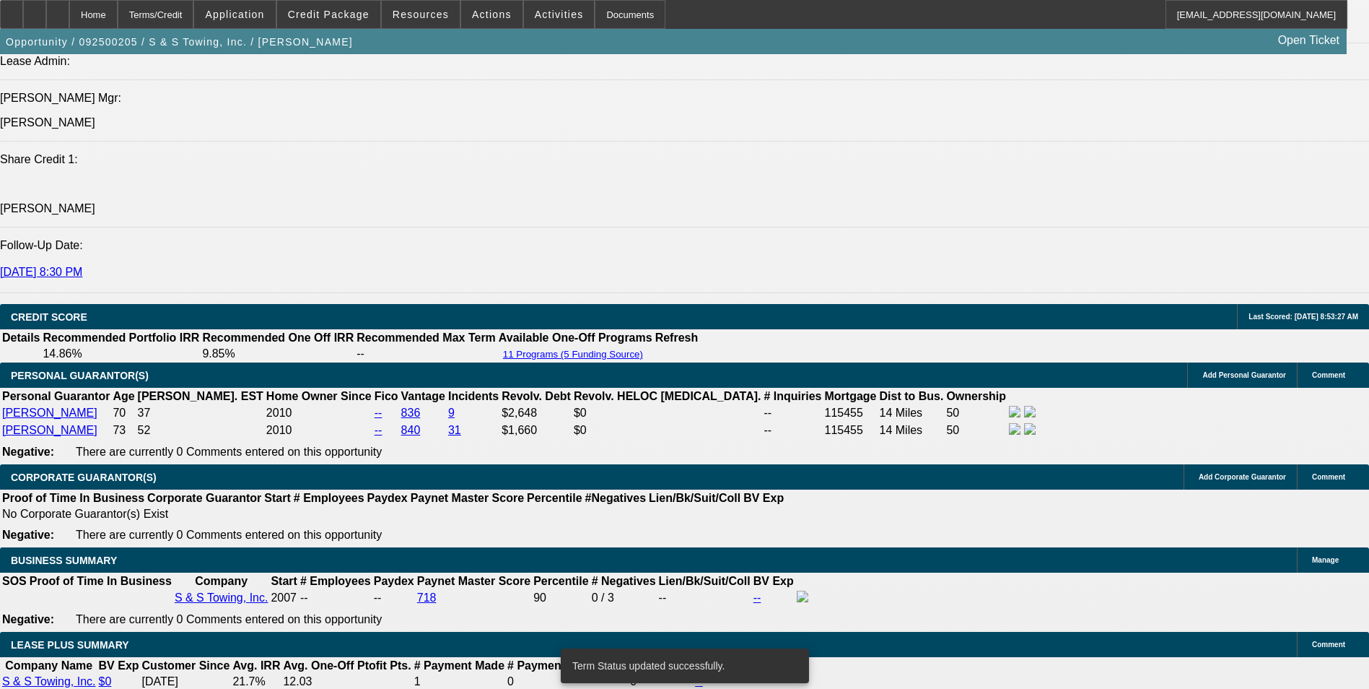
select select "0"
select select "2"
select select "0"
select select "6"
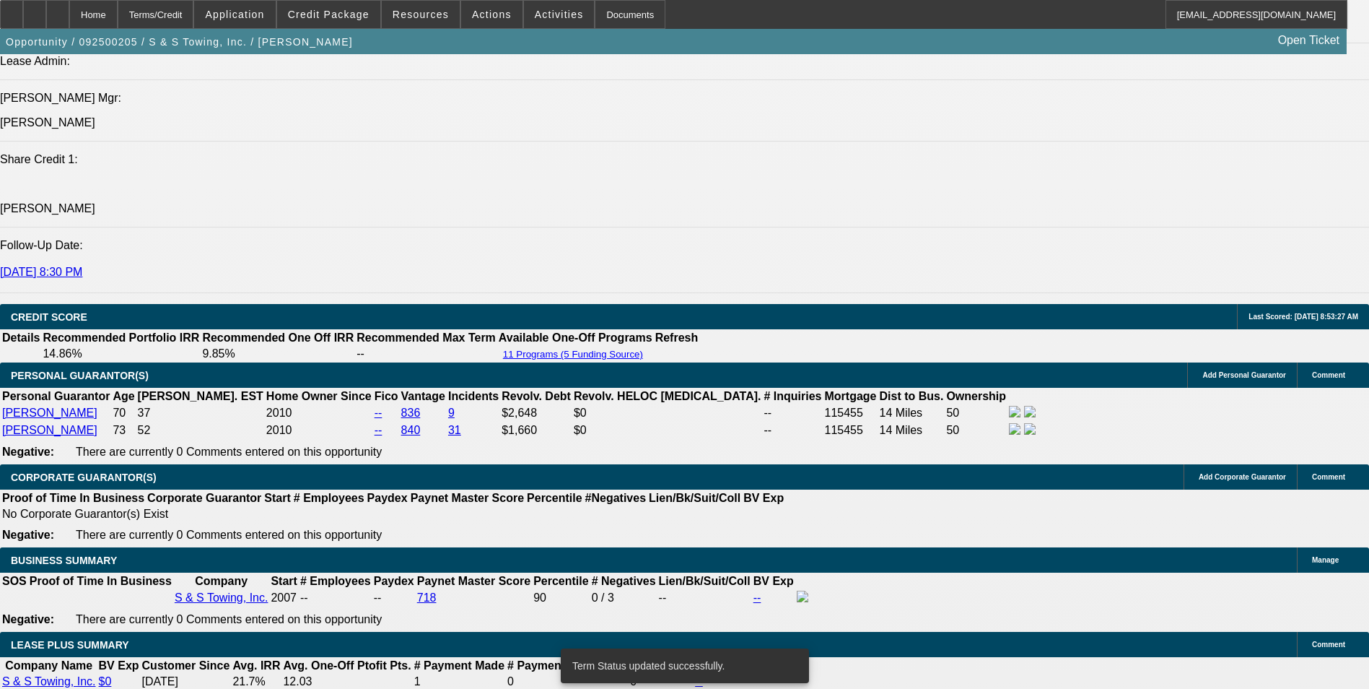
select select "0"
select select "2"
select select "0"
select select "6"
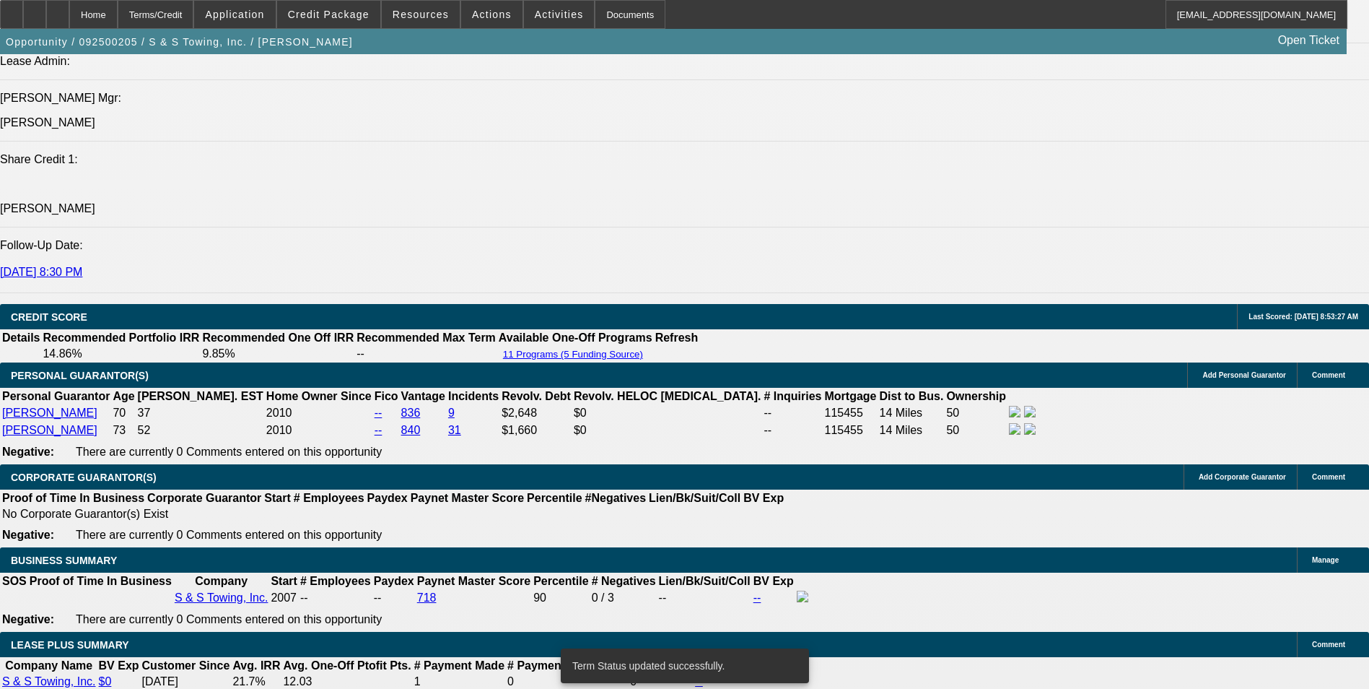
select select "0"
select select "2"
select select "0"
select select "6"
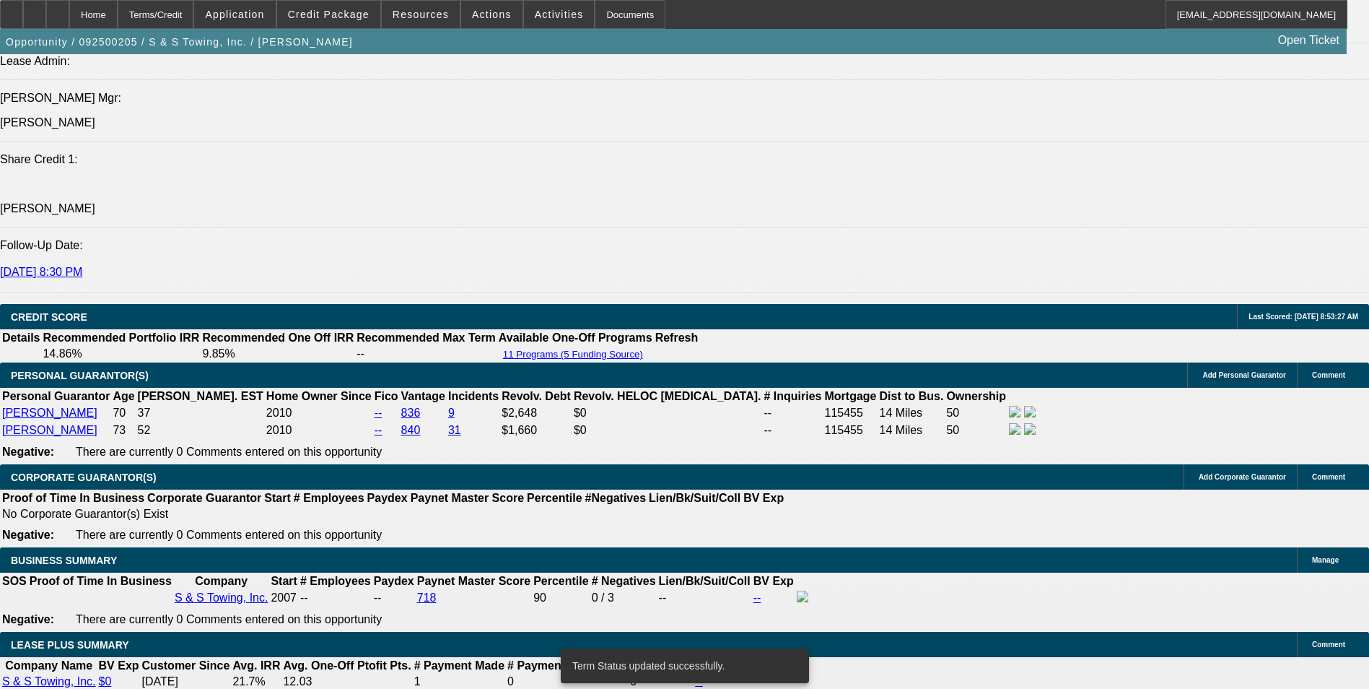
select select "0"
select select "2"
select select "0"
select select "6"
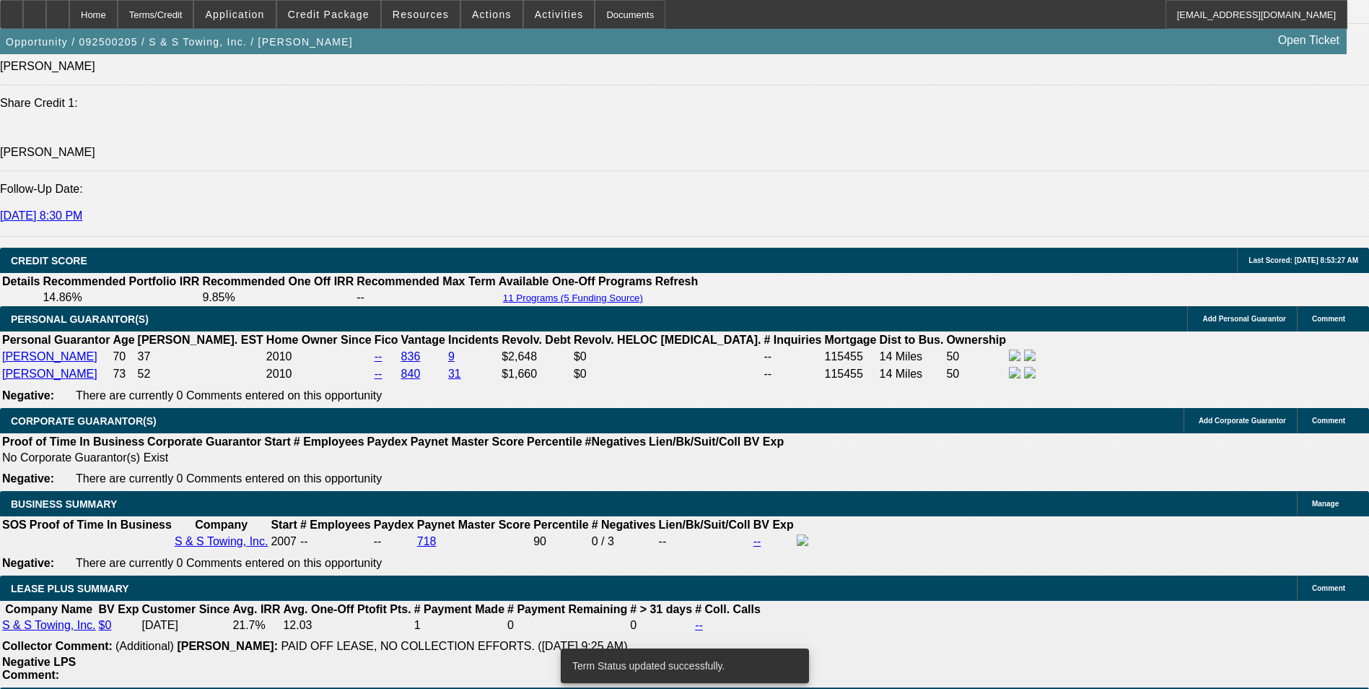
scroll to position [2024, 0]
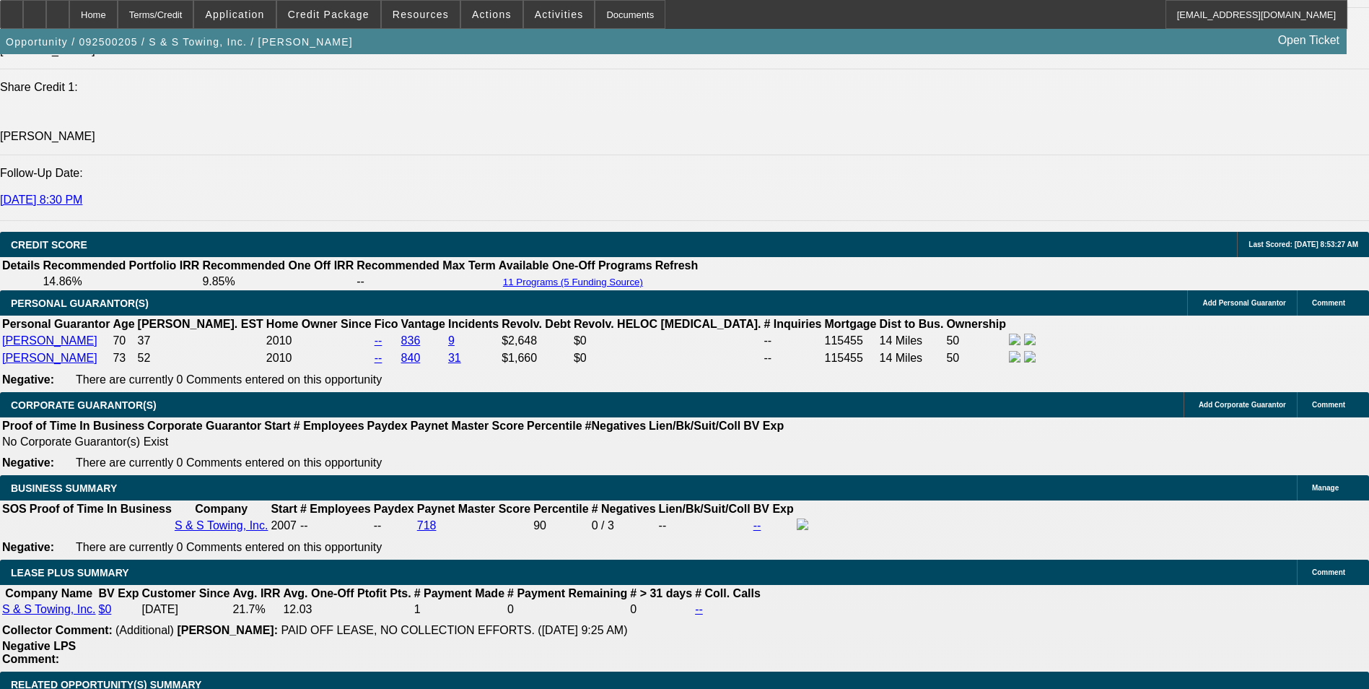
select select "1"
type input "UNKNOWN"
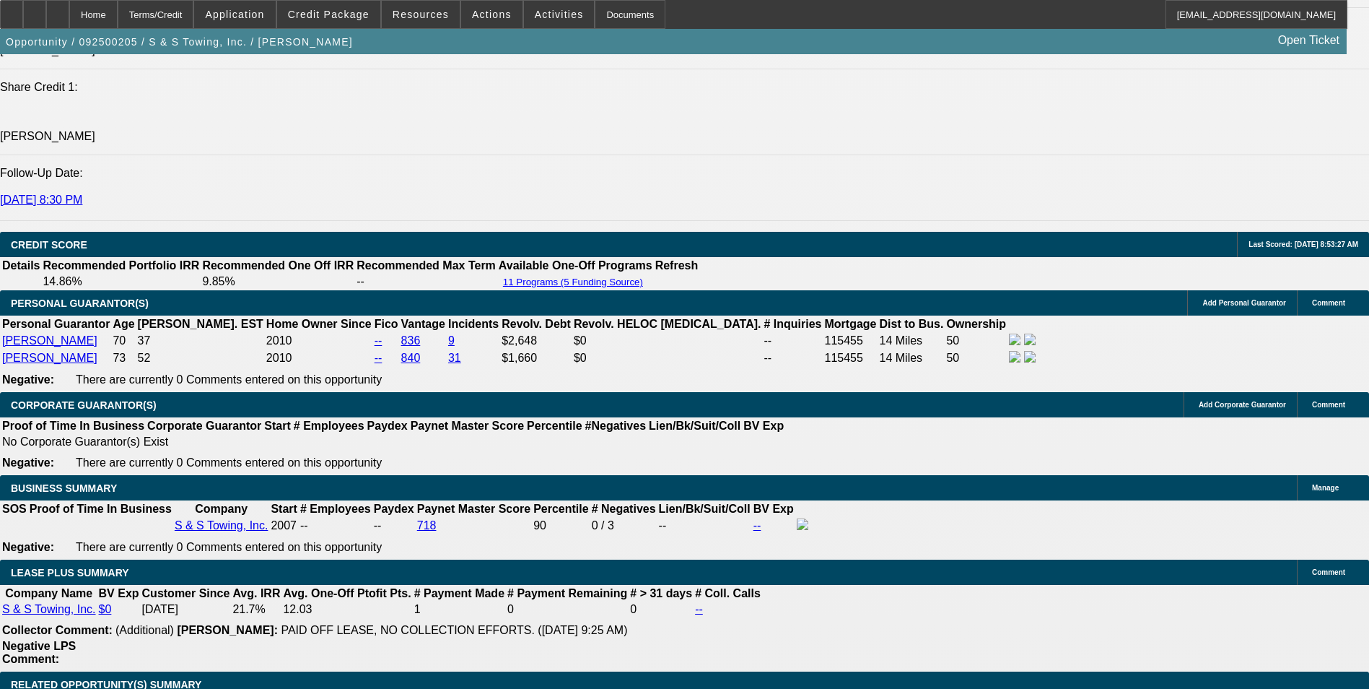
click at [69, 15] on div at bounding box center [57, 14] width 23 height 29
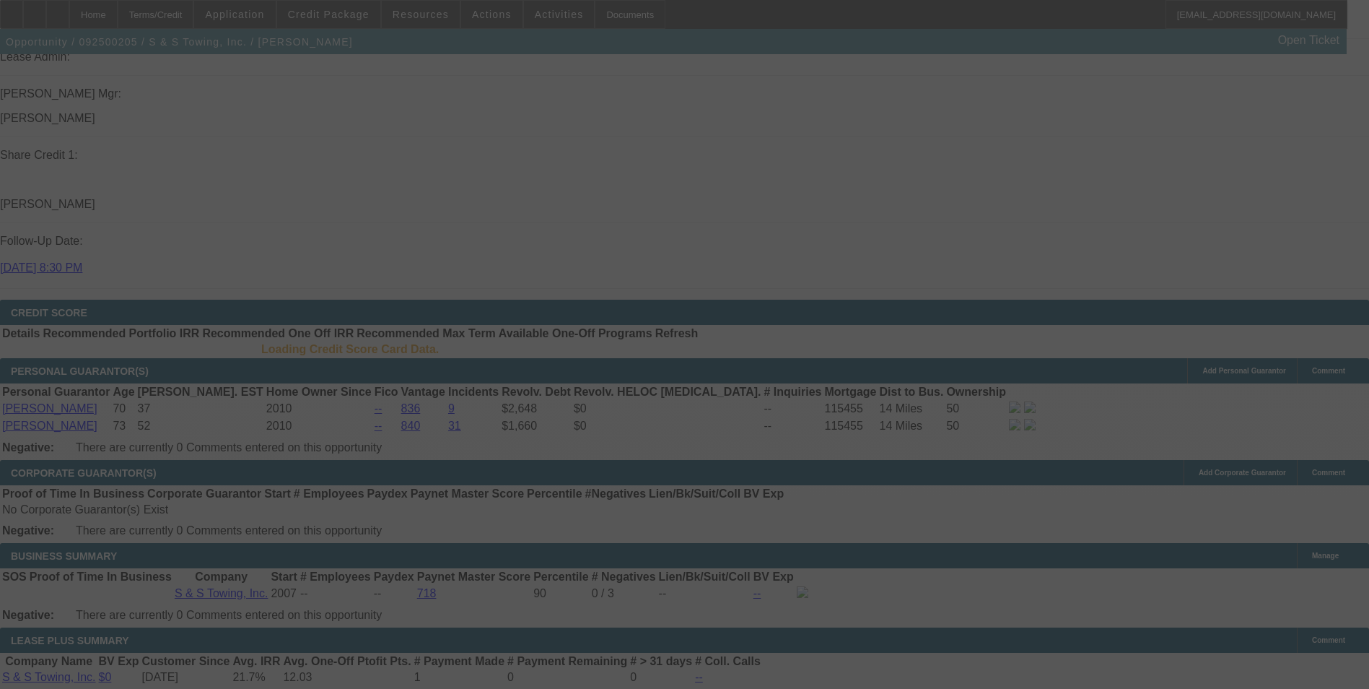
scroll to position [1951, 0]
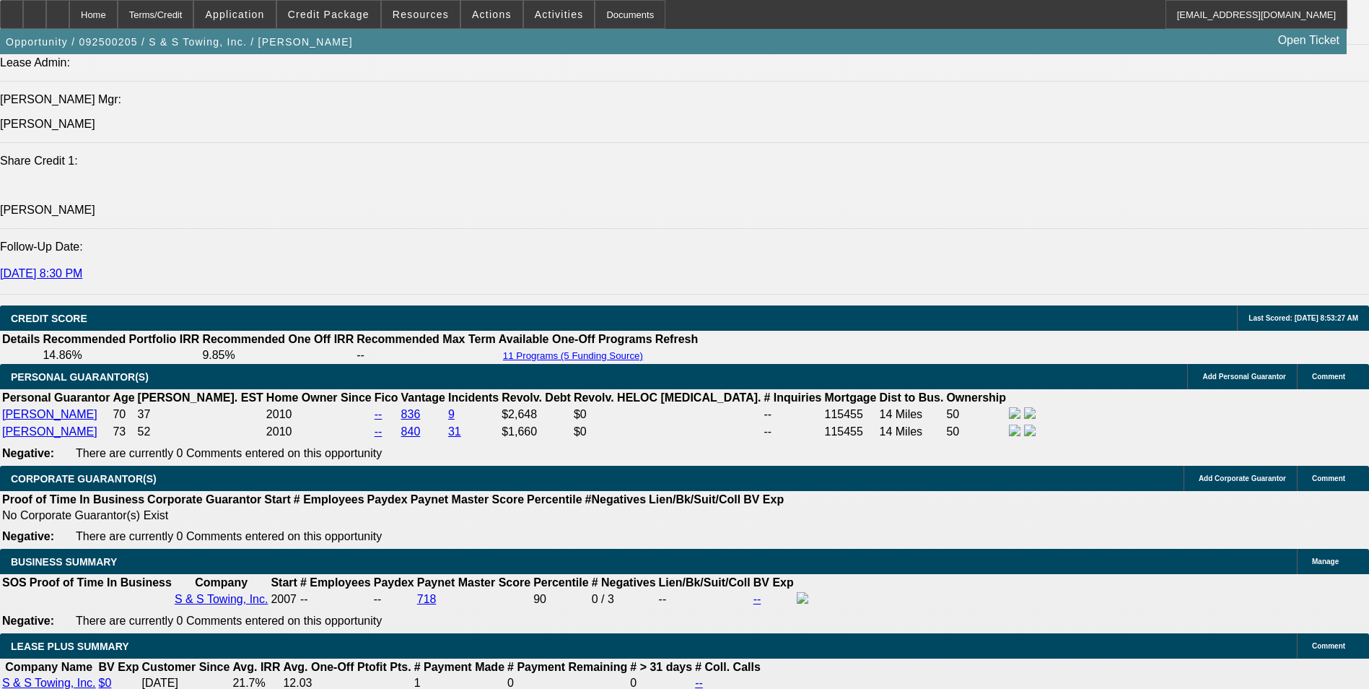
select select "0"
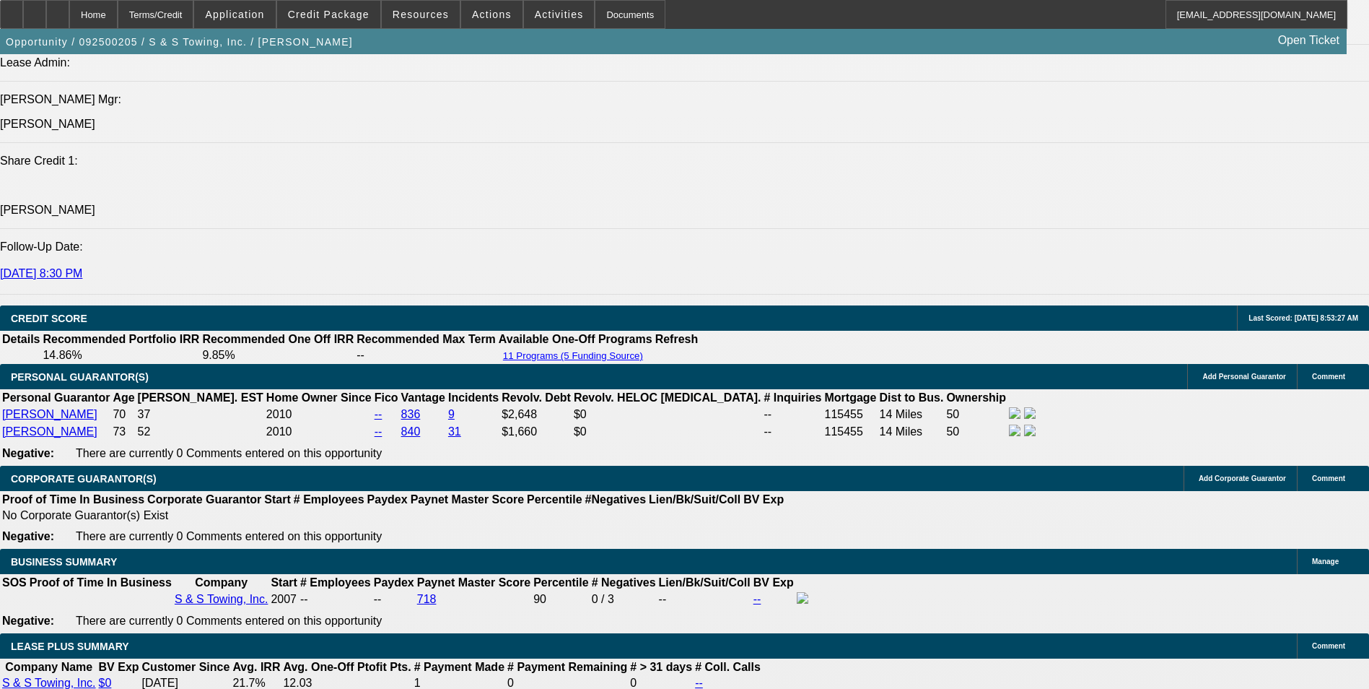
select select "0"
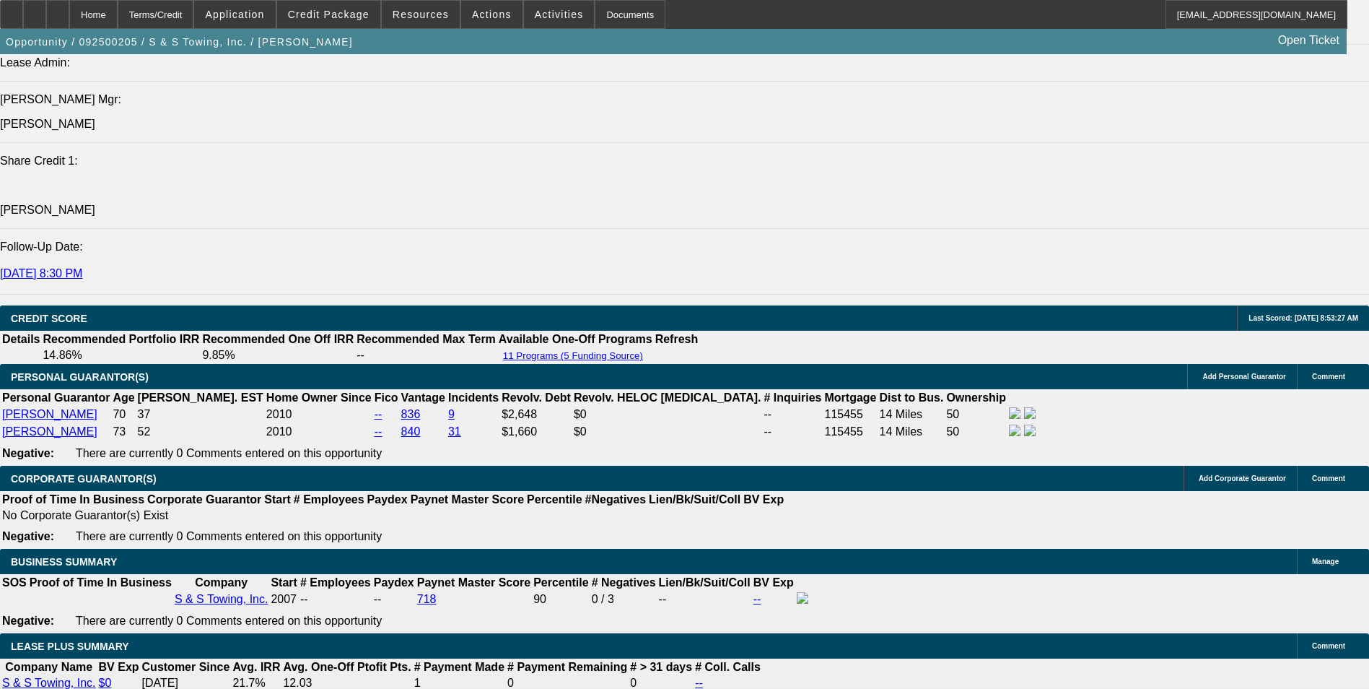
select select "0"
select select "1"
select select "2"
select select "6"
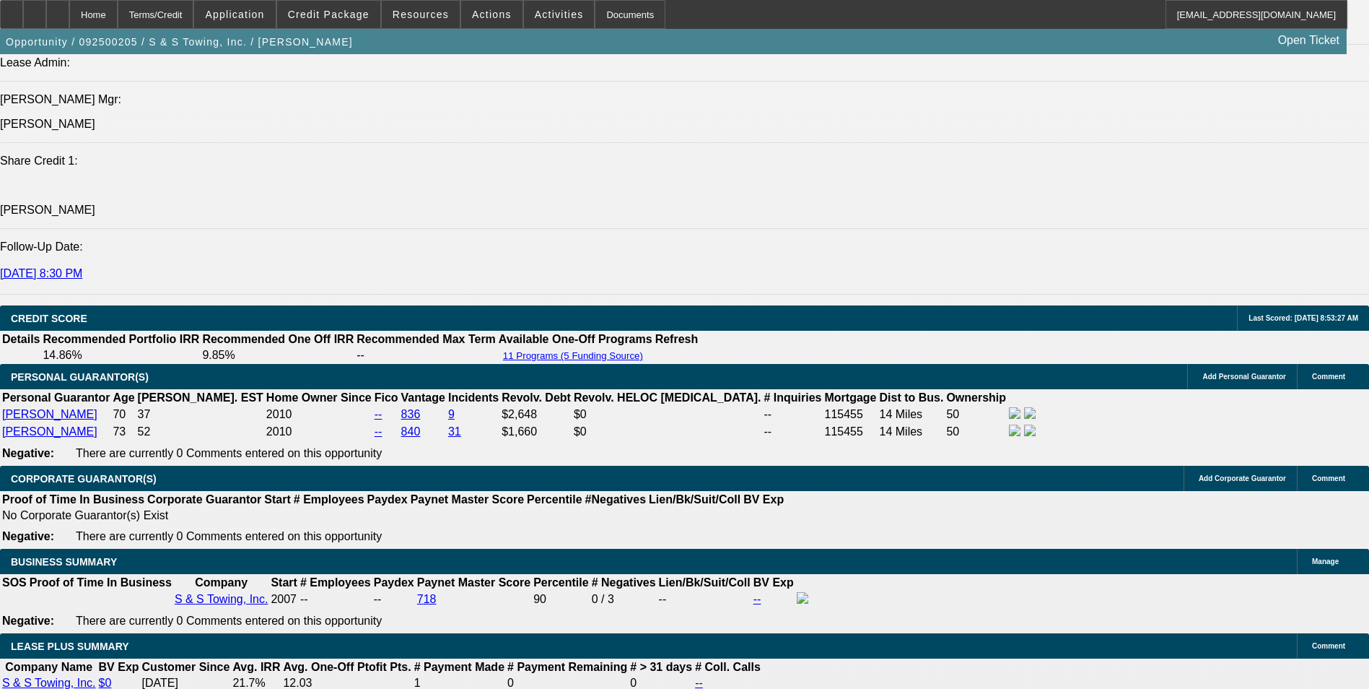
select select "1"
select select "2"
select select "6"
select select "1"
select select "2"
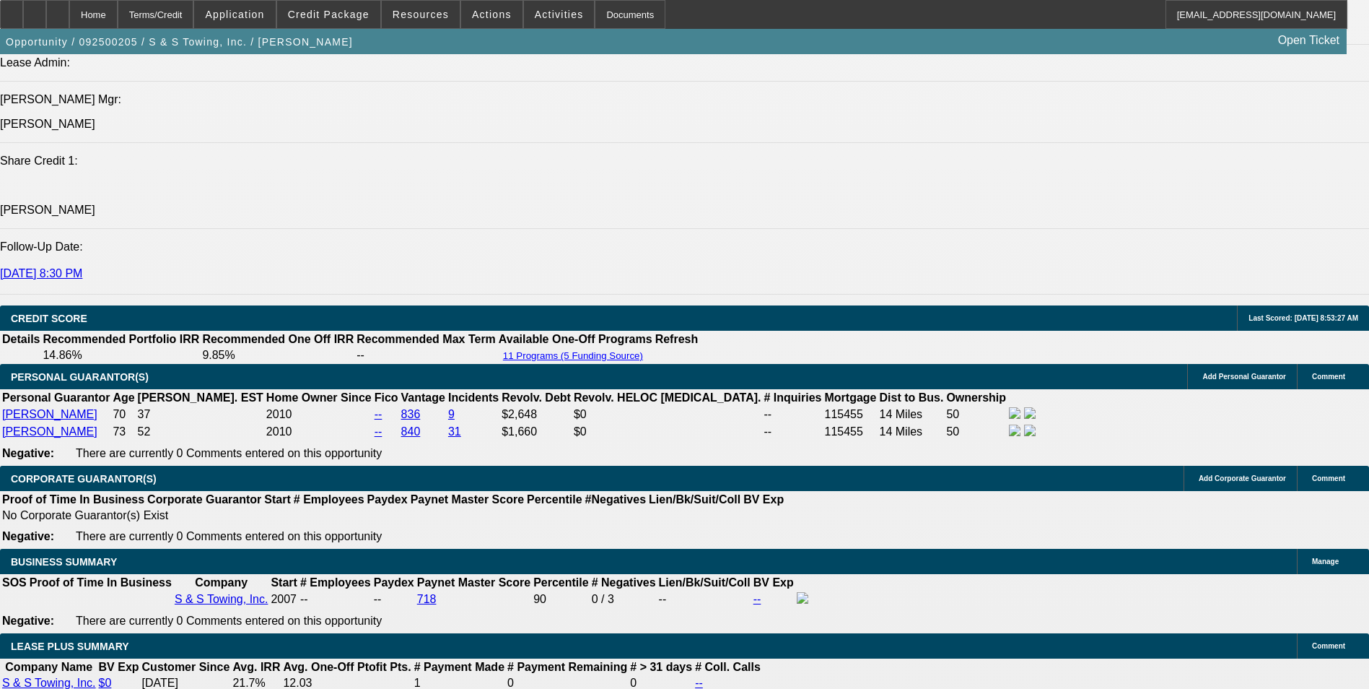
select select "6"
select select "1"
select select "2"
select select "6"
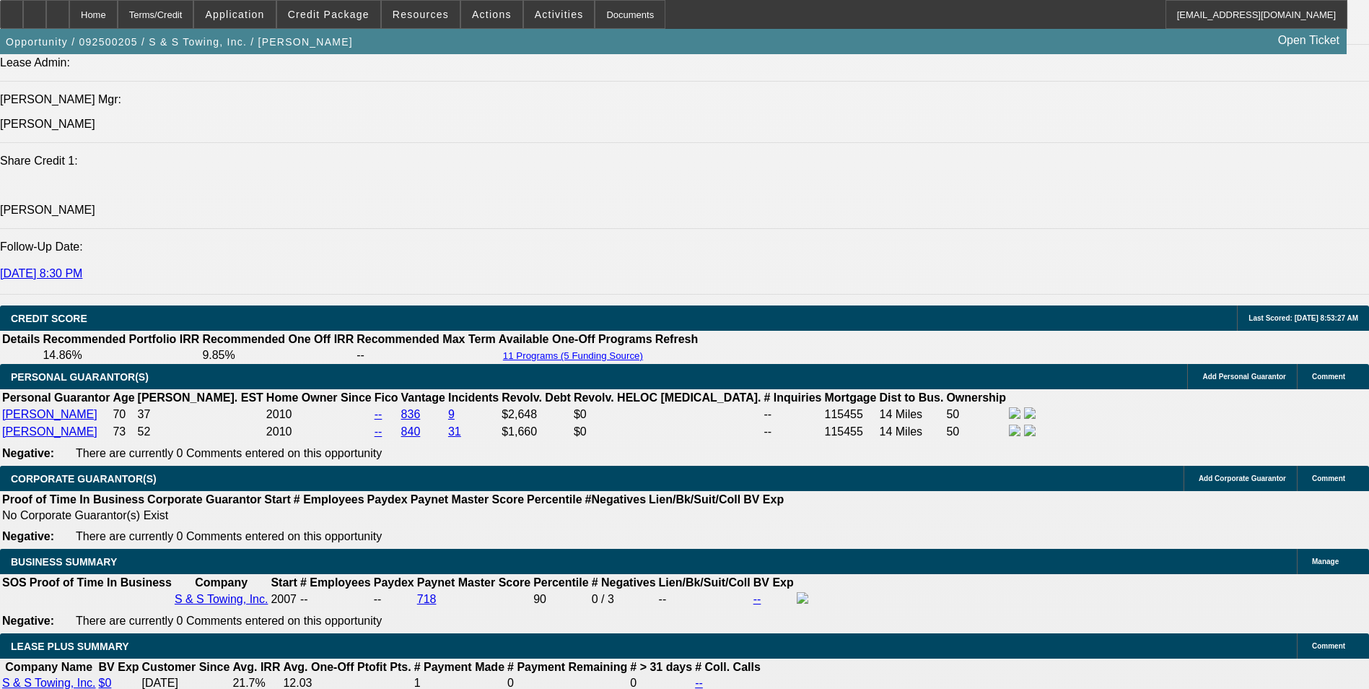
scroll to position [72, 0]
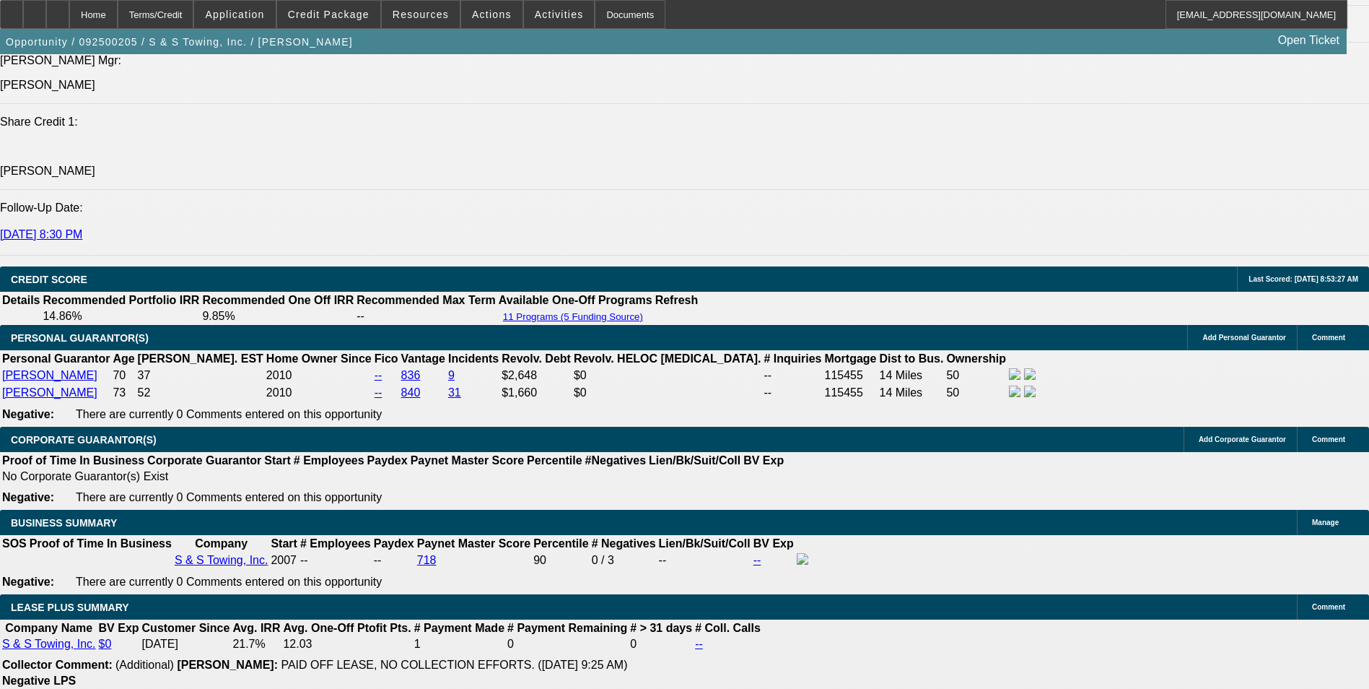
scroll to position [2023, 0]
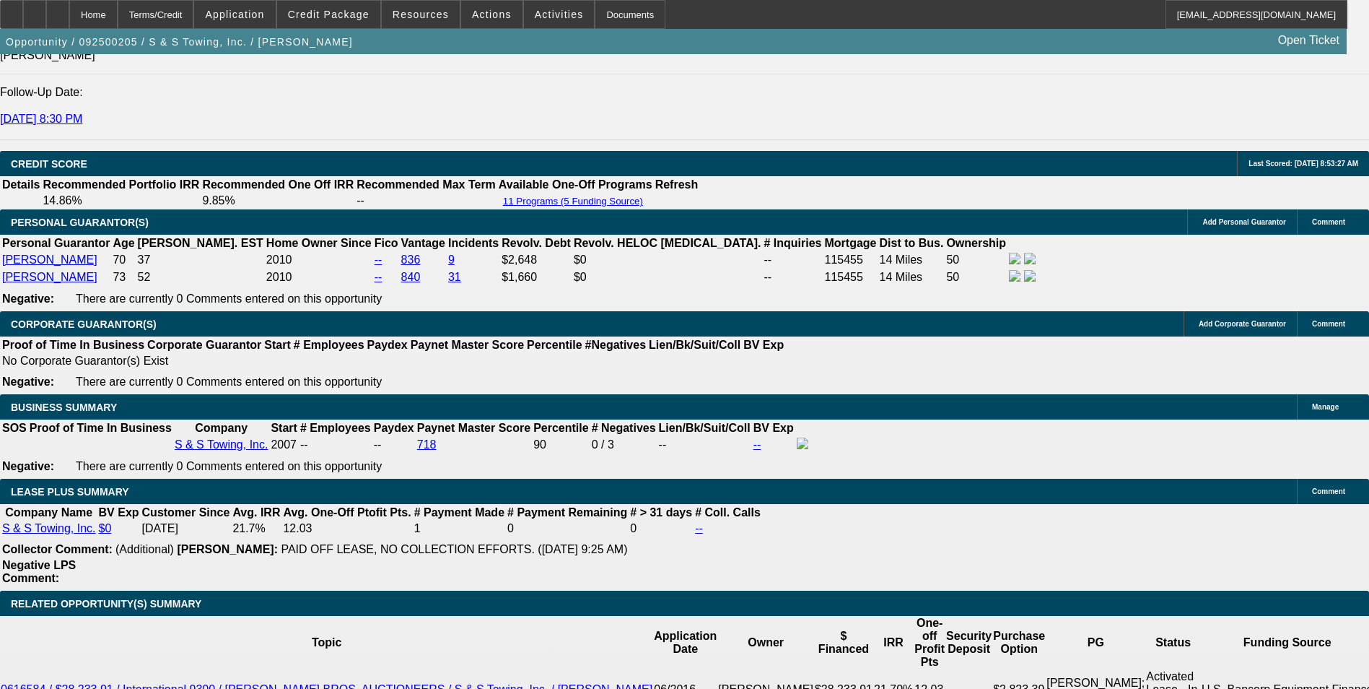
select select "1"
type input "UNKNOWN"
drag, startPoint x: 308, startPoint y: 391, endPoint x: 452, endPoint y: 383, distance: 144.6
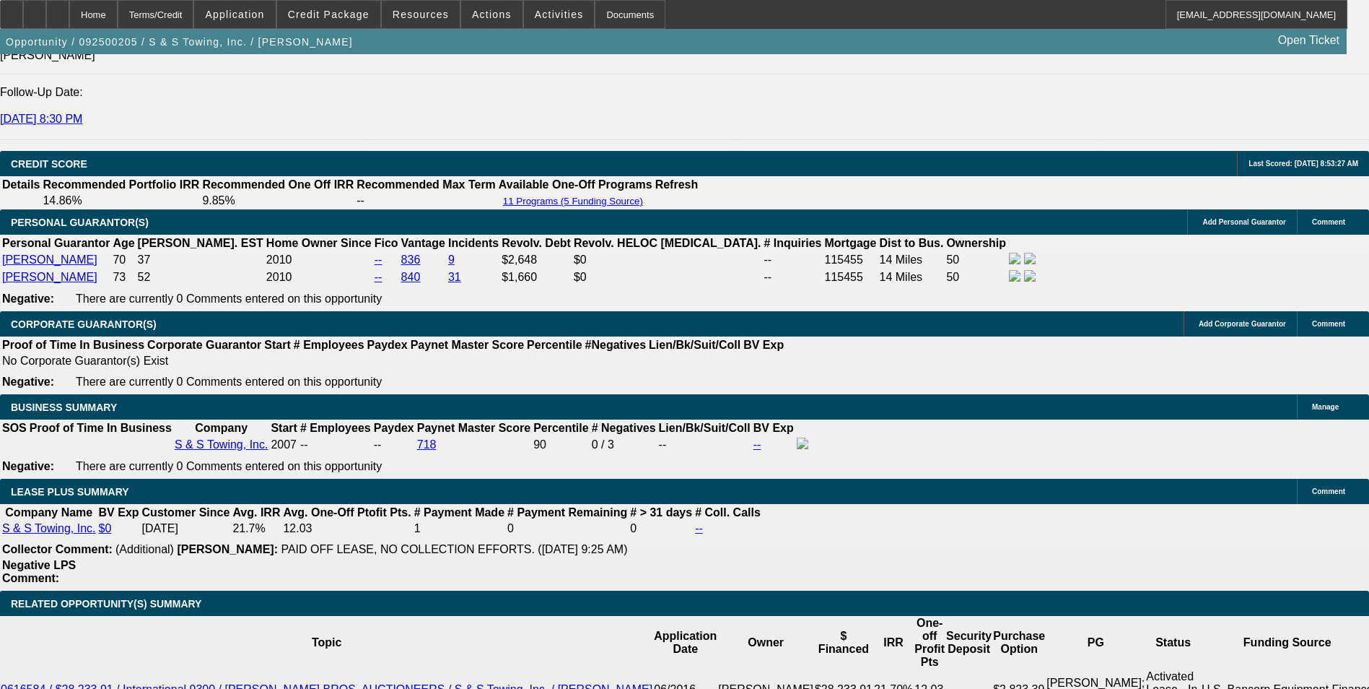
type input "8"
type input "$2,635.93"
type input "8.49"
type input "$2,660.89"
type input "8.4999"
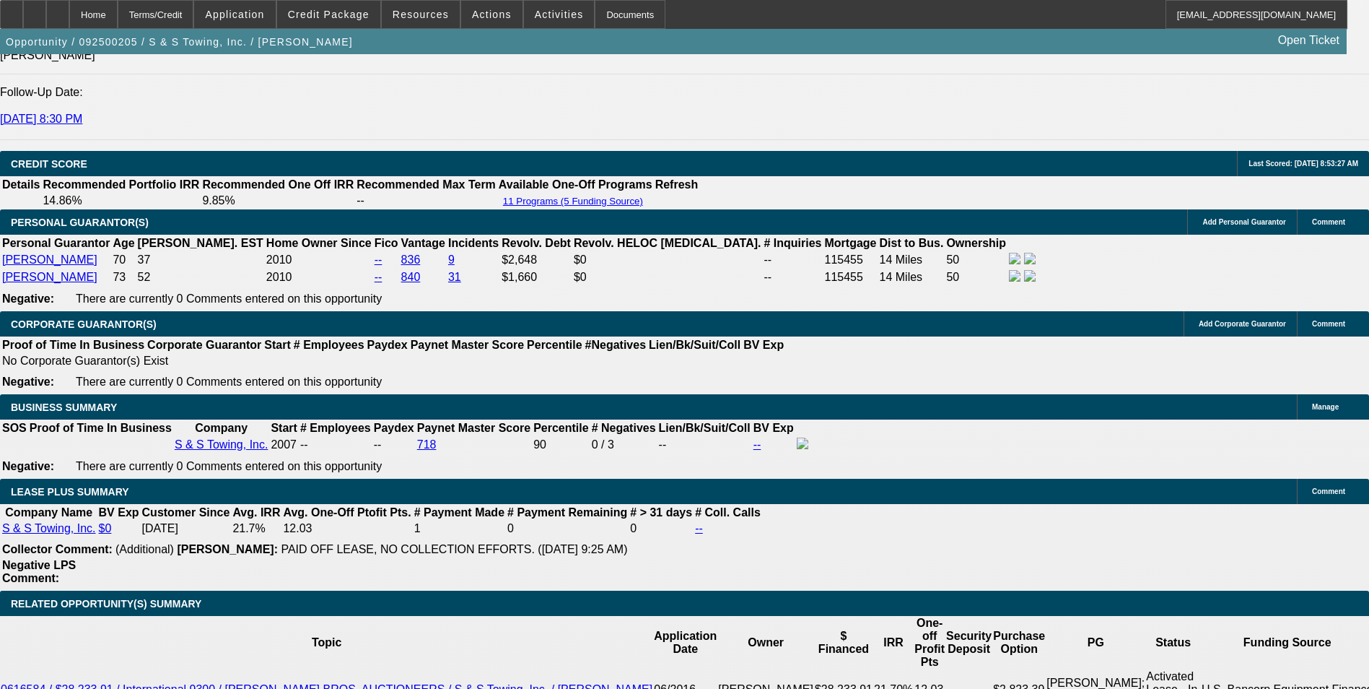
type input "$2,667.09"
type input "8.49999"
type input "$2,667.15"
type input "8.49999"
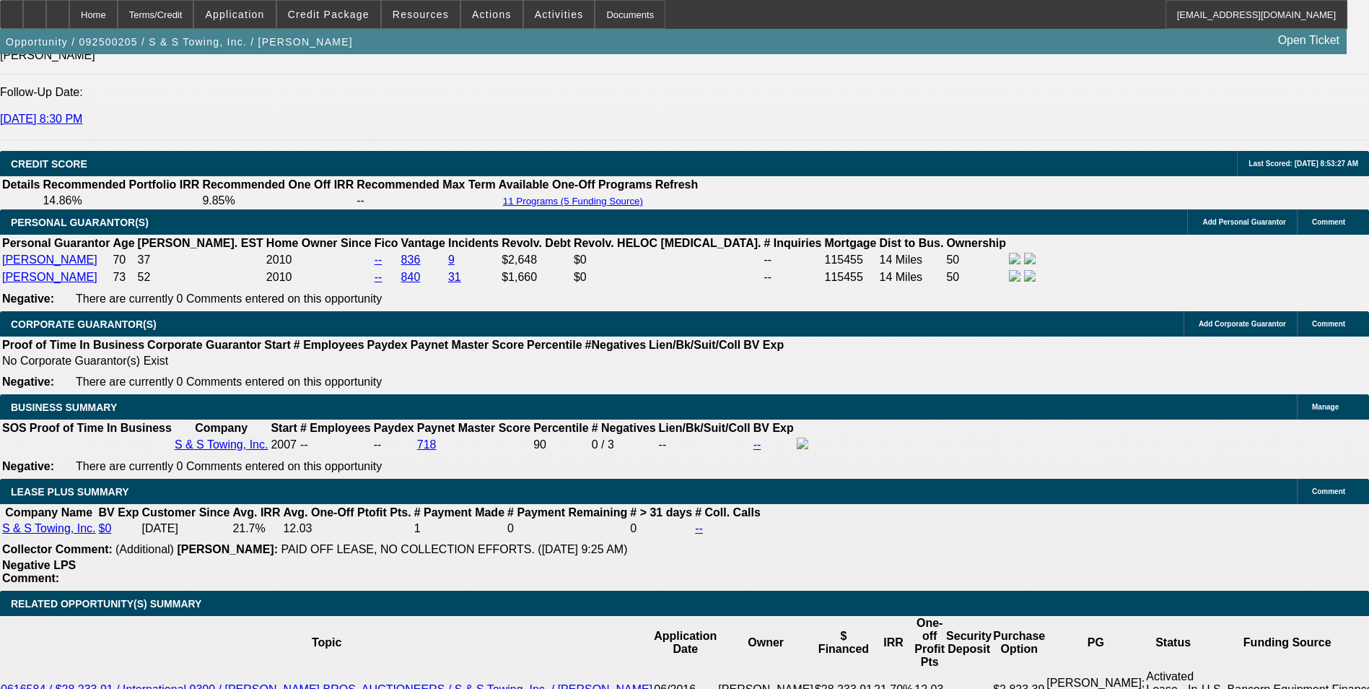
scroll to position [0, 0]
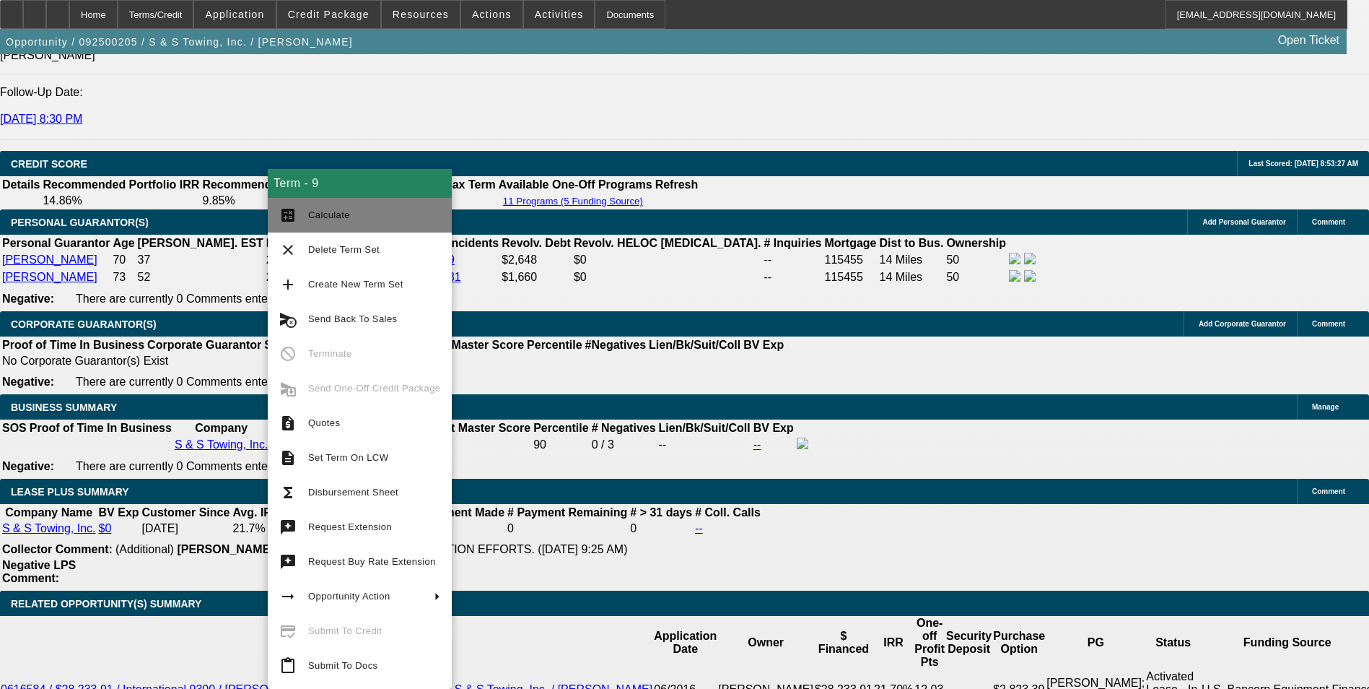
click at [288, 227] on button "calculate Calculate" at bounding box center [360, 215] width 184 height 35
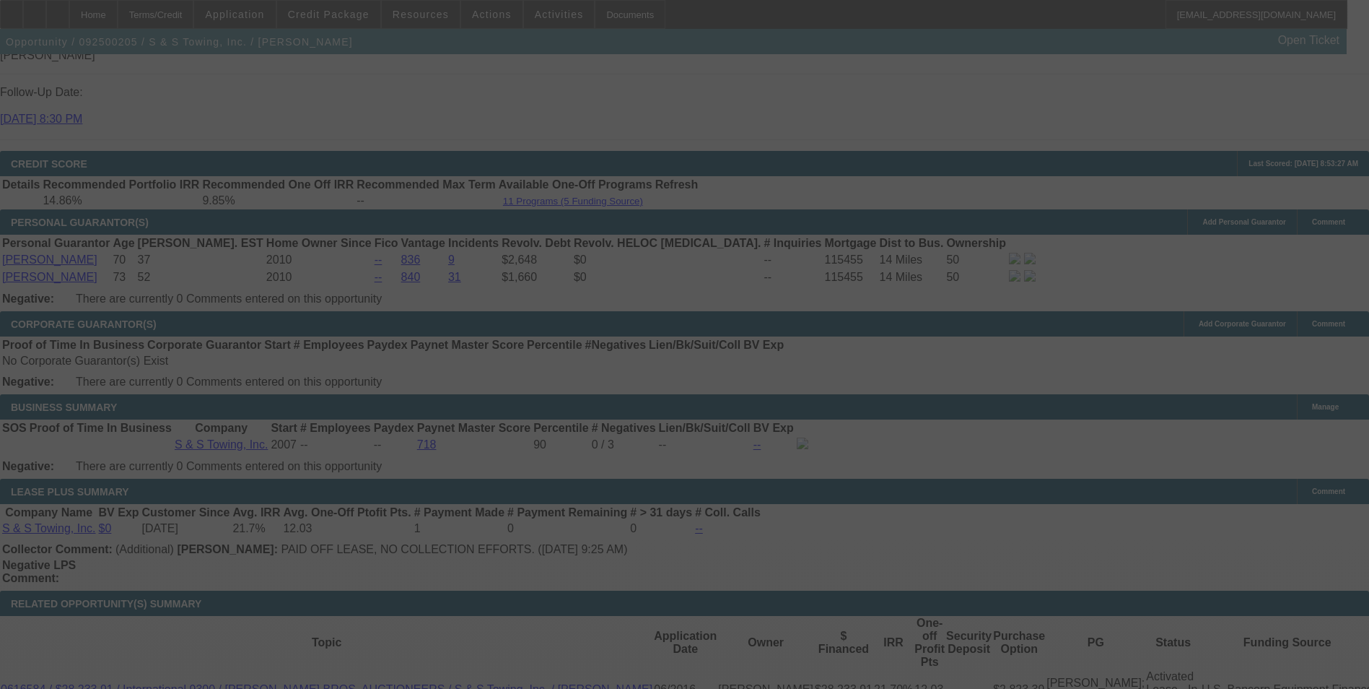
select select "0"
select select "6"
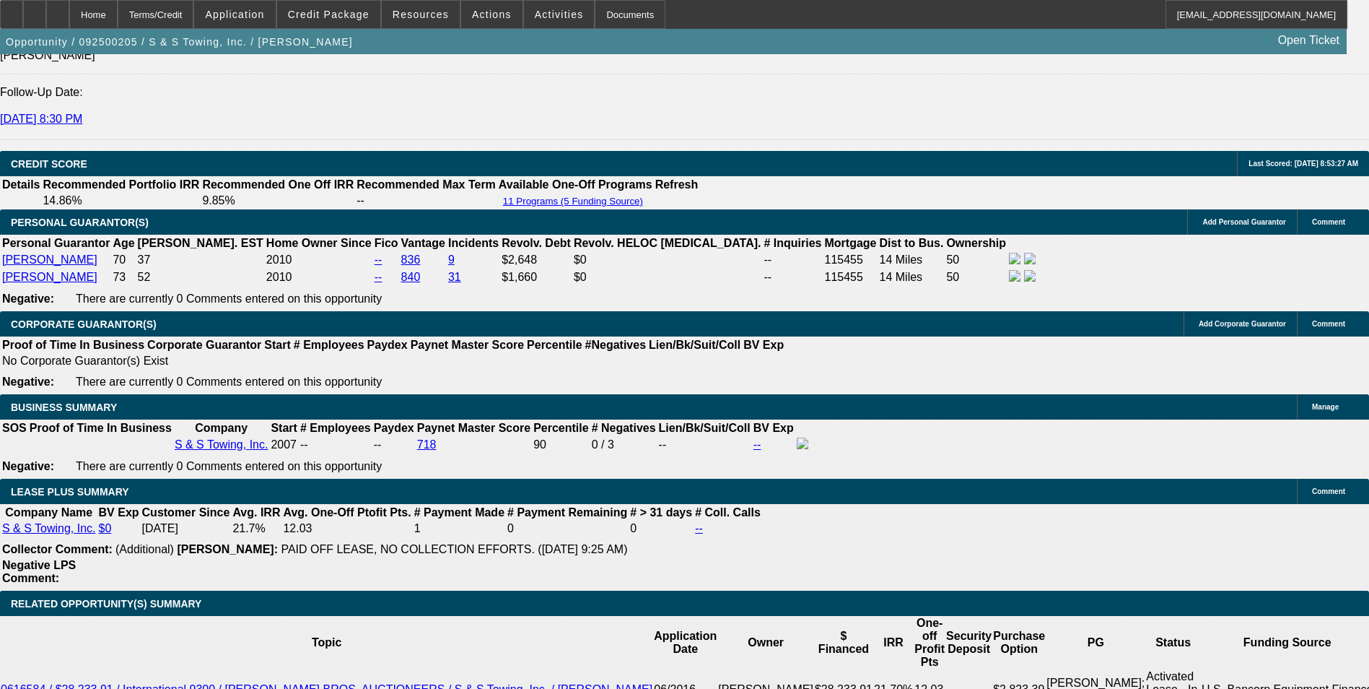
type input "9.5"
type input "UNKNOWN"
type input "$2,730.24"
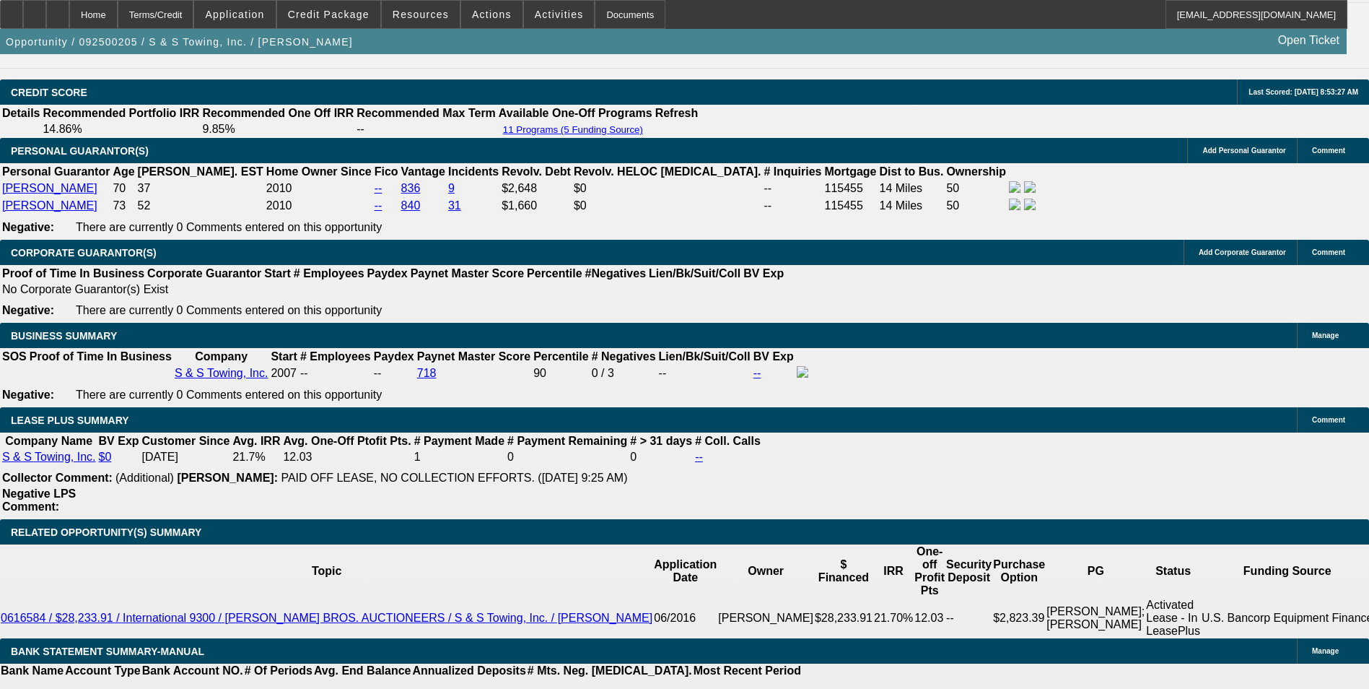
scroll to position [2177, 0]
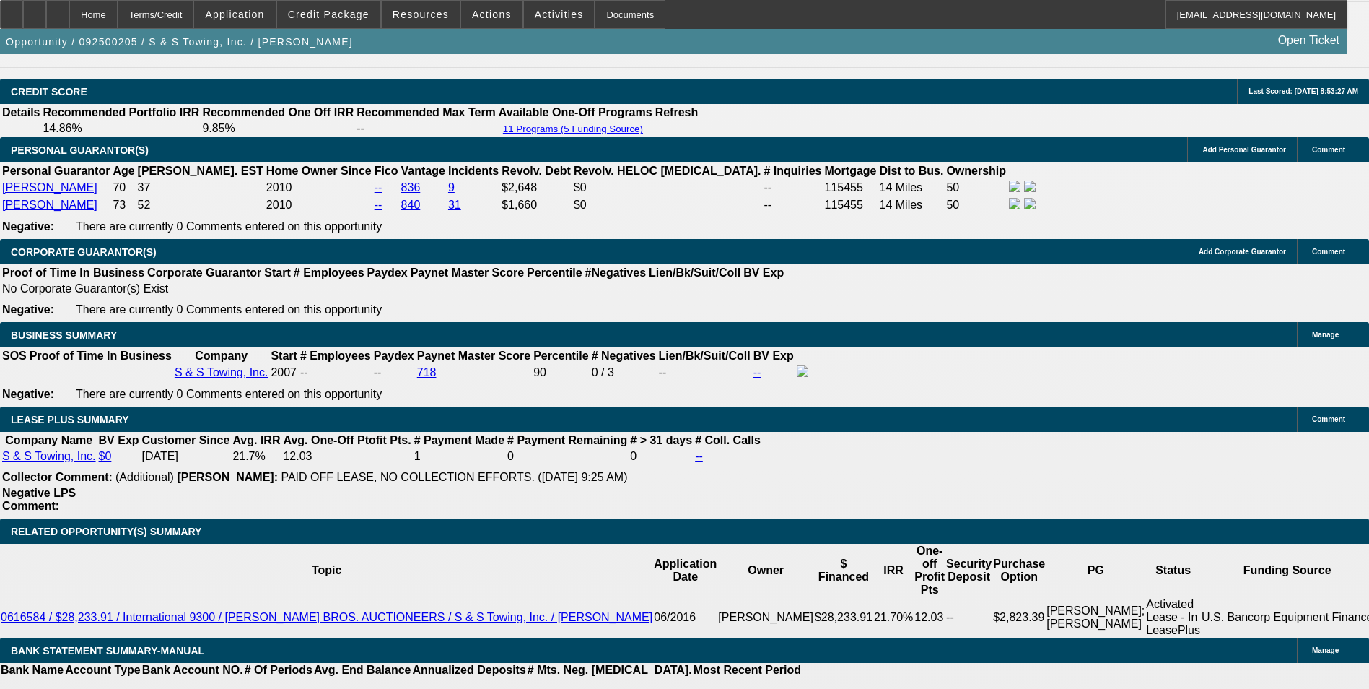
type input "9."
type input "$2,698.59"
type input "9"
type input "98"
type input "$10,713.12"
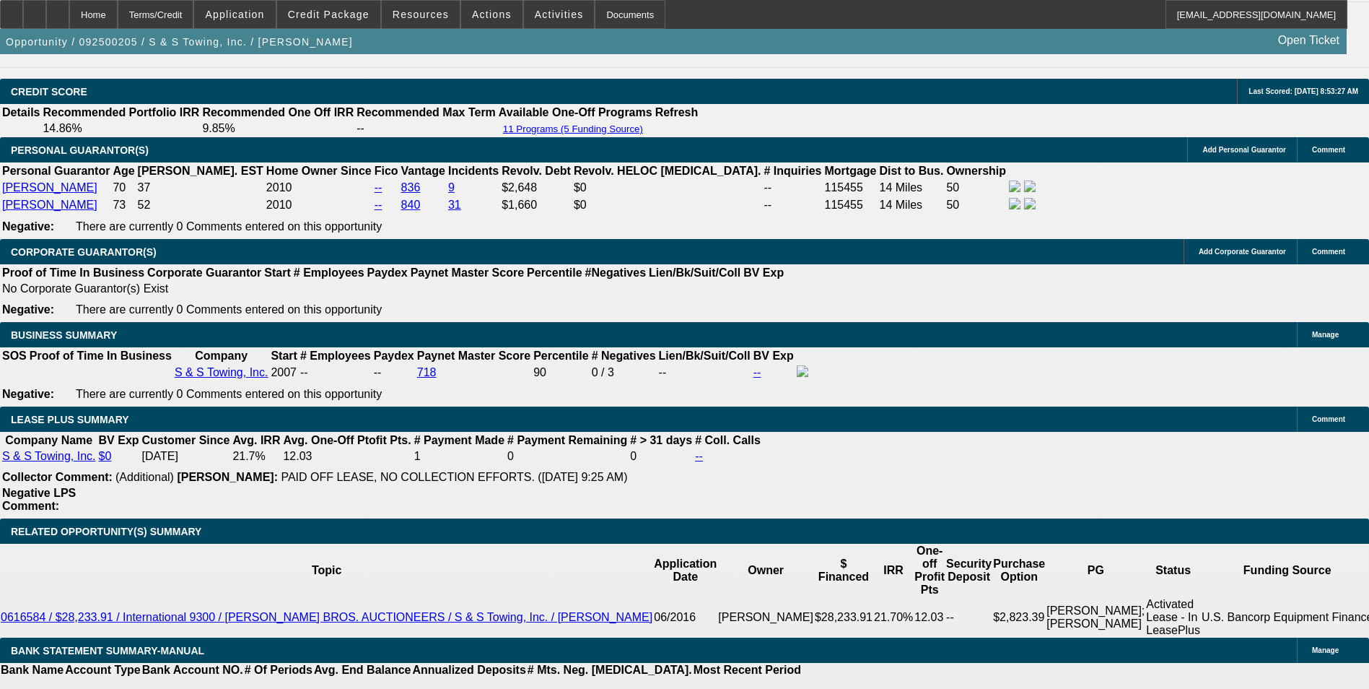
type input "98.99"
type input "$10,807.50"
type input "98.999"
type input "$10,817.89"
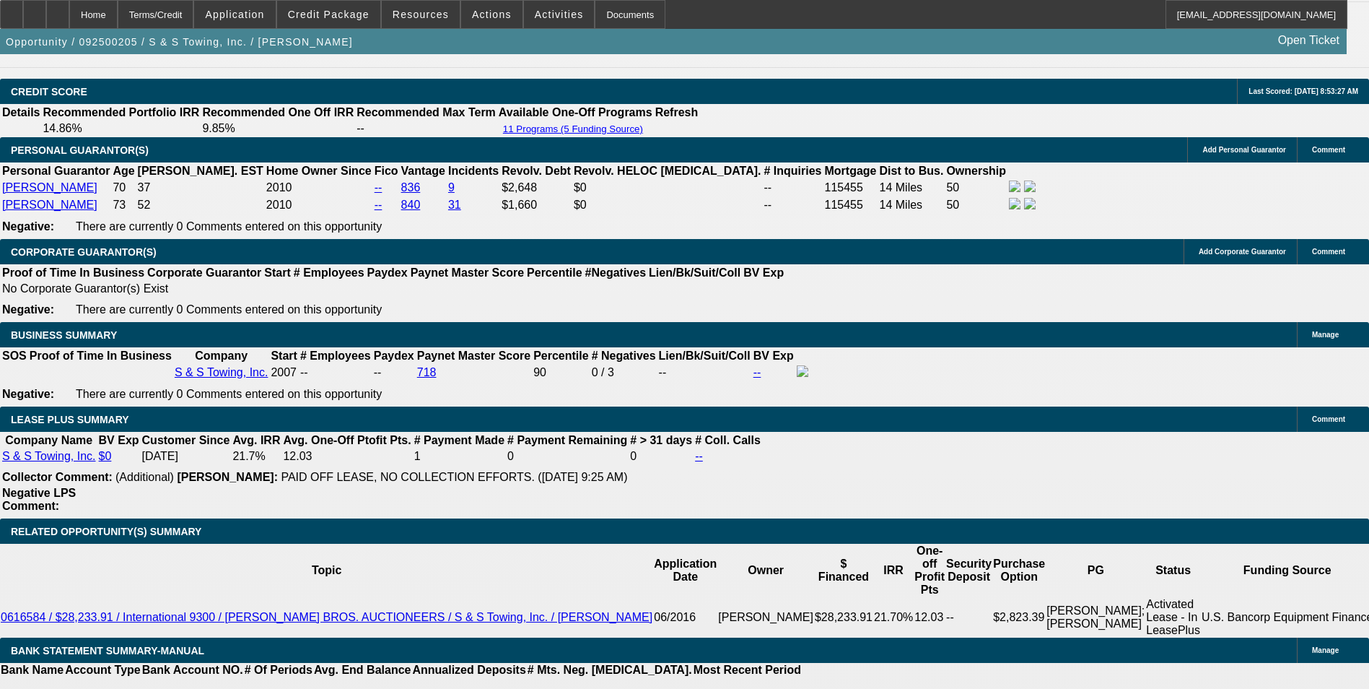
type input "98.9999"
type input "$10,817.99"
type input "8.9999"
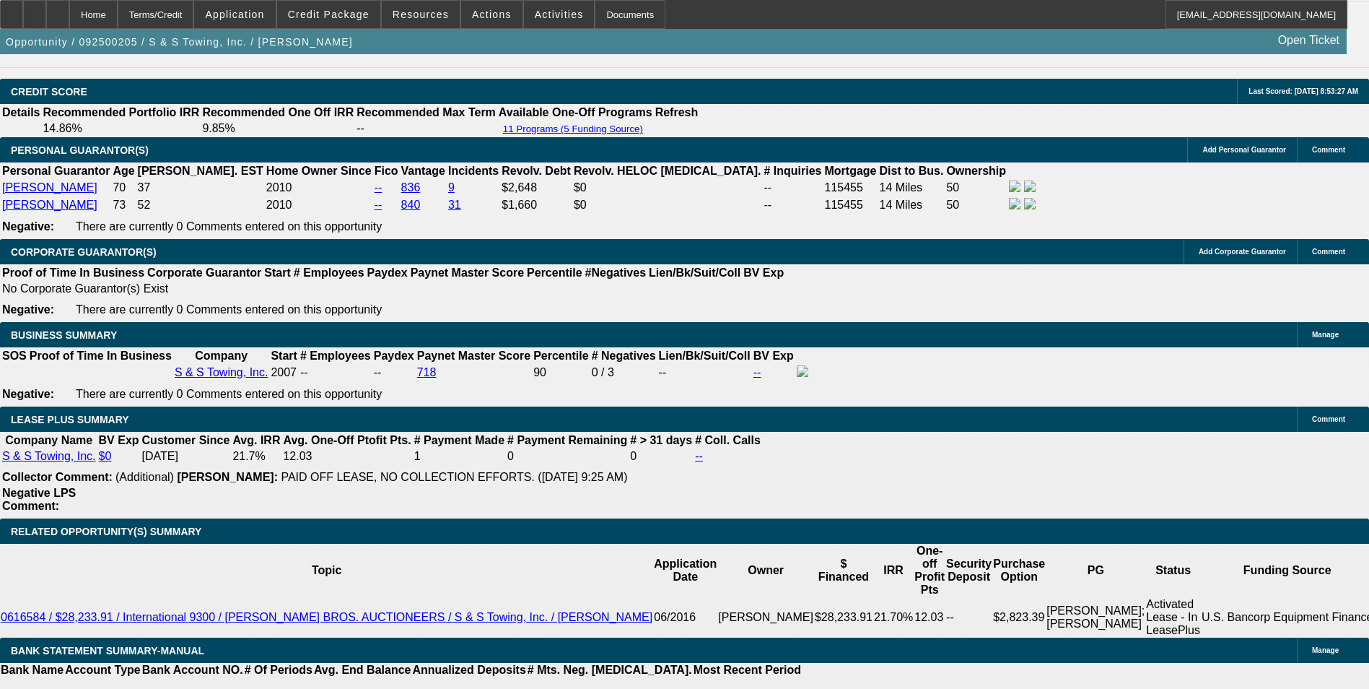
type input "$2,698.58"
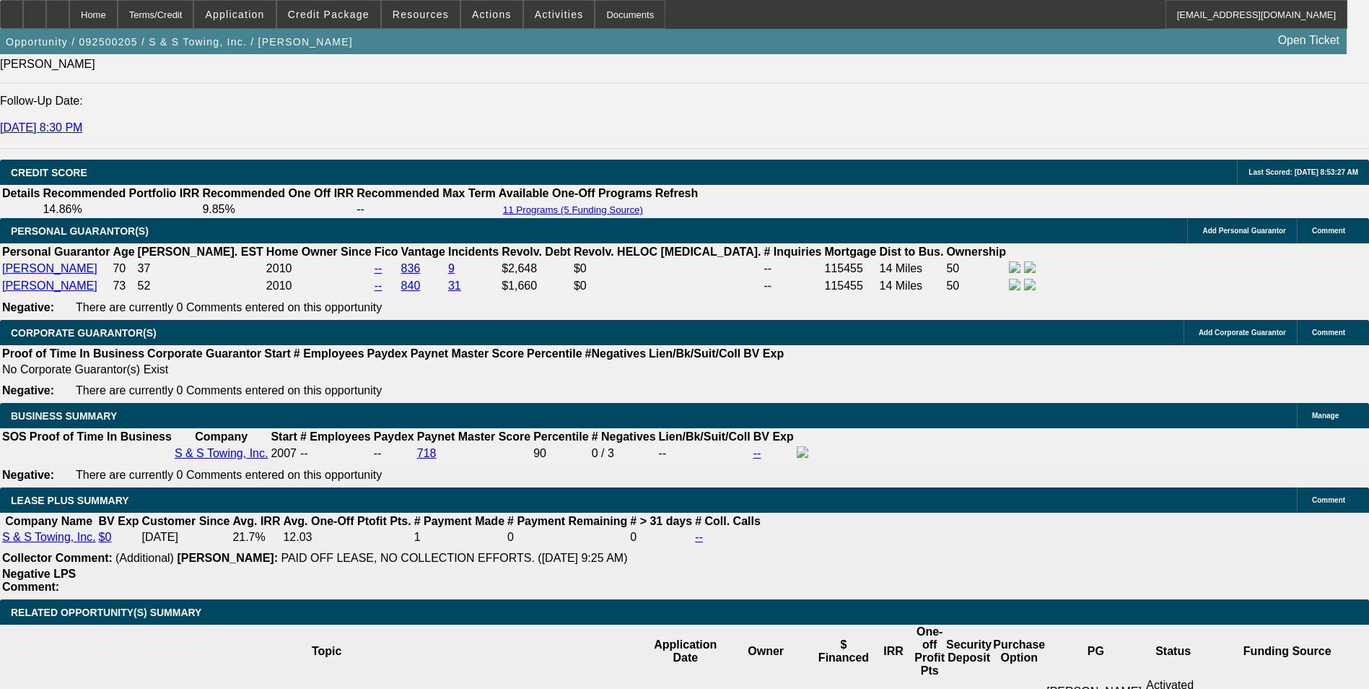
scroll to position [1961, 0]
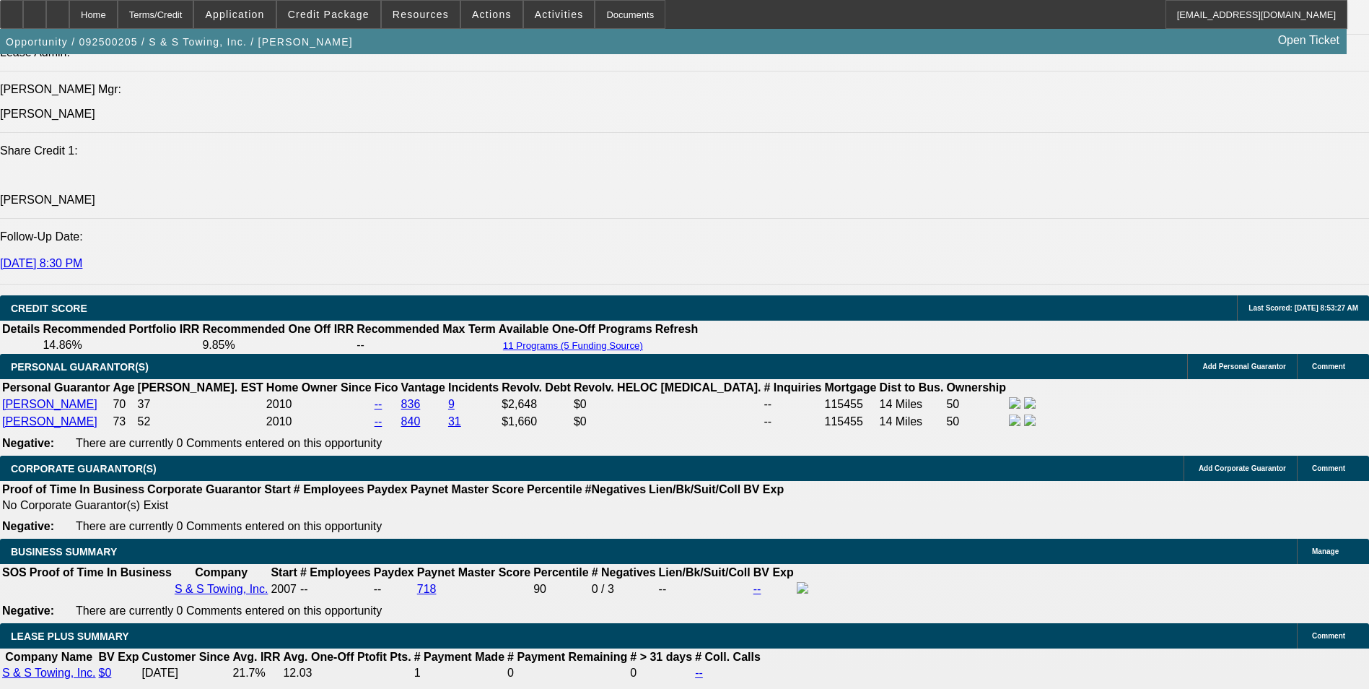
type input "8.9999"
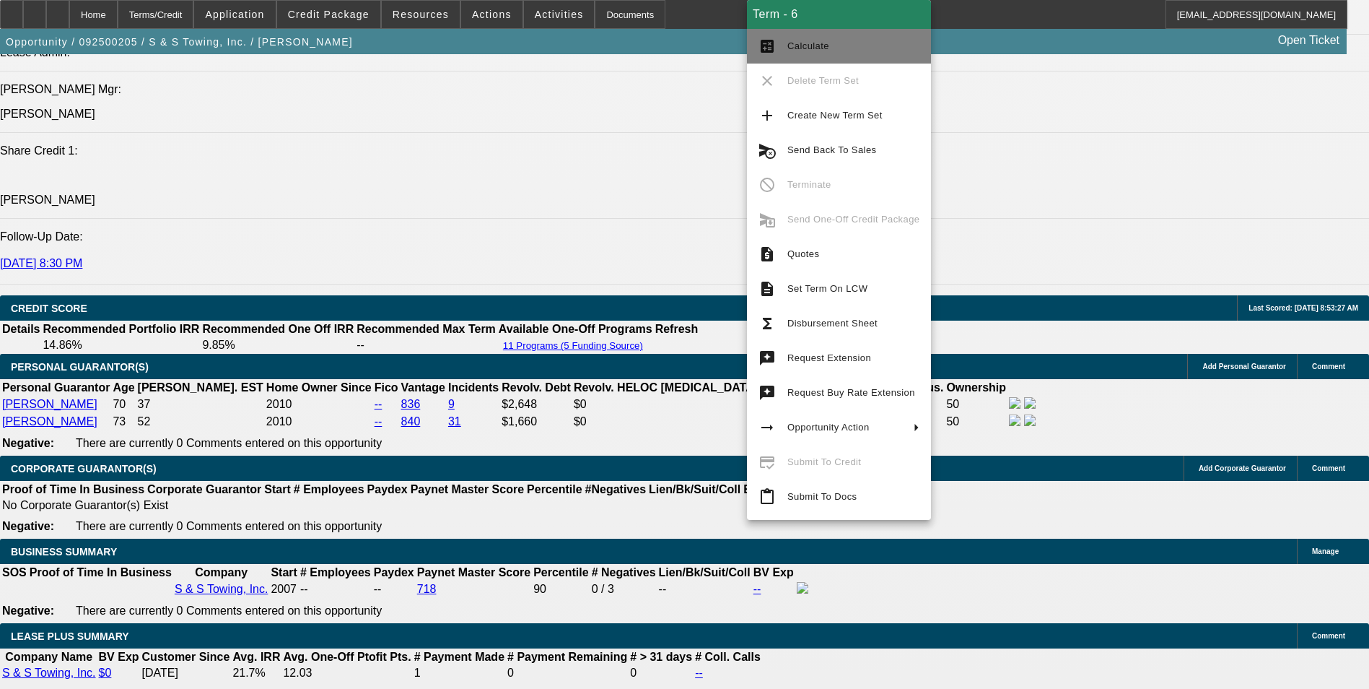
click at [842, 51] on span "Calculate" at bounding box center [854, 46] width 132 height 17
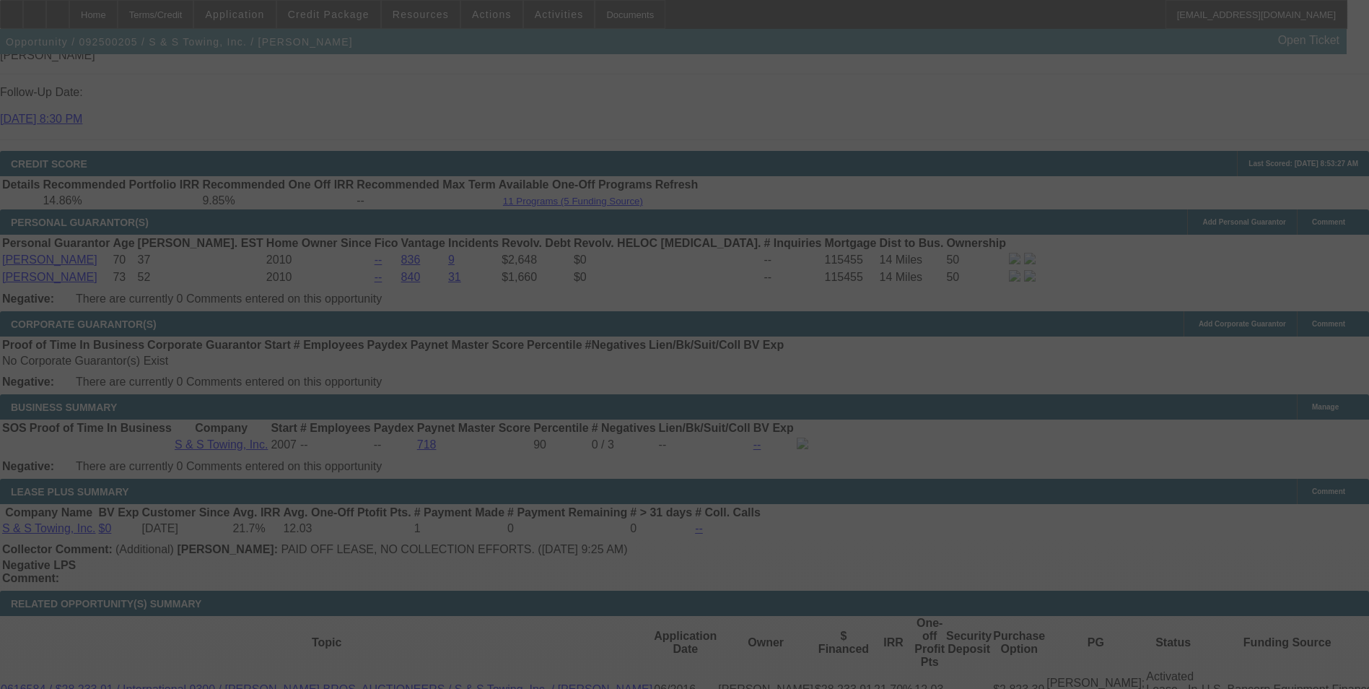
scroll to position [2033, 0]
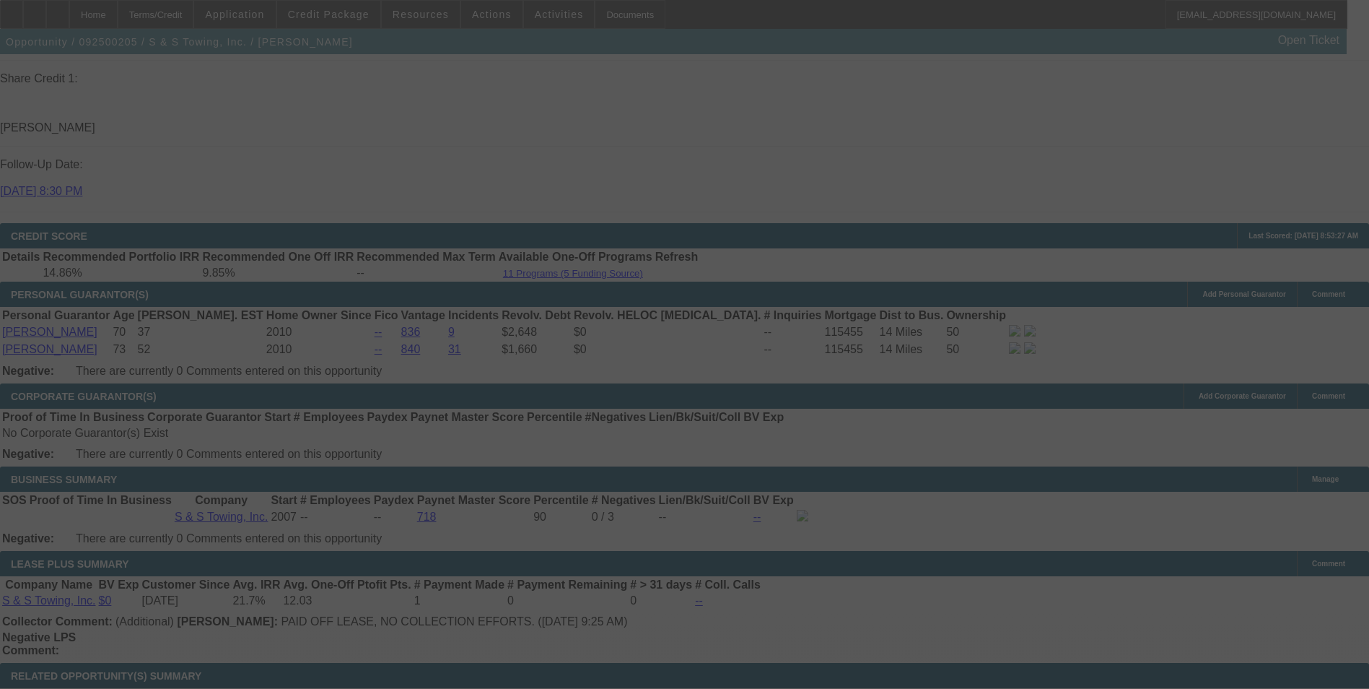
select select "0"
select select "2"
select select "0"
select select "6"
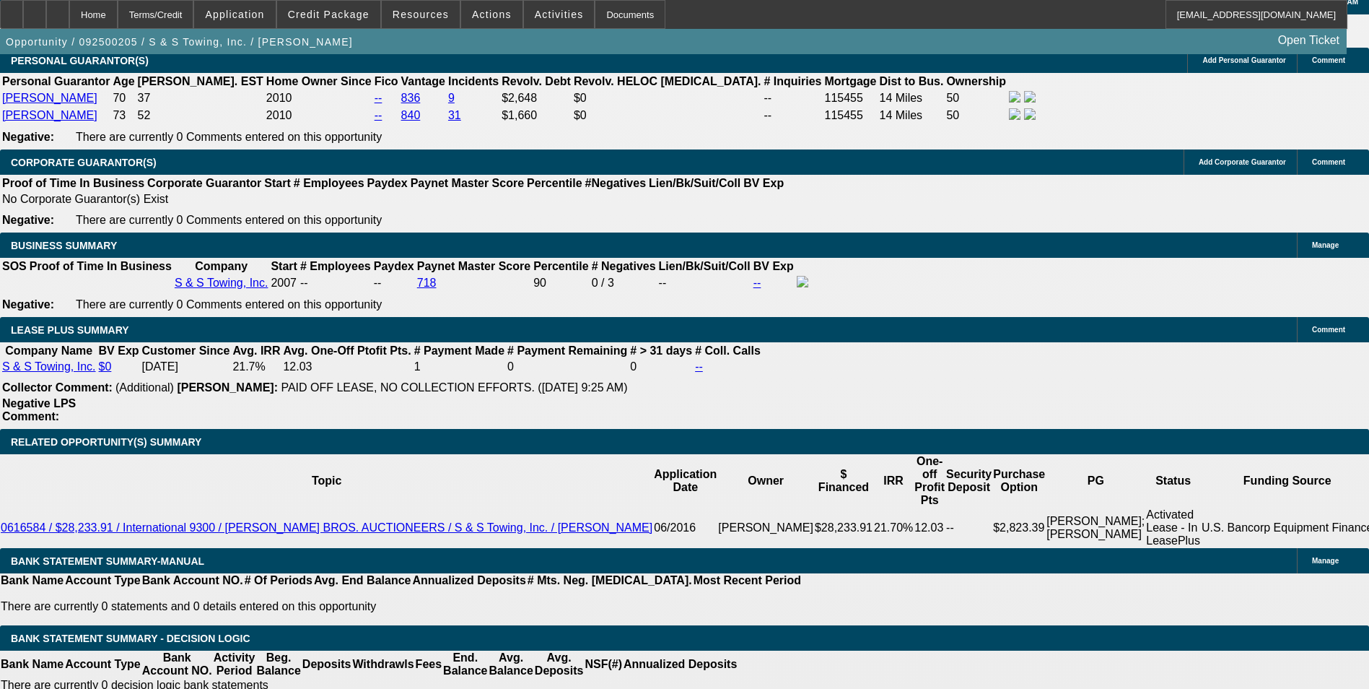
scroll to position [2177, 0]
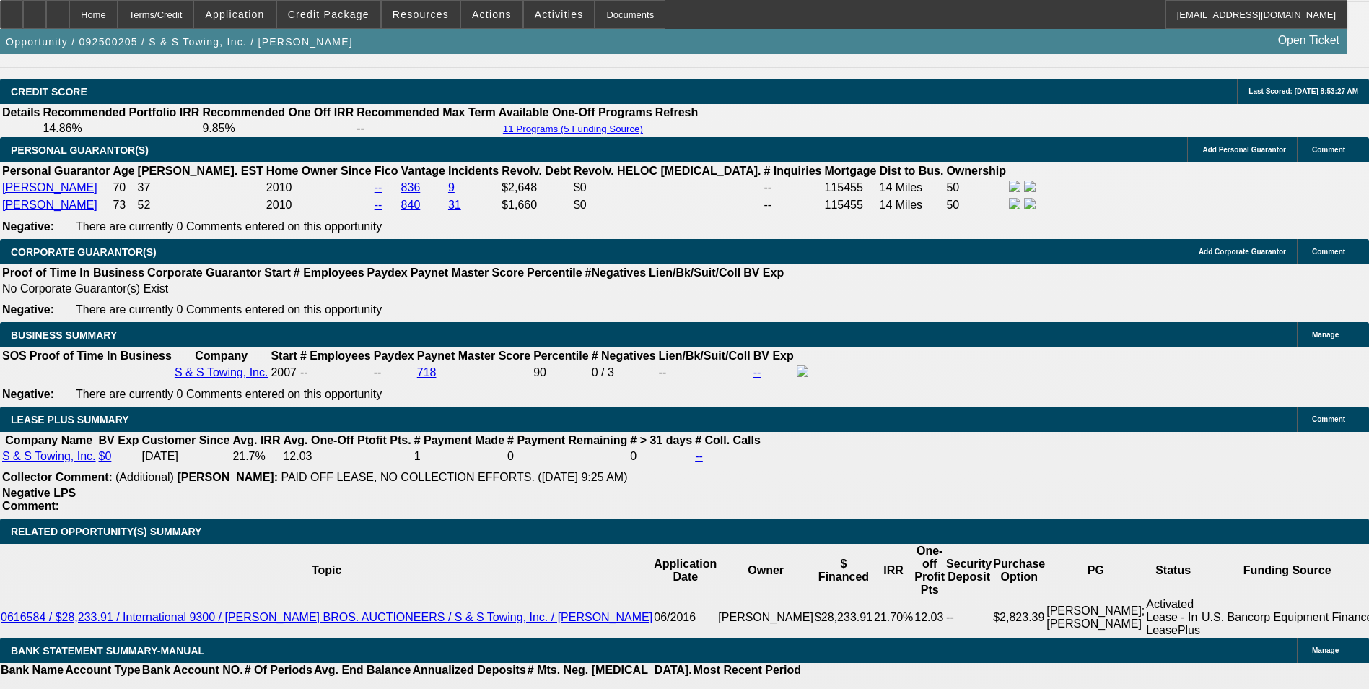
drag, startPoint x: 248, startPoint y: 500, endPoint x: 290, endPoint y: 501, distance: 42.6
drag, startPoint x: 430, startPoint y: 327, endPoint x: 481, endPoint y: 323, distance: 51.4
type input "UNKNOWN"
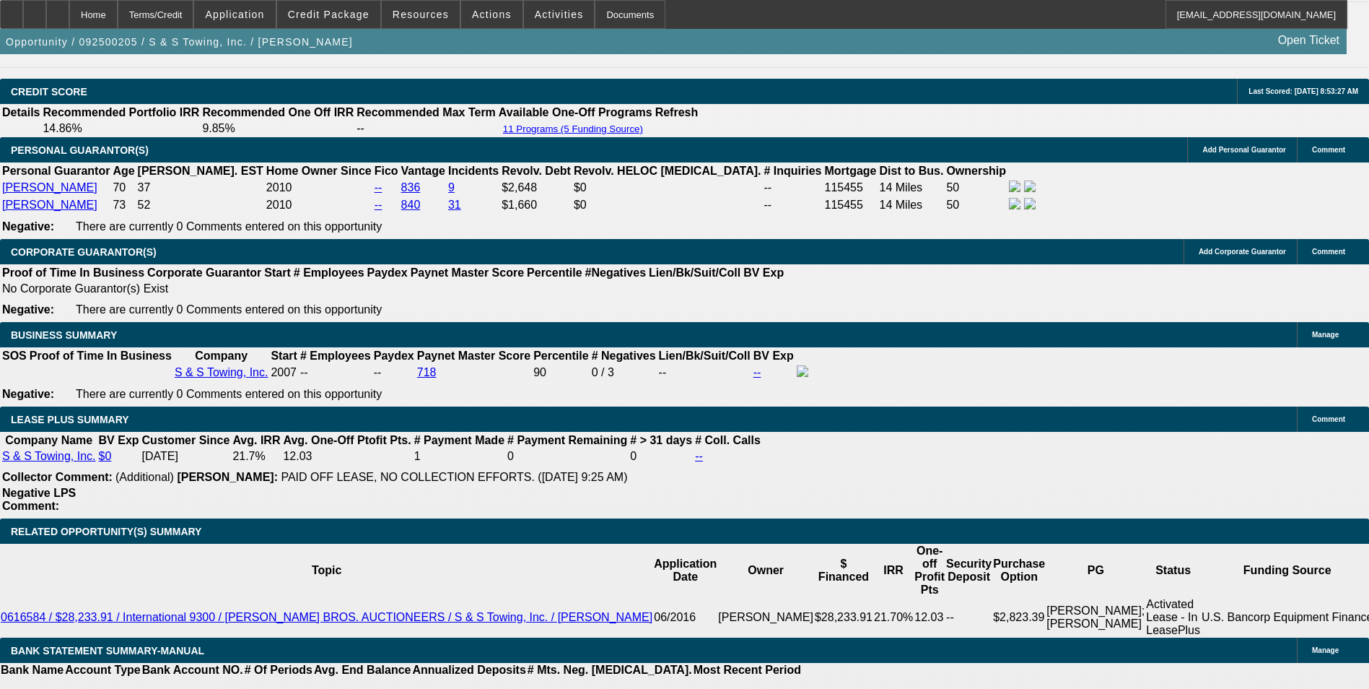
type input "2"
type input "$65,487.91"
type input "24"
type input "$5,761.68"
type input "24"
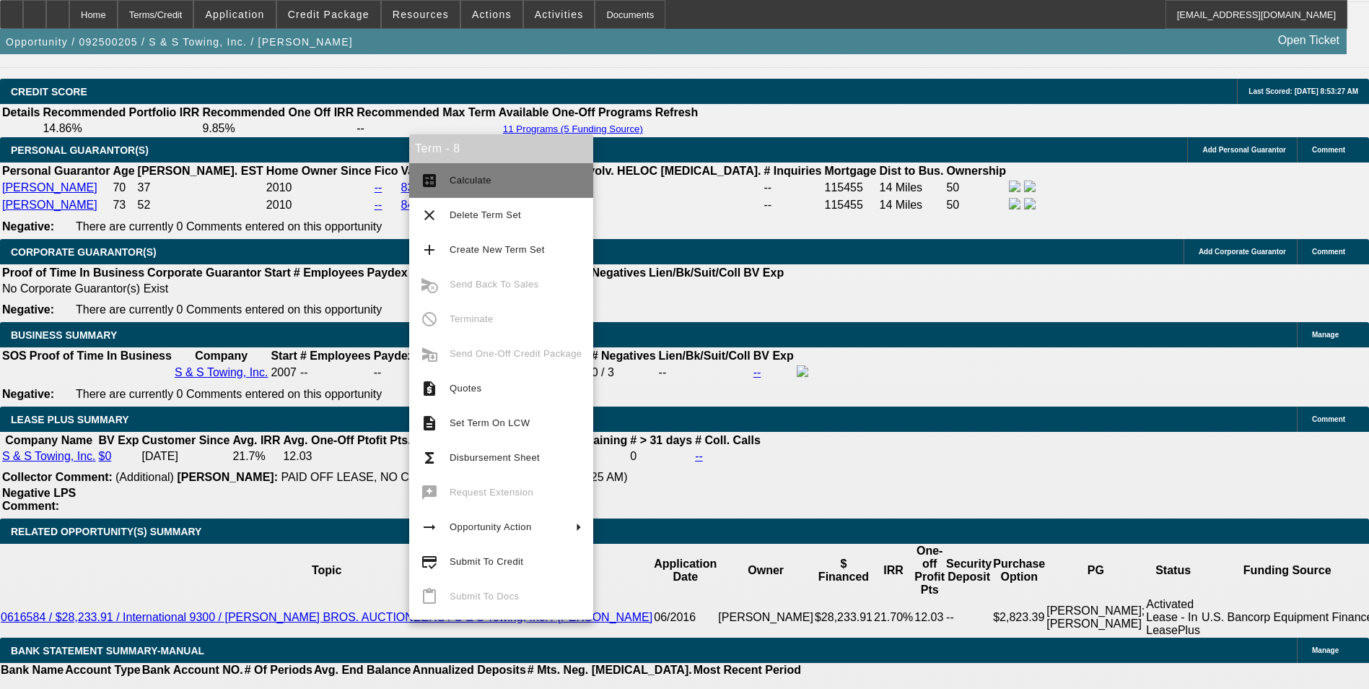
click at [440, 176] on button "calculate Calculate" at bounding box center [501, 180] width 184 height 35
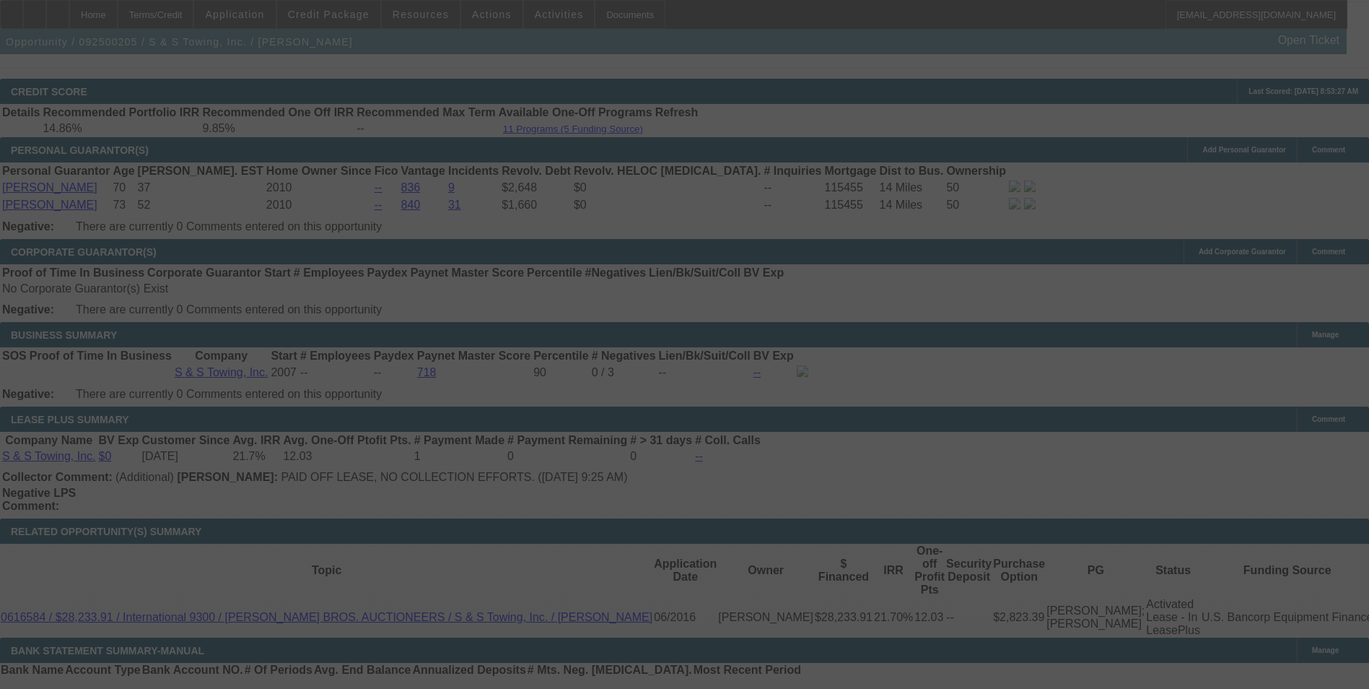
select select "0"
select select "2"
select select "0"
select select "6"
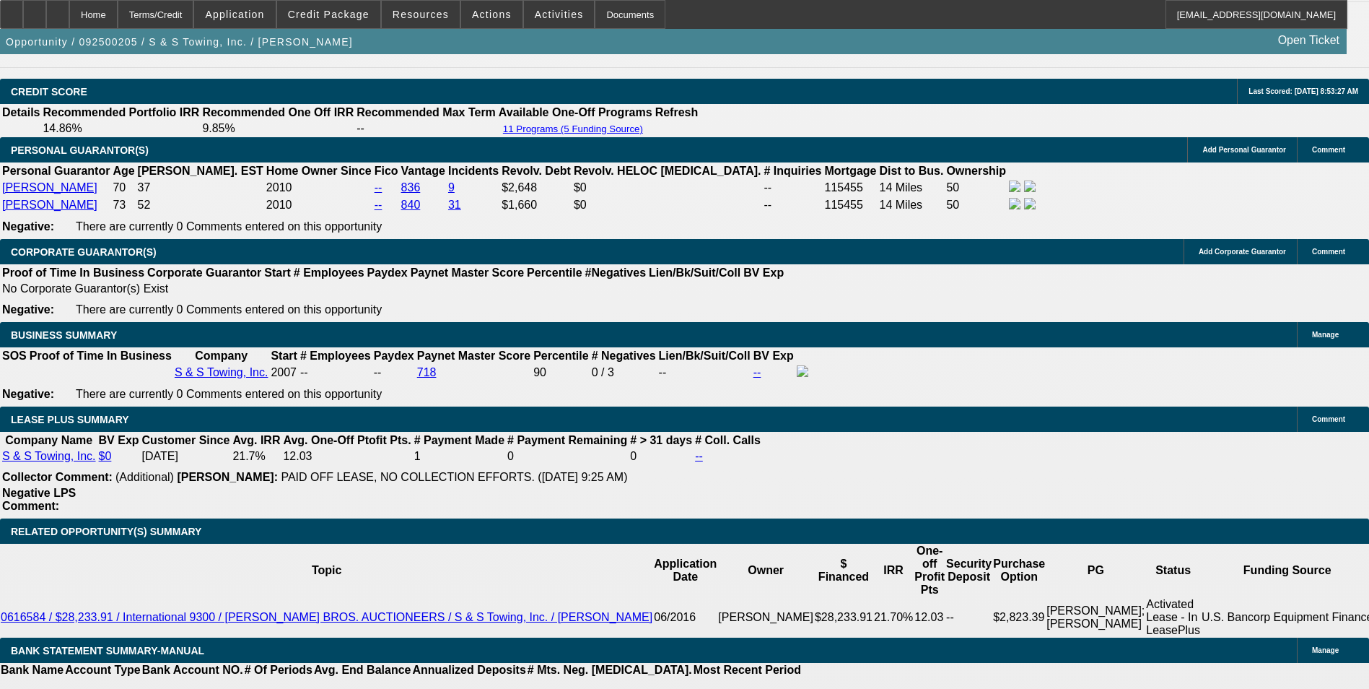
drag, startPoint x: 453, startPoint y: 570, endPoint x: 469, endPoint y: 571, distance: 15.2
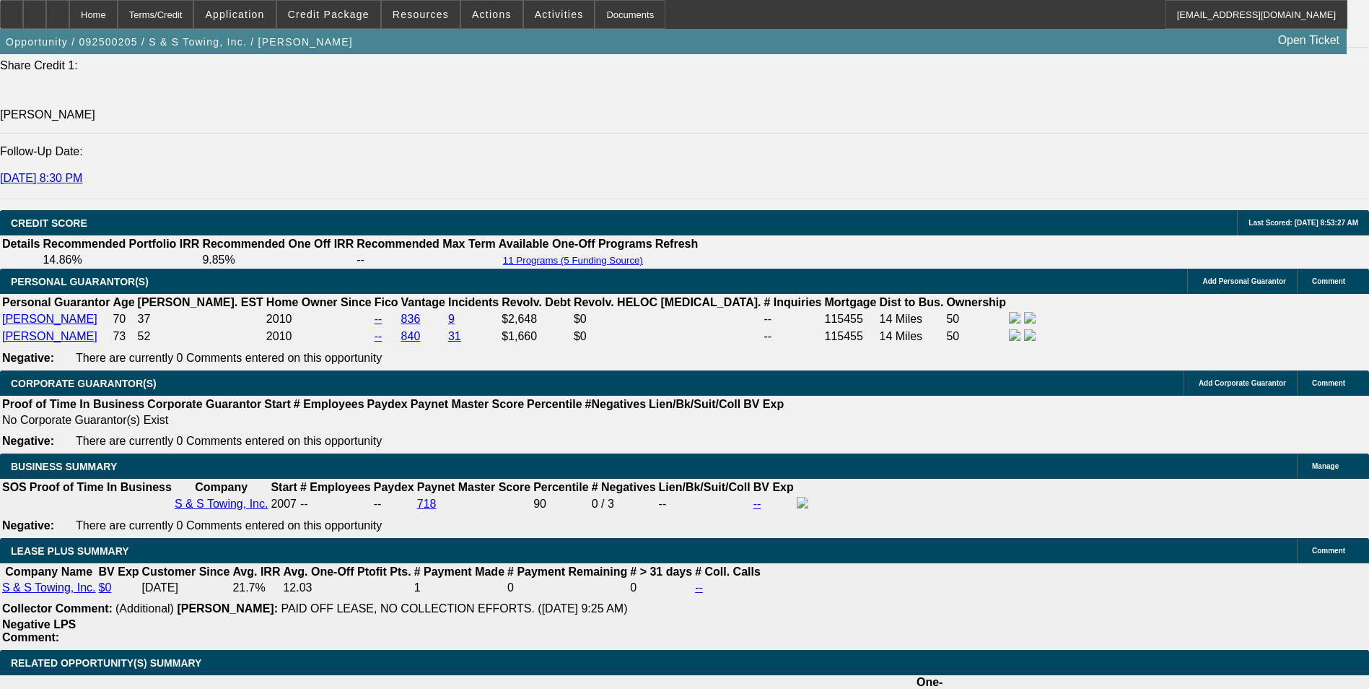
scroll to position [2033, 0]
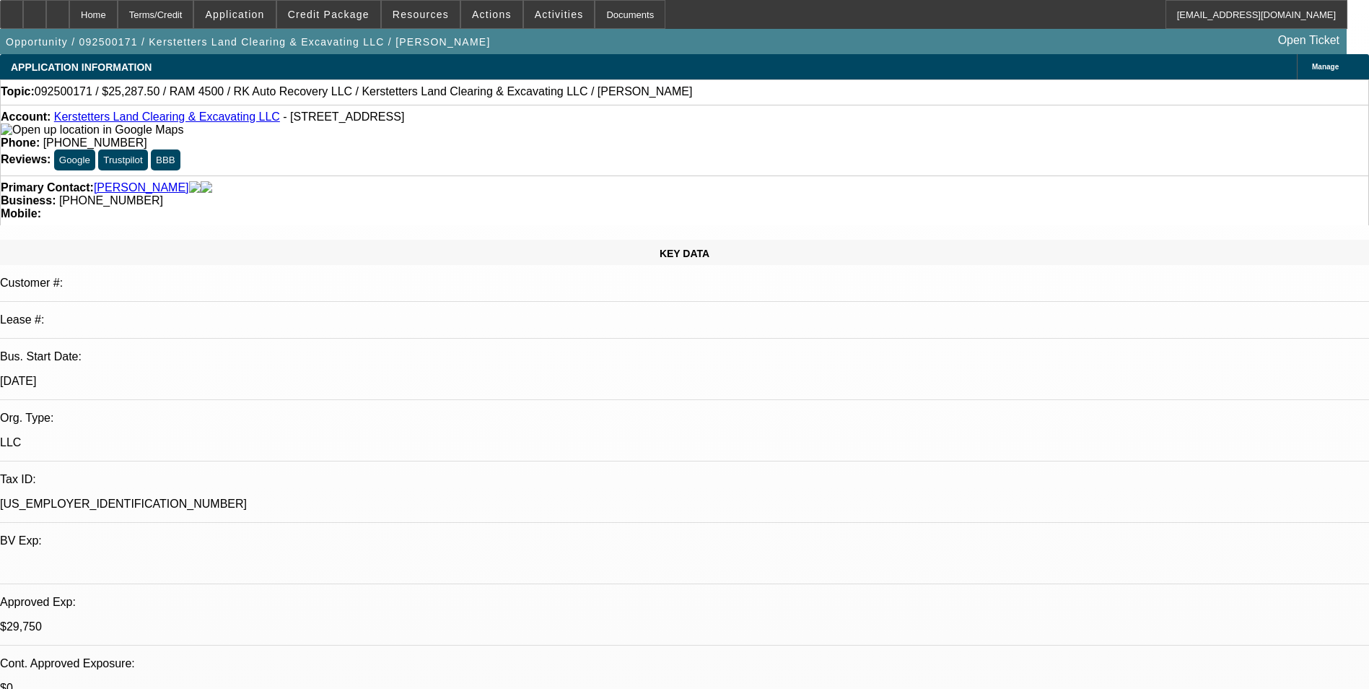
select select "0.15"
select select "2"
select select "0"
select select "6"
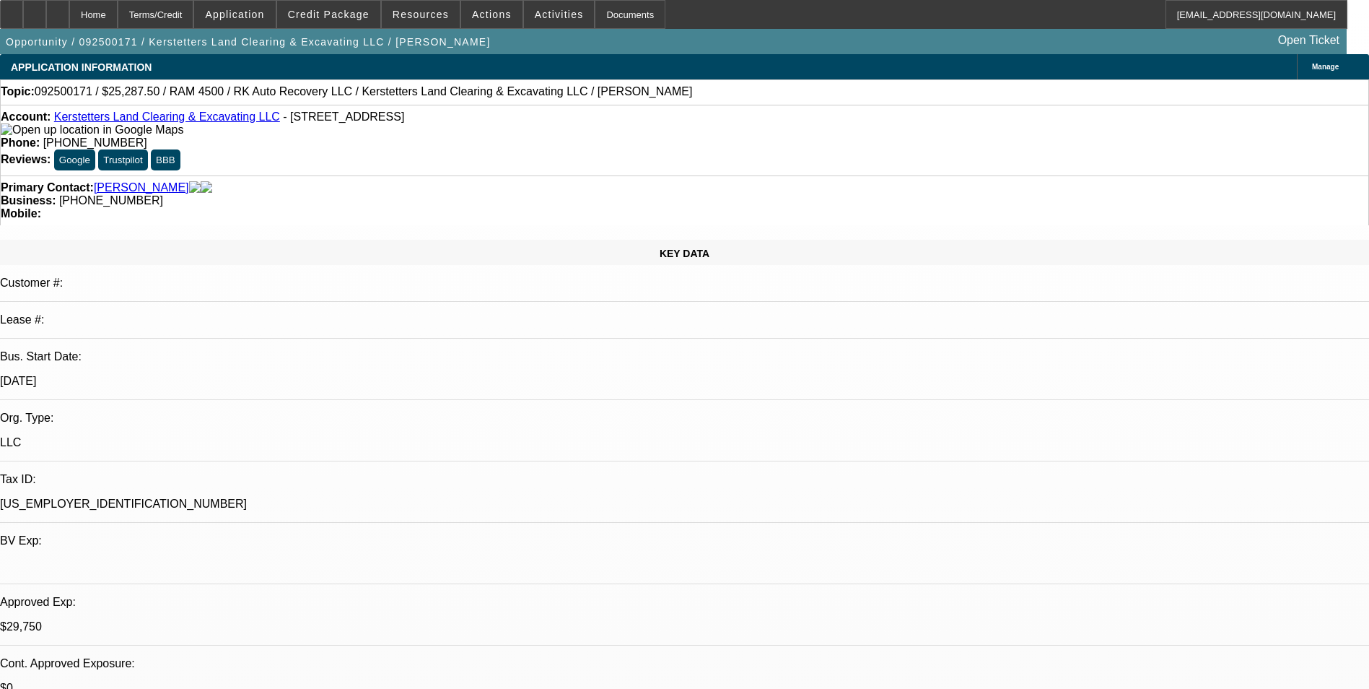
select select "0.15"
select select "2"
select select "0"
select select "6"
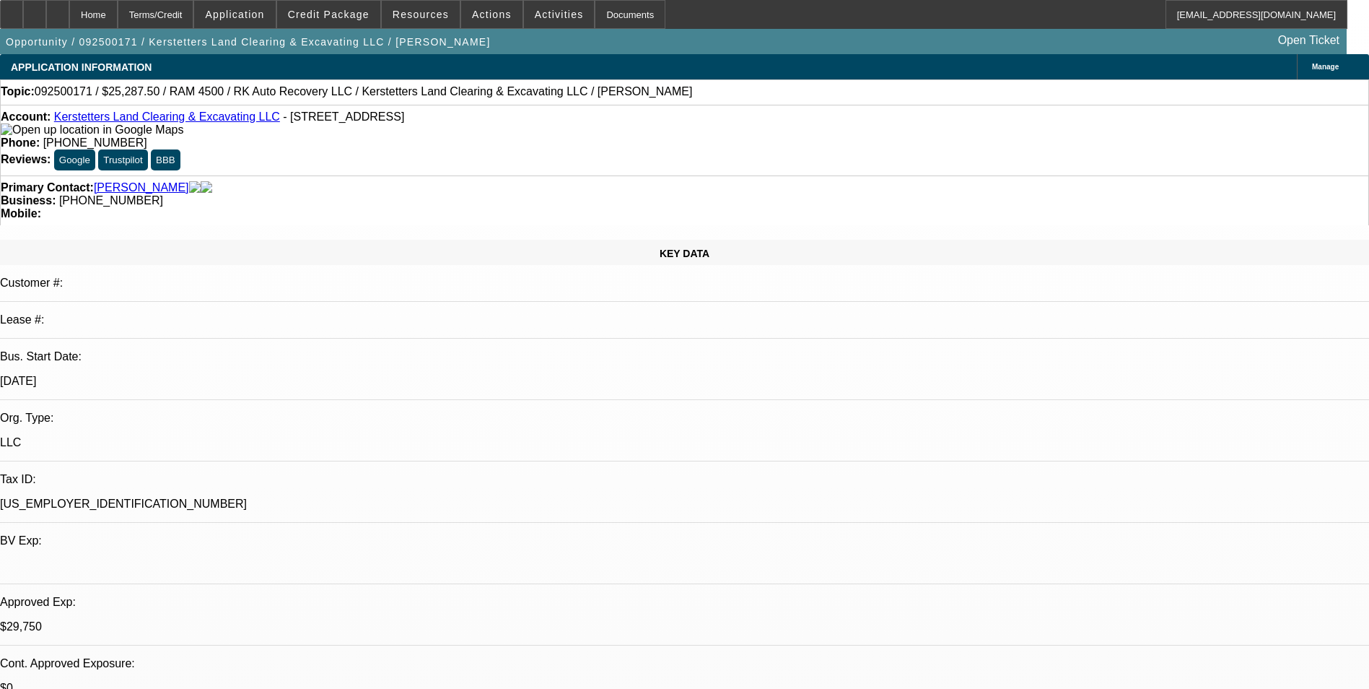
select select "0.15"
select select "2"
select select "0"
select select "6"
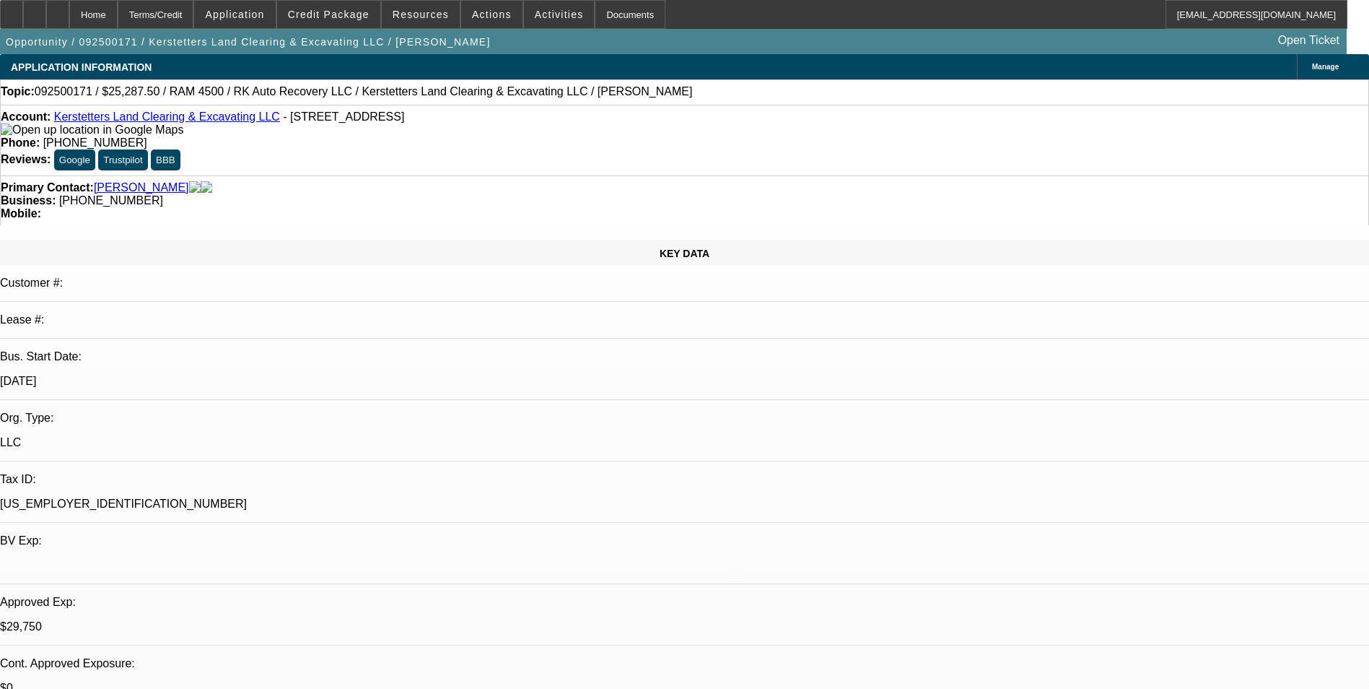
select select "0.15"
select select "2"
select select "0"
select select "6"
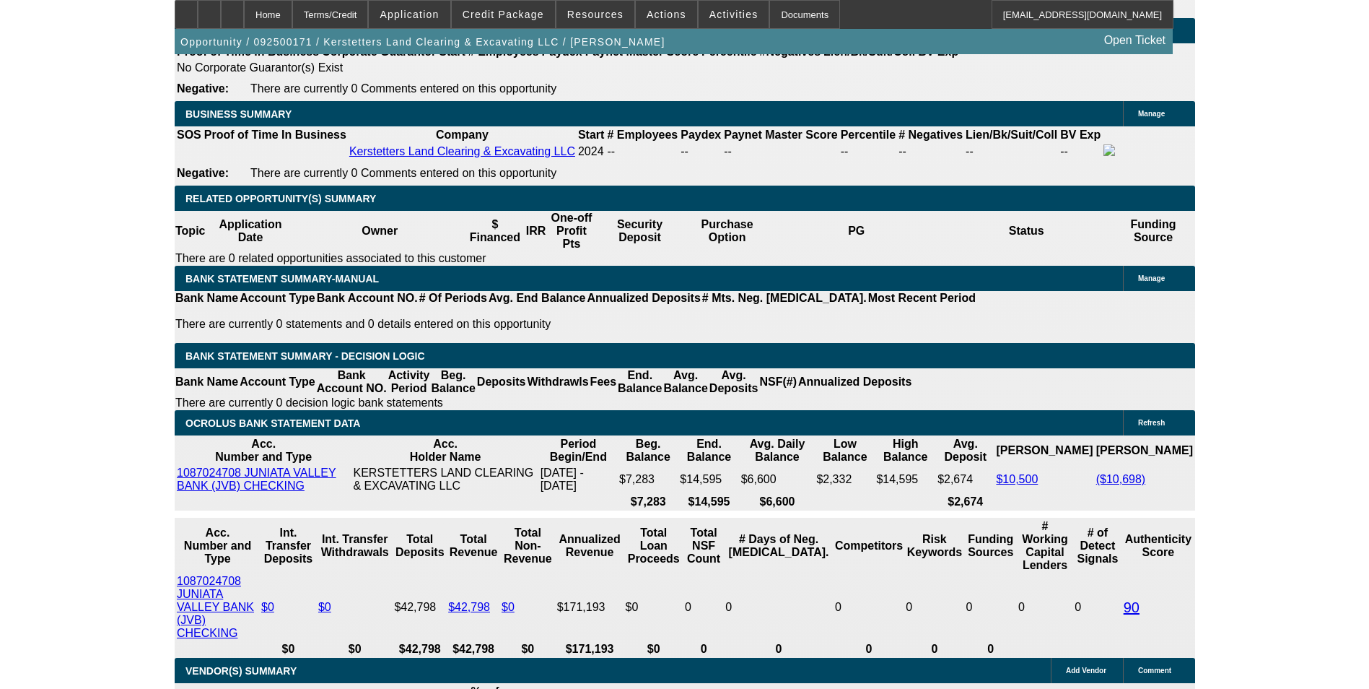
scroll to position [2166, 0]
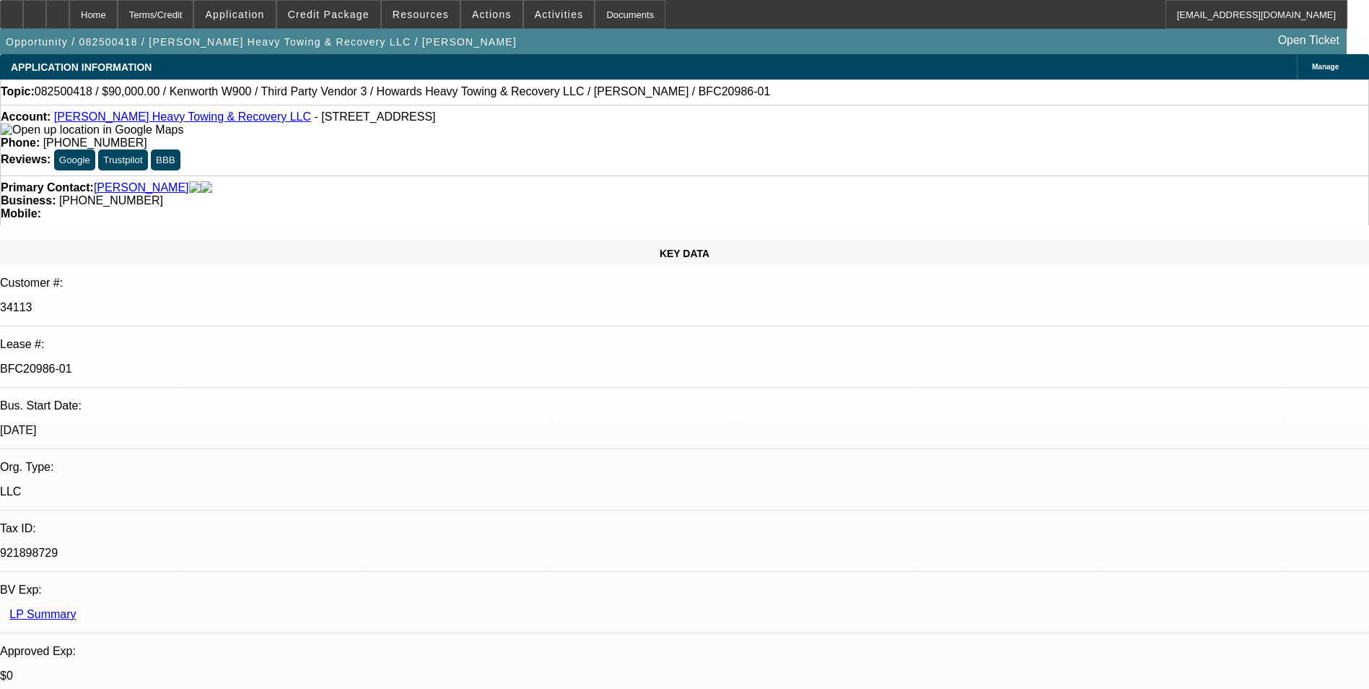
select select "0"
select select "2"
select select "0.1"
select select "4"
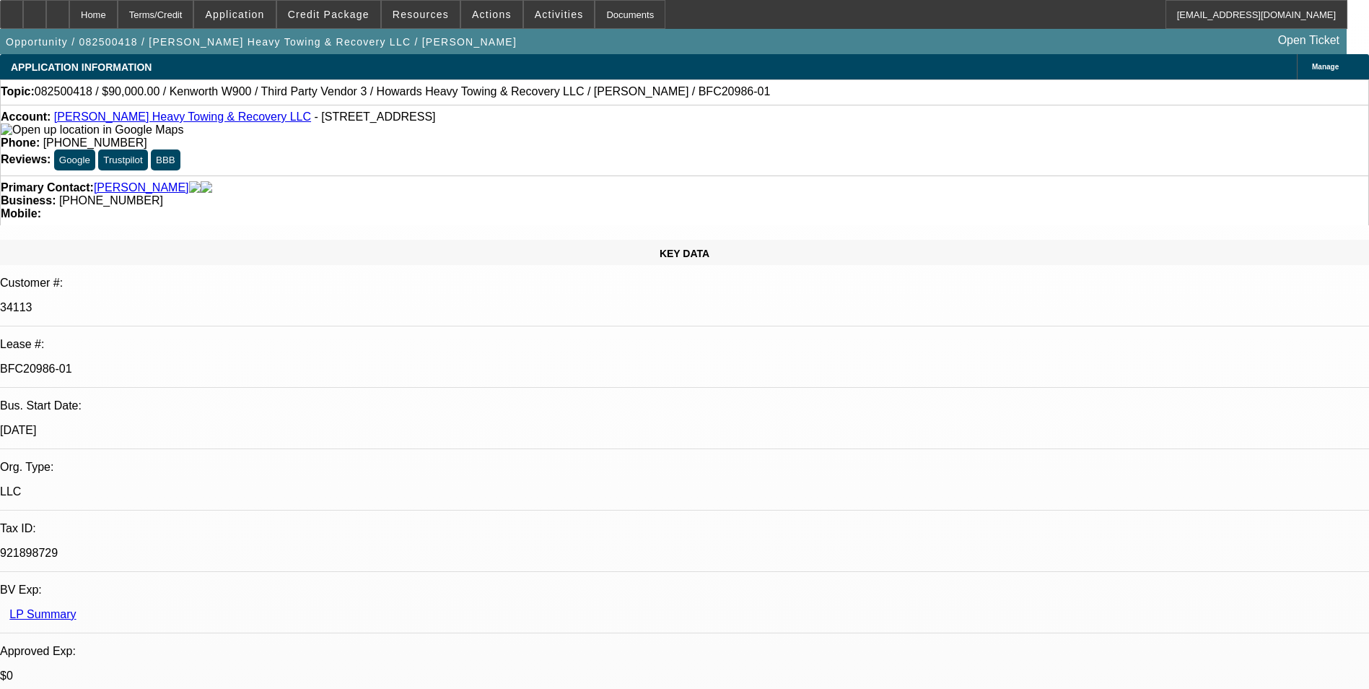
select select "0"
select select "2"
select select "0.1"
select select "4"
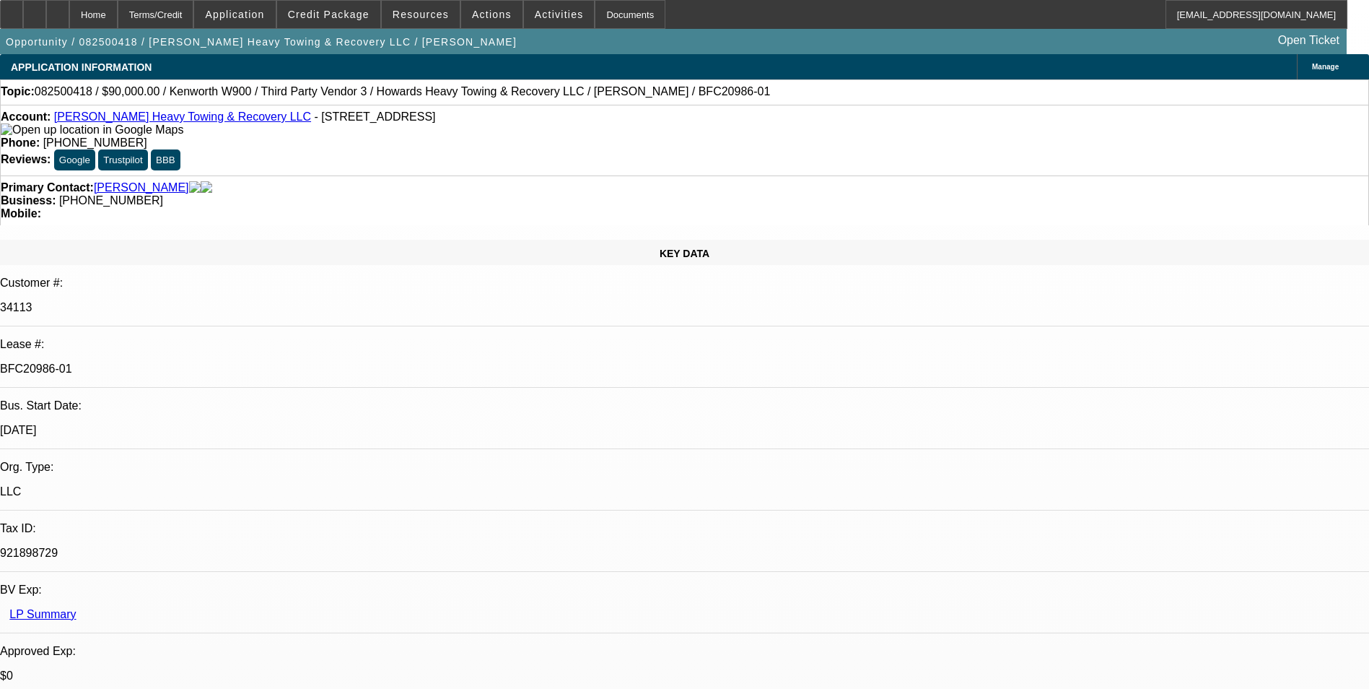
select select "0"
select select "2"
select select "0.1"
select select "4"
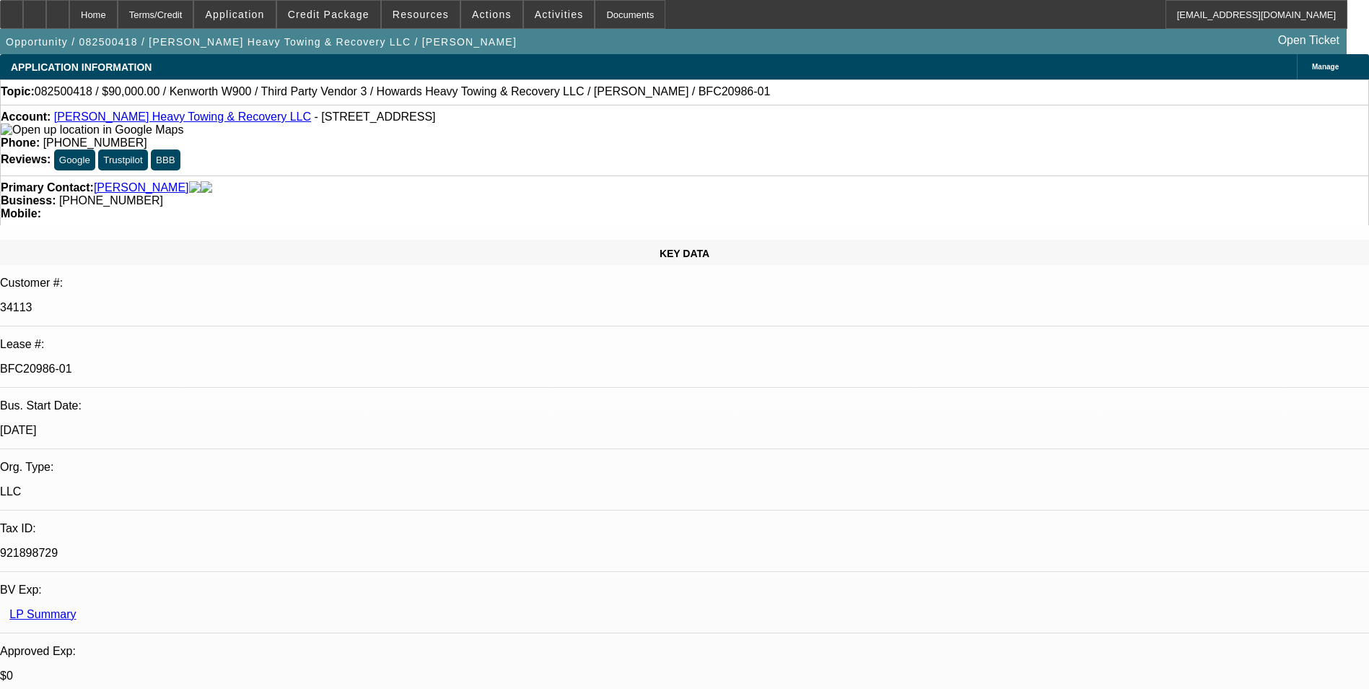
select select "0"
select select "2"
select select "0.1"
select select "4"
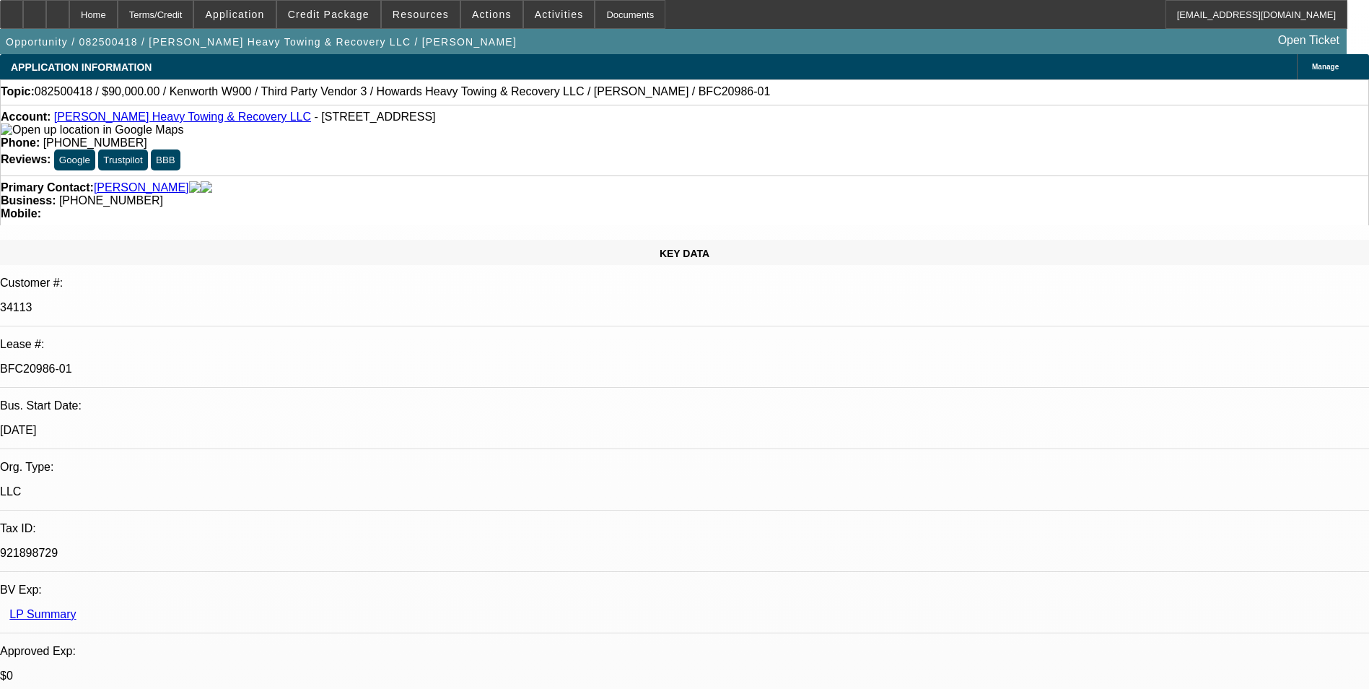
scroll to position [2039, 0]
